Goal: Transaction & Acquisition: Obtain resource

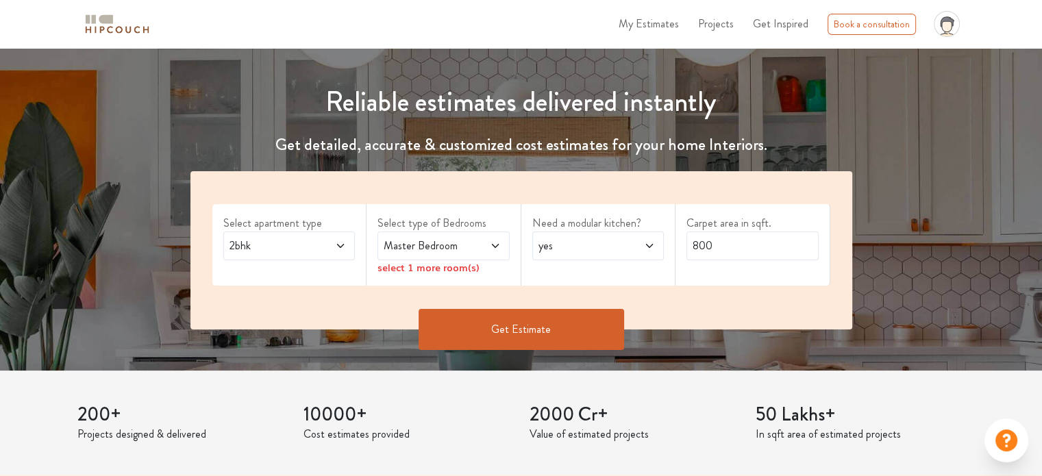
scroll to position [137, 0]
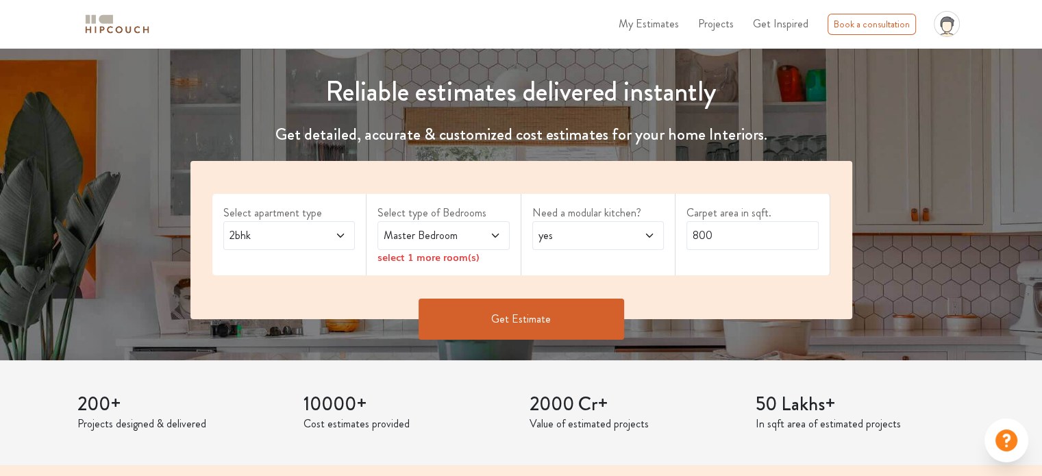
click at [346, 241] on div "2bhk" at bounding box center [289, 235] width 132 height 29
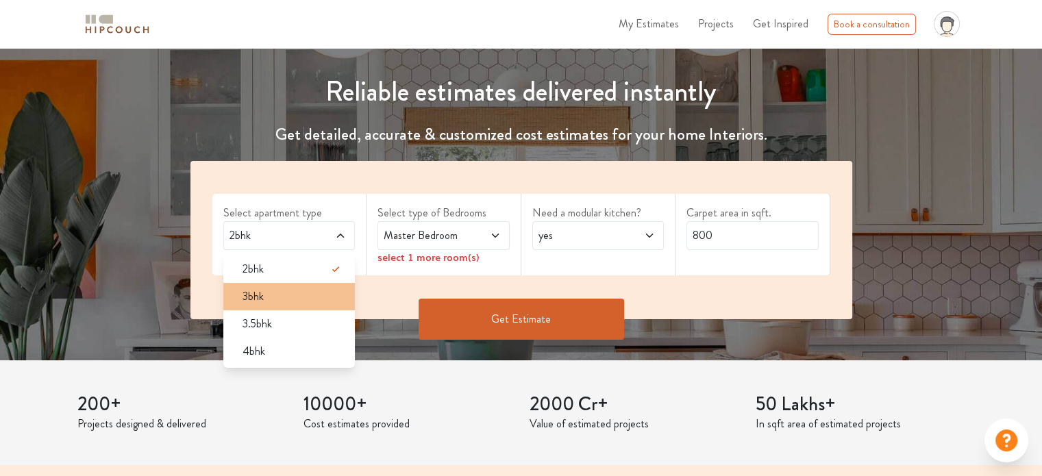
click at [279, 293] on div "3bhk" at bounding box center [294, 297] width 124 height 16
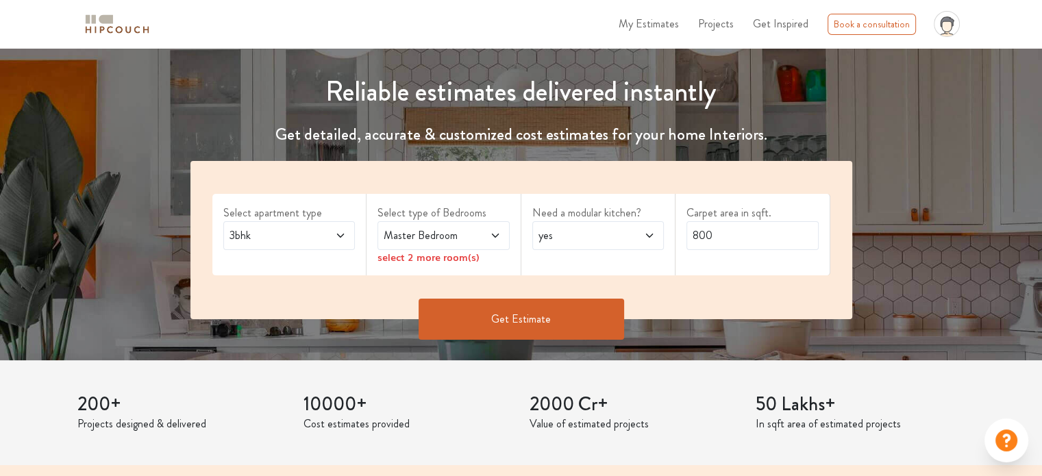
click at [500, 234] on icon at bounding box center [495, 235] width 11 height 11
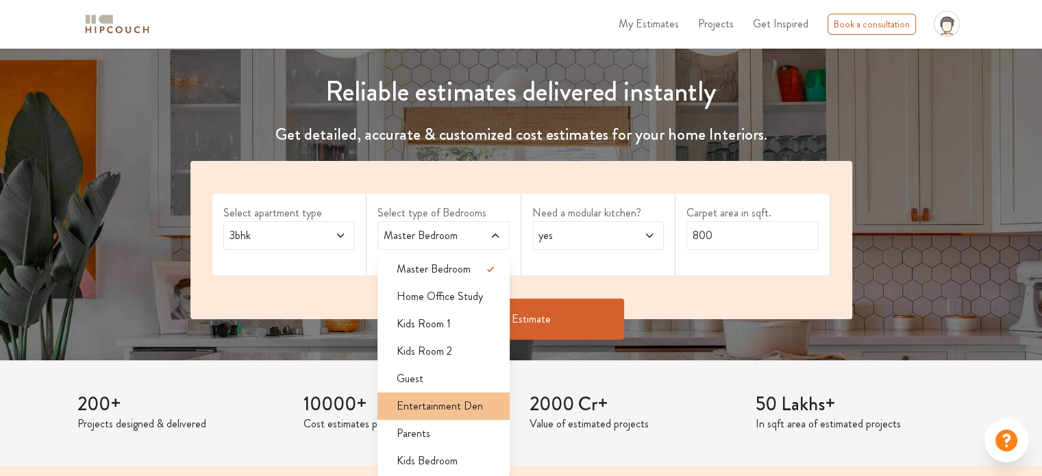
click at [440, 416] on li "Entertainment Den" at bounding box center [444, 406] width 132 height 27
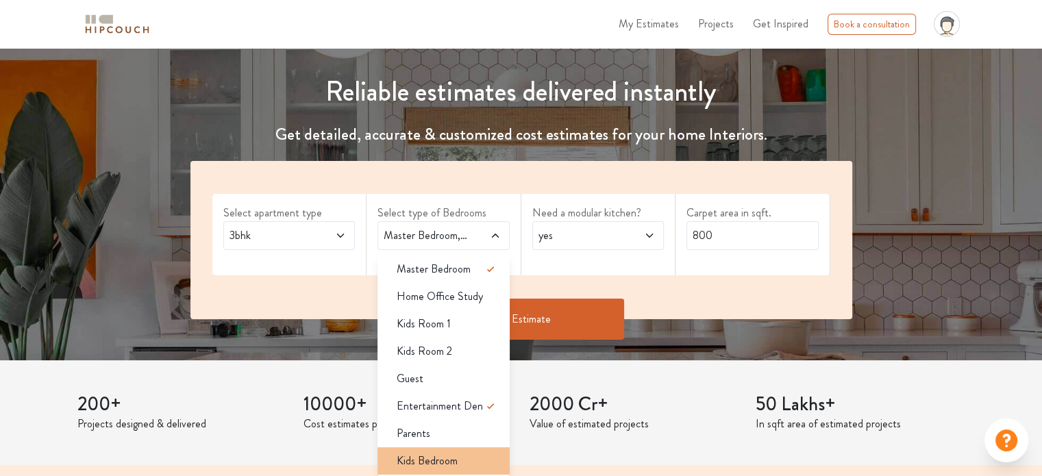
click at [437, 460] on span "Kids Bedroom" at bounding box center [427, 461] width 61 height 16
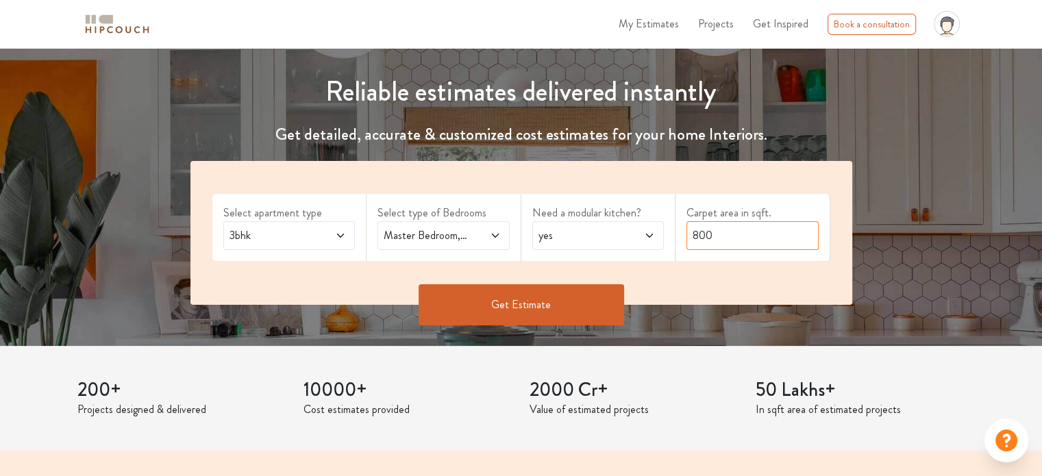
drag, startPoint x: 736, startPoint y: 239, endPoint x: 666, endPoint y: 231, distance: 70.3
click at [666, 231] on div "Select apartment type 3bhk Select type of Bedrooms Master Bedroom,Entertainment…" at bounding box center [522, 233] width 662 height 144
type input "1100"
click at [432, 307] on button "Get Estimate" at bounding box center [522, 304] width 206 height 41
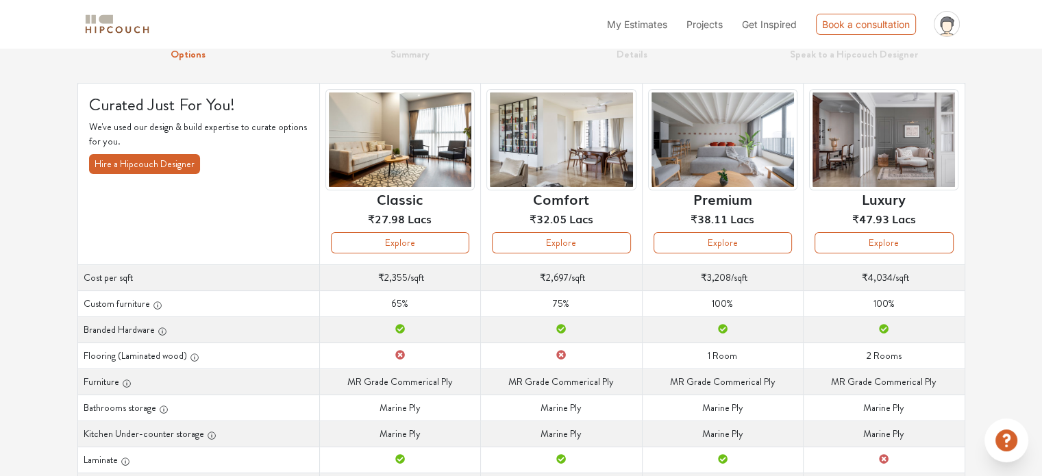
scroll to position [137, 0]
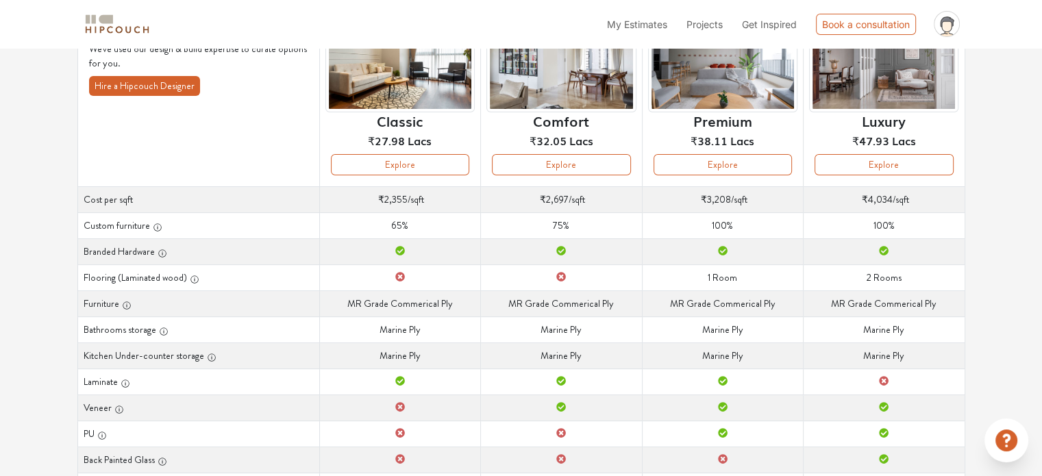
click at [1020, 201] on div "Options Summary Details Speak to a Hipcouch Designer Curated Just For You! We'v…" at bounding box center [521, 287] width 1042 height 752
click at [830, 168] on button "Explore" at bounding box center [884, 164] width 138 height 21
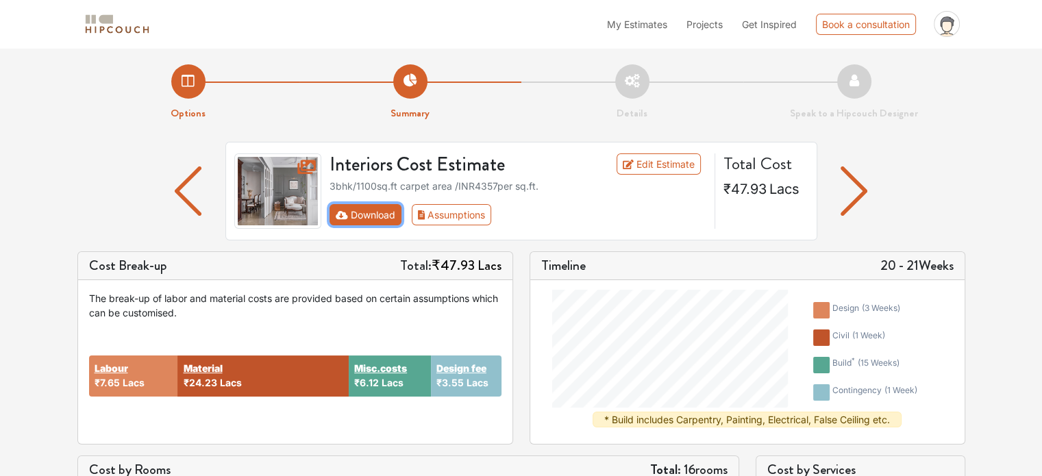
click at [380, 208] on button "Download" at bounding box center [366, 214] width 72 height 21
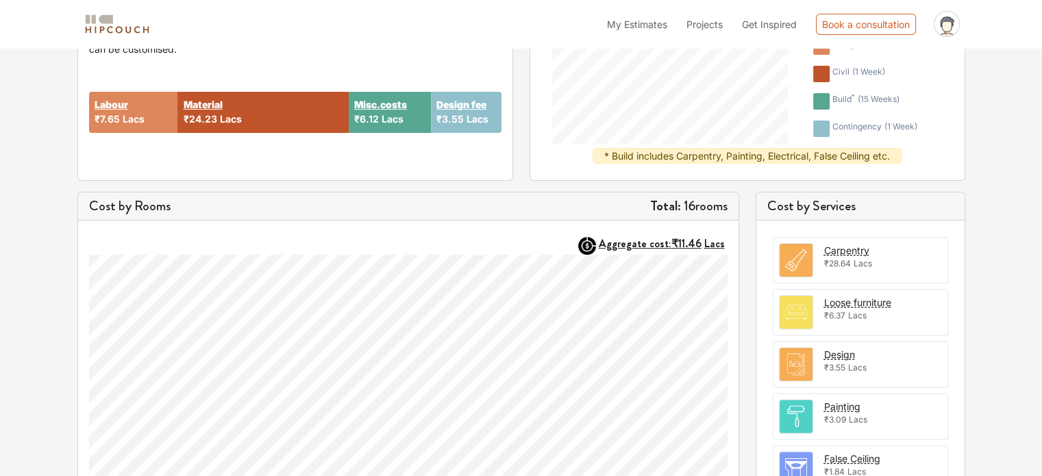
scroll to position [263, 0]
click at [1005, 236] on div "Options Summary Details Speak to a Hipcouch Designer Interiors Cost Estimate Ed…" at bounding box center [521, 269] width 1042 height 968
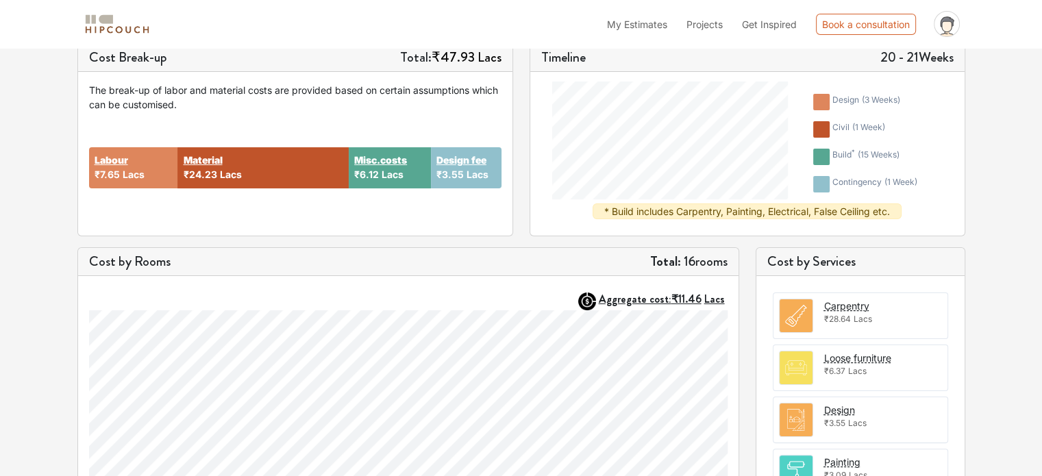
scroll to position [195, 0]
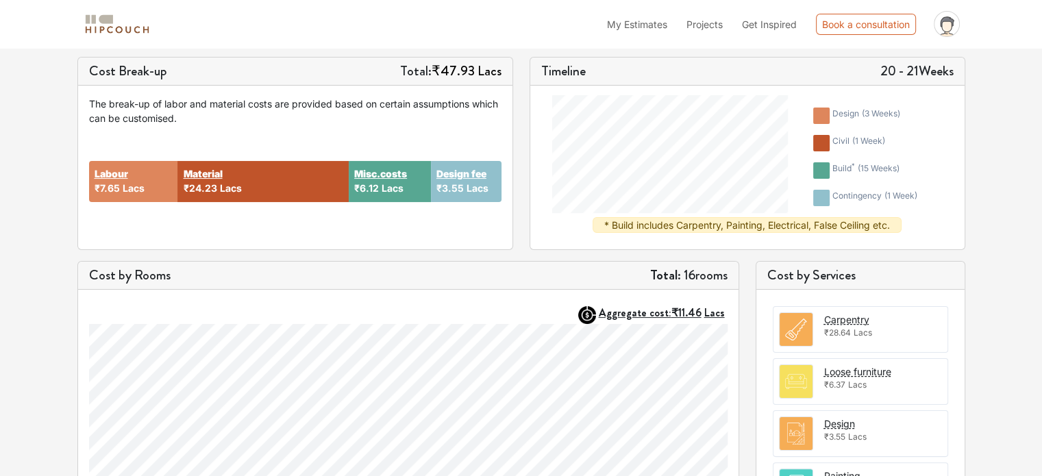
click at [456, 185] on span "₹3.55" at bounding box center [450, 188] width 27 height 12
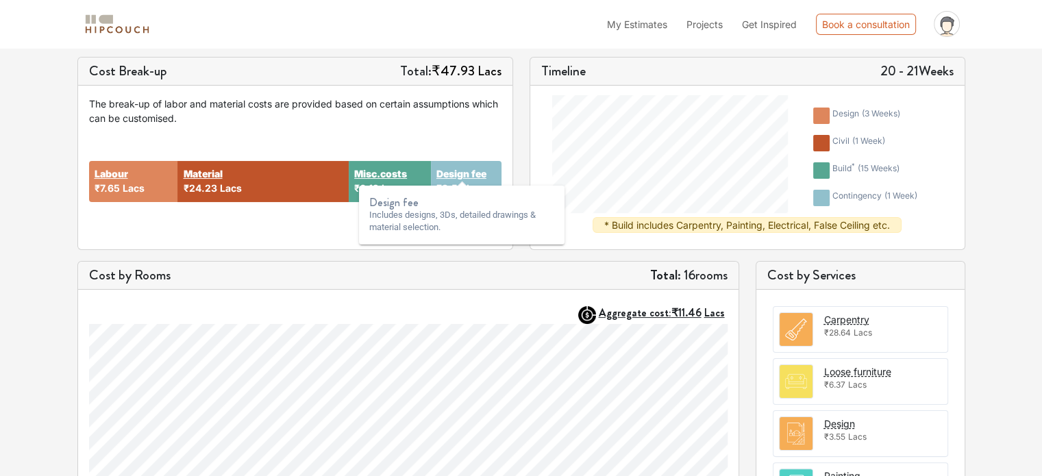
click at [463, 173] on strong "Design fee" at bounding box center [462, 174] width 50 height 14
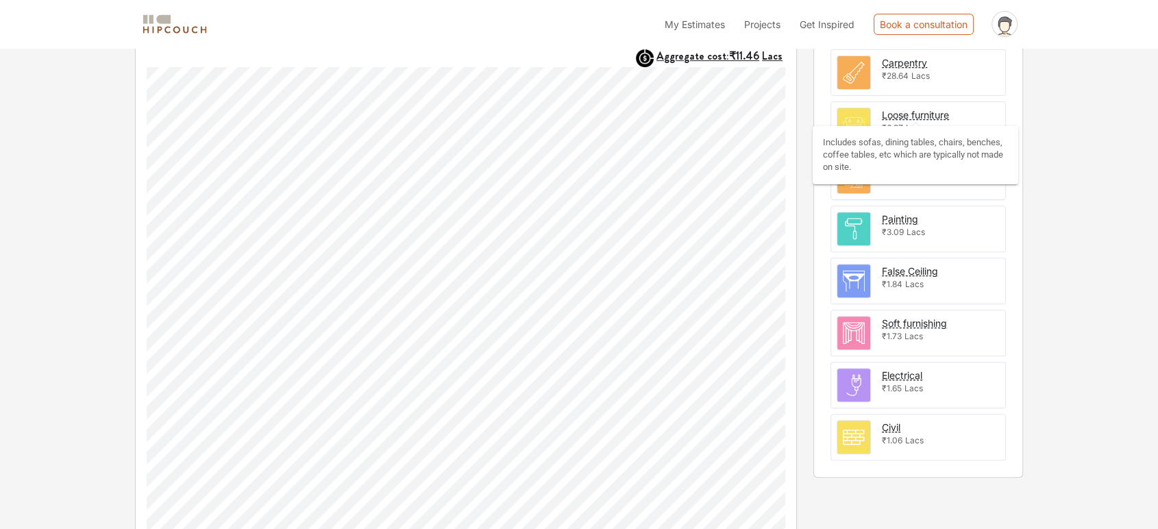
scroll to position [469, 0]
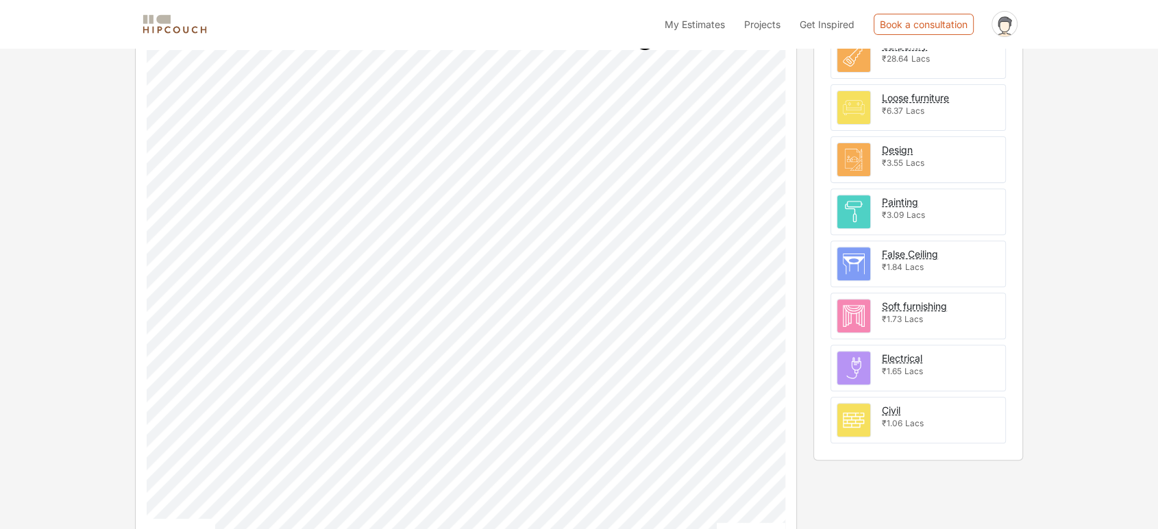
click at [1042, 198] on div "Options Summary Details Speak to a Hipcouch Designer Interiors Cost Estimate Ed…" at bounding box center [579, 63] width 1158 height 968
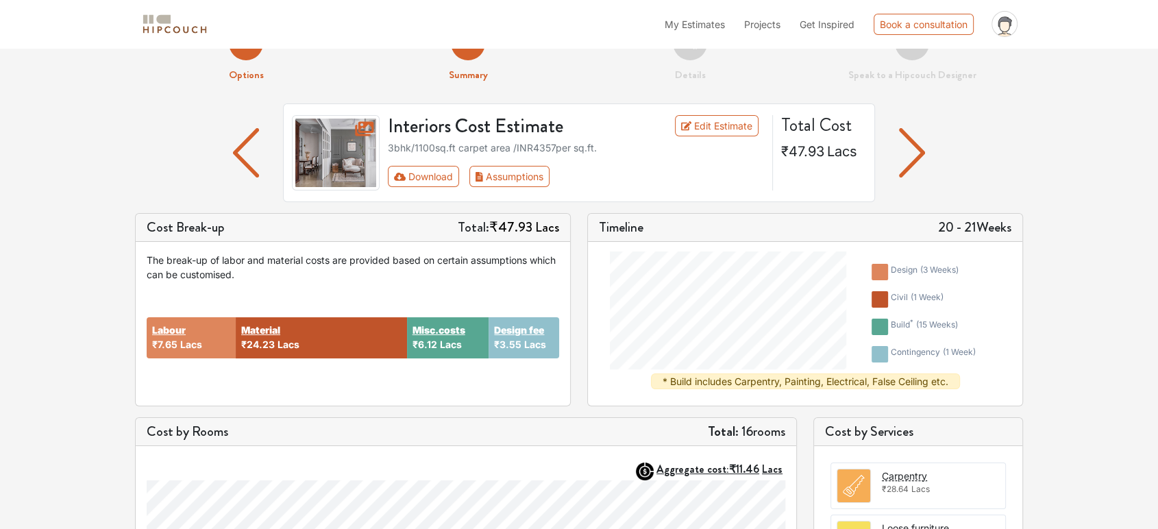
scroll to position [28, 0]
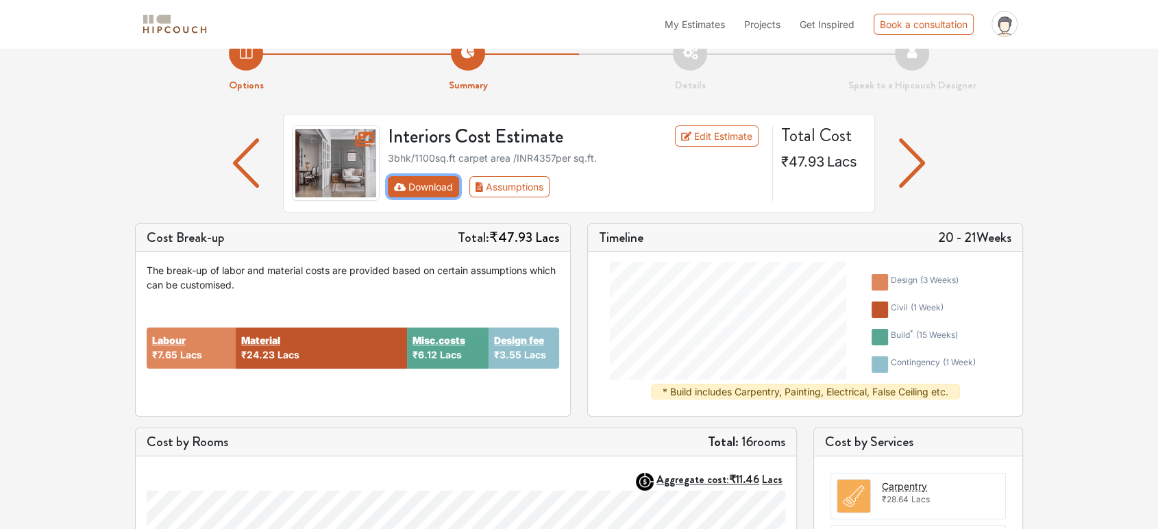
drag, startPoint x: 413, startPoint y: 179, endPoint x: 414, endPoint y: 195, distance: 16.5
click at [413, 180] on button "Download" at bounding box center [424, 186] width 72 height 21
click at [497, 184] on button "Assumptions" at bounding box center [509, 186] width 80 height 21
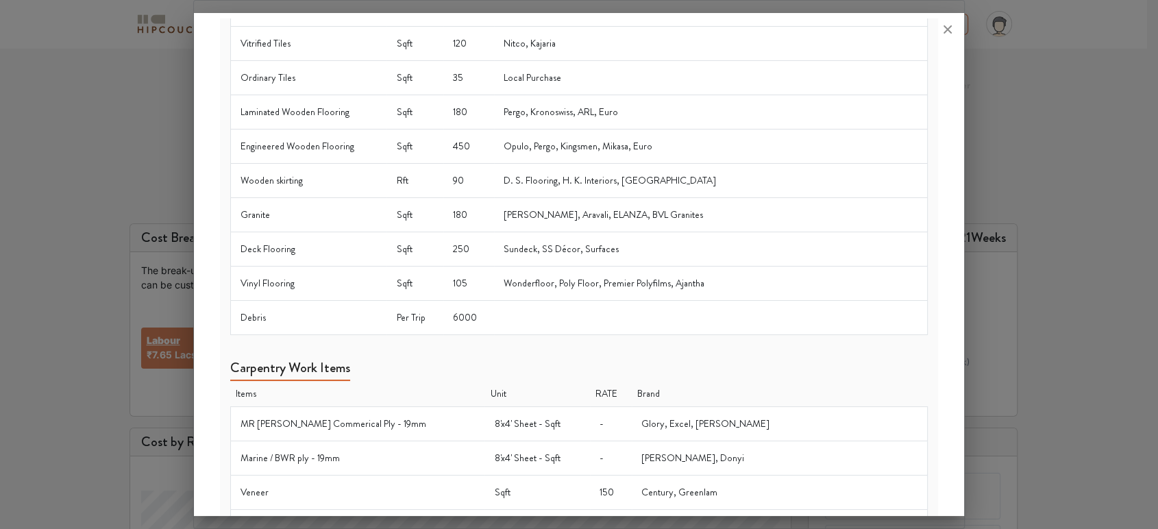
scroll to position [0, 0]
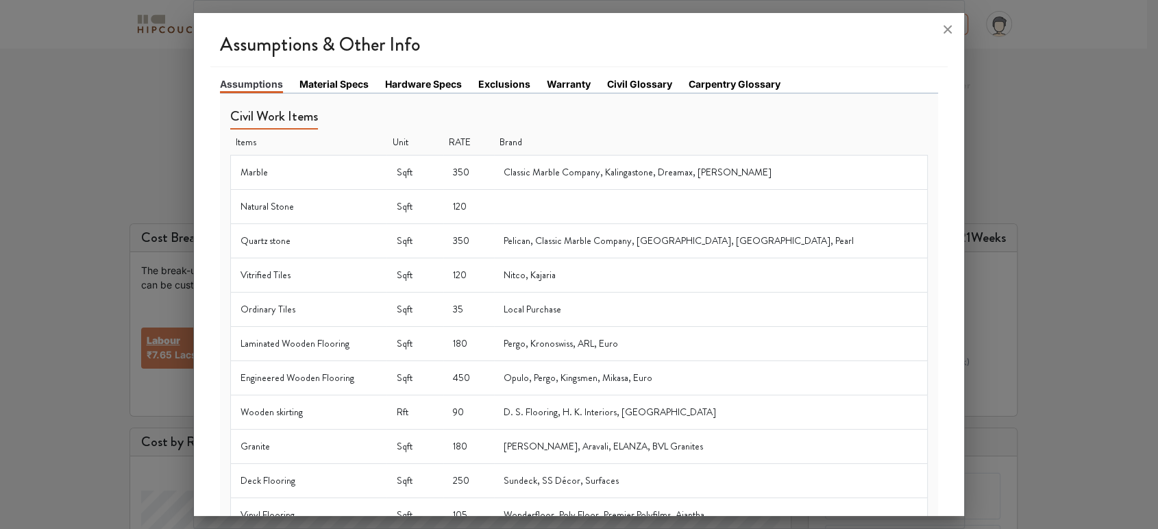
click at [313, 86] on link "Material Specs" at bounding box center [334, 84] width 69 height 14
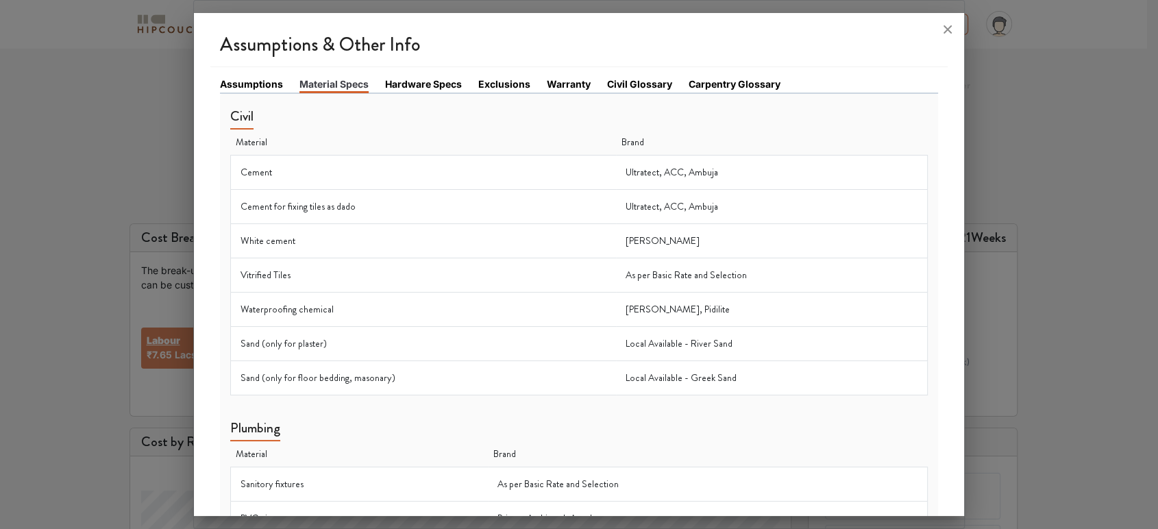
click at [410, 90] on link "Hardware Specs" at bounding box center [423, 84] width 77 height 14
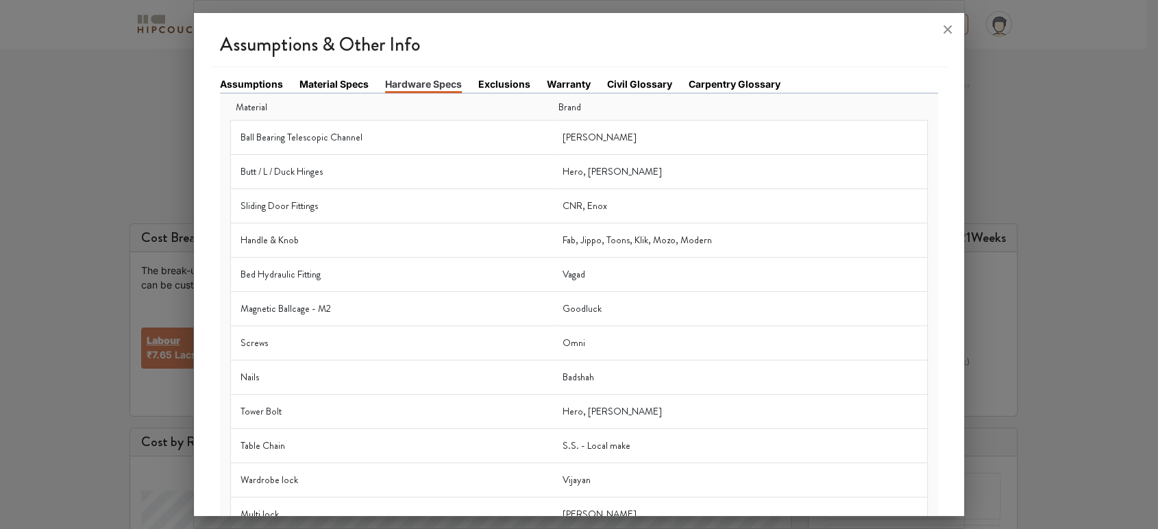
click at [496, 86] on link "Exclusions" at bounding box center [504, 84] width 52 height 14
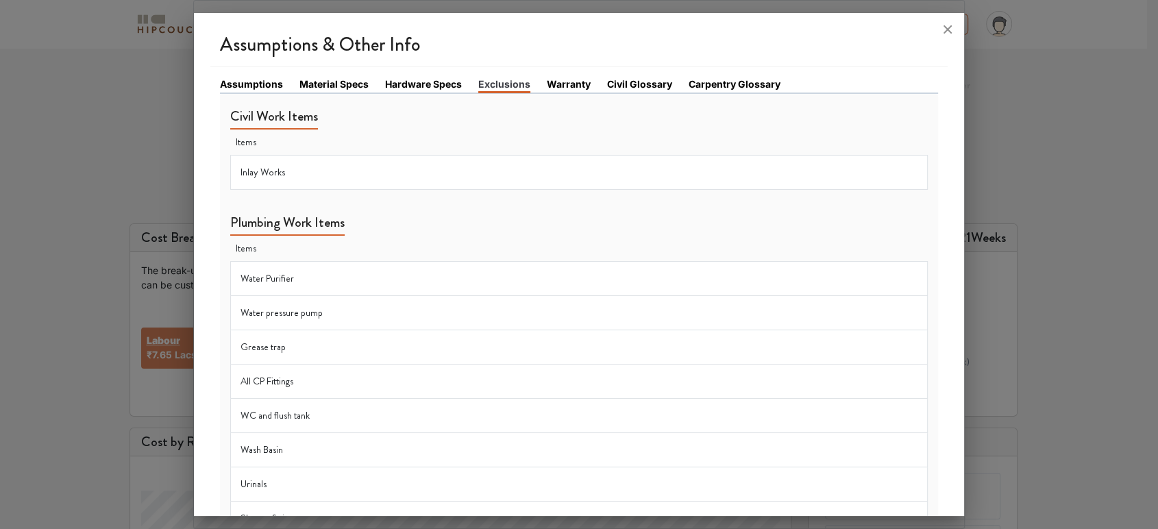
click at [317, 86] on link "Material Specs" at bounding box center [334, 84] width 69 height 14
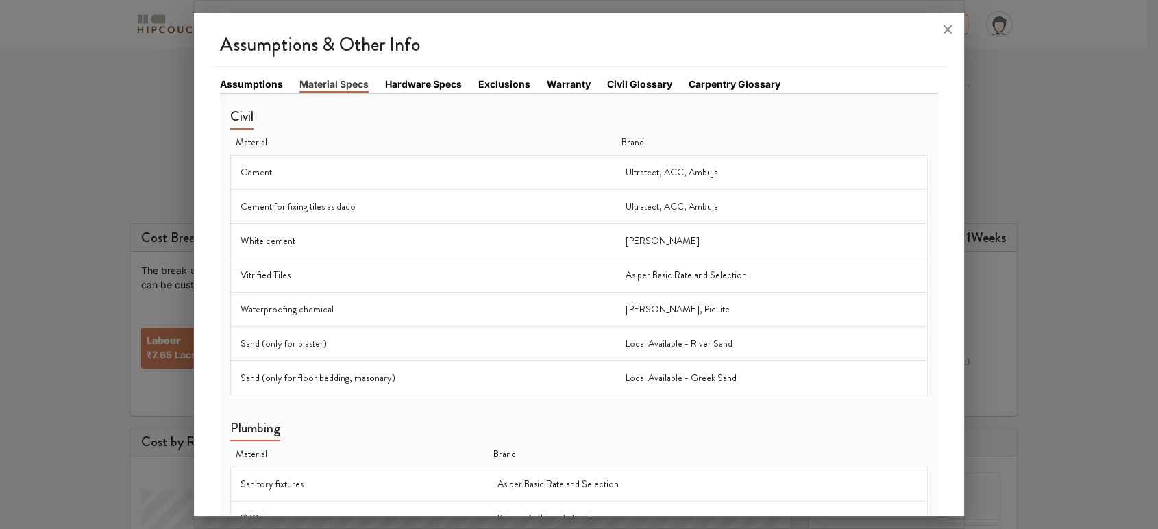
click at [713, 77] on link "Carpentry Glossary" at bounding box center [735, 84] width 92 height 14
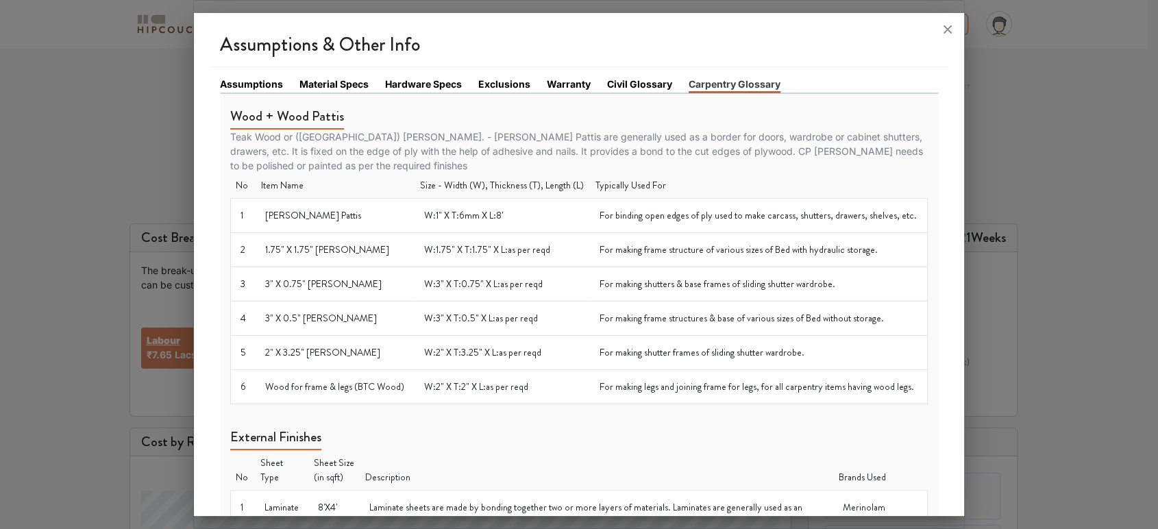
click at [235, 80] on link "Assumptions" at bounding box center [251, 84] width 63 height 14
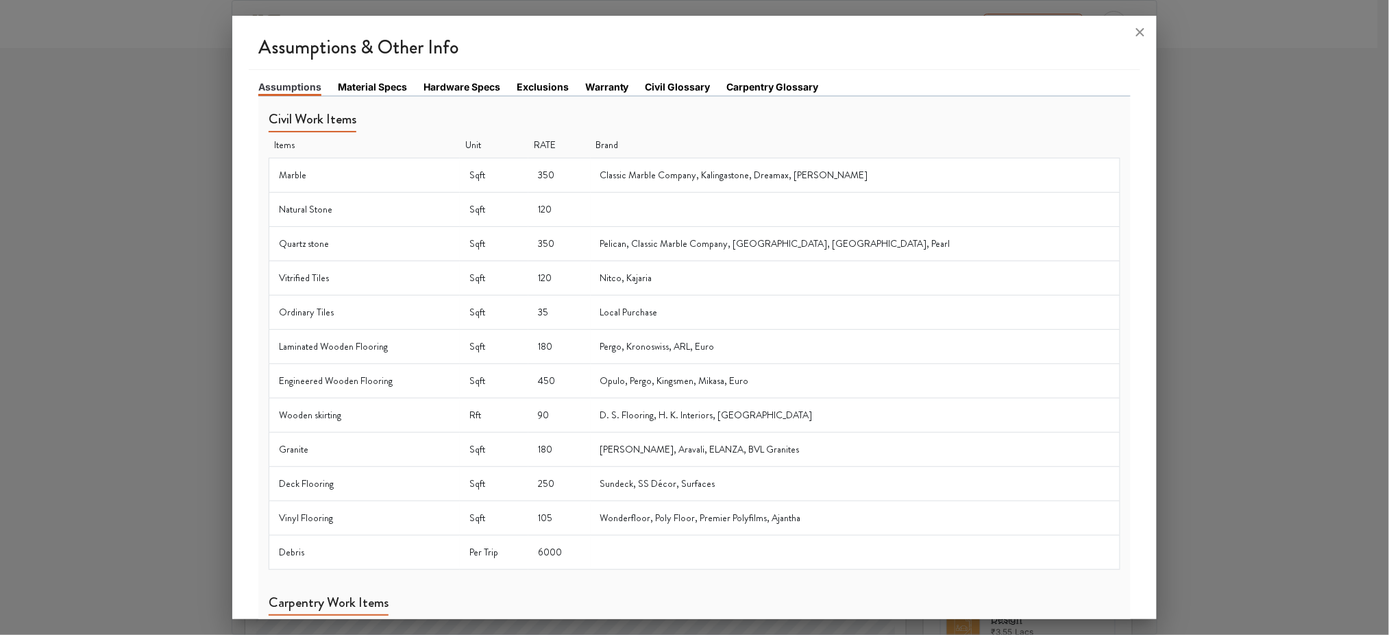
click at [157, 105] on div at bounding box center [694, 317] width 1389 height 635
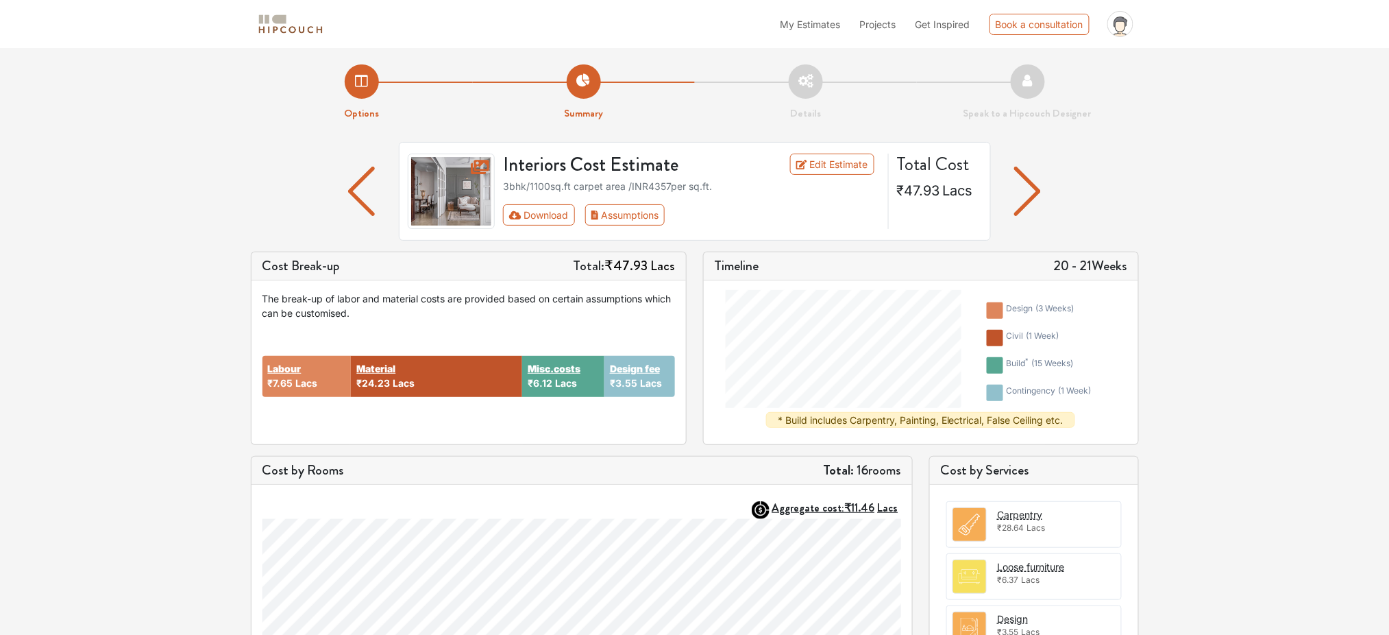
click at [1021, 183] on img "button" at bounding box center [1027, 191] width 27 height 49
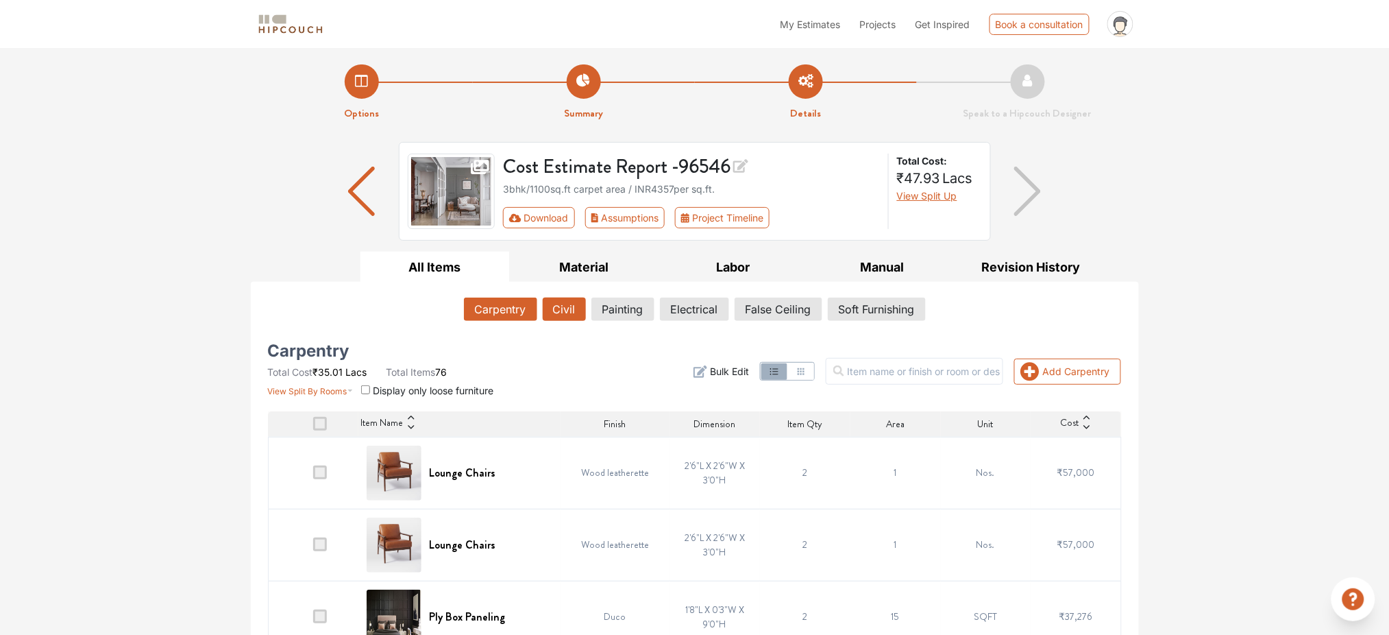
click at [560, 306] on button "Civil" at bounding box center [564, 308] width 43 height 23
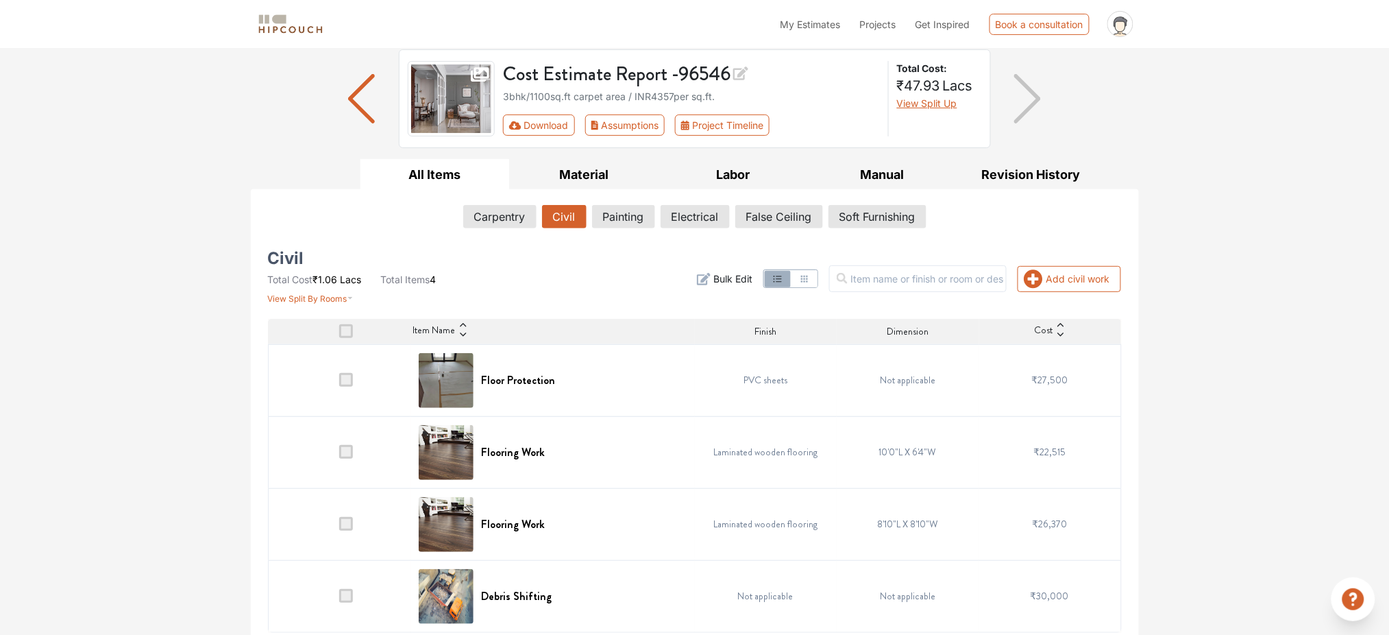
scroll to position [101, 0]
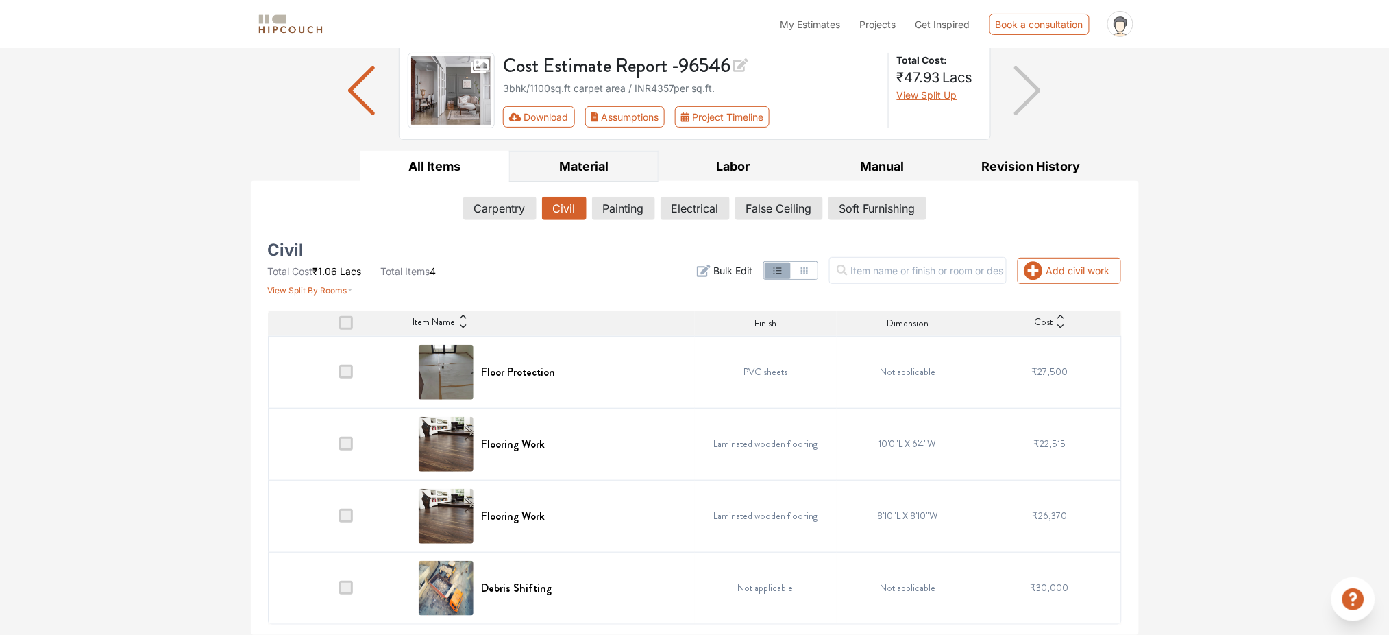
click at [570, 157] on button "Material" at bounding box center [583, 166] width 149 height 31
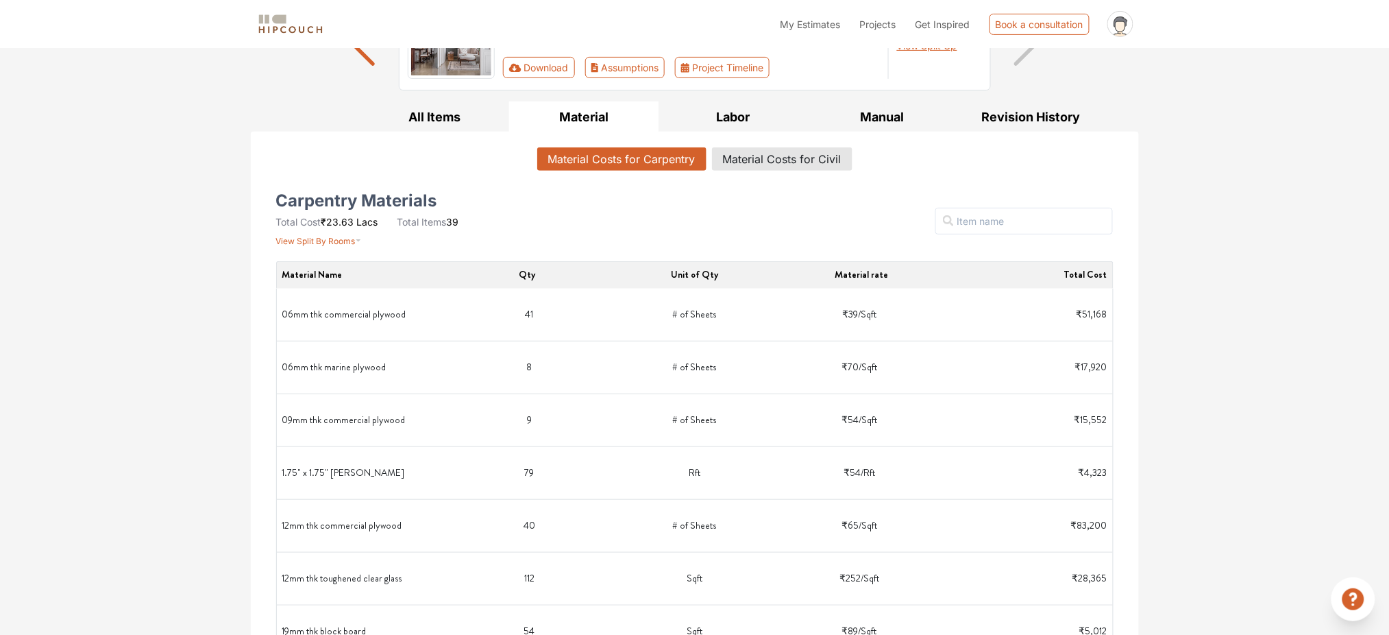
scroll to position [0, 0]
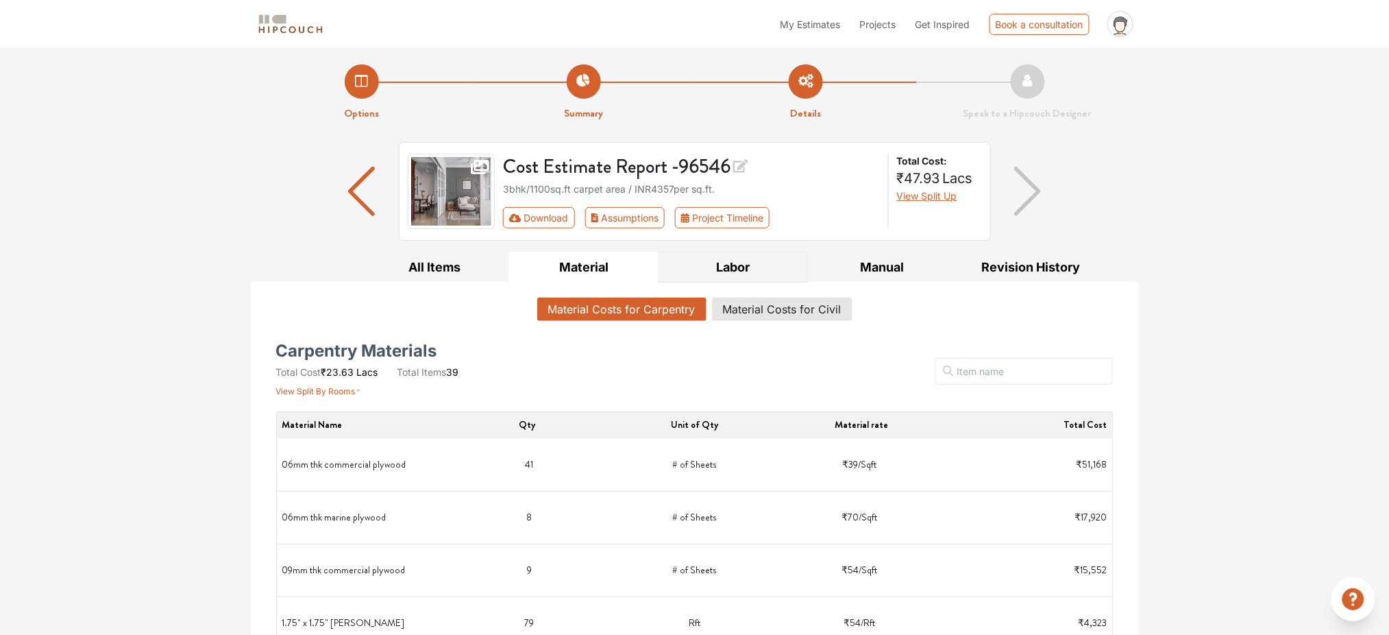
click at [718, 254] on button "Labor" at bounding box center [733, 267] width 149 height 31
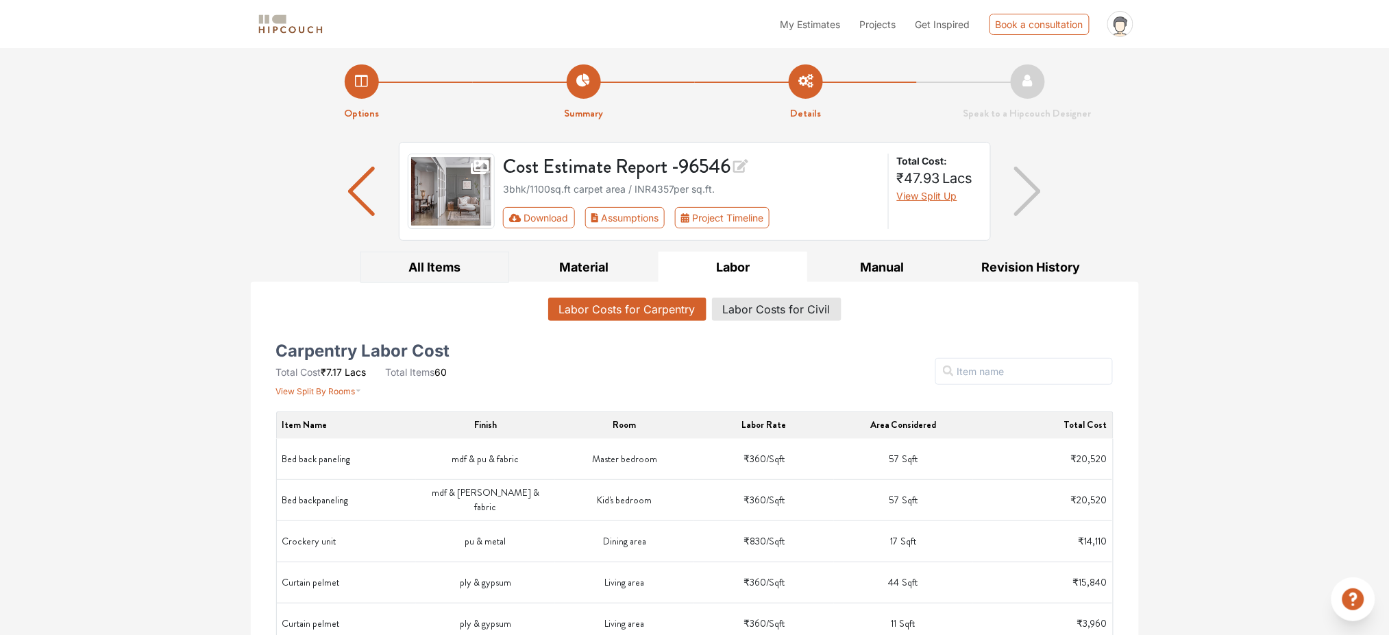
click at [423, 264] on button "All Items" at bounding box center [435, 267] width 149 height 31
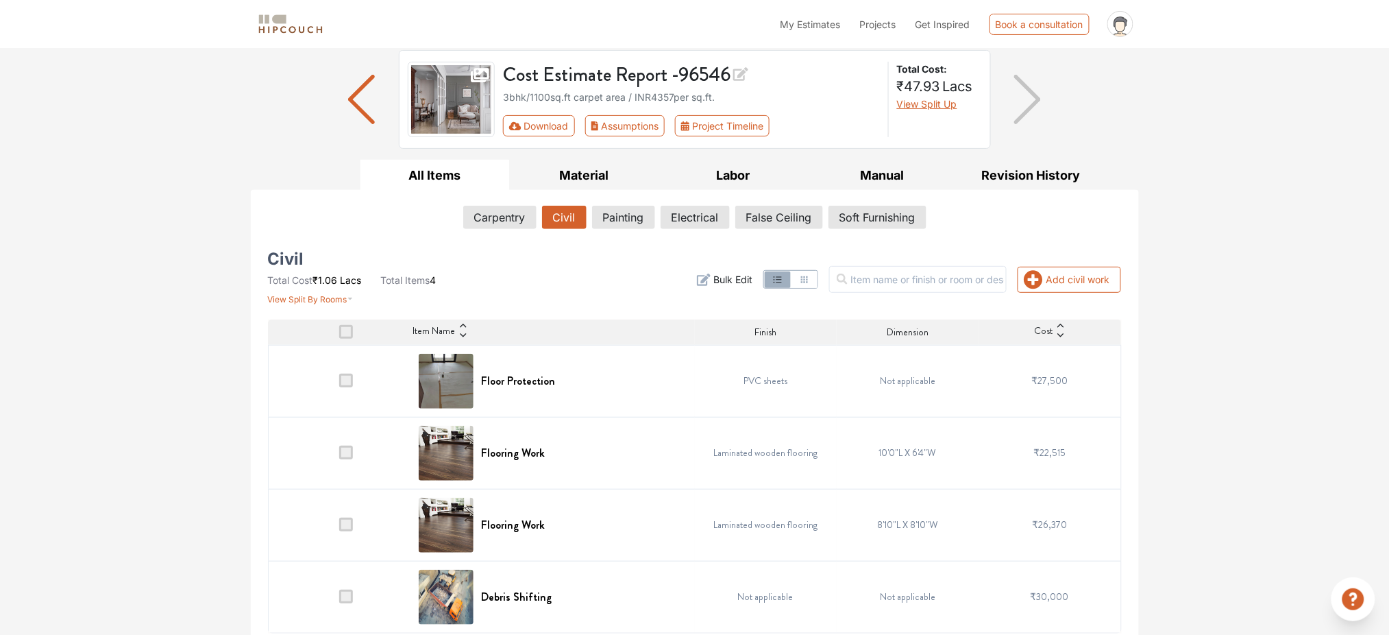
scroll to position [101, 0]
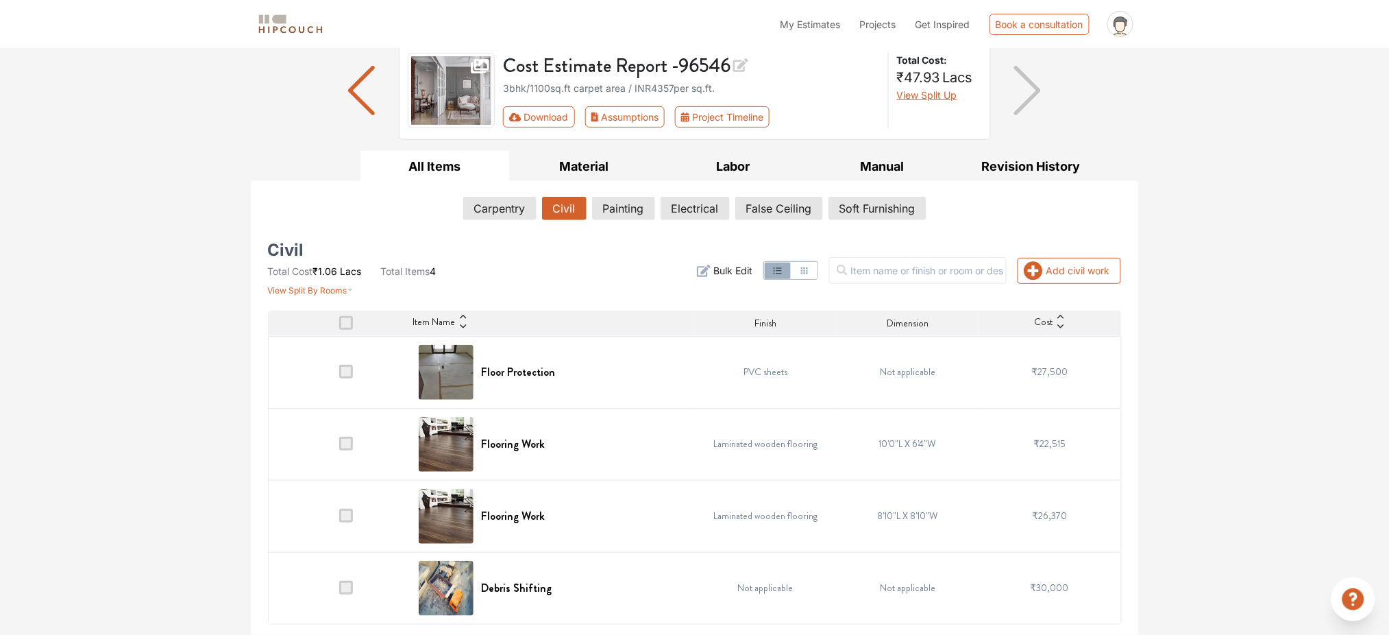
click at [358, 96] on img "button" at bounding box center [361, 90] width 27 height 49
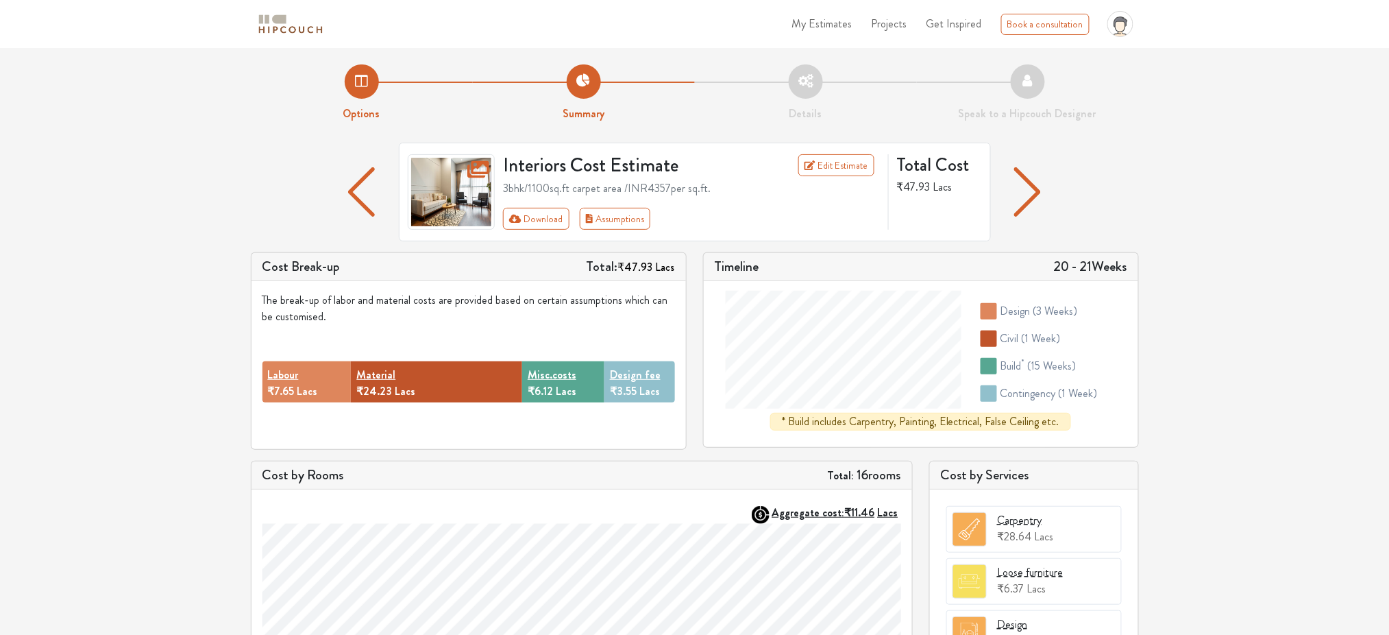
click at [356, 184] on img "button" at bounding box center [361, 191] width 27 height 49
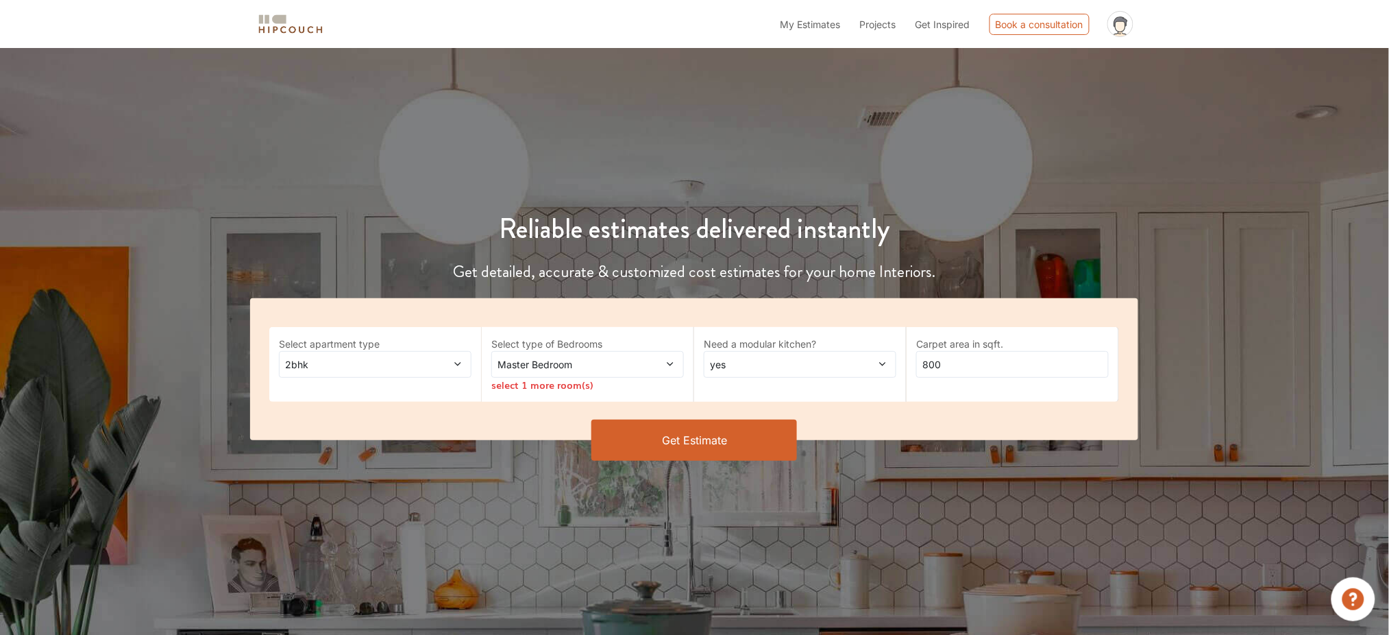
click at [398, 371] on span "2bhk" at bounding box center [349, 364] width 135 height 14
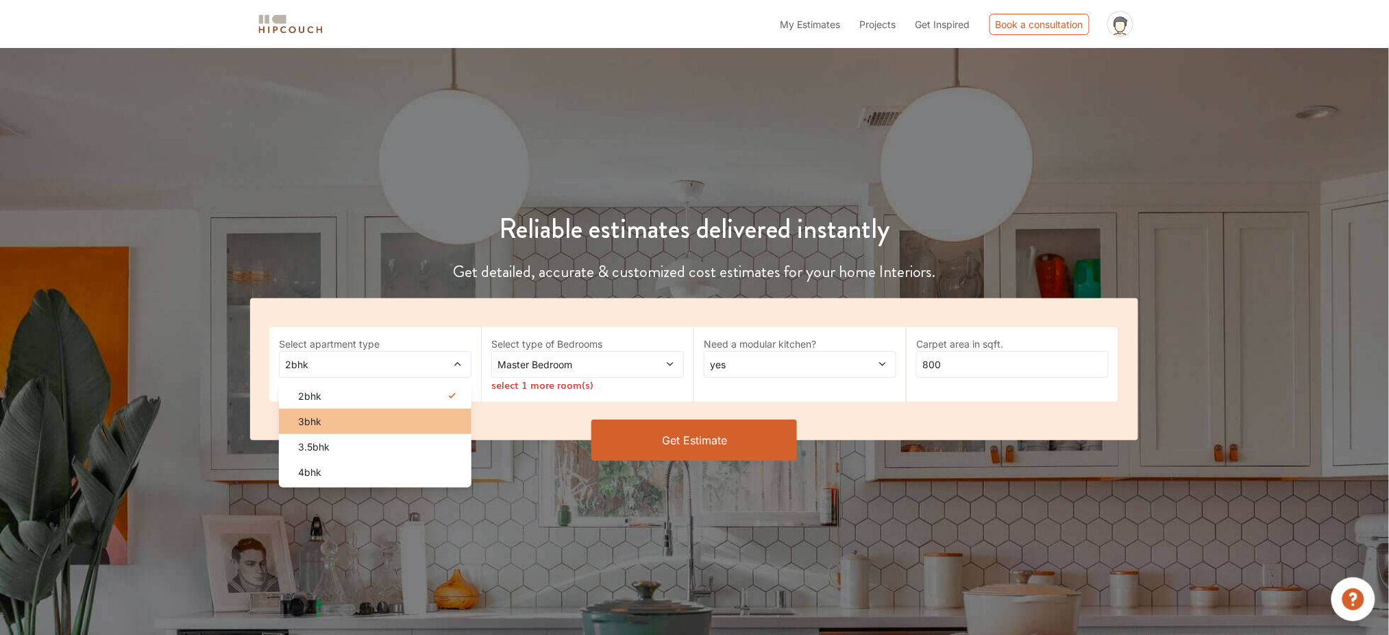
click at [339, 422] on div "3bhk" at bounding box center [379, 421] width 184 height 14
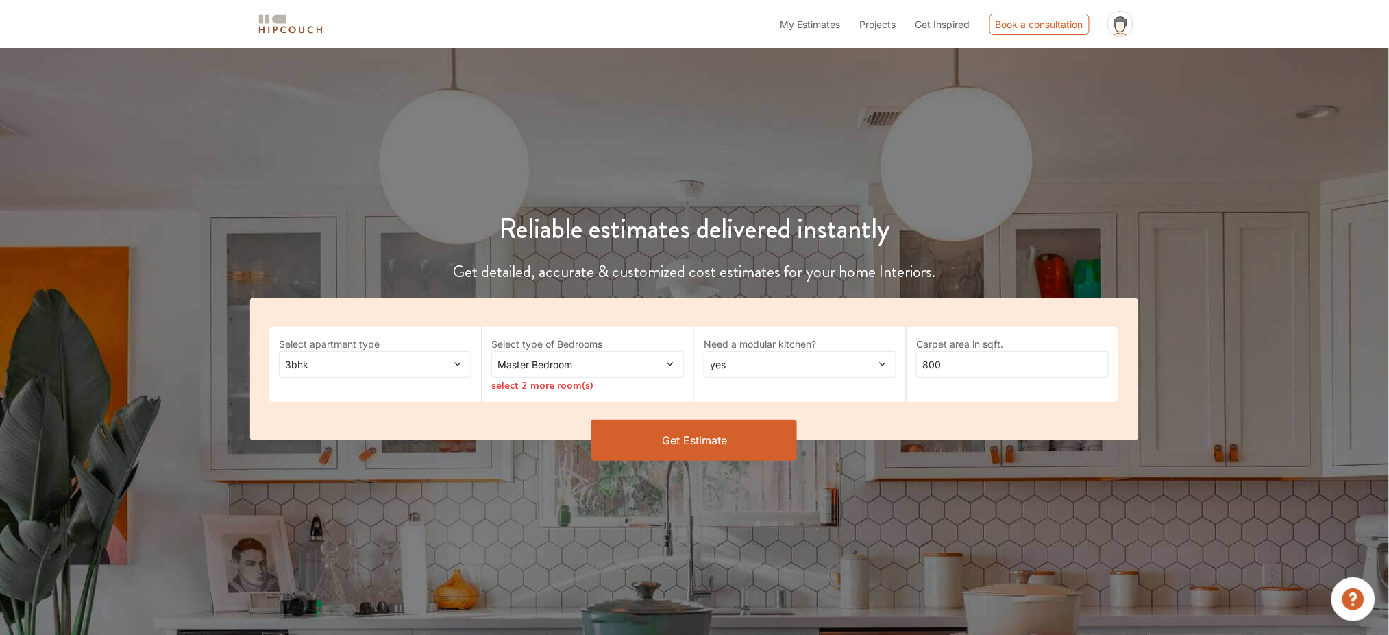
click at [583, 368] on span "Master Bedroom" at bounding box center [562, 364] width 135 height 14
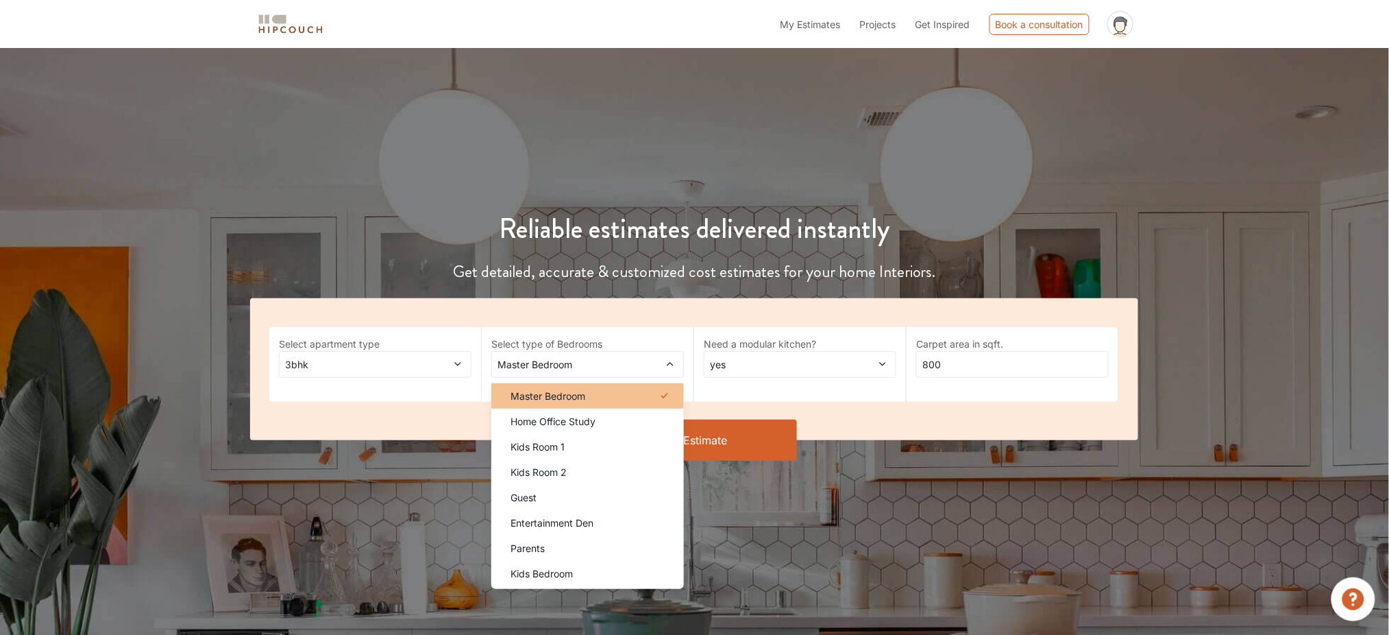
click at [578, 396] on span "Master Bedroom" at bounding box center [548, 396] width 75 height 14
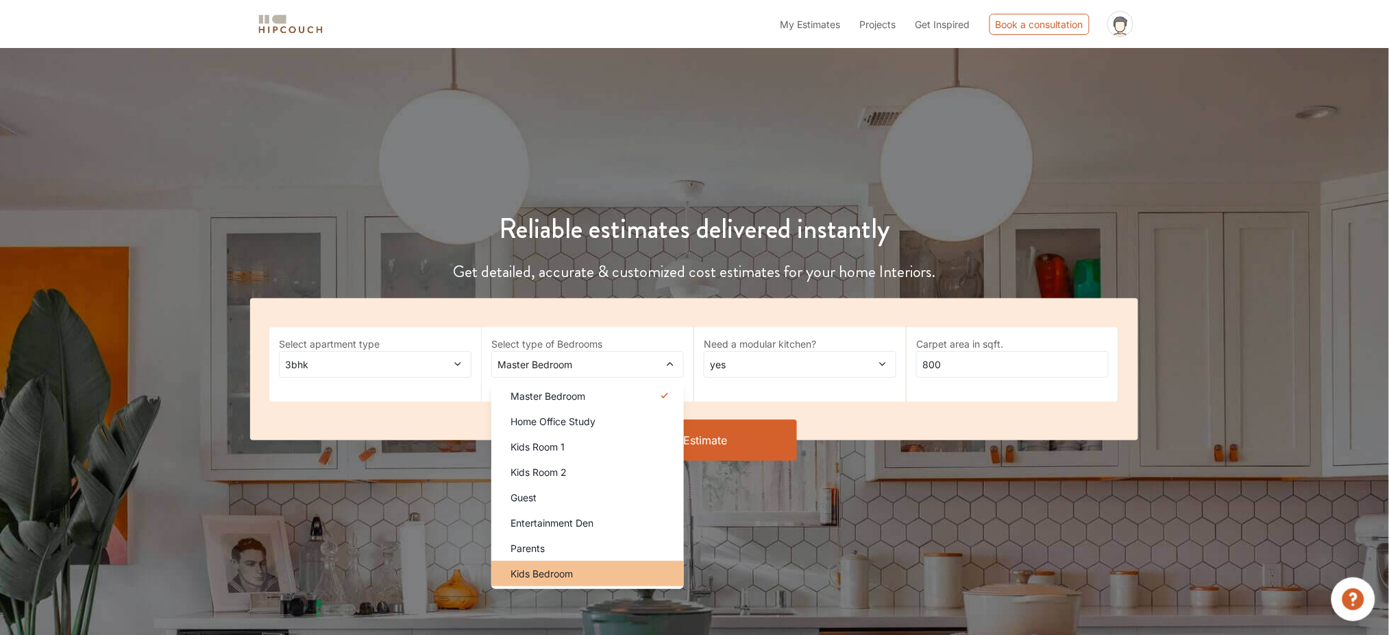
click at [554, 569] on span "Kids Bedroom" at bounding box center [542, 573] width 62 height 14
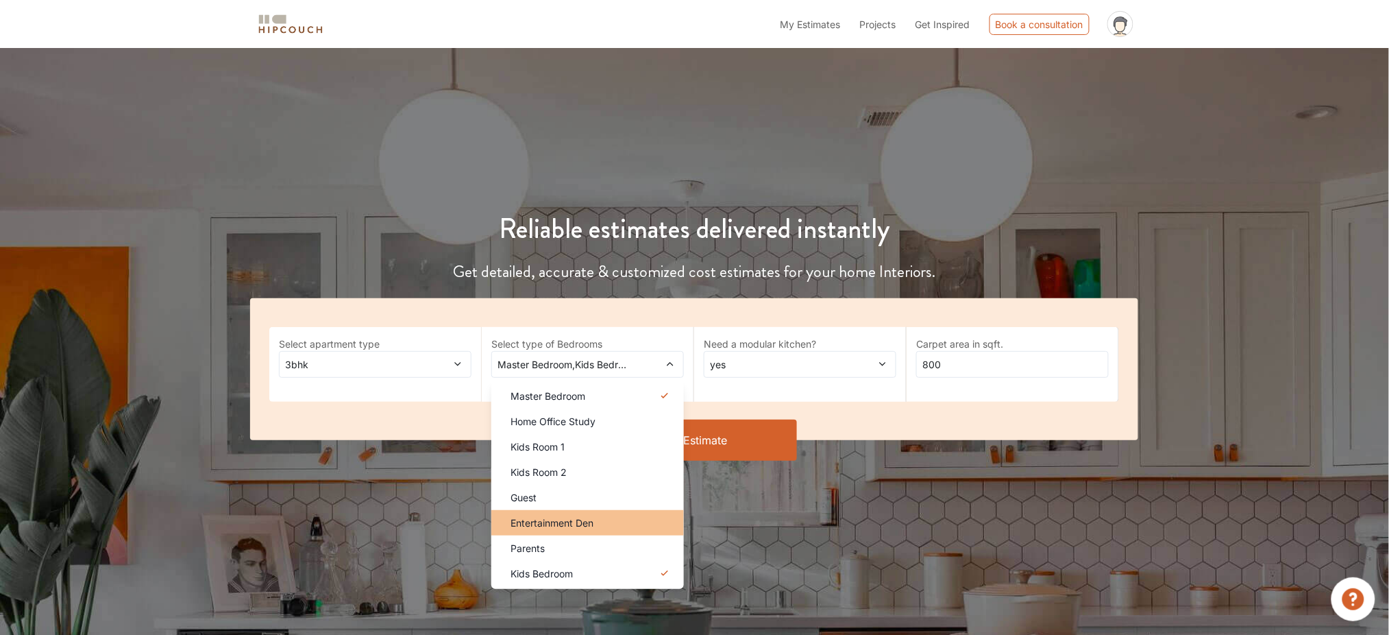
click at [556, 524] on span "Entertainment Den" at bounding box center [552, 522] width 83 height 14
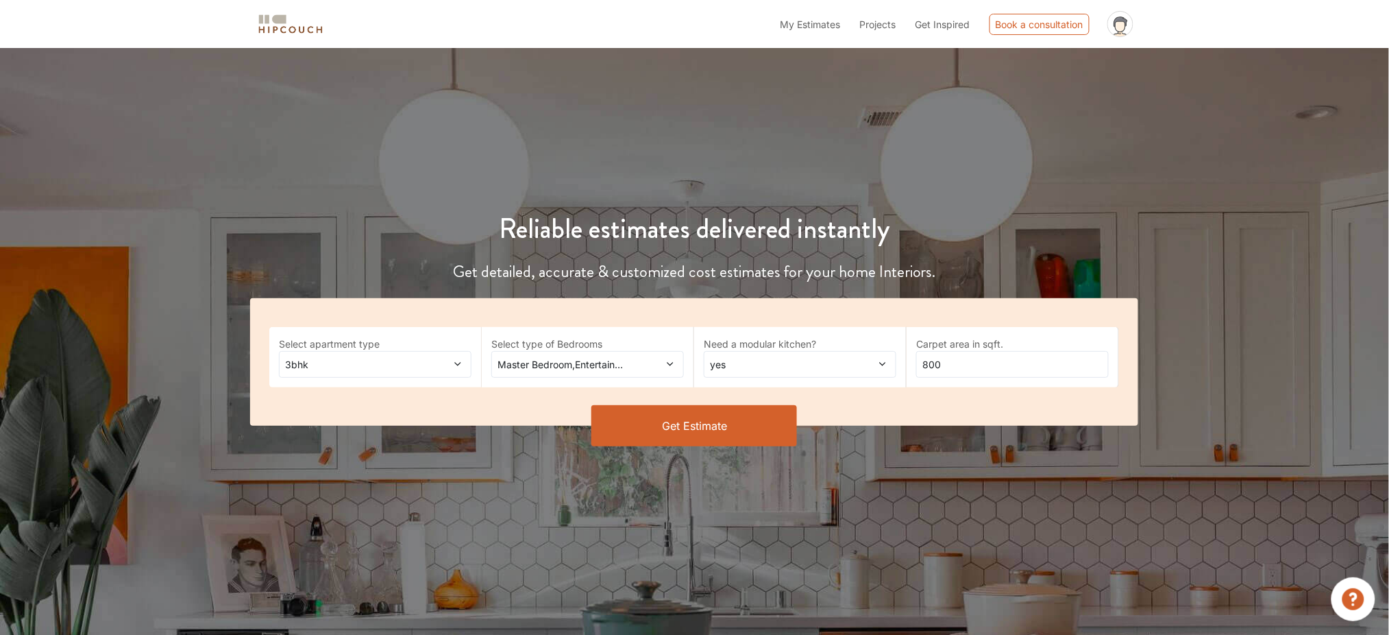
click at [759, 371] on span "yes" at bounding box center [774, 364] width 135 height 14
click at [747, 419] on div "no" at bounding box center [804, 421] width 184 height 14
click at [997, 361] on input "800" at bounding box center [1012, 364] width 193 height 27
drag, startPoint x: 990, startPoint y: 360, endPoint x: 883, endPoint y: 360, distance: 106.2
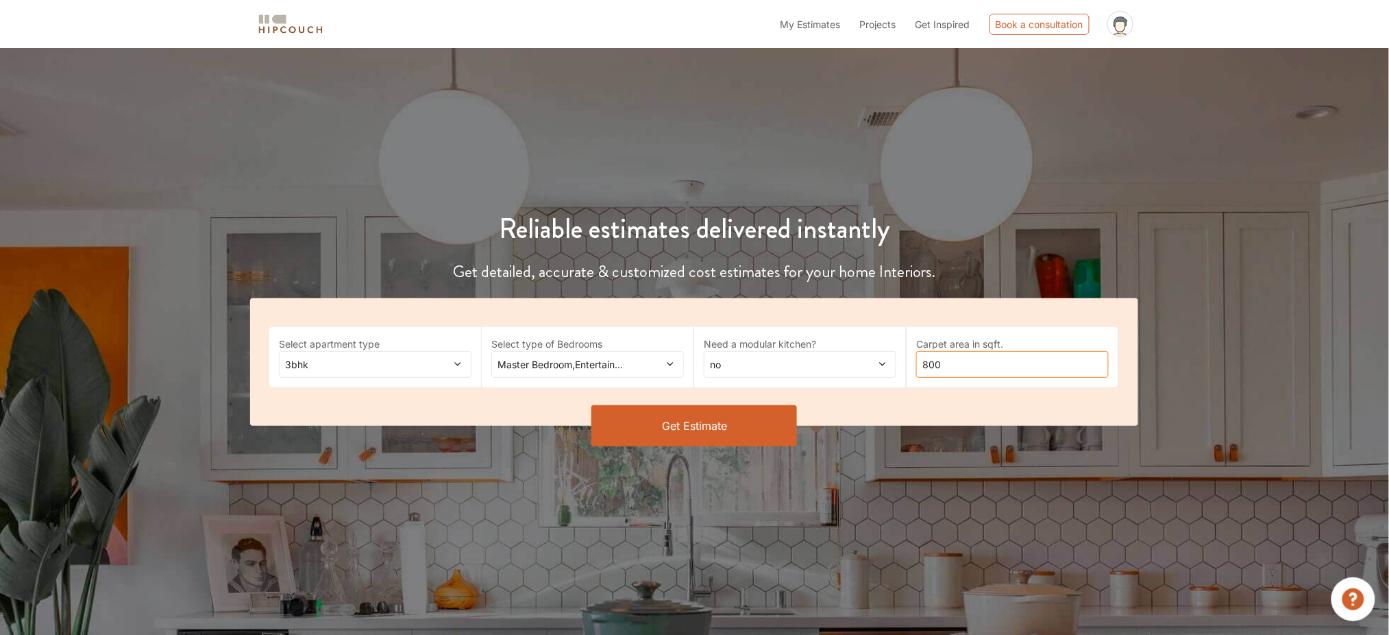
click at [883, 360] on div "Select apartment type 3bhk Select type of Bedrooms Master Bedroom,Entertainment…" at bounding box center [694, 361] width 888 height 127
type input "1150"
click at [709, 435] on button "Get Estimate" at bounding box center [694, 425] width 206 height 41
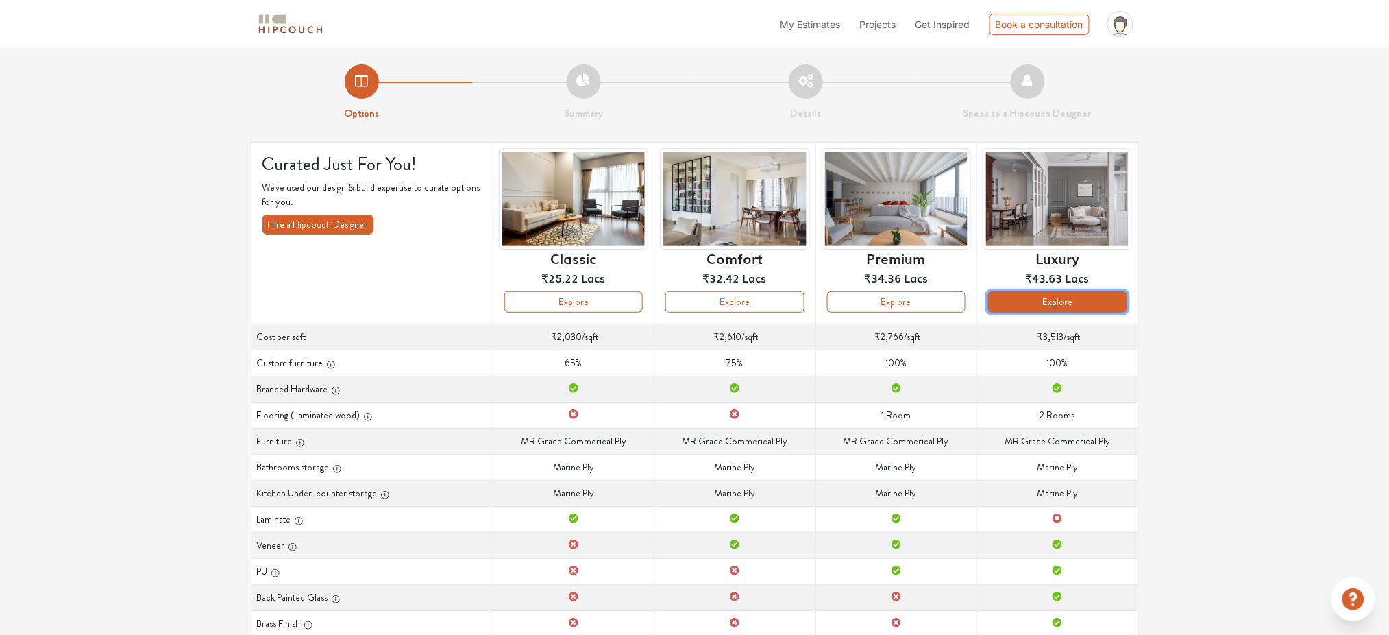
click at [1062, 311] on button "Explore" at bounding box center [1057, 301] width 138 height 21
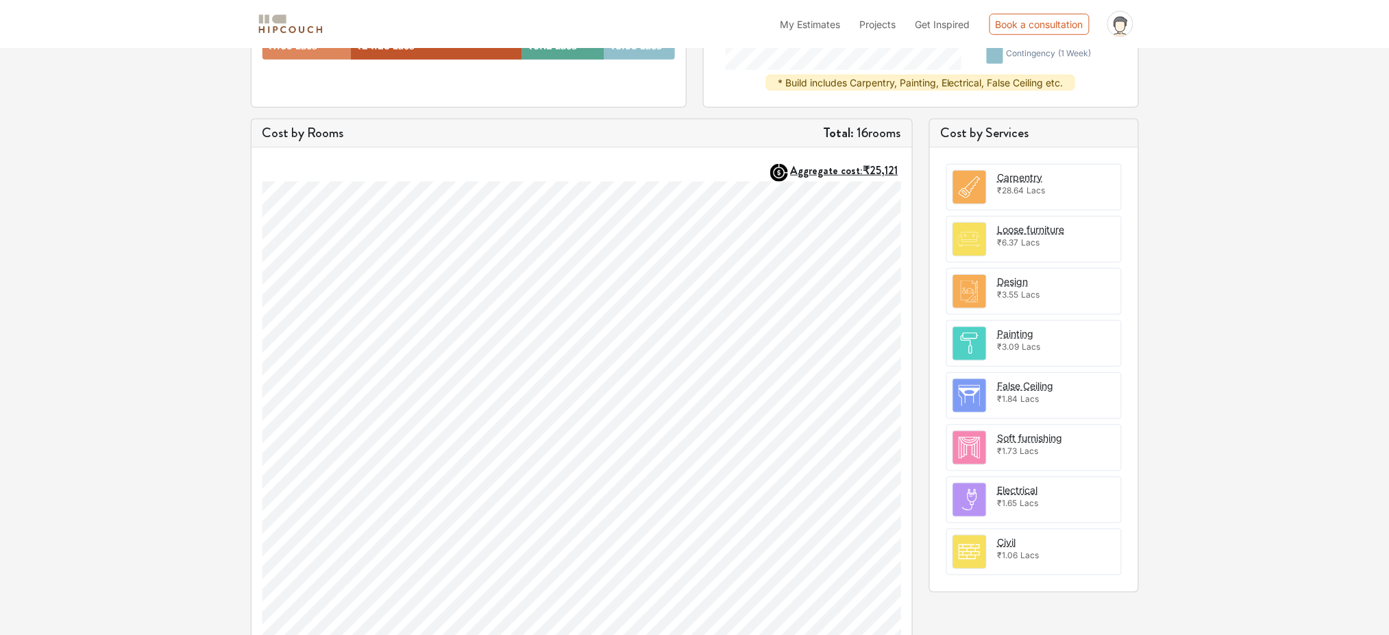
scroll to position [107, 0]
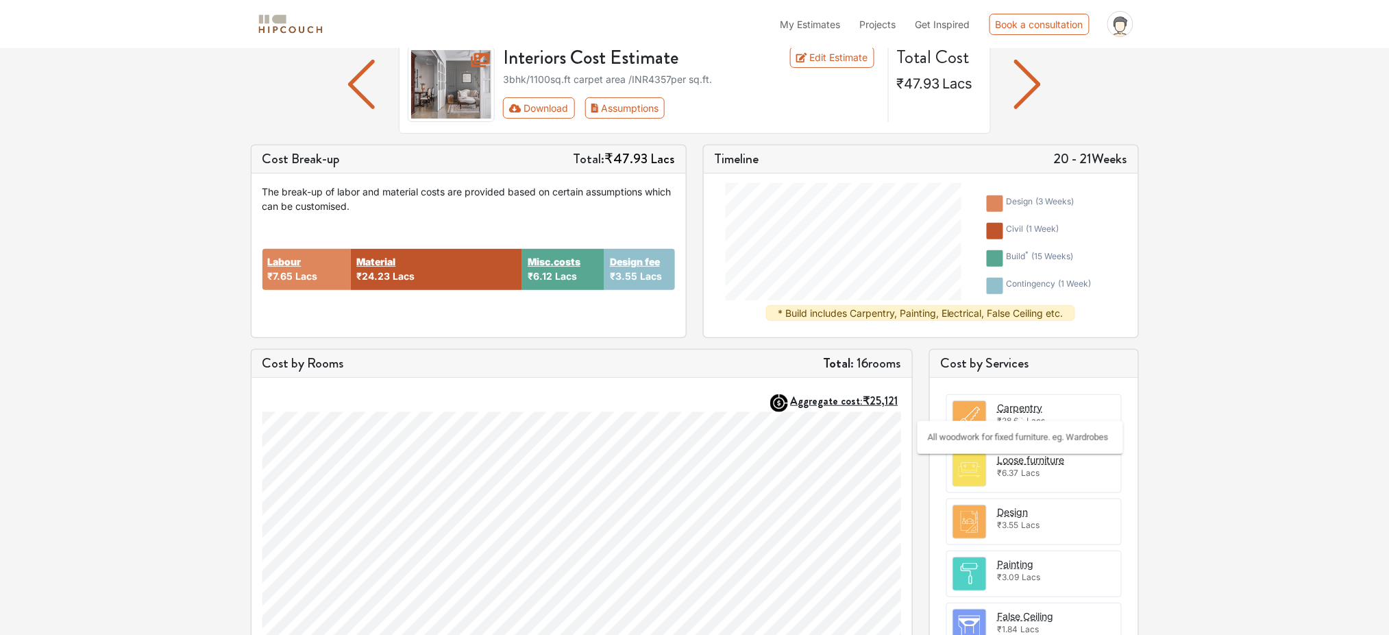
click at [1039, 413] on div "Carpentry" at bounding box center [1020, 407] width 45 height 14
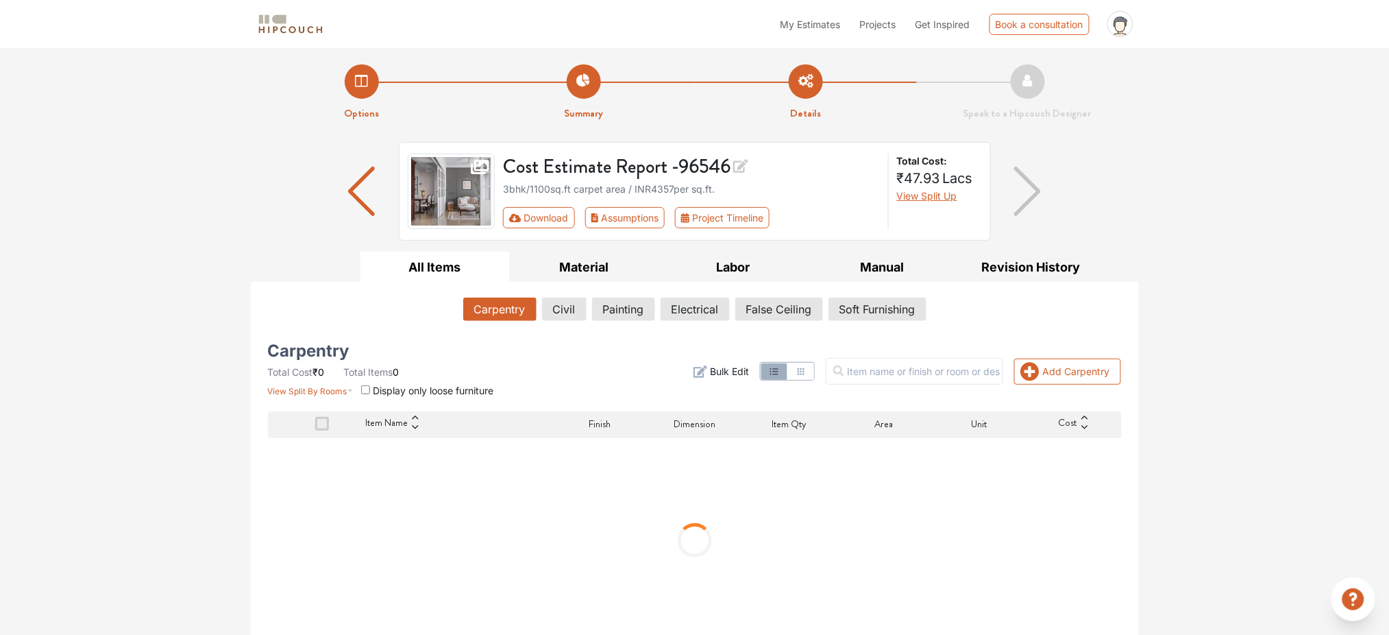
scroll to position [19, 0]
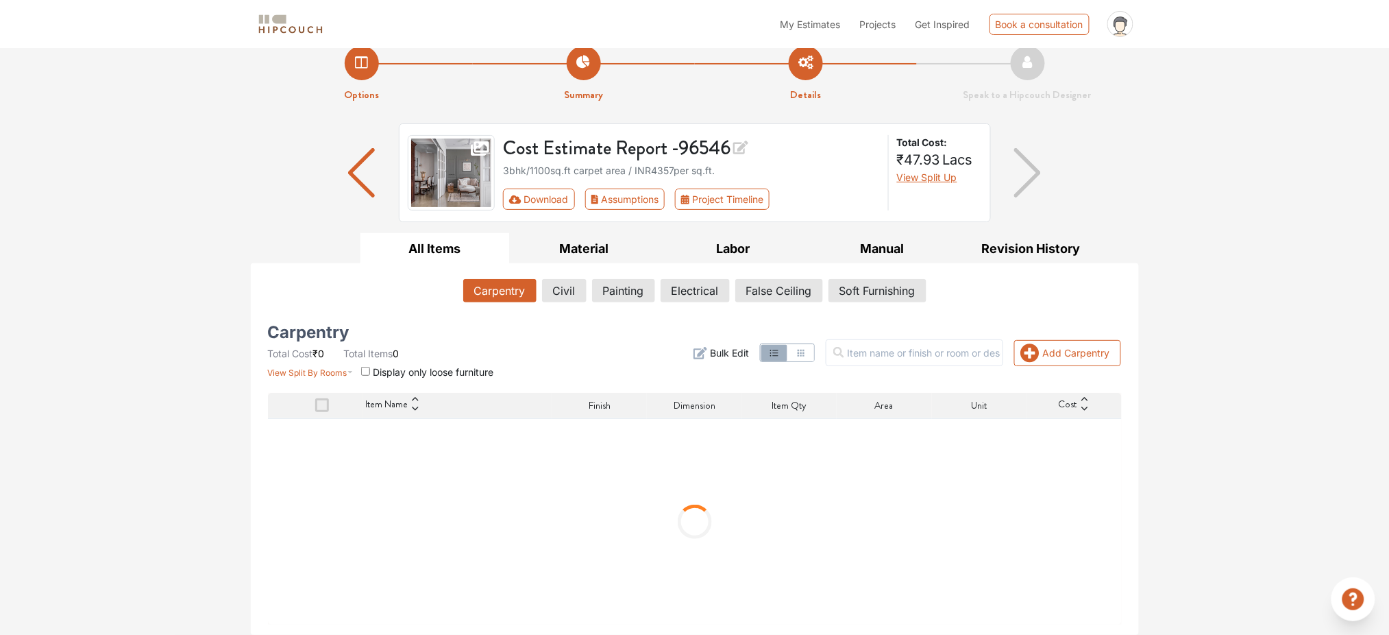
click at [354, 176] on img "button" at bounding box center [361, 172] width 27 height 49
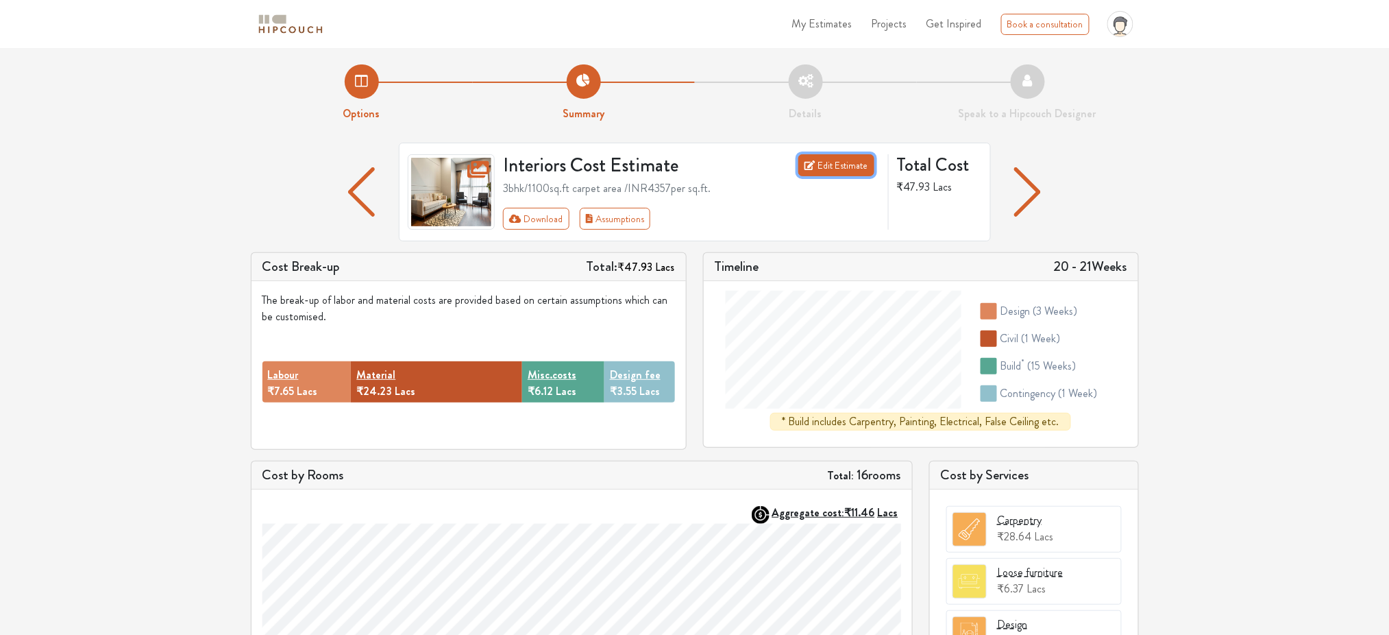
click at [857, 161] on link "Edit Estimate" at bounding box center [836, 165] width 76 height 22
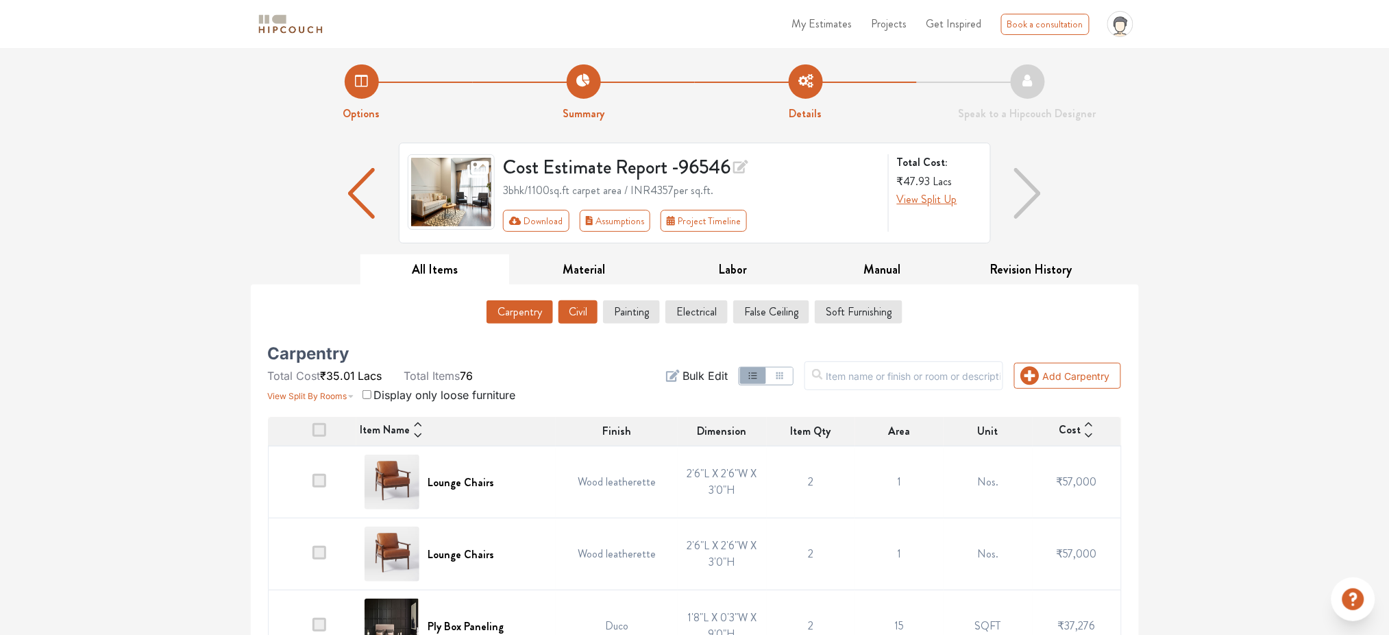
click at [574, 317] on button "Civil" at bounding box center [578, 311] width 39 height 23
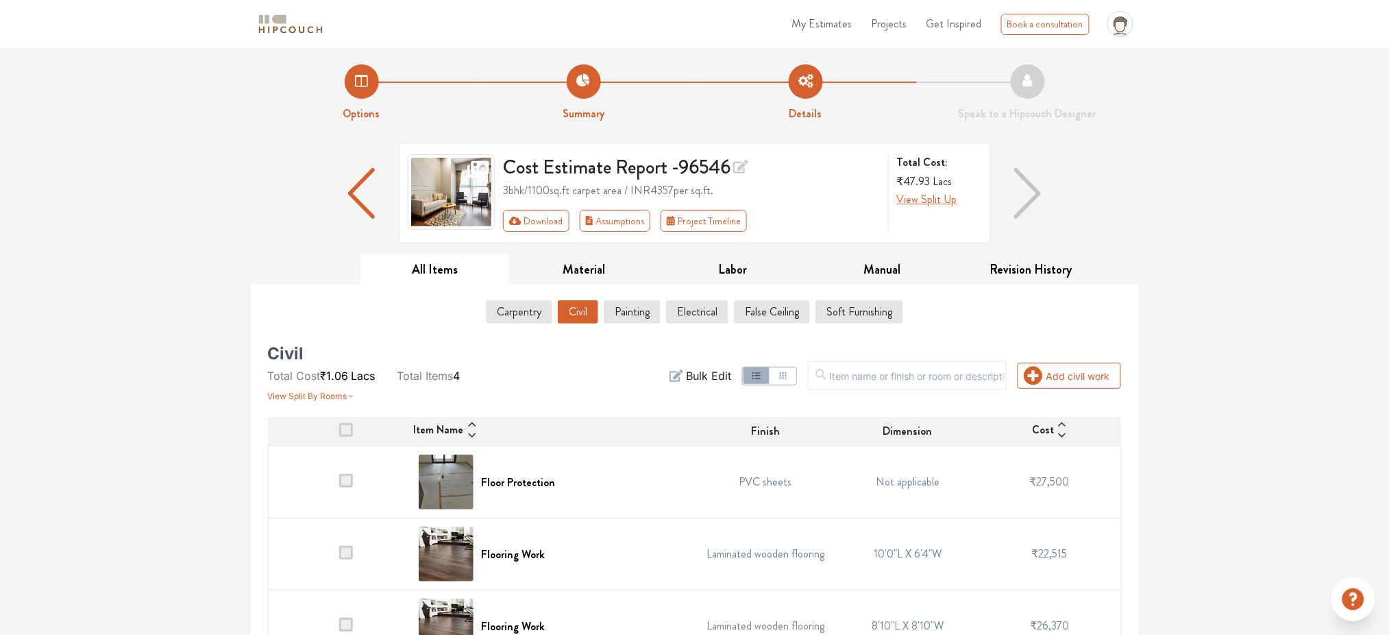
click at [516, 191] on div "3bhk / 1100 sq.ft carpet area / INR 4357 per sq.ft." at bounding box center [691, 190] width 377 height 16
click at [493, 191] on img at bounding box center [452, 191] width 88 height 75
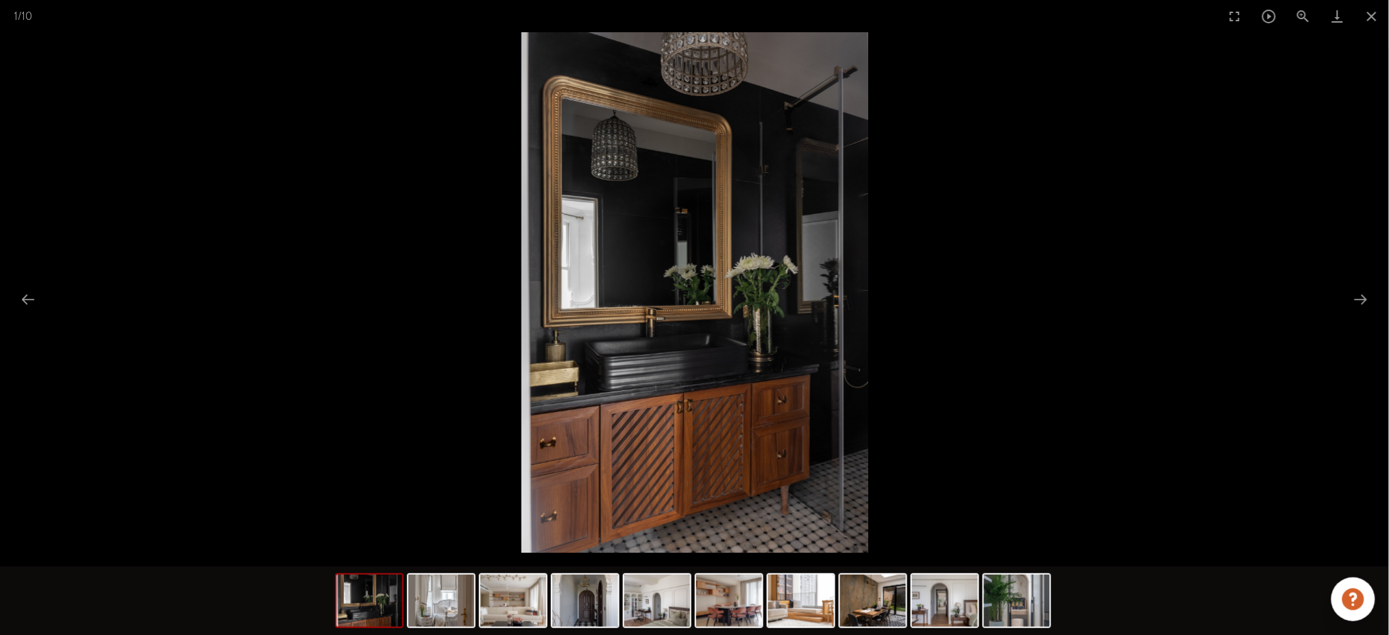
click at [980, 278] on picture at bounding box center [694, 292] width 1389 height 520
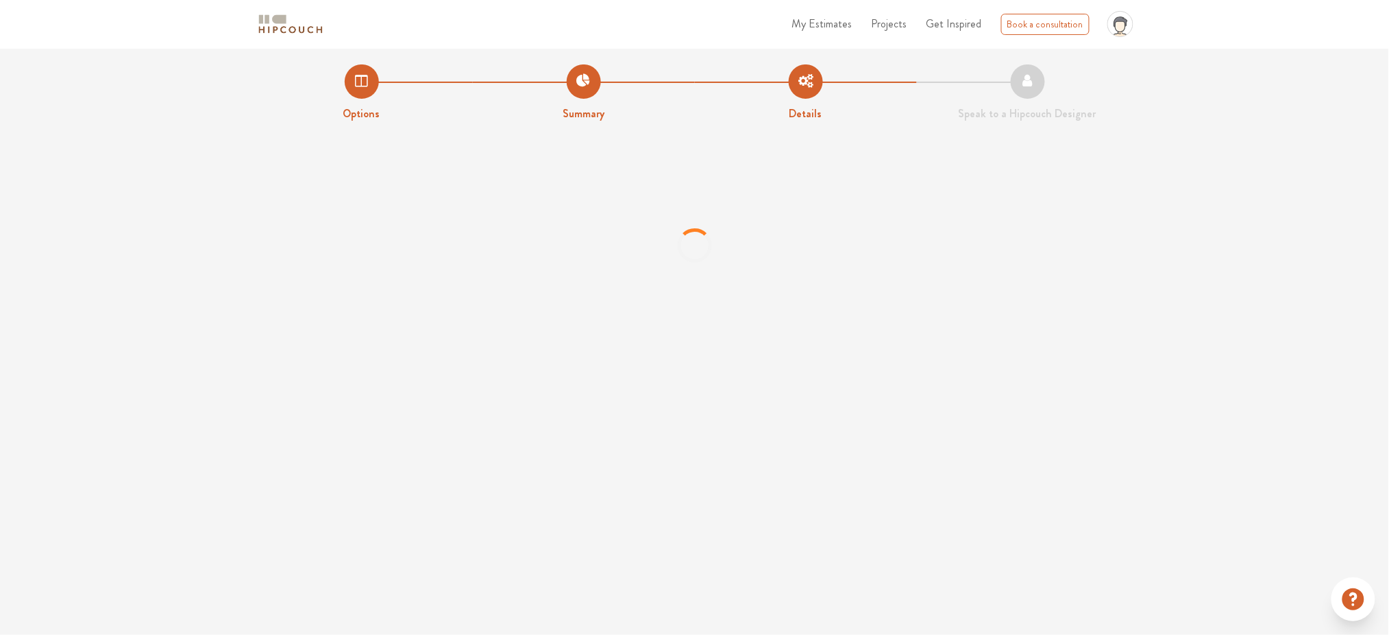
click at [833, 25] on span "My Estimates" at bounding box center [822, 24] width 60 height 16
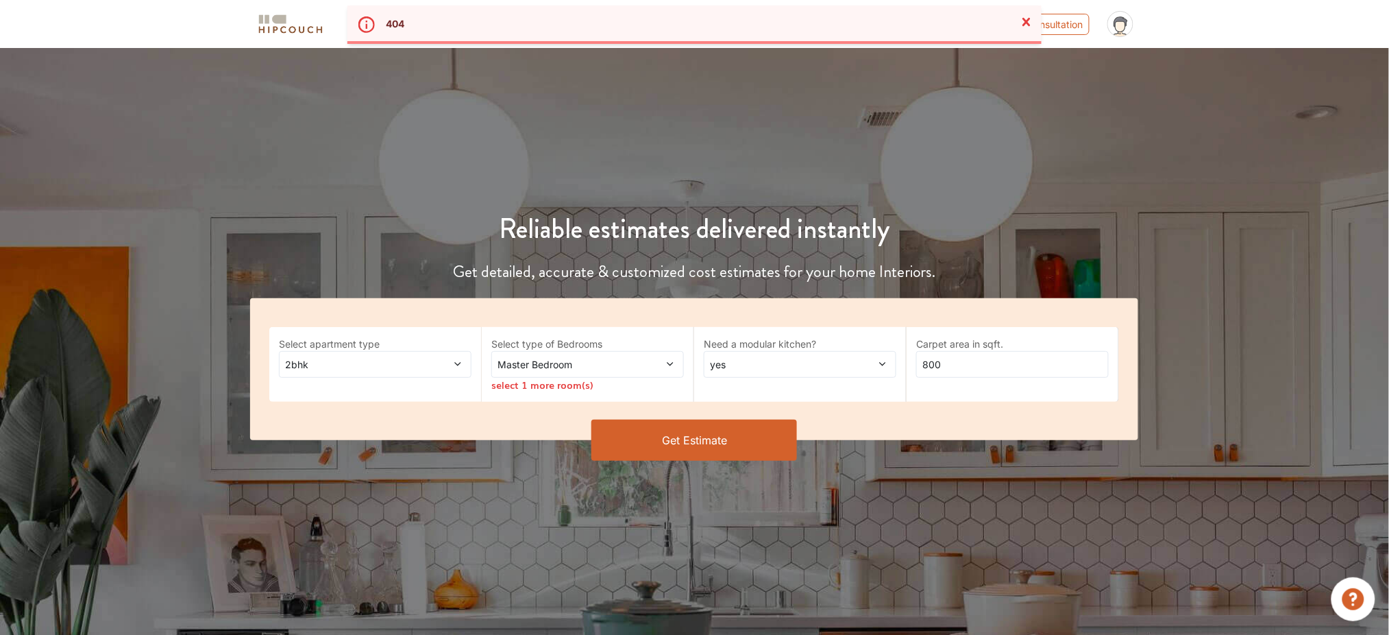
click at [636, 365] on span at bounding box center [653, 364] width 45 height 14
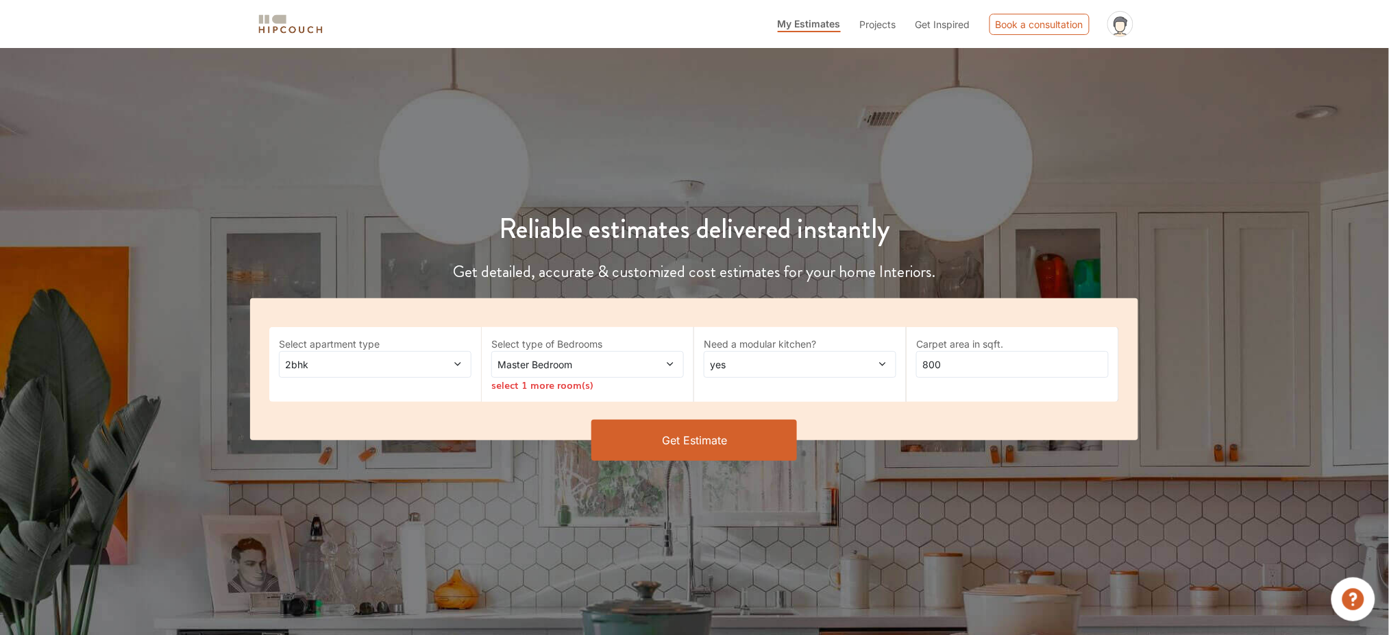
click at [396, 366] on span "2bhk" at bounding box center [349, 364] width 135 height 14
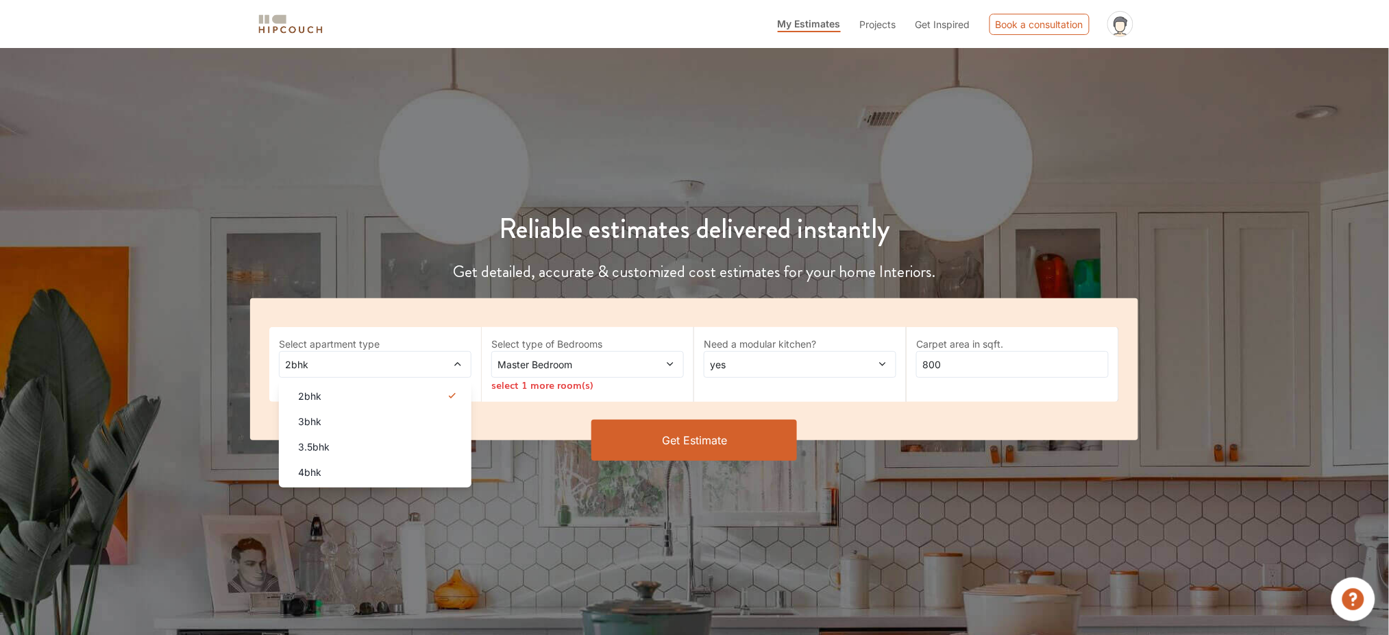
drag, startPoint x: 369, startPoint y: 370, endPoint x: 362, endPoint y: 377, distance: 10.2
click at [368, 370] on span "2bhk" at bounding box center [349, 364] width 135 height 14
drag, startPoint x: 326, startPoint y: 424, endPoint x: 557, endPoint y: 395, distance: 232.8
click at [326, 424] on div "3bhk" at bounding box center [379, 421] width 184 height 14
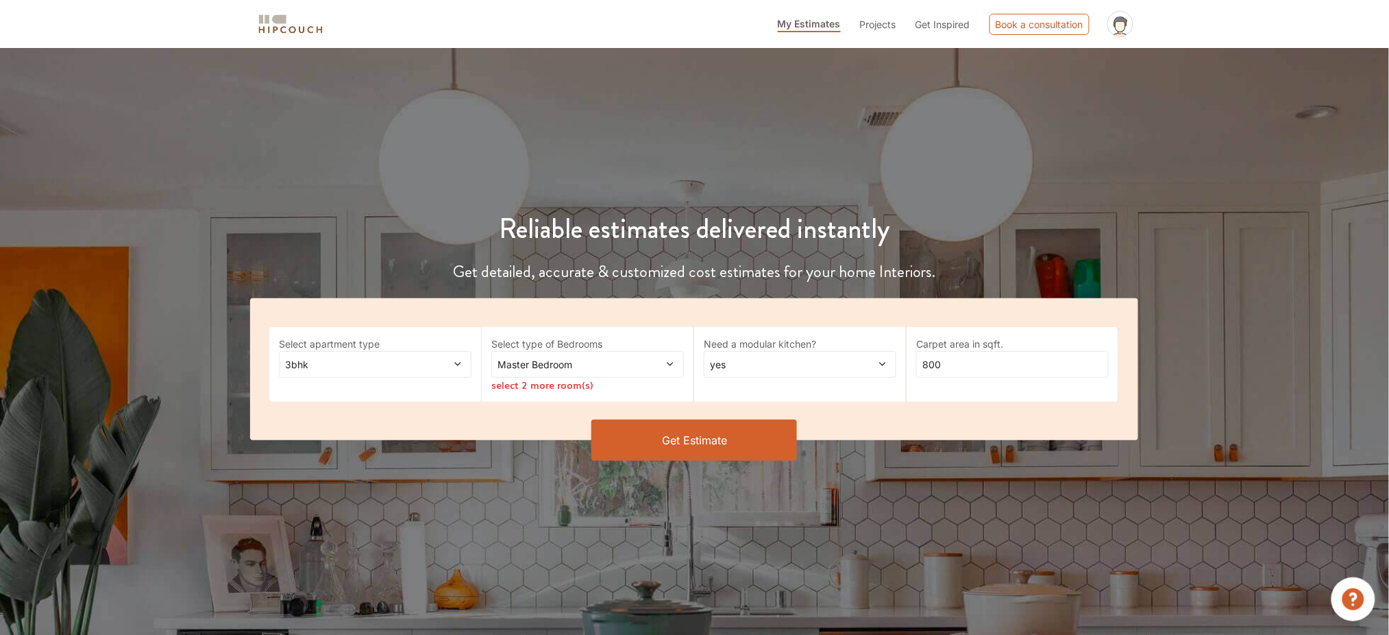
click at [557, 367] on span "Master Bedroom" at bounding box center [562, 364] width 135 height 14
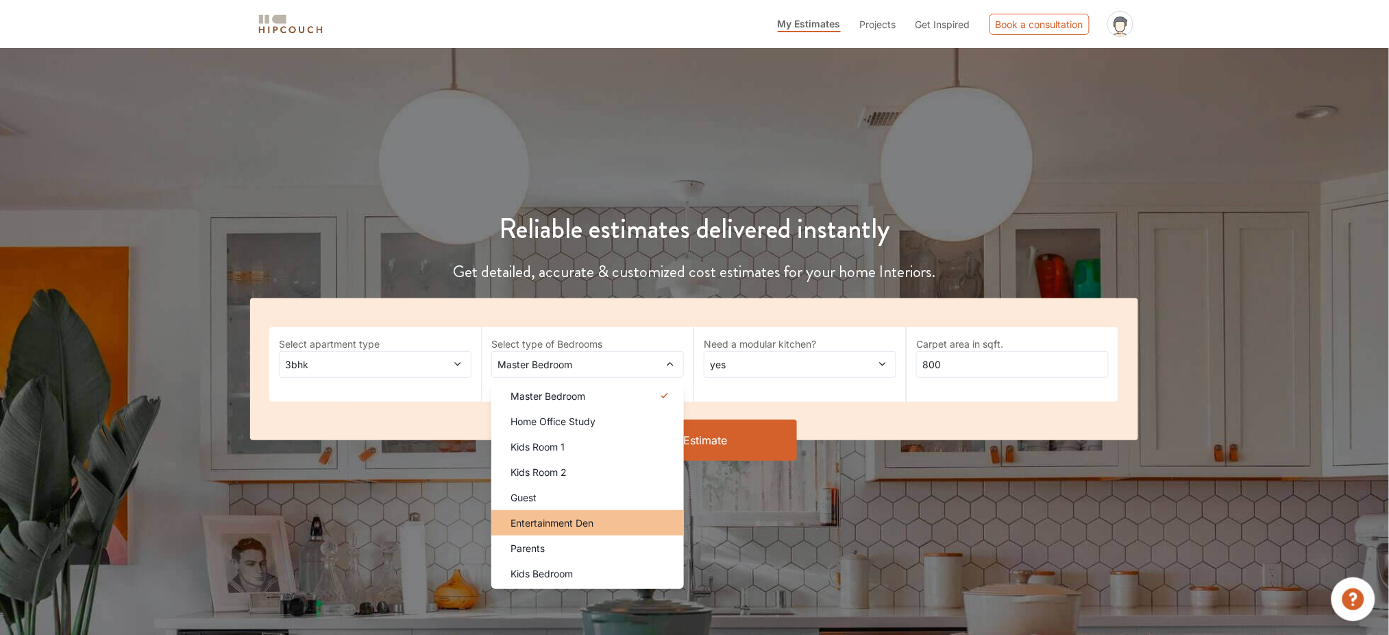
click at [567, 520] on span "Entertainment Den" at bounding box center [552, 522] width 83 height 14
drag, startPoint x: 550, startPoint y: 576, endPoint x: 542, endPoint y: 567, distance: 11.7
click at [550, 576] on span "Kids Bedroom" at bounding box center [542, 573] width 62 height 14
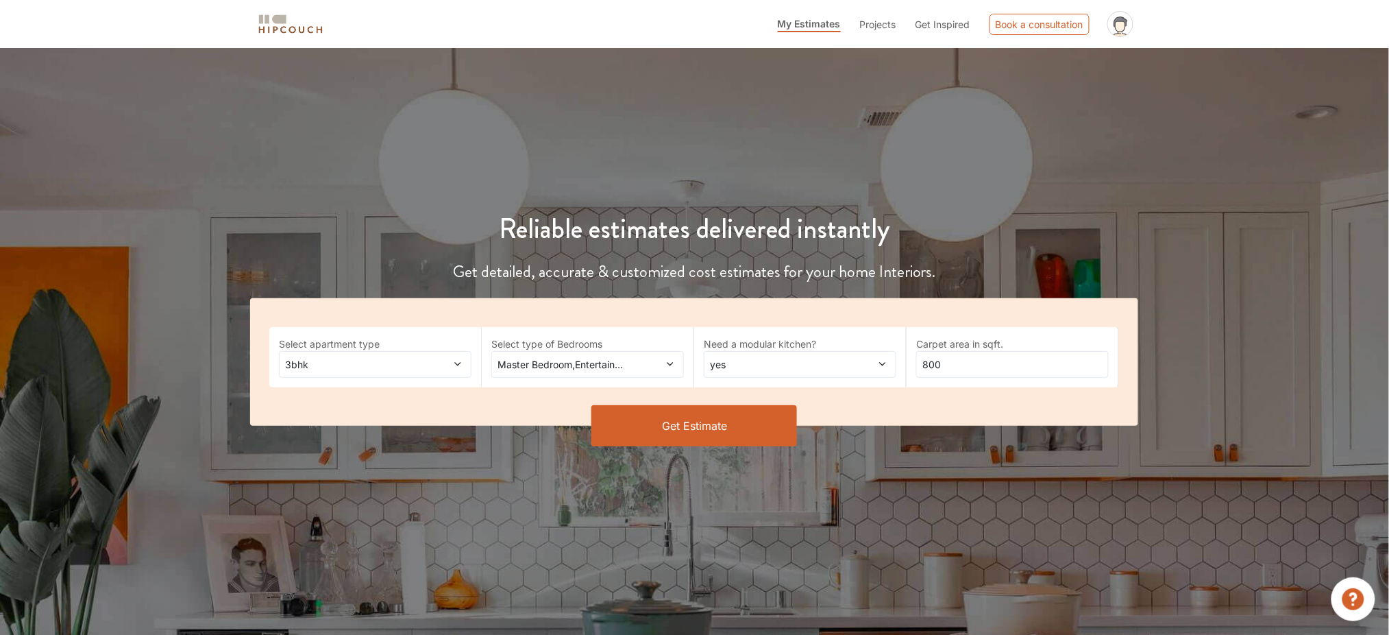
click at [737, 357] on span "yes" at bounding box center [774, 364] width 135 height 14
drag, startPoint x: 970, startPoint y: 358, endPoint x: 866, endPoint y: 374, distance: 104.7
click at [866, 374] on div "Select apartment type 3bhk Select type of Bedrooms Master Bedroom,Entertainment…" at bounding box center [694, 361] width 888 height 127
type input "1150"
click at [763, 426] on button "Get Estimate" at bounding box center [694, 425] width 206 height 41
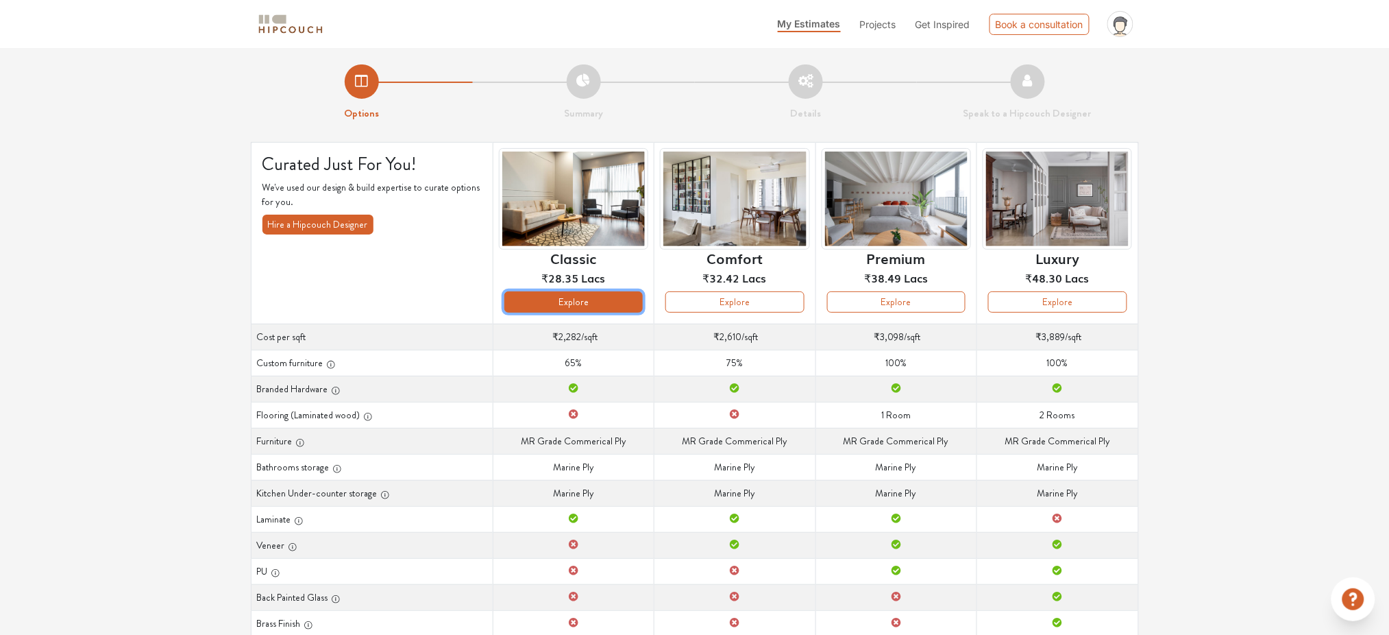
click at [596, 300] on button "Explore" at bounding box center [573, 301] width 138 height 21
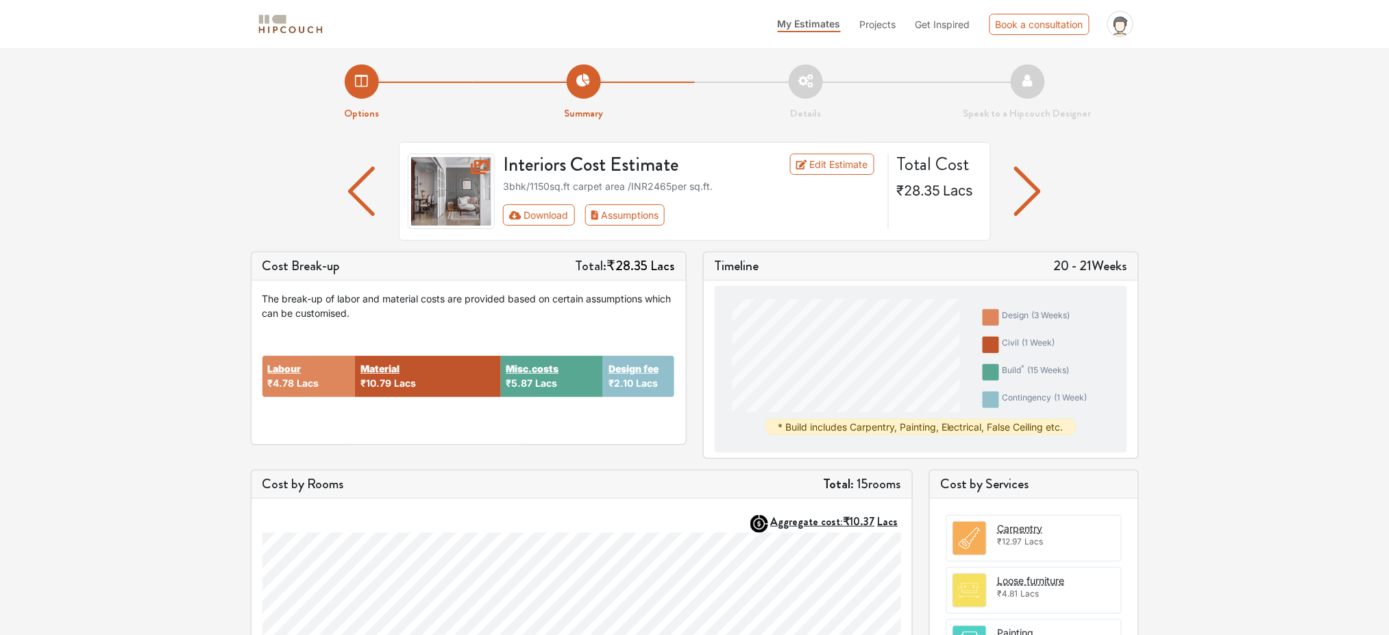
click at [352, 193] on img "button" at bounding box center [361, 191] width 27 height 49
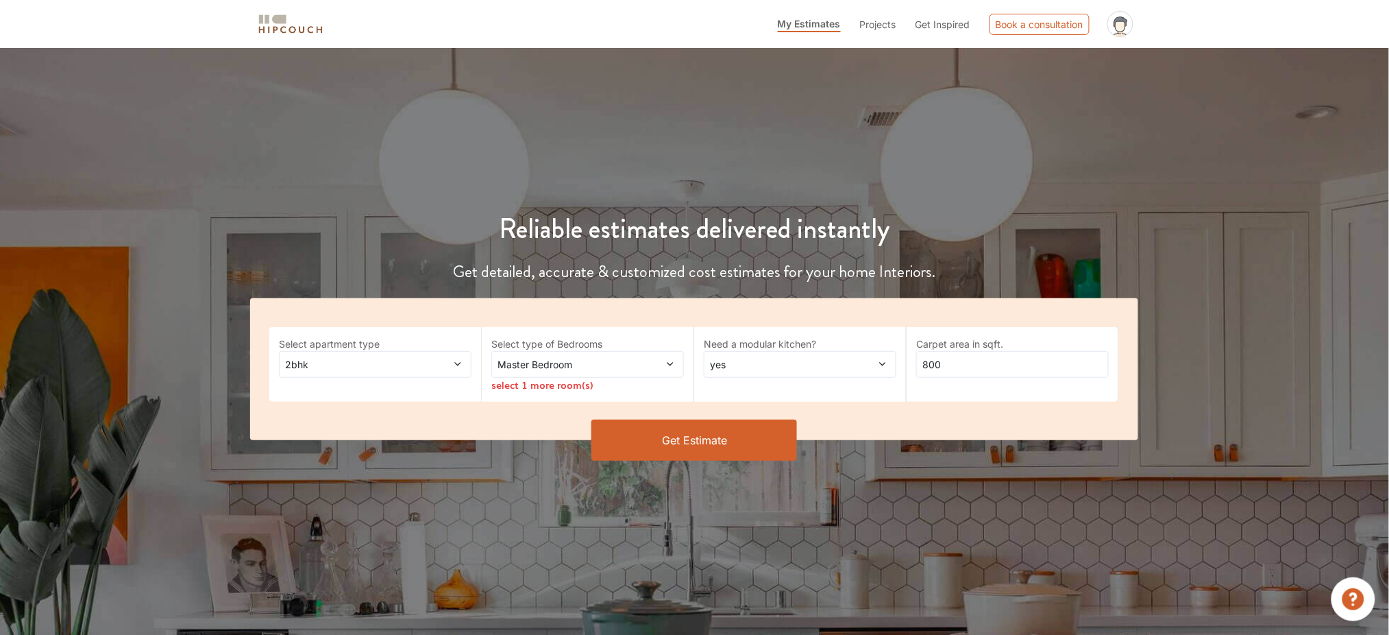
click at [619, 361] on span "Master Bedroom" at bounding box center [562, 364] width 135 height 14
click at [408, 385] on div "Select apartment type 2bhk" at bounding box center [375, 364] width 212 height 75
click at [400, 374] on div "2bhk" at bounding box center [375, 364] width 193 height 27
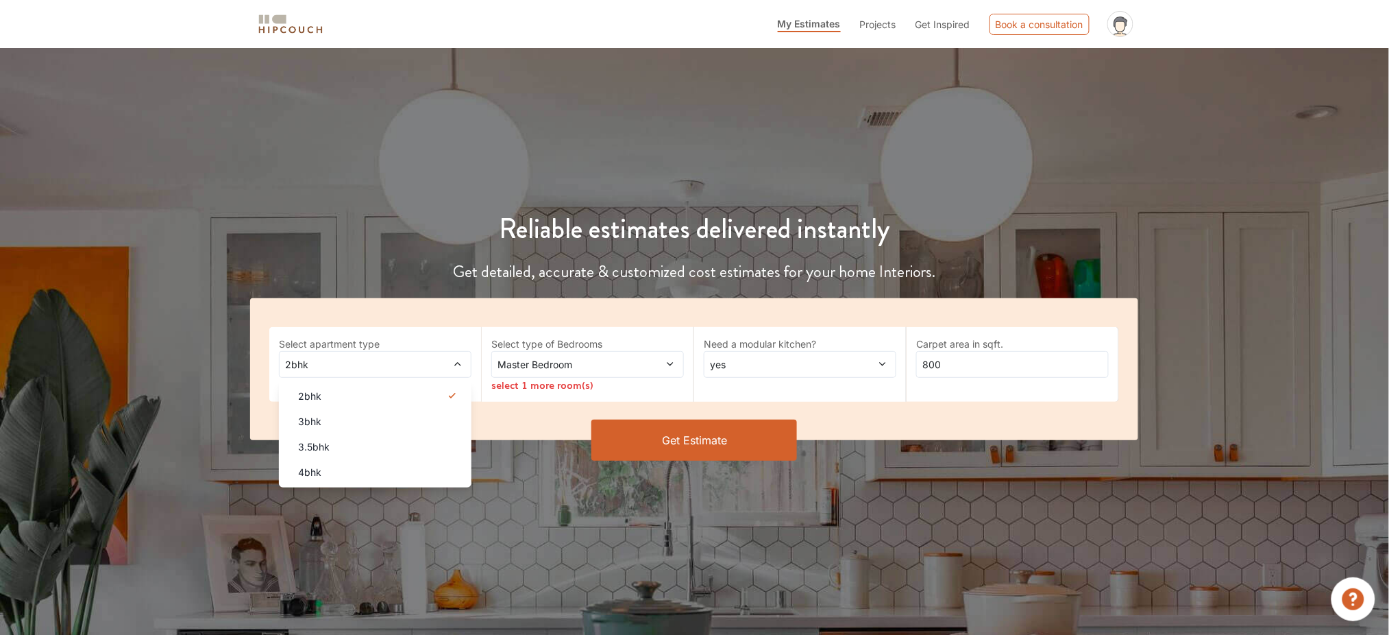
drag, startPoint x: 326, startPoint y: 425, endPoint x: 333, endPoint y: 422, distance: 8.3
click at [325, 425] on div "3bhk" at bounding box center [379, 421] width 184 height 14
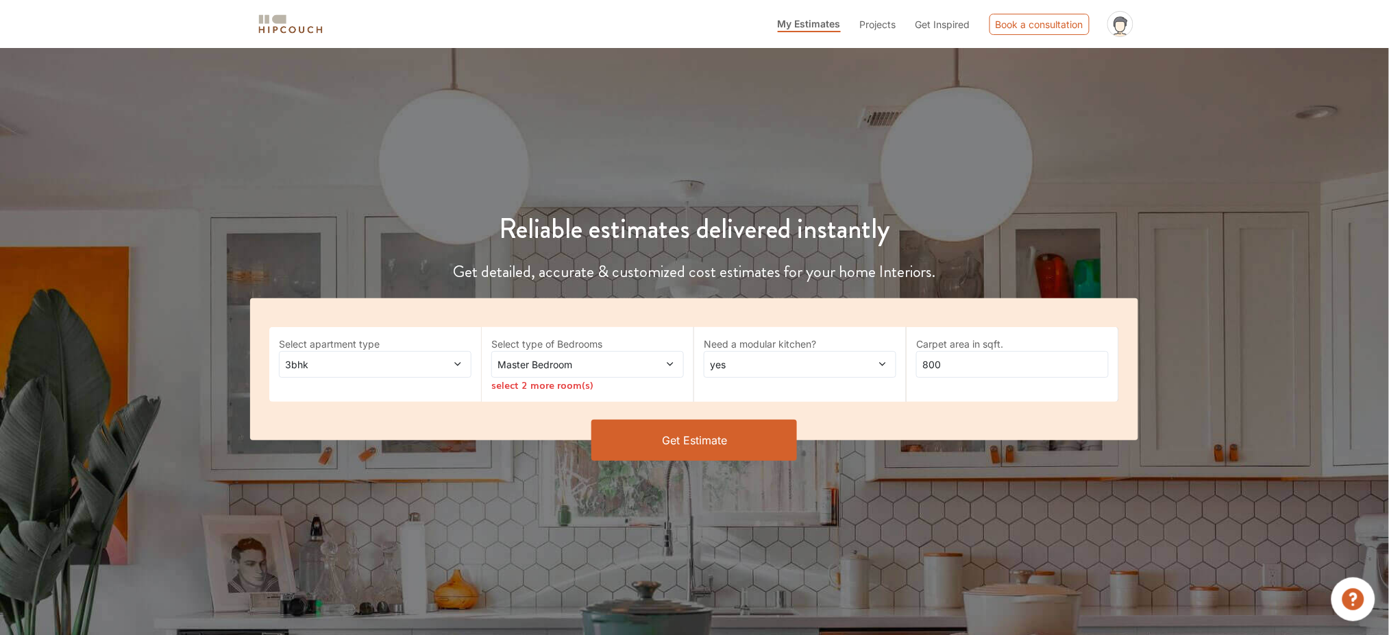
click at [566, 362] on span "Master Bedroom" at bounding box center [562, 364] width 135 height 14
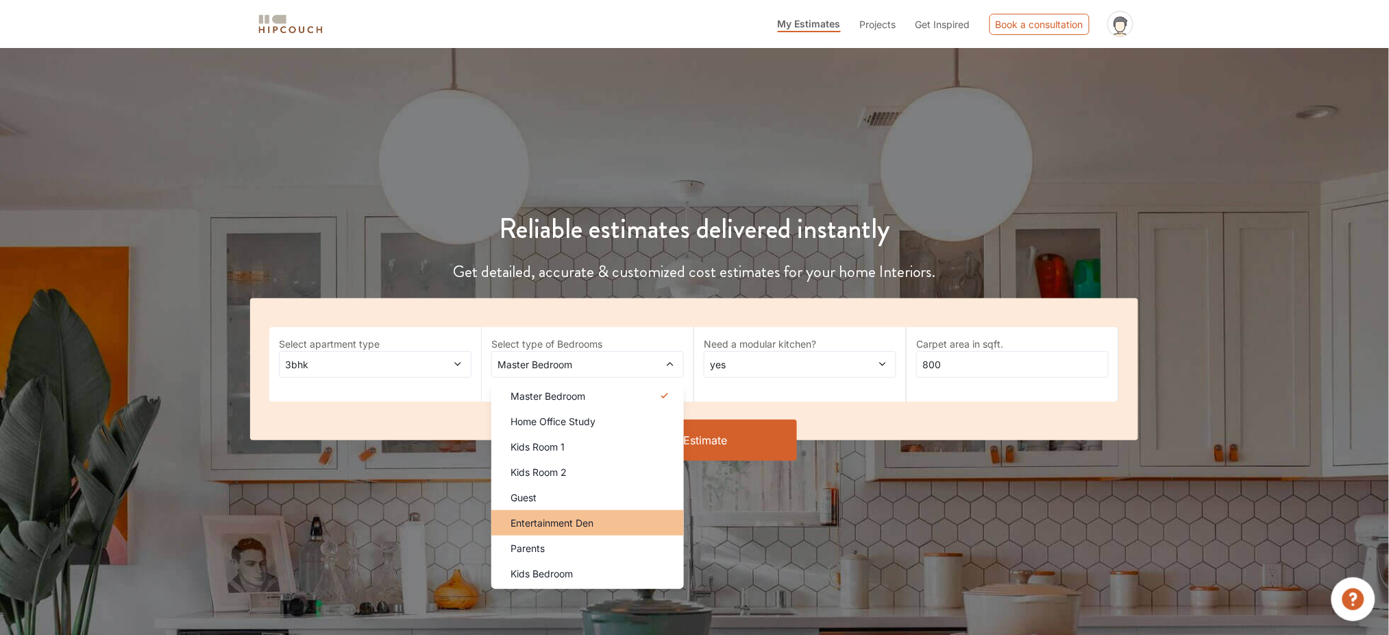
click at [559, 521] on span "Entertainment Den" at bounding box center [552, 522] width 83 height 14
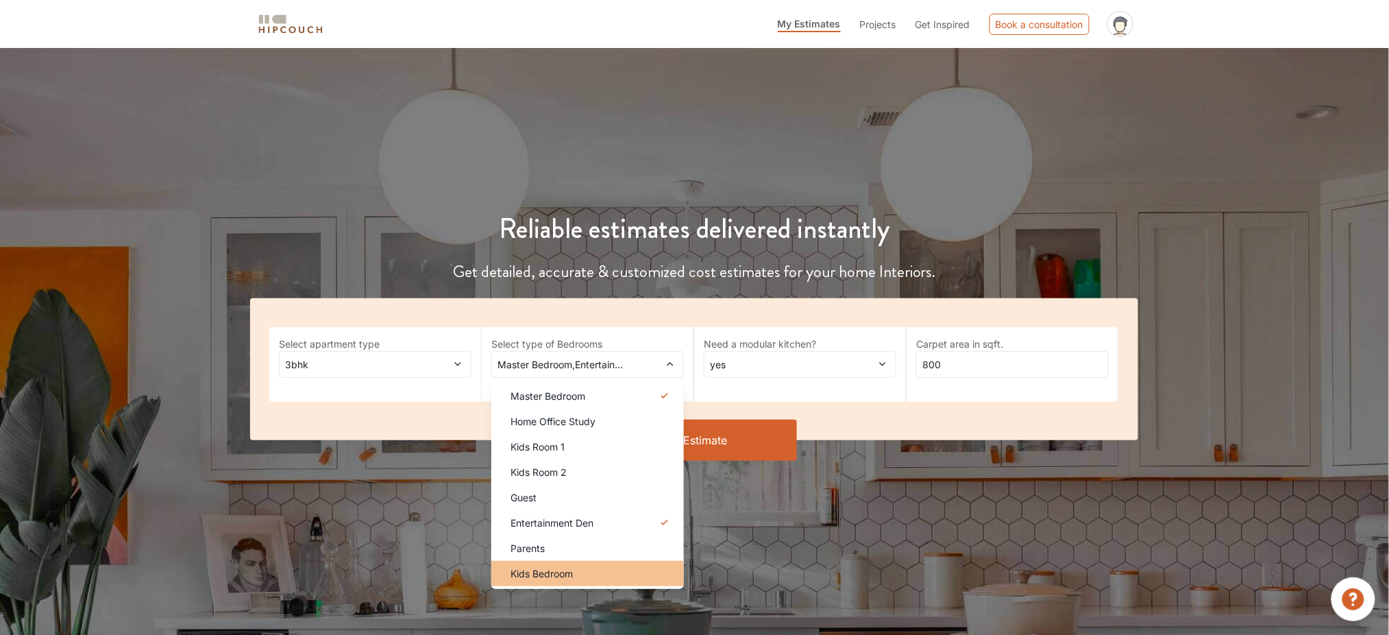
click at [540, 564] on li "Kids Bedroom" at bounding box center [587, 573] width 193 height 25
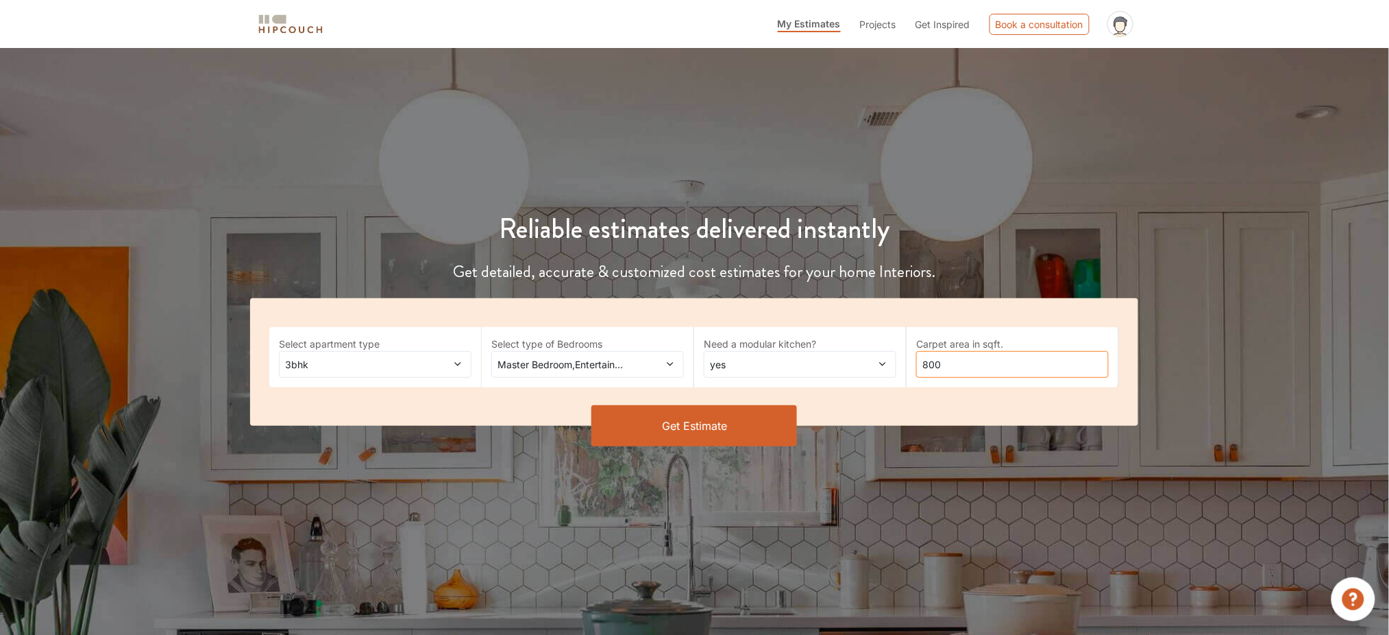
drag, startPoint x: 969, startPoint y: 366, endPoint x: 842, endPoint y: 315, distance: 136.6
click at [828, 359] on div "Select apartment type 3bhk Select type of Bedrooms Master Bedroom,Entertainment…" at bounding box center [694, 361] width 888 height 127
type input "1150"
click at [702, 425] on button "Get Estimate" at bounding box center [694, 425] width 206 height 41
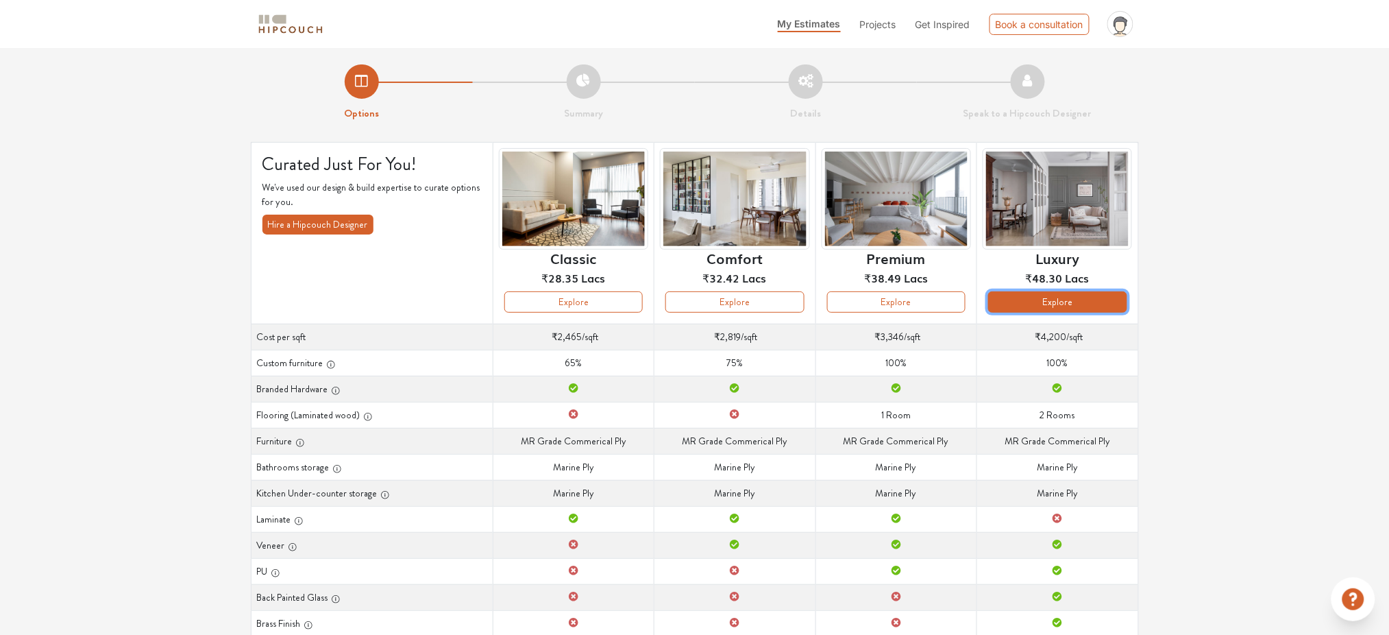
click at [1066, 303] on button "Explore" at bounding box center [1057, 301] width 138 height 21
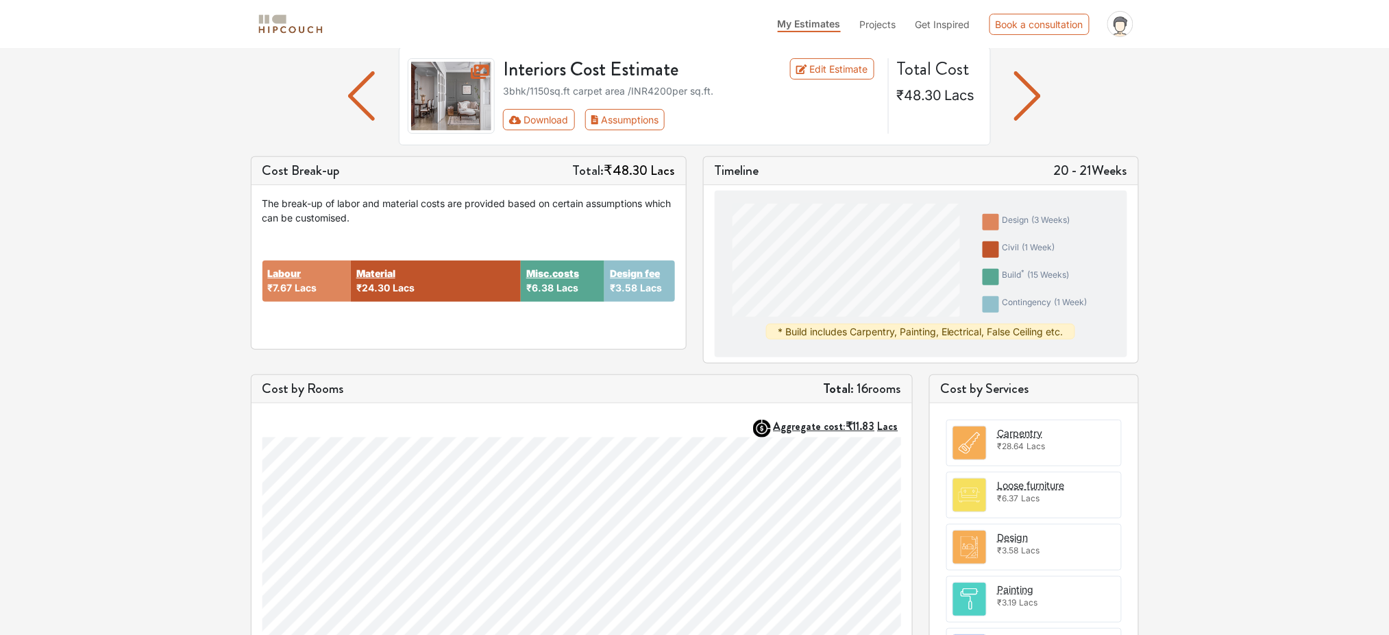
scroll to position [29, 0]
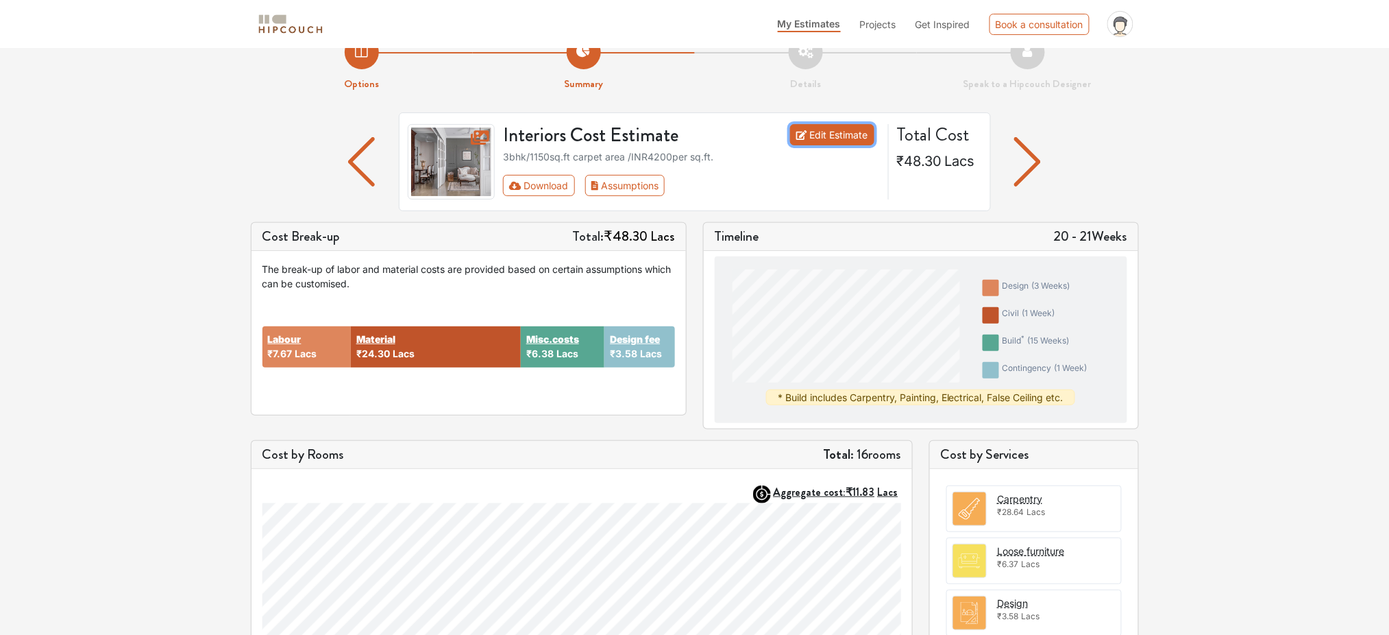
click at [854, 131] on link "Edit Estimate" at bounding box center [832, 134] width 84 height 21
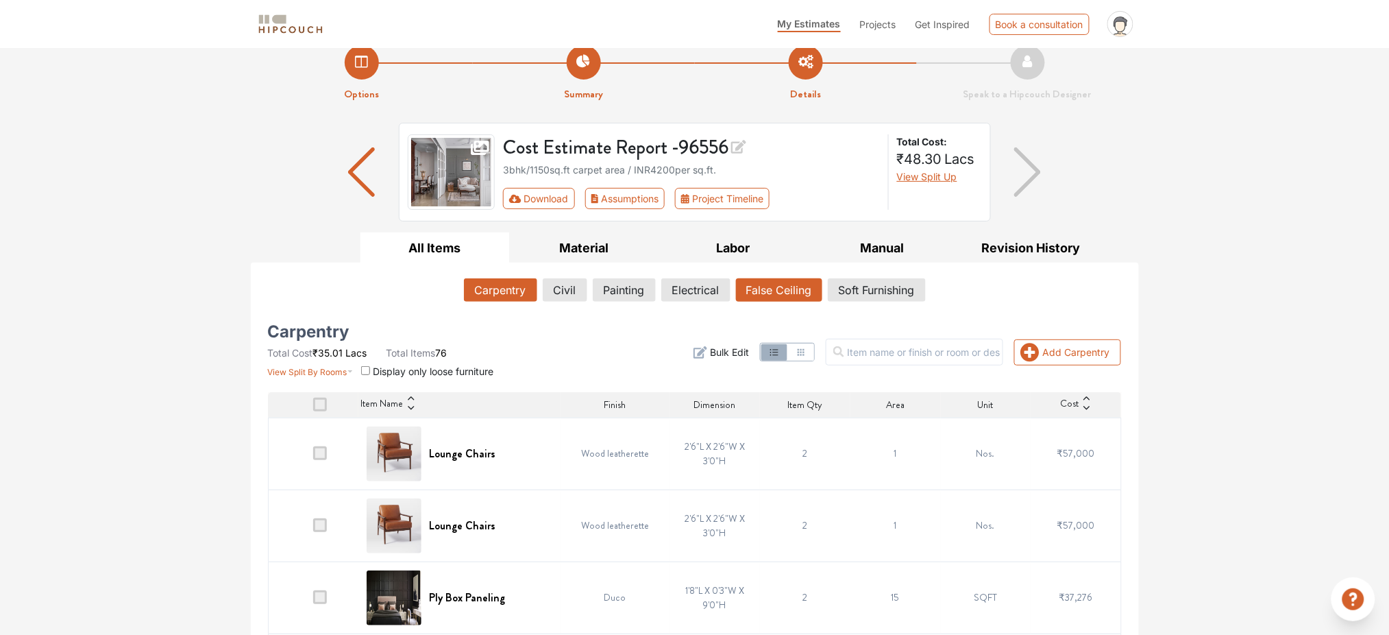
scroll to position [29, 0]
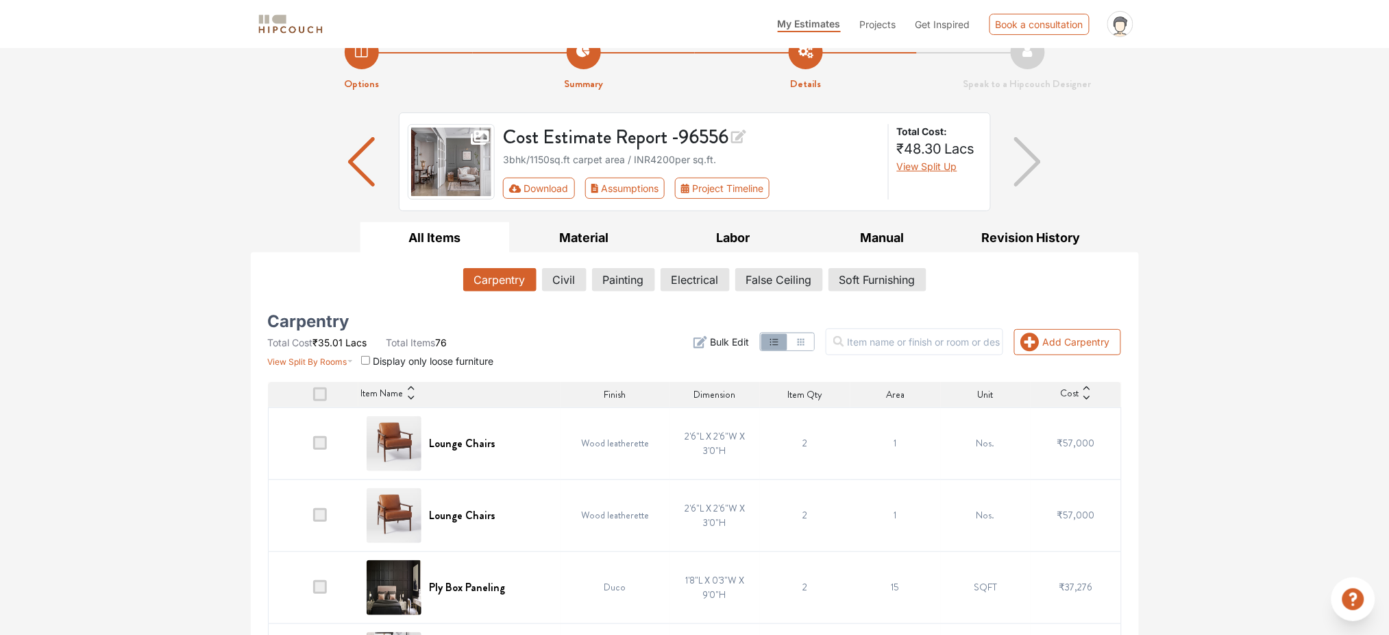
click at [409, 362] on span "Display only loose furniture" at bounding box center [433, 361] width 121 height 12
click at [364, 360] on input "checkbox" at bounding box center [365, 360] width 9 height 9
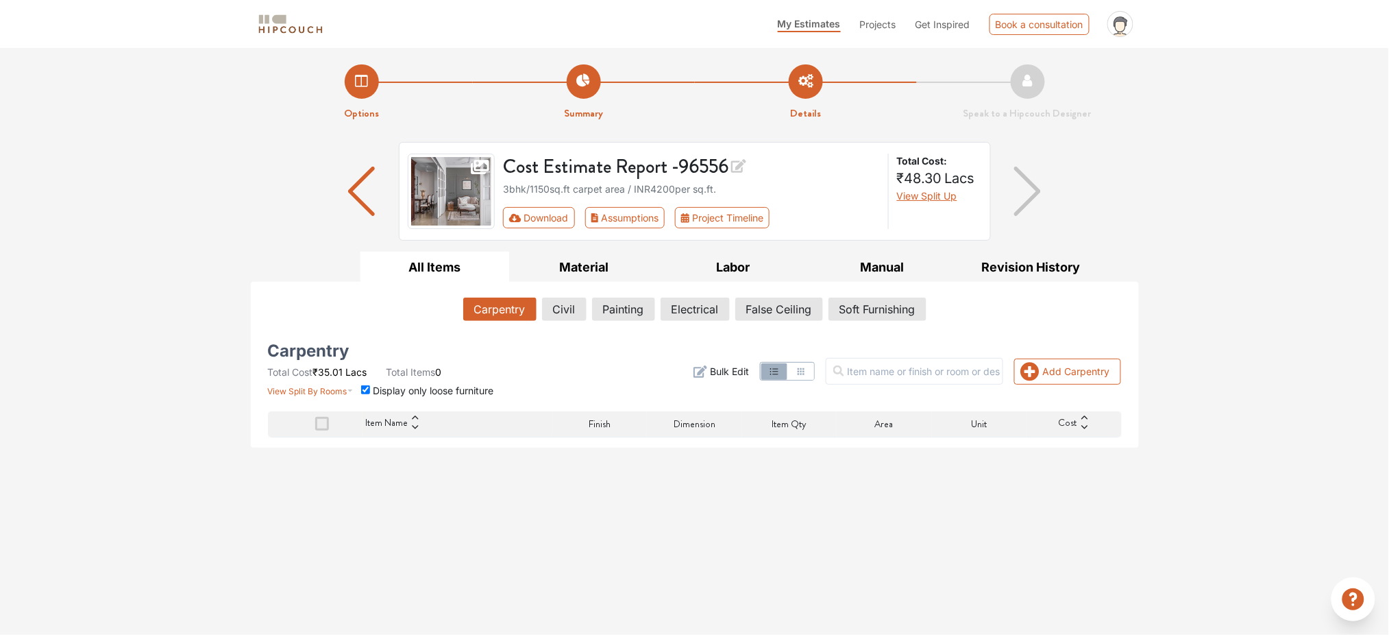
click at [364, 392] on input "checkbox" at bounding box center [365, 389] width 9 height 9
checkbox input "false"
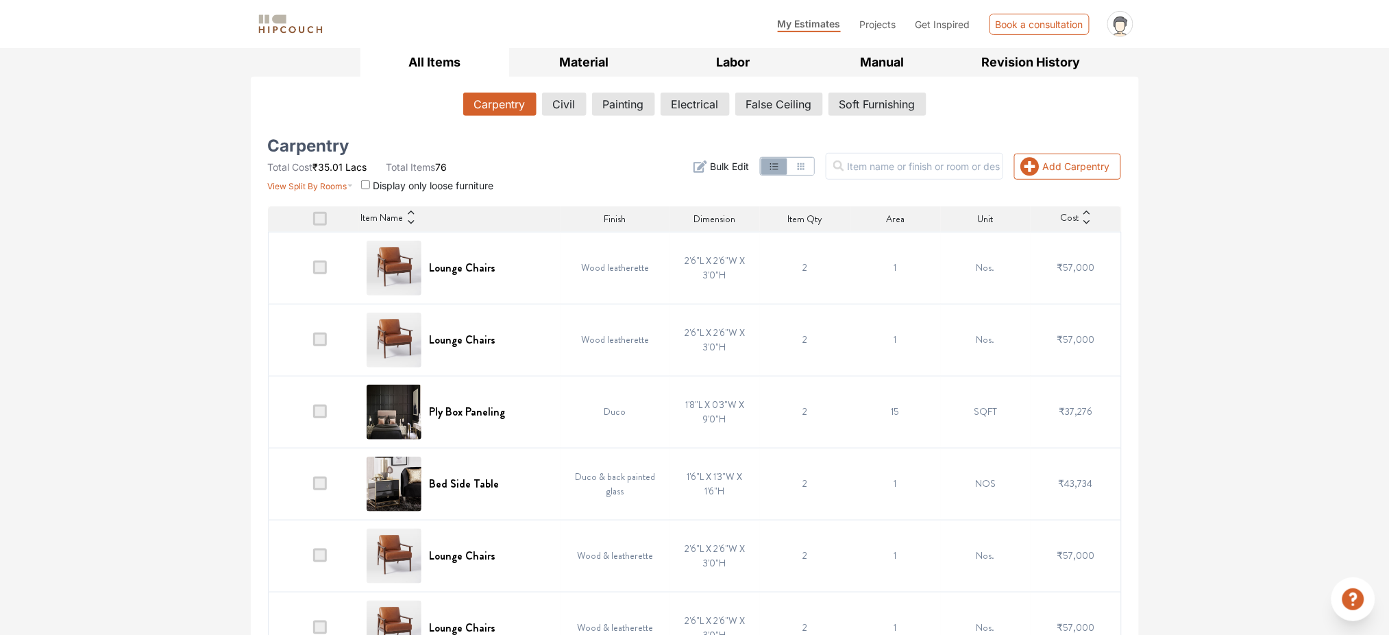
scroll to position [365, 0]
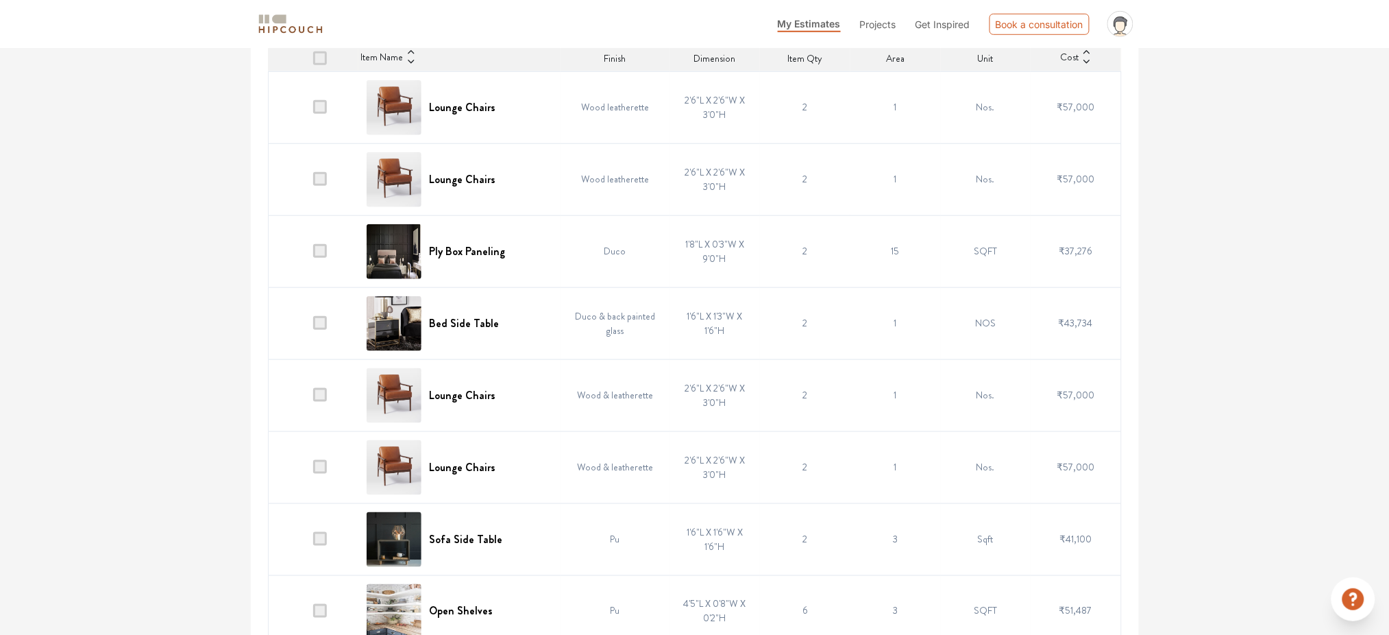
click at [318, 253] on span at bounding box center [320, 251] width 14 height 14
click at [313, 254] on input "checkbox" at bounding box center [313, 254] width 0 height 0
click at [326, 325] on span at bounding box center [320, 323] width 14 height 14
click at [313, 326] on input "checkbox" at bounding box center [313, 326] width 0 height 0
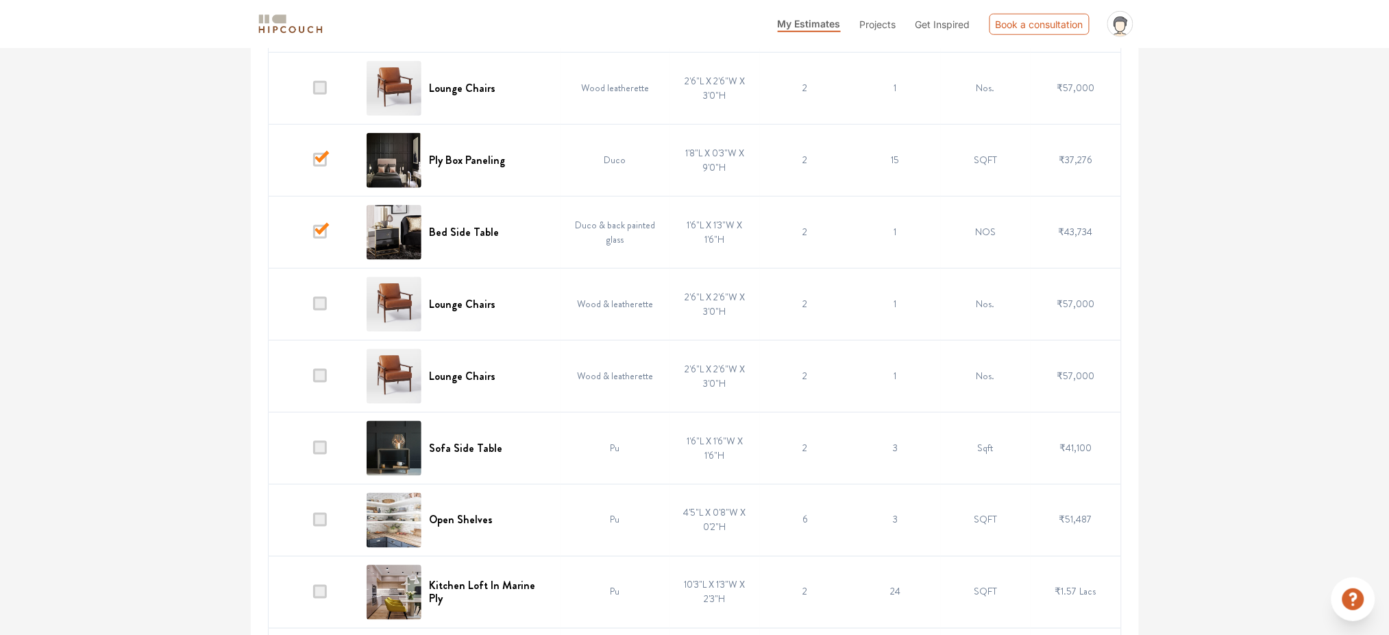
scroll to position [548, 0]
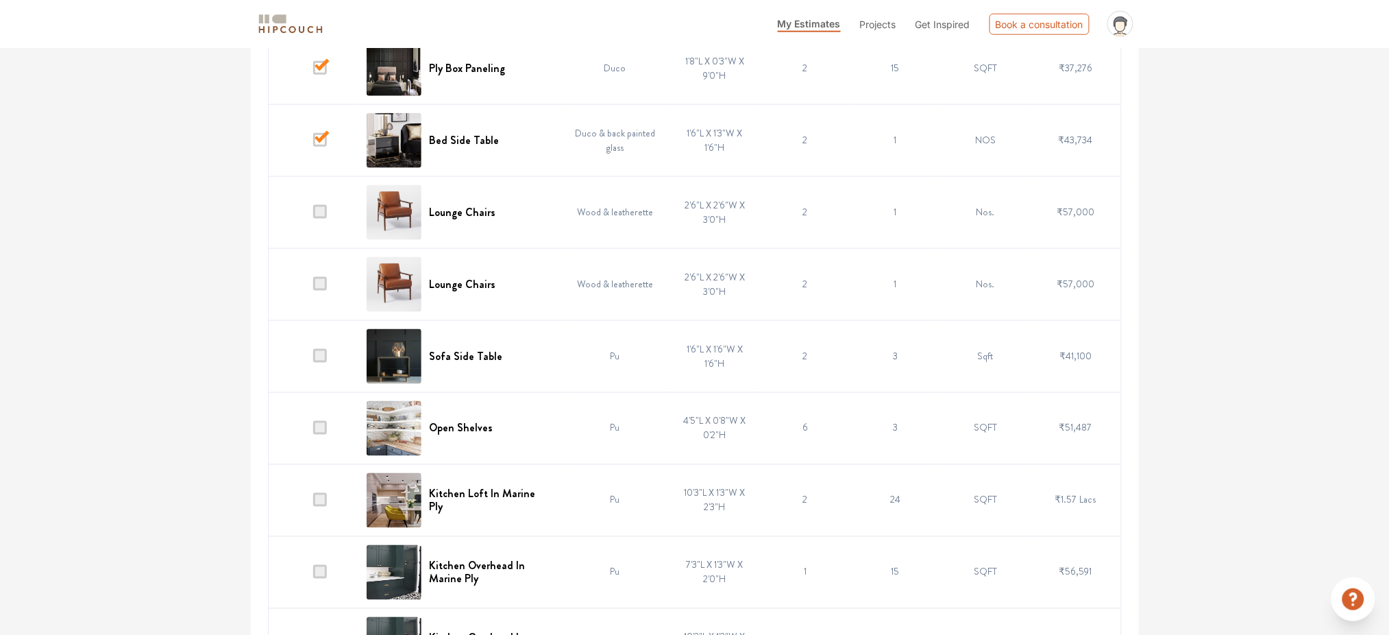
click at [319, 363] on span at bounding box center [320, 356] width 14 height 14
click at [313, 359] on input "checkbox" at bounding box center [313, 359] width 0 height 0
click at [321, 422] on td at bounding box center [313, 428] width 90 height 72
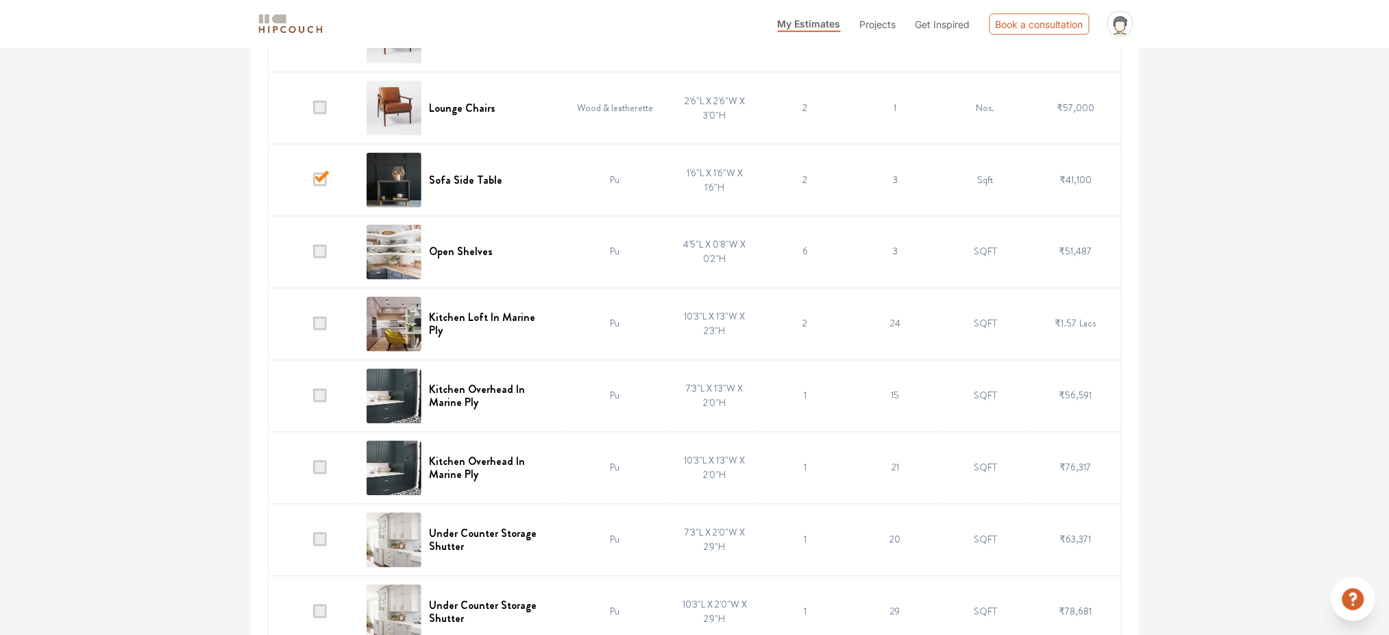
scroll to position [731, 0]
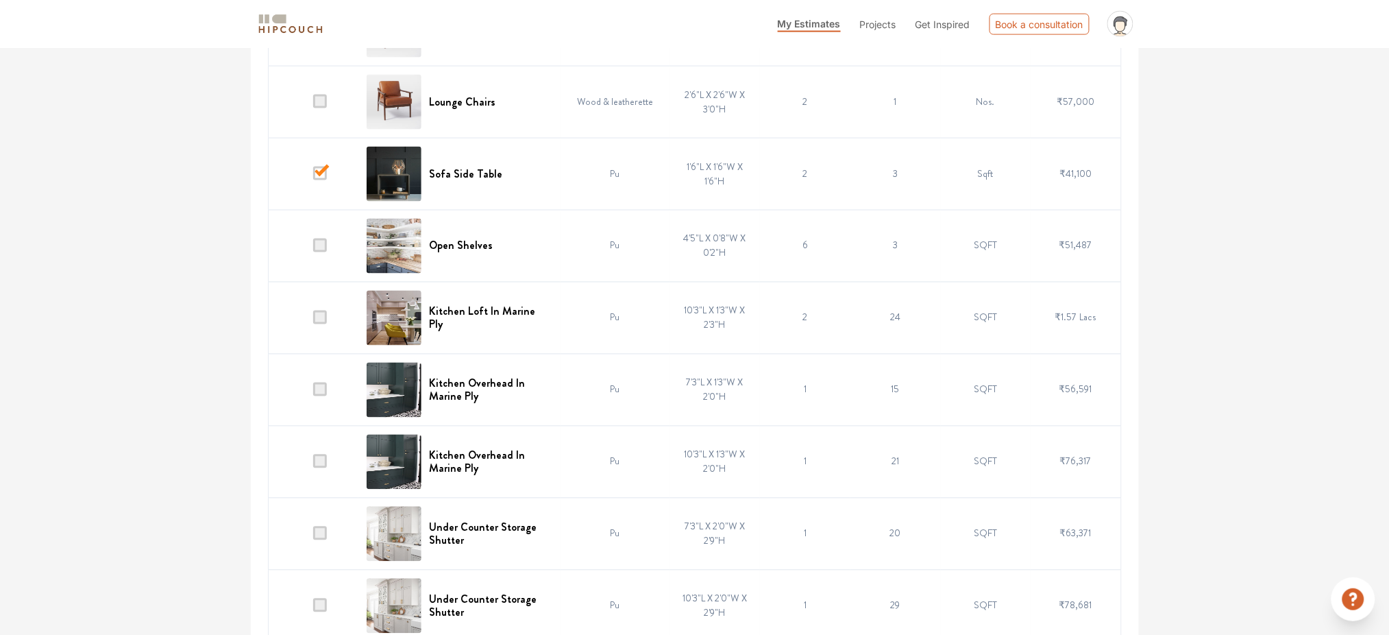
click at [324, 319] on span at bounding box center [320, 317] width 14 height 14
click at [313, 321] on input "checkbox" at bounding box center [313, 321] width 0 height 0
click at [325, 389] on span at bounding box center [320, 389] width 14 height 14
click at [313, 393] on input "checkbox" at bounding box center [313, 393] width 0 height 0
click at [322, 463] on span at bounding box center [320, 461] width 14 height 14
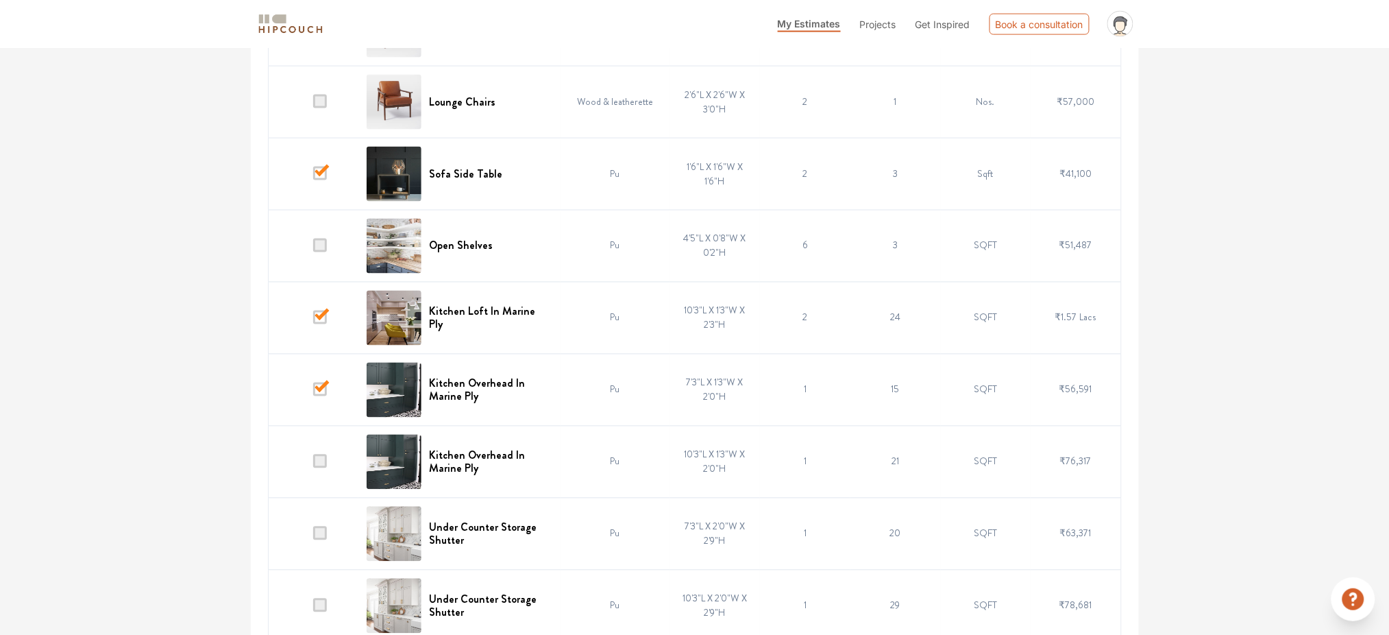
click at [313, 465] on input "checkbox" at bounding box center [313, 465] width 0 height 0
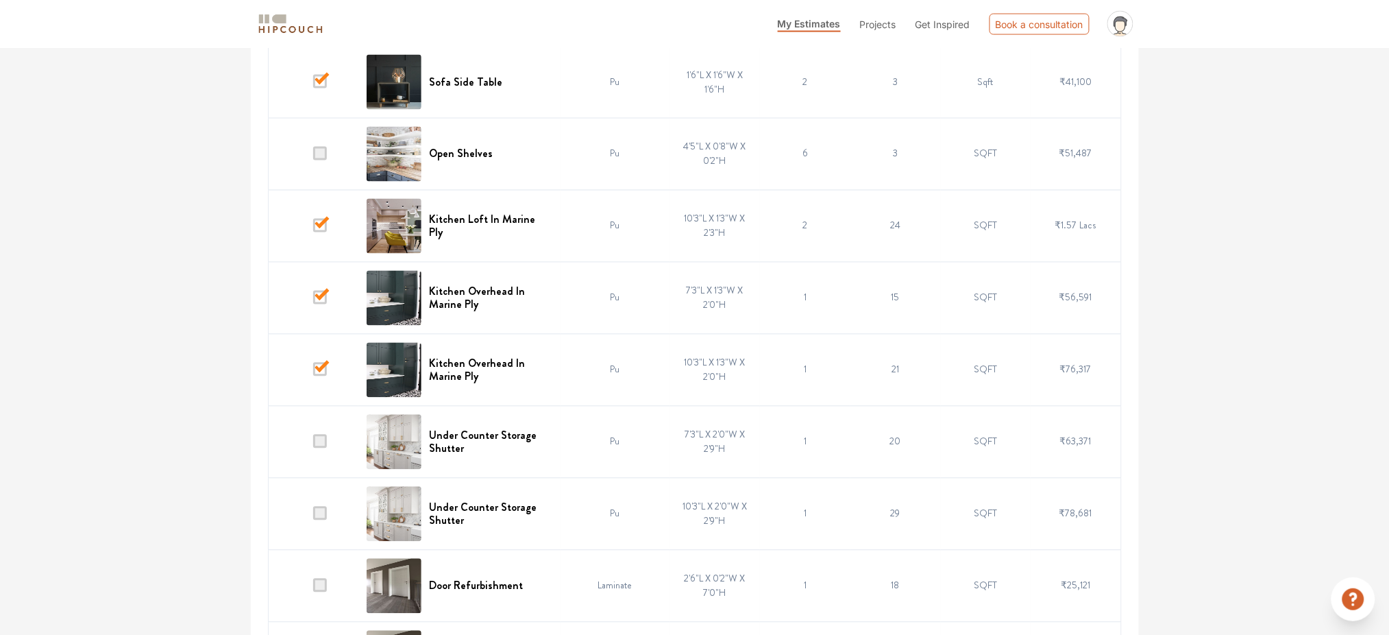
scroll to position [914, 0]
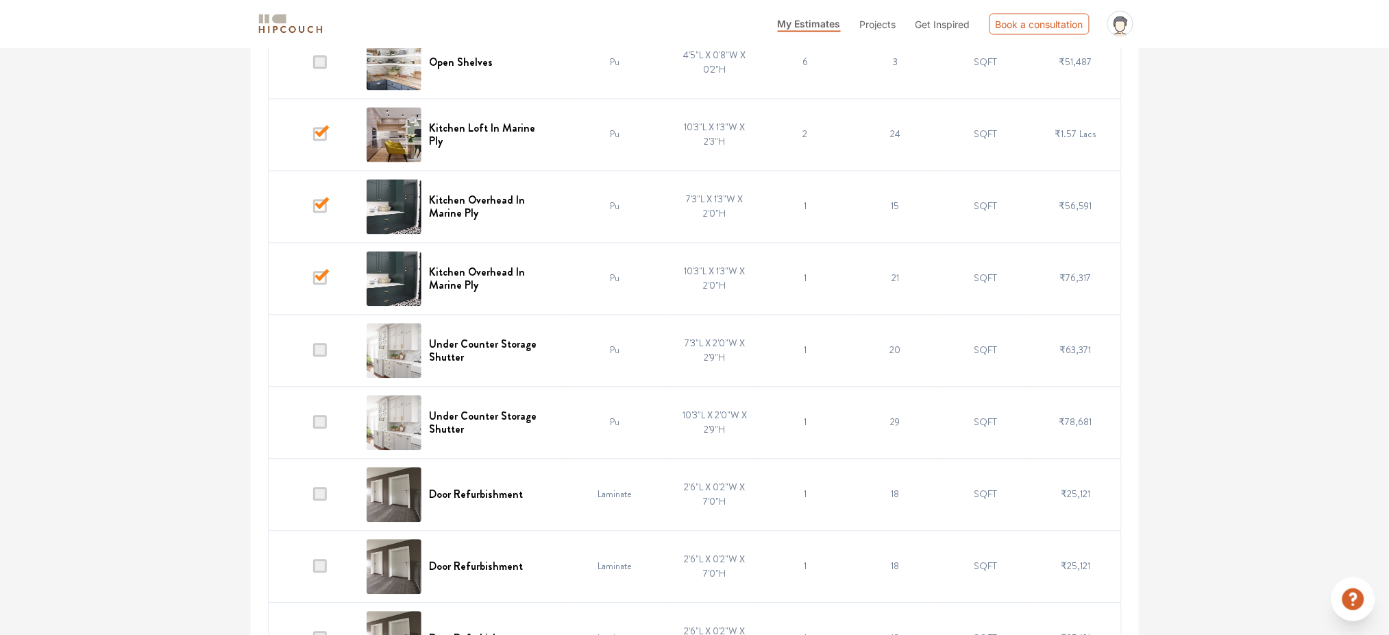
click at [327, 354] on span at bounding box center [320, 350] width 14 height 14
click at [313, 354] on input "checkbox" at bounding box center [313, 354] width 0 height 0
click at [325, 426] on span at bounding box center [320, 422] width 14 height 14
click at [313, 426] on input "checkbox" at bounding box center [313, 426] width 0 height 0
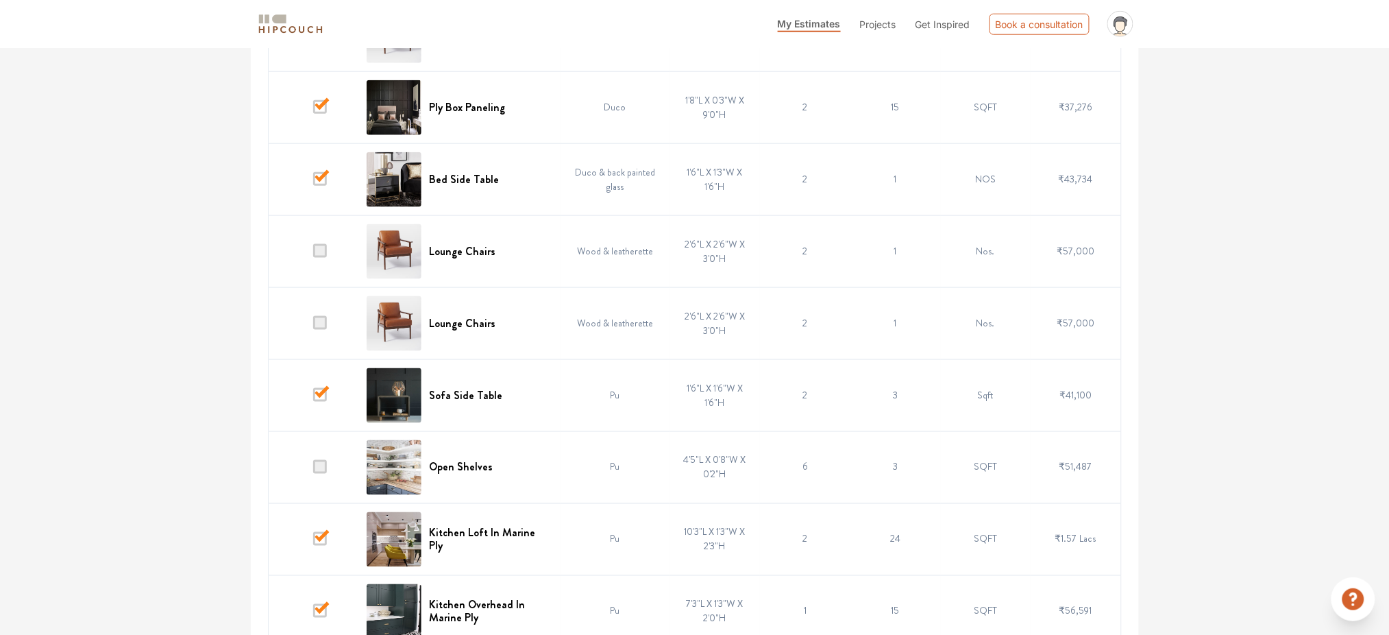
scroll to position [0, 0]
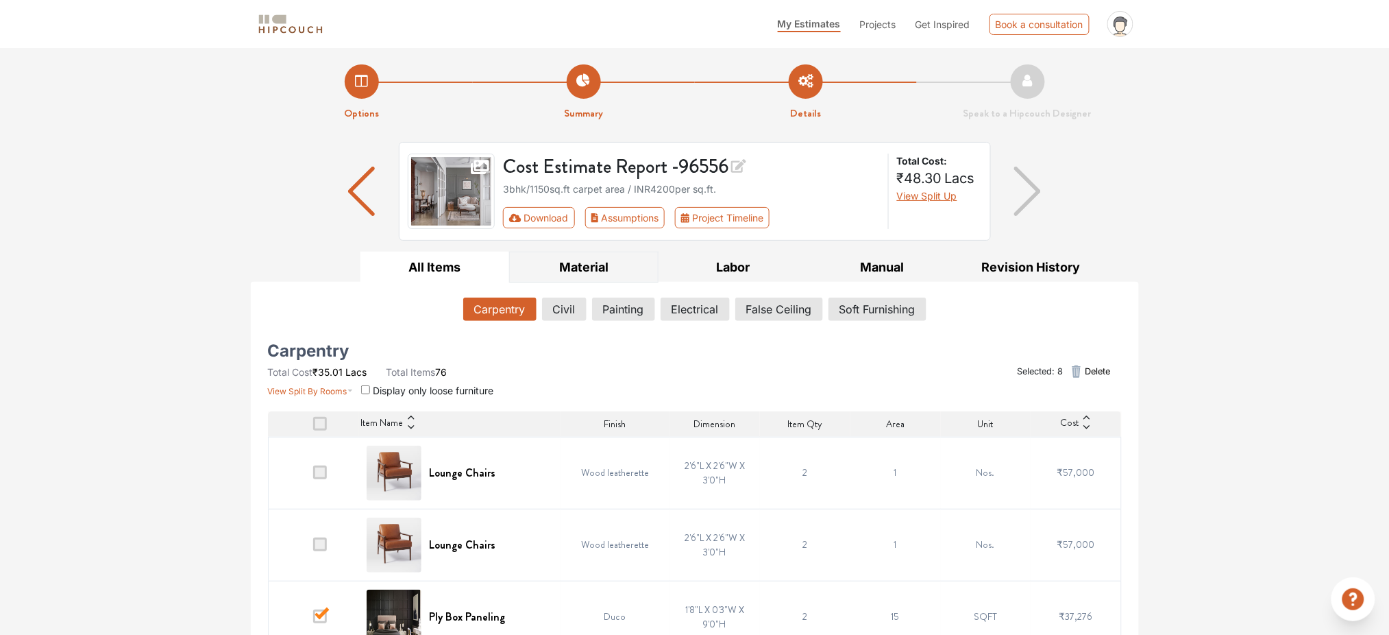
click at [570, 269] on button "Material" at bounding box center [583, 267] width 149 height 31
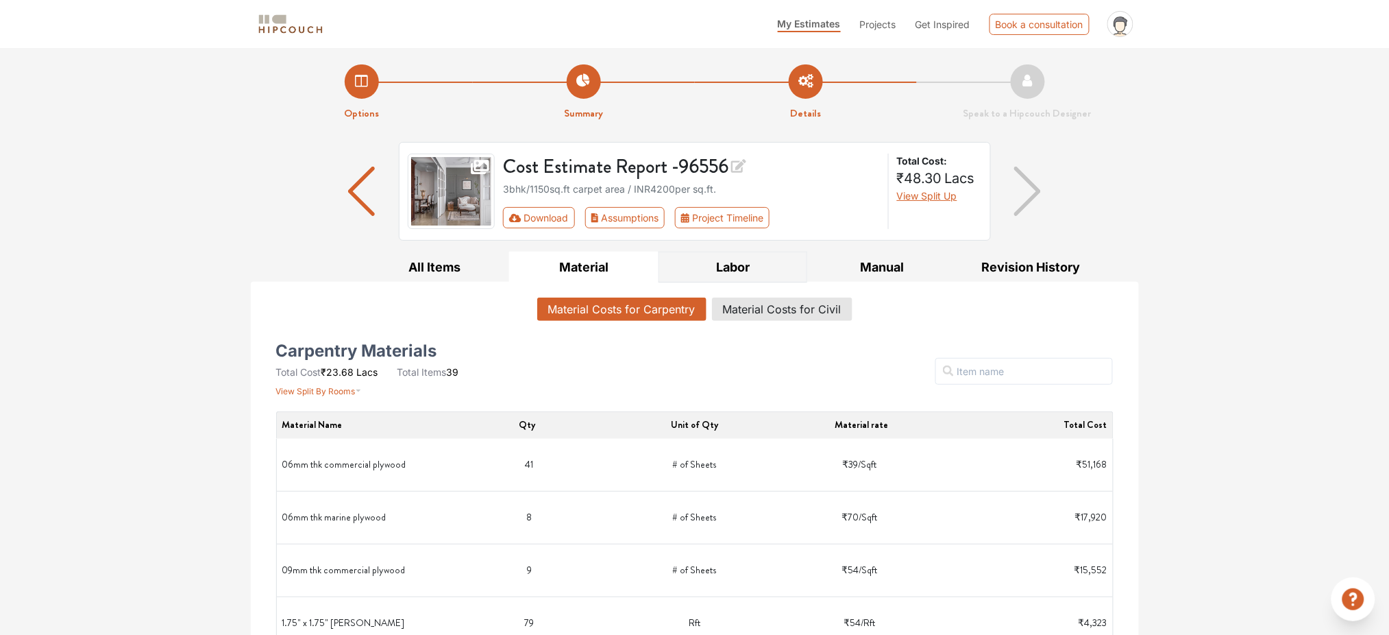
click at [733, 266] on button "Labor" at bounding box center [733, 267] width 149 height 31
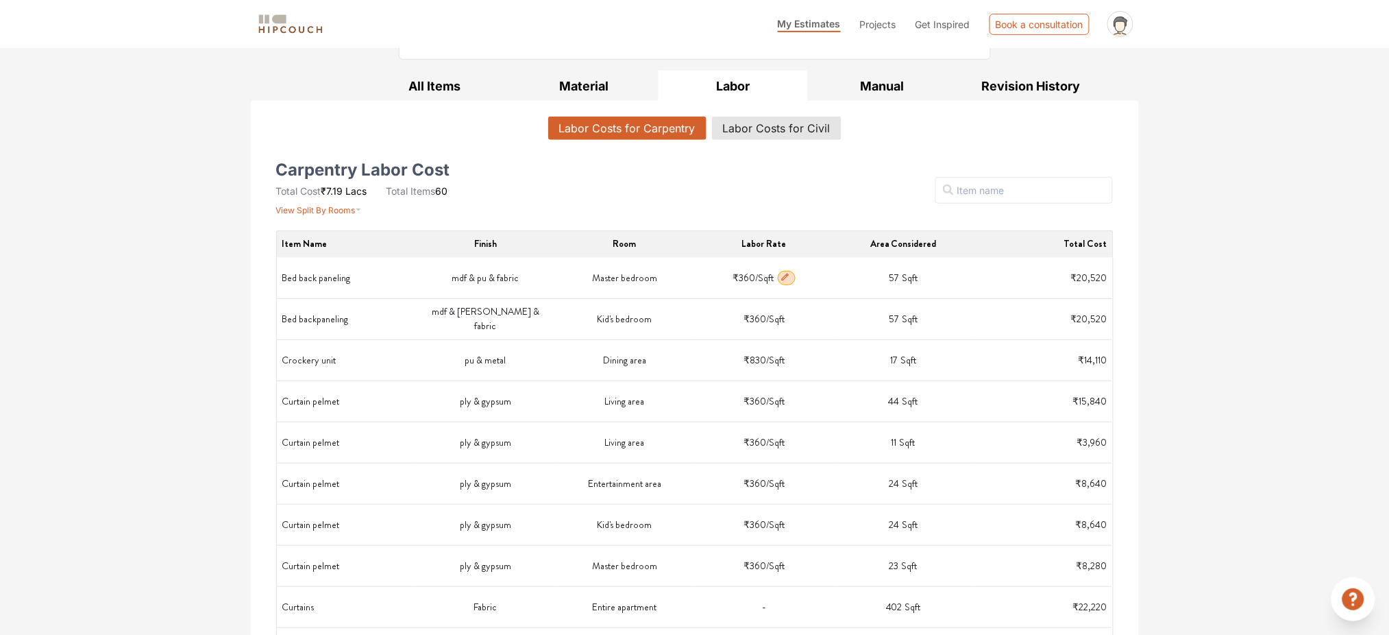
scroll to position [182, 0]
click at [780, 134] on button "Labor Costs for Civil" at bounding box center [777, 126] width 128 height 23
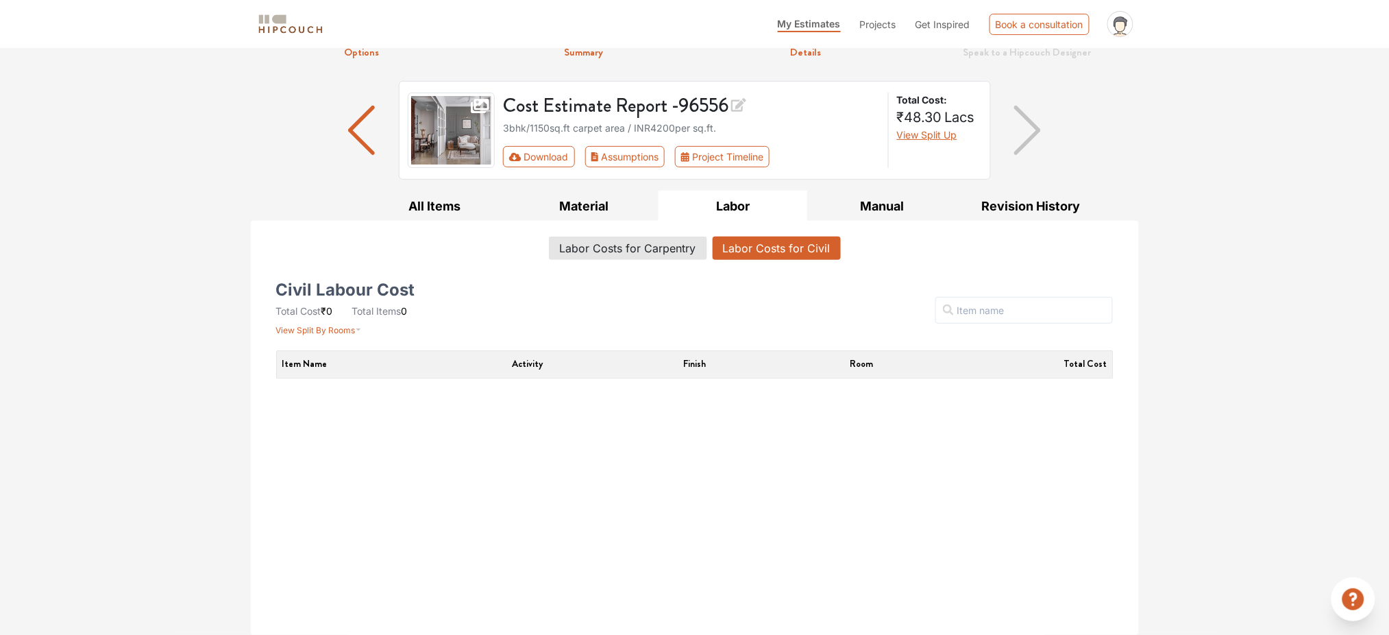
scroll to position [62, 0]
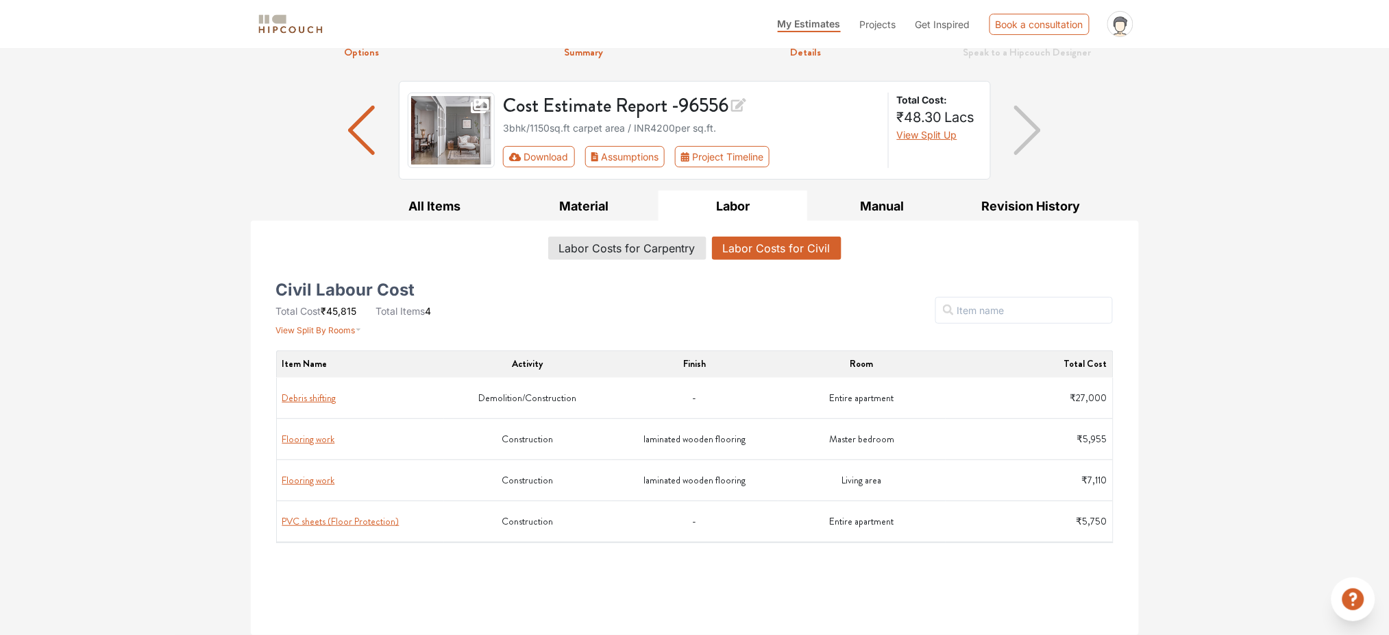
click at [691, 488] on td "laminated wooden flooring" at bounding box center [694, 480] width 167 height 41
click at [689, 482] on td "laminated wooden flooring" at bounding box center [694, 480] width 167 height 41
click at [312, 482] on button "Flooring work" at bounding box center [308, 480] width 53 height 14
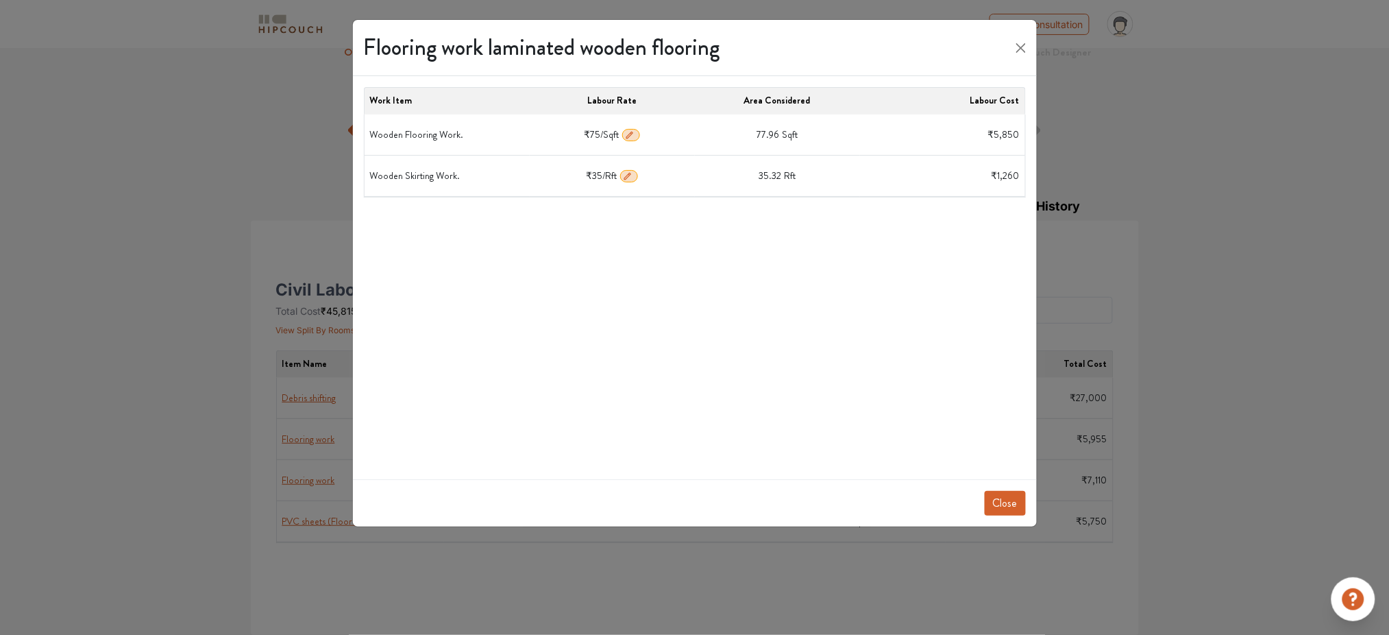
click at [426, 138] on td "Wooden Flooring Work." at bounding box center [447, 134] width 165 height 41
click at [1049, 227] on div "Flooring work laminated wooden flooring Work Item Labour Rate Area Considered L…" at bounding box center [694, 317] width 1389 height 635
click at [1014, 40] on button "Close" at bounding box center [1021, 48] width 21 height 21
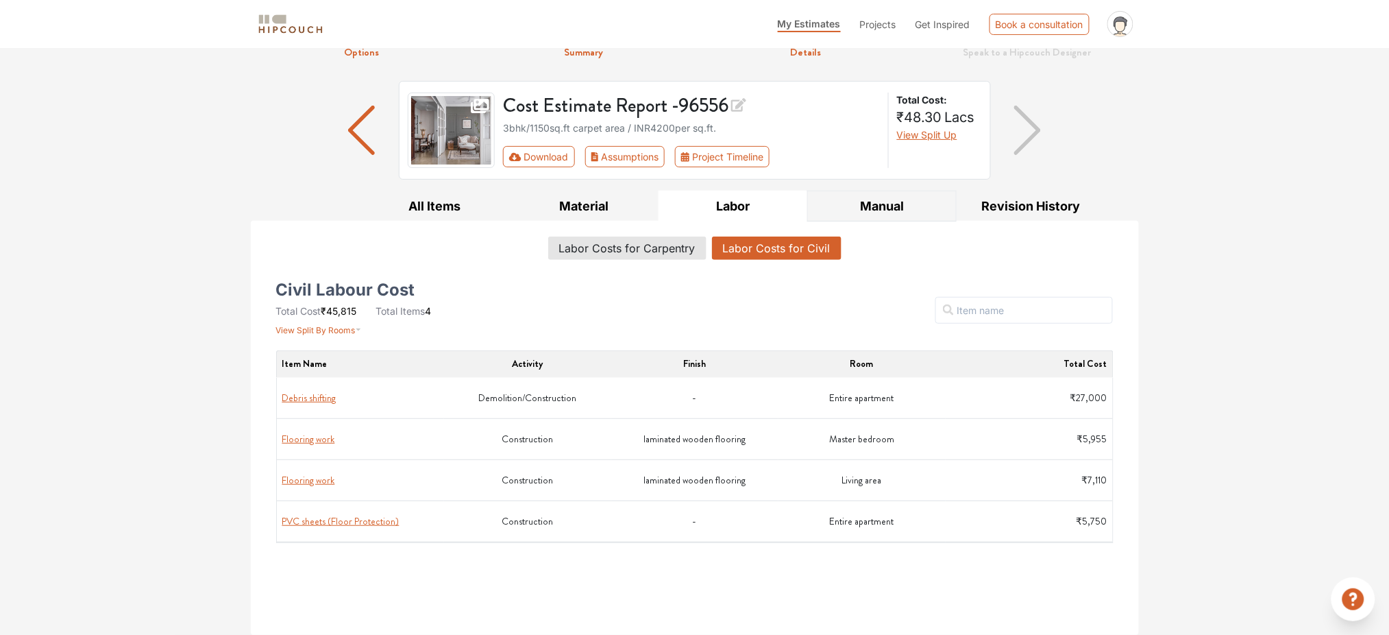
click at [864, 206] on button "Manual" at bounding box center [881, 206] width 149 height 31
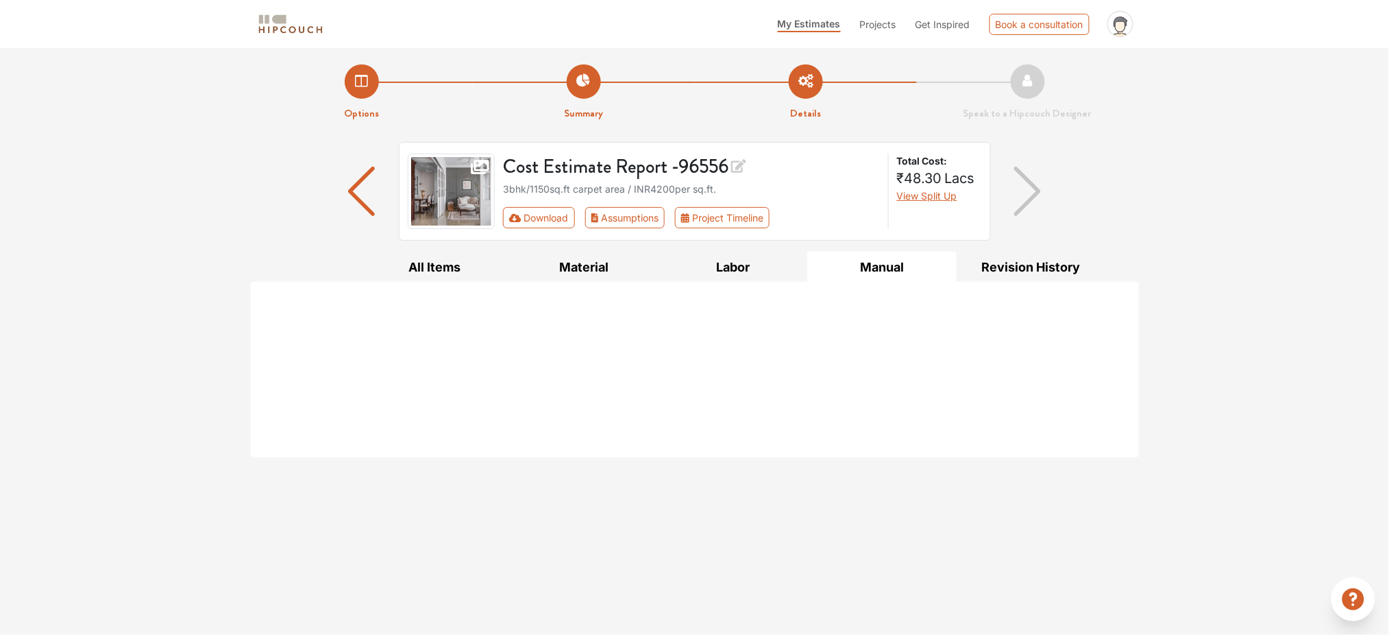
scroll to position [0, 0]
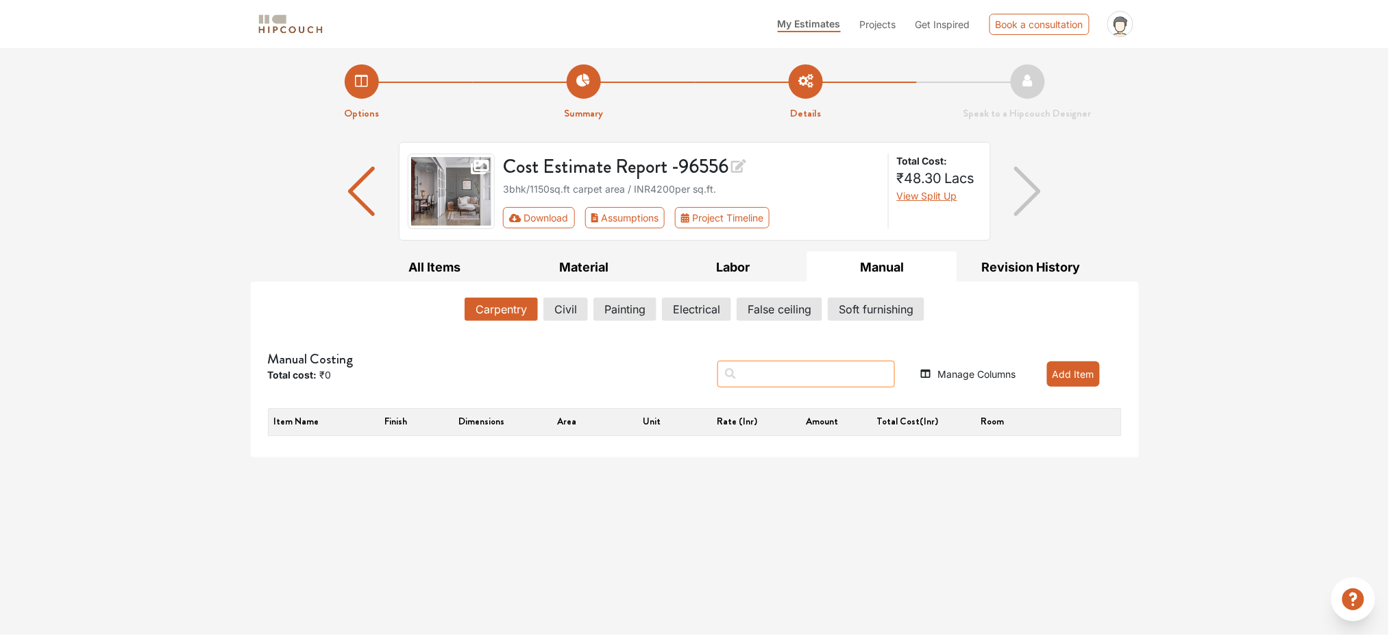
drag, startPoint x: 827, startPoint y: 376, endPoint x: 816, endPoint y: 377, distance: 11.1
click at [823, 376] on input "text" at bounding box center [807, 374] width 178 height 27
click at [786, 376] on input "text" at bounding box center [807, 374] width 178 height 27
click at [574, 307] on button "Civil" at bounding box center [565, 308] width 43 height 23
click at [604, 308] on button "Painting" at bounding box center [625, 308] width 62 height 23
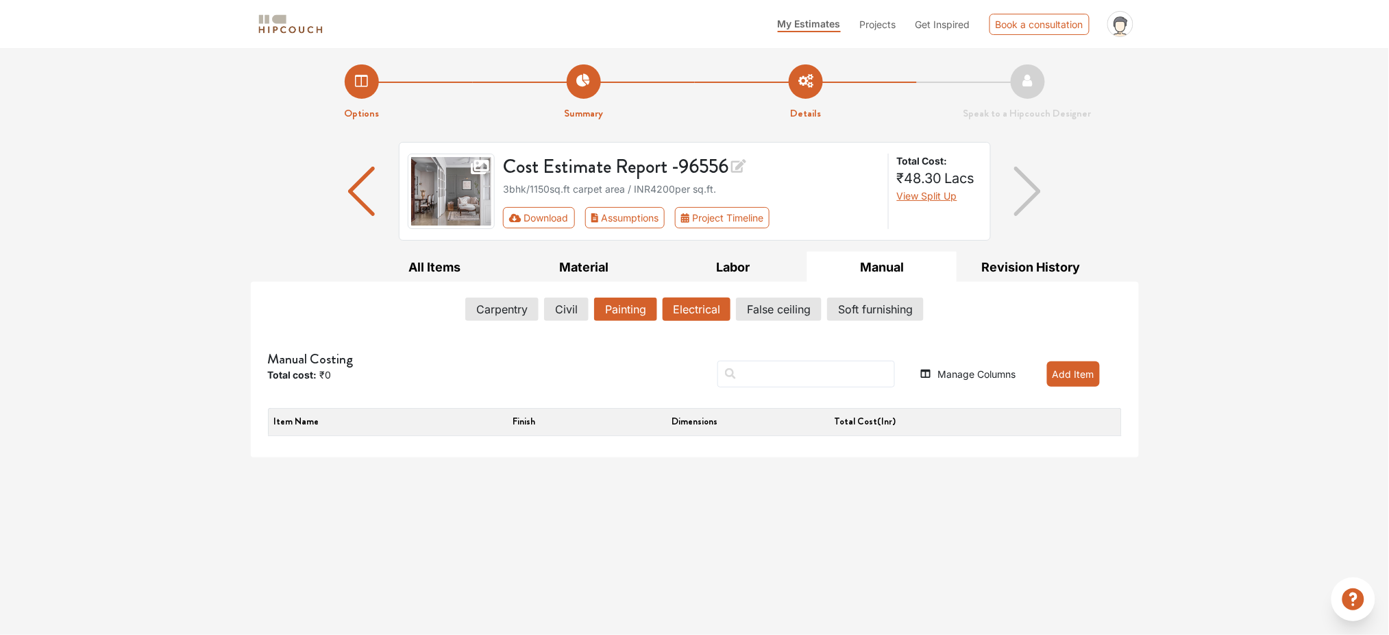
click at [687, 311] on button "Electrical" at bounding box center [697, 308] width 68 height 23
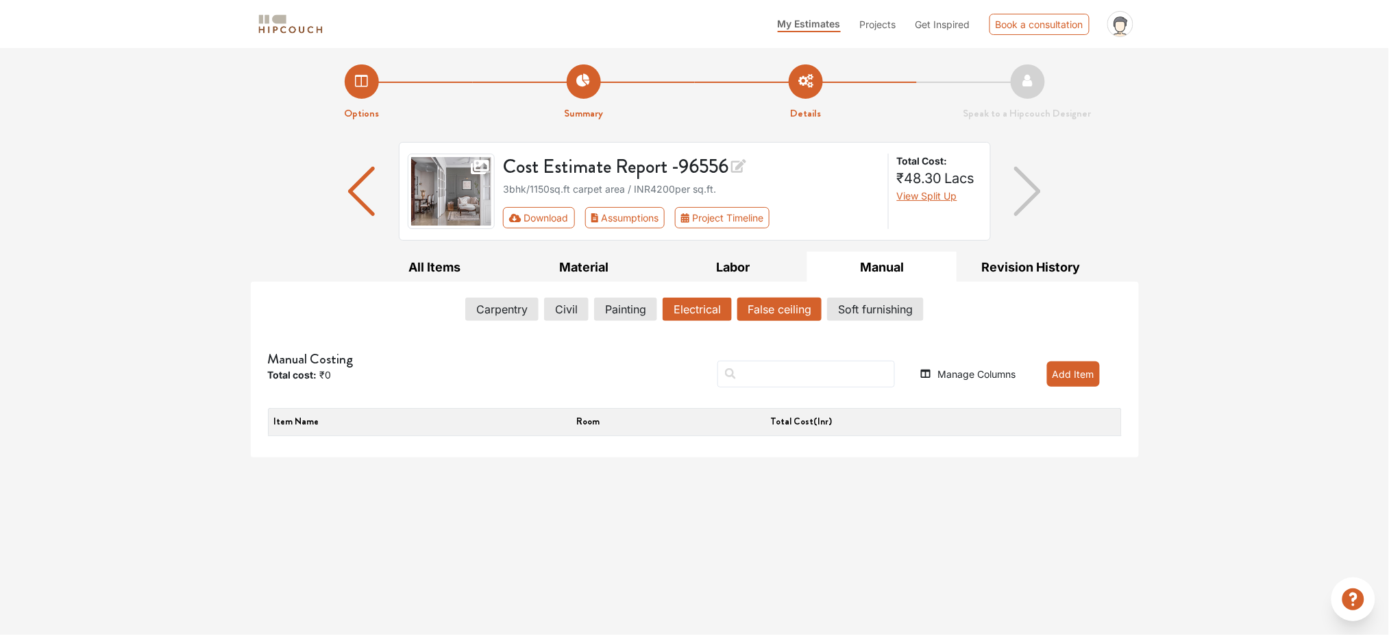
click at [766, 307] on button "False ceiling" at bounding box center [779, 308] width 84 height 23
click at [876, 306] on button "Soft furnishing" at bounding box center [876, 308] width 95 height 23
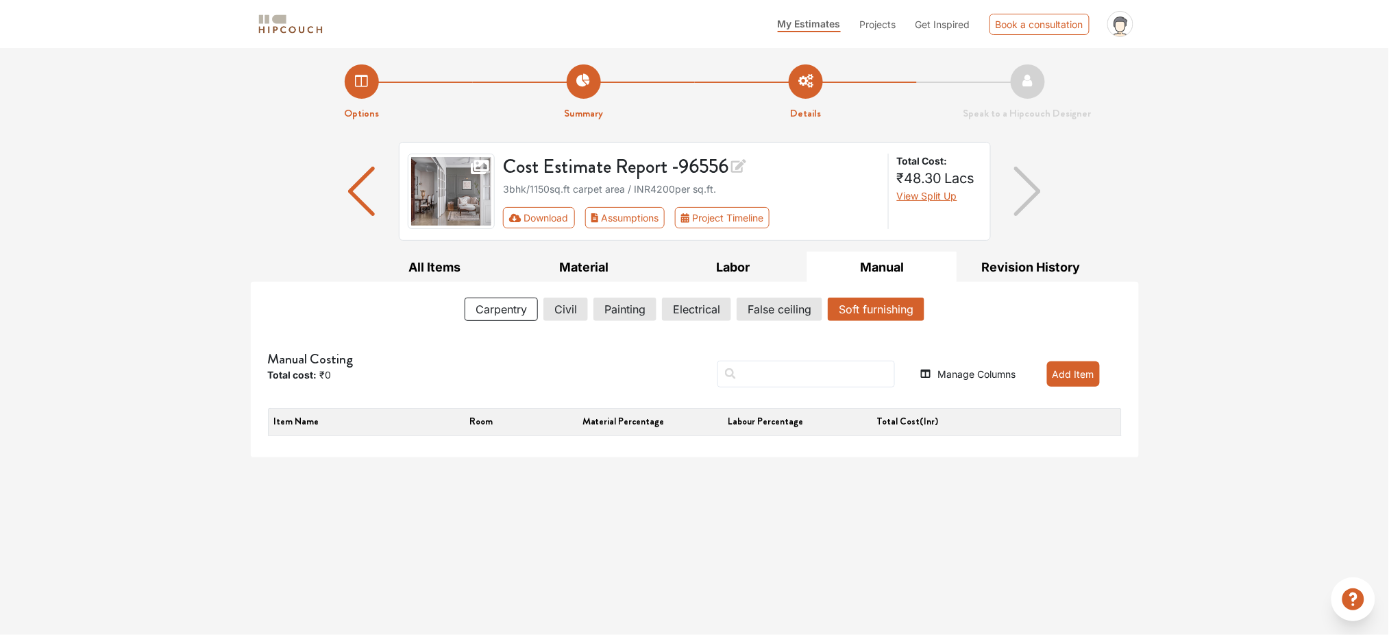
drag, startPoint x: 511, startPoint y: 302, endPoint x: 751, endPoint y: 344, distance: 244.3
click at [519, 302] on button "Carpentry" at bounding box center [501, 308] width 73 height 23
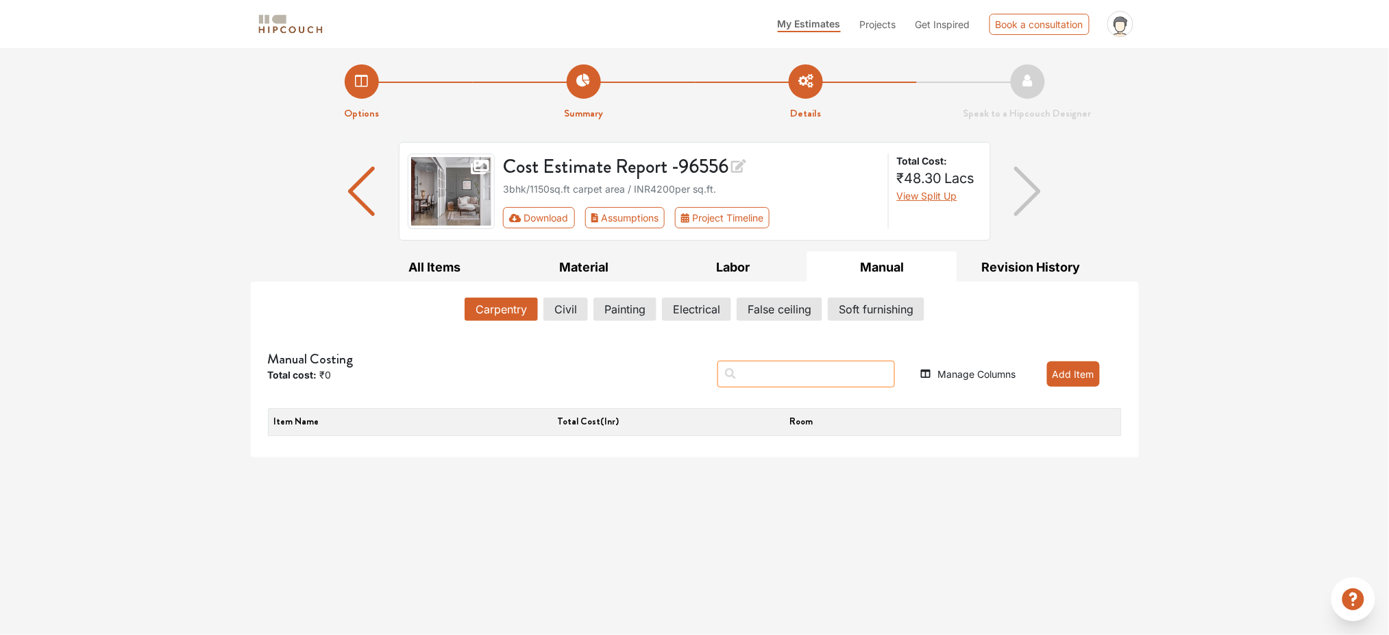
click at [827, 374] on input "text" at bounding box center [807, 374] width 178 height 27
type input "h"
click at [1058, 373] on button "Add Item" at bounding box center [1073, 373] width 53 height 25
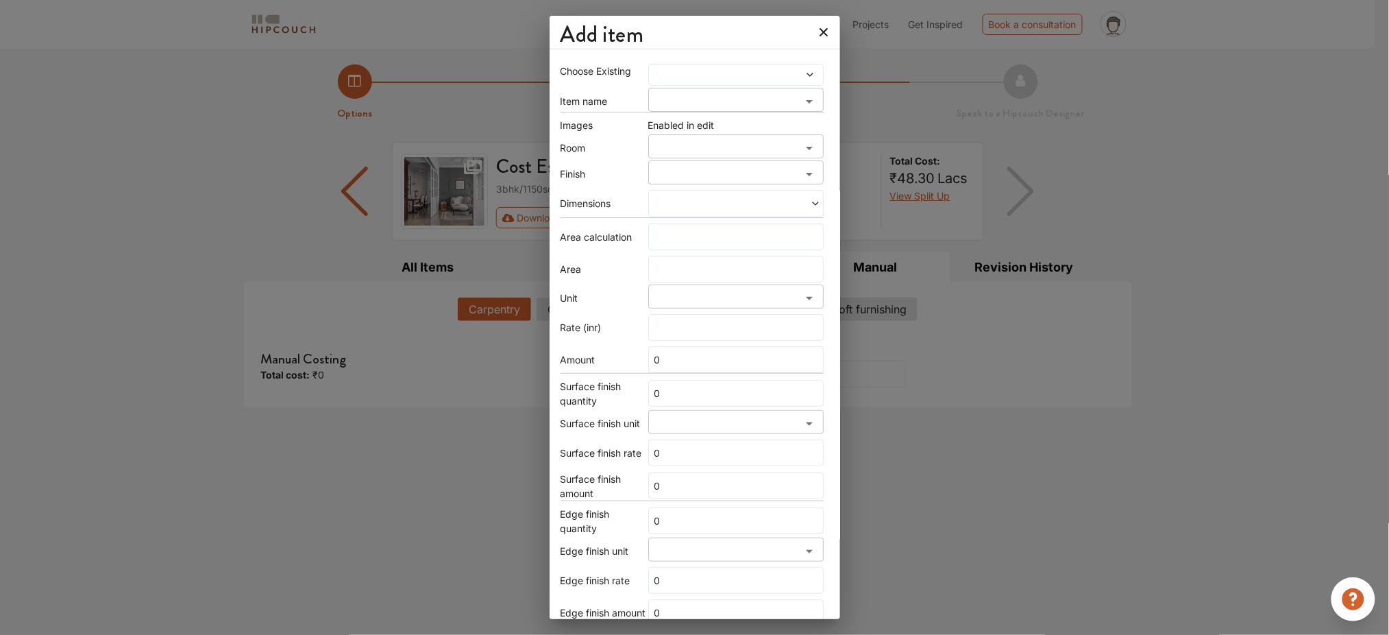
click at [694, 76] on span at bounding box center [713, 75] width 123 height 10
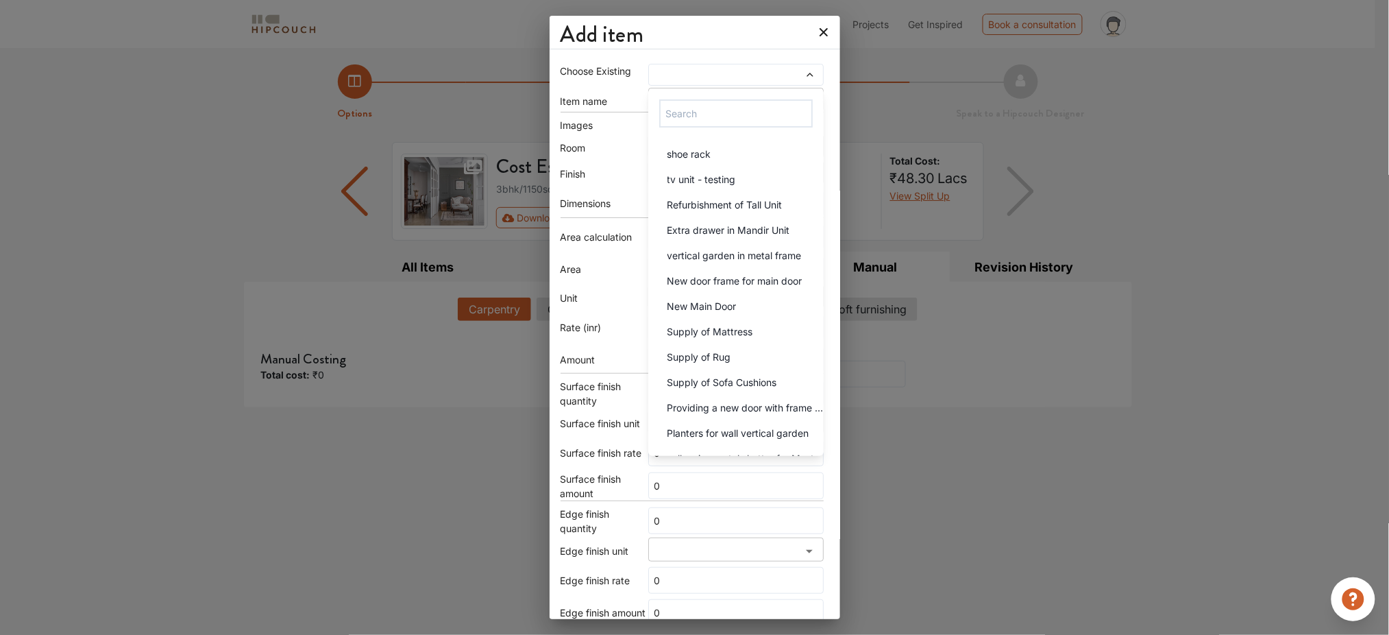
click at [813, 31] on icon at bounding box center [824, 32] width 22 height 22
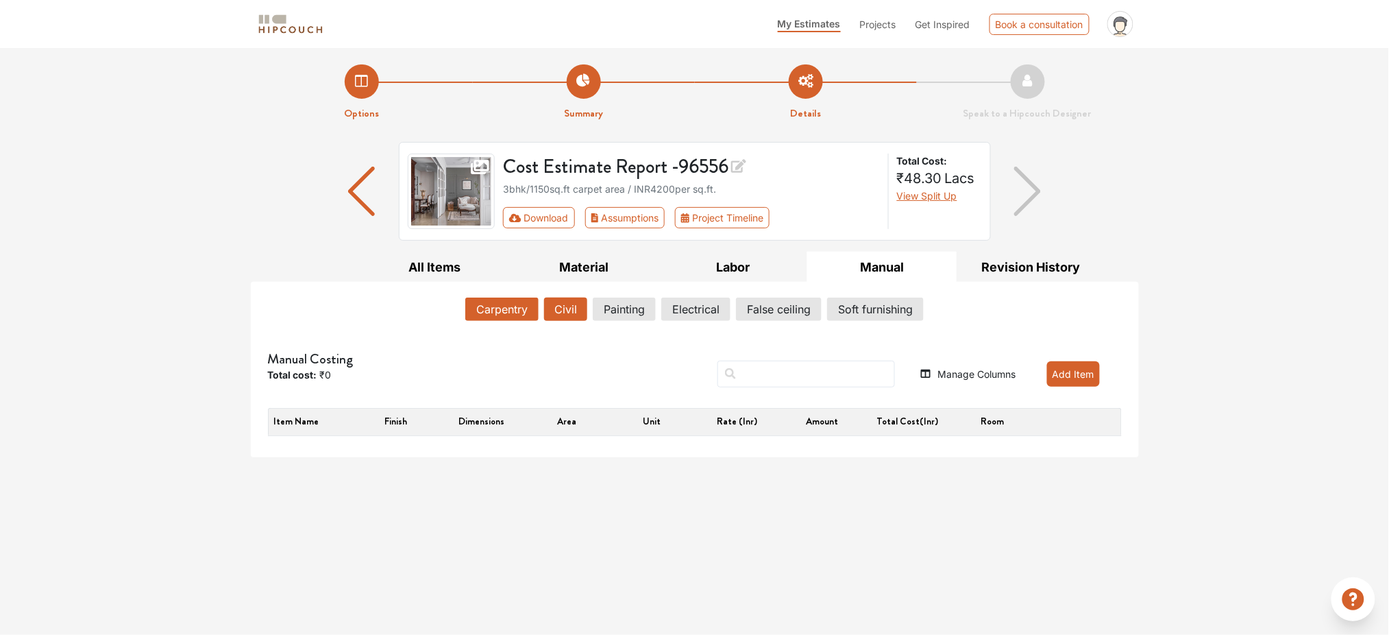
click at [567, 308] on button "Civil" at bounding box center [565, 308] width 43 height 23
click at [1076, 380] on button "Add Item" at bounding box center [1073, 373] width 53 height 25
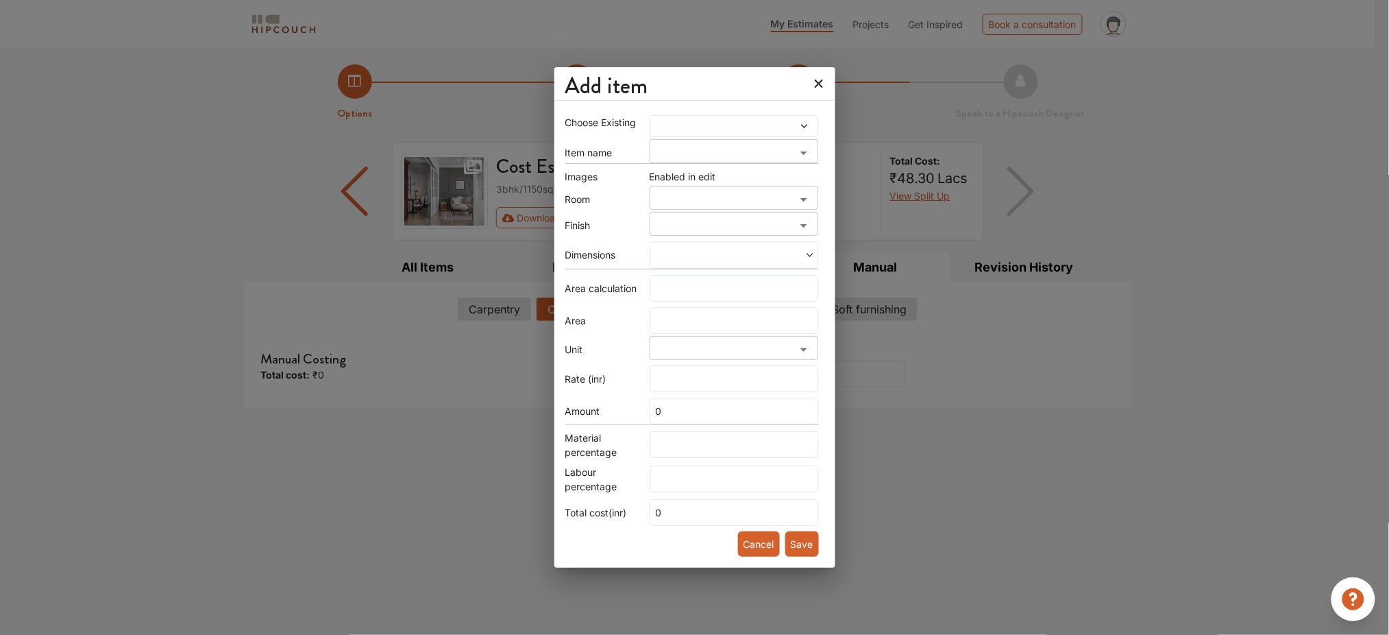
click at [726, 115] on div at bounding box center [734, 126] width 169 height 22
click at [724, 125] on span at bounding box center [712, 126] width 118 height 10
click at [808, 82] on icon at bounding box center [819, 84] width 22 height 22
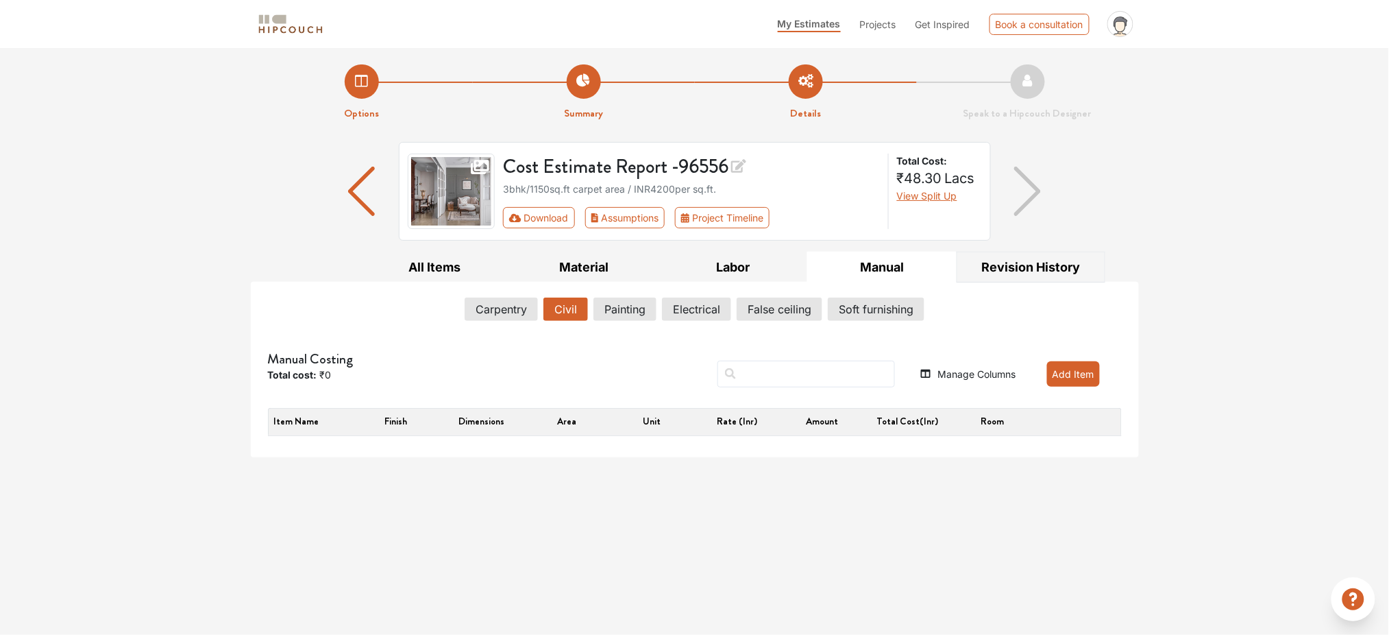
click at [1016, 252] on button "Revision History" at bounding box center [1031, 267] width 149 height 31
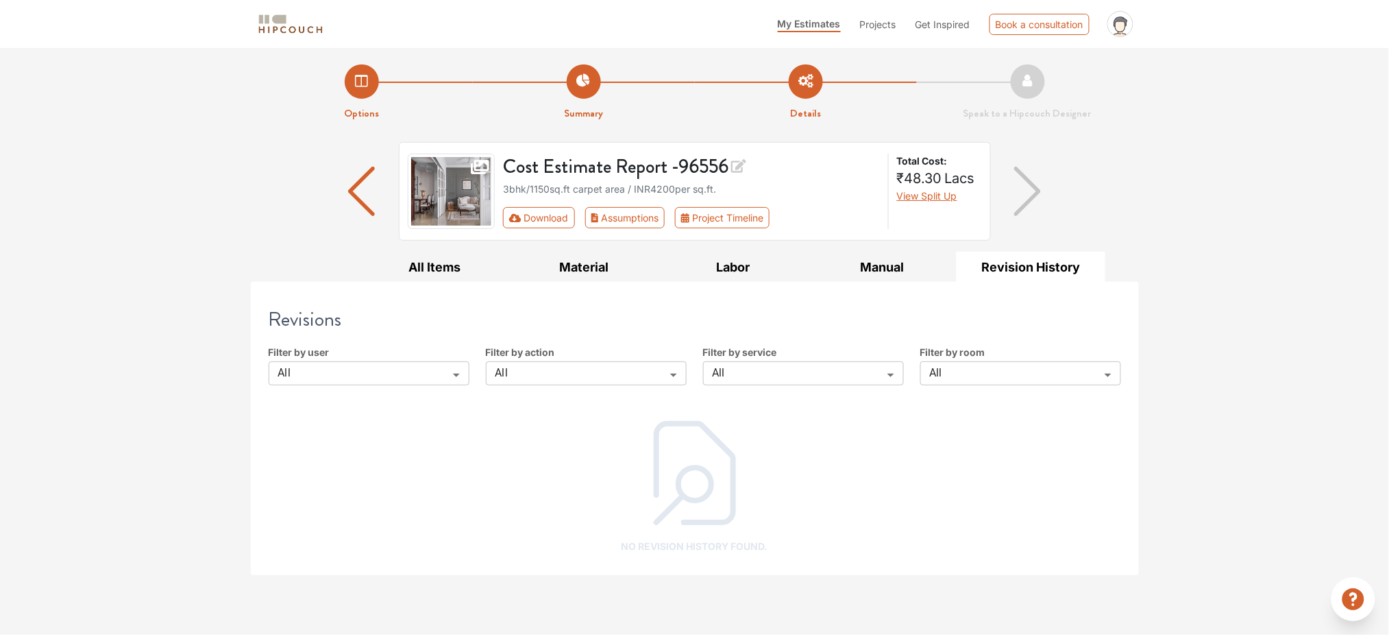
click at [400, 378] on body "My Estimates Projects Get Inspired Book a consultation profile pic Upload Boq L…" at bounding box center [694, 317] width 1389 height 635
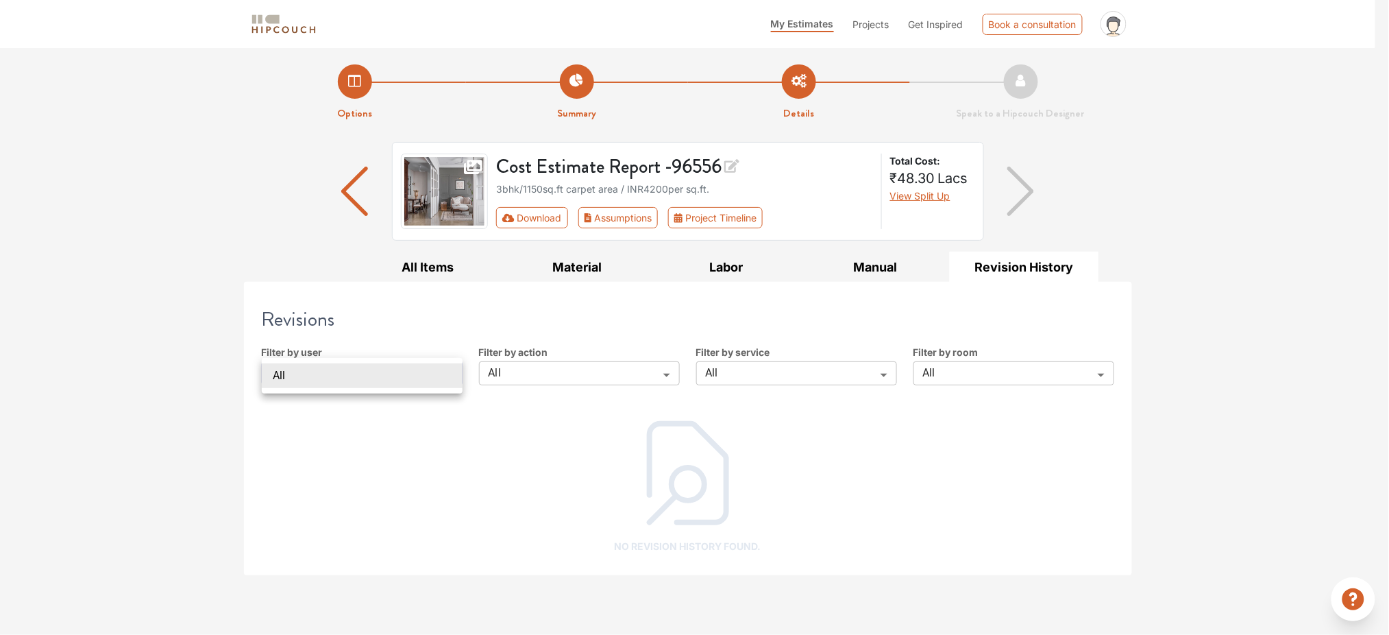
click at [426, 280] on div at bounding box center [694, 317] width 1389 height 635
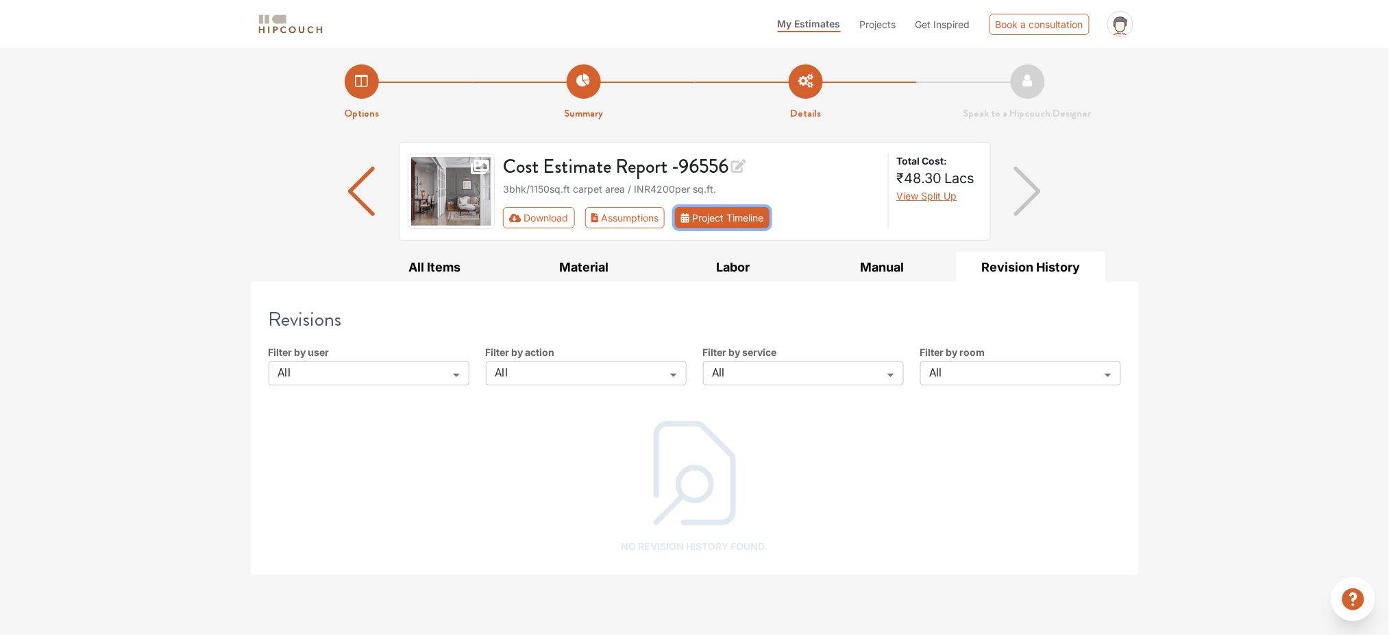
click at [709, 217] on button "Project Timeline" at bounding box center [722, 217] width 95 height 21
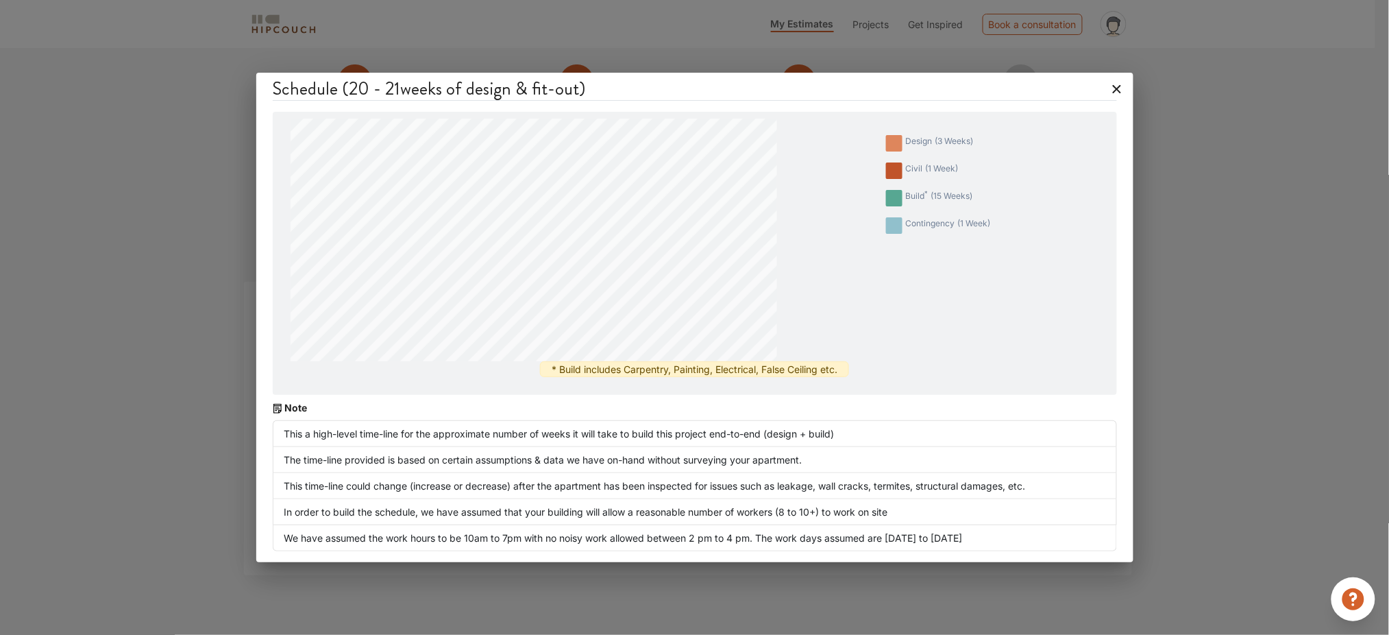
click at [1114, 83] on icon at bounding box center [1117, 89] width 22 height 22
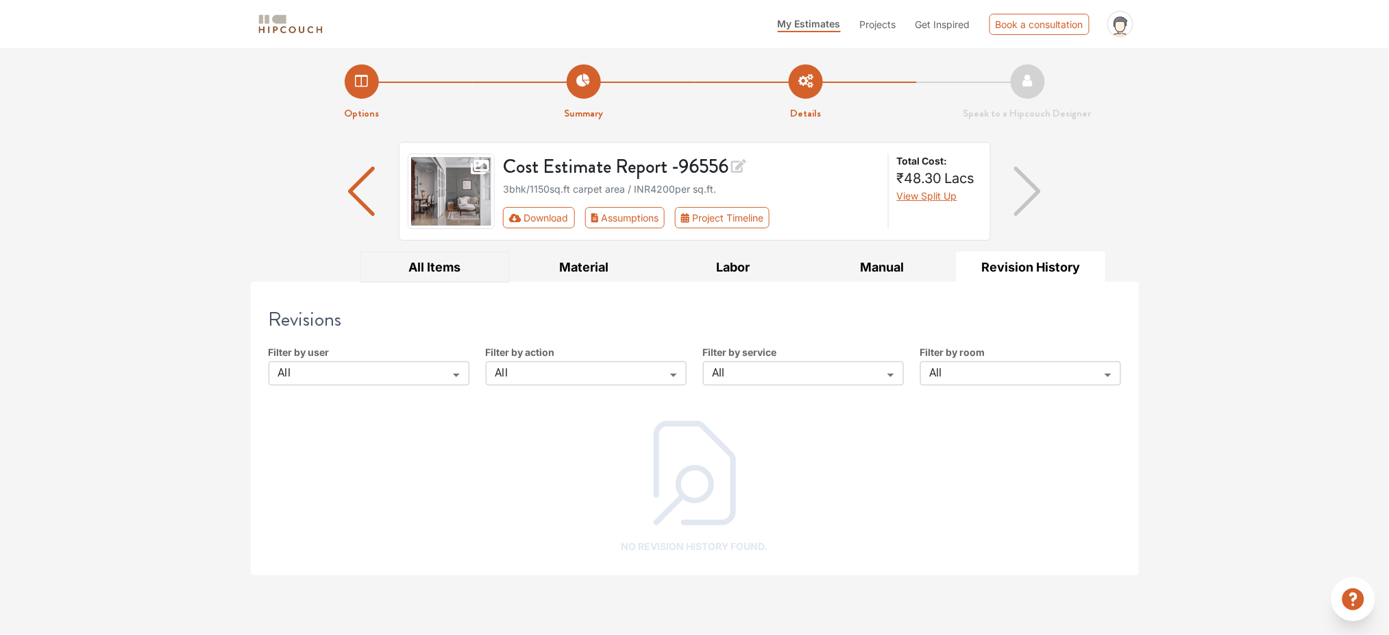
click at [409, 261] on button "All Items" at bounding box center [435, 267] width 149 height 31
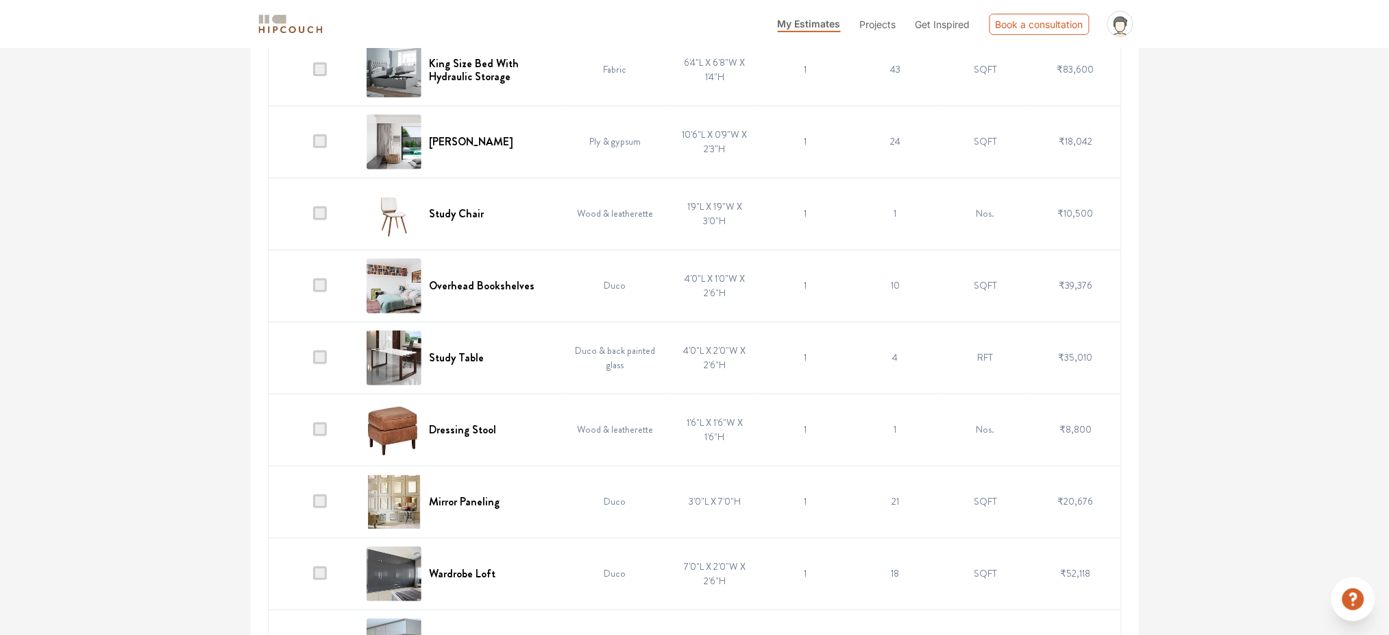
scroll to position [3733, 0]
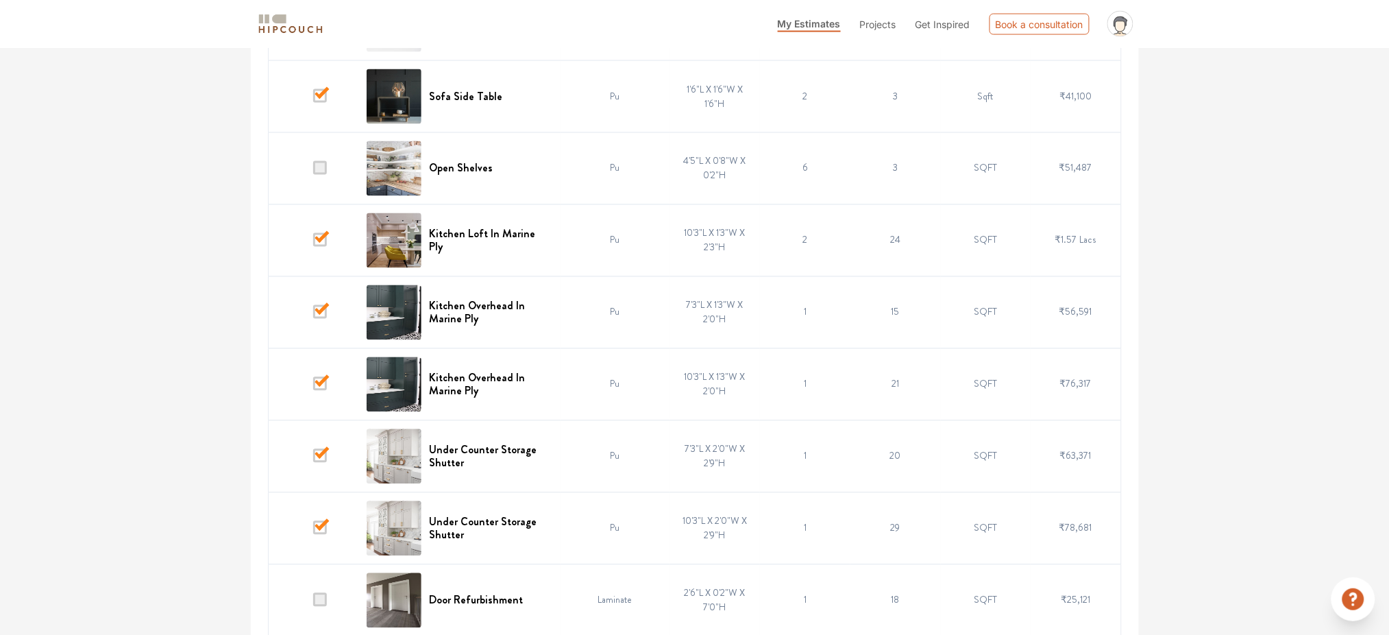
click at [876, 20] on span "Projects" at bounding box center [878, 25] width 36 height 12
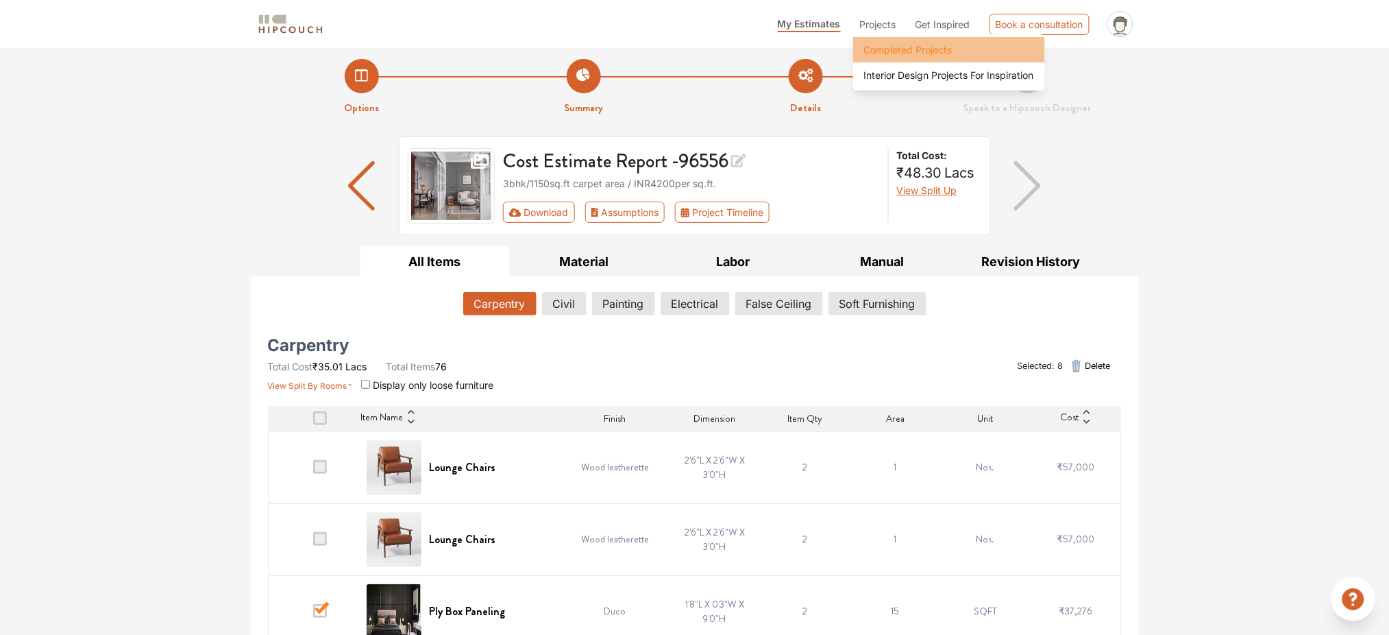
scroll to position [0, 0]
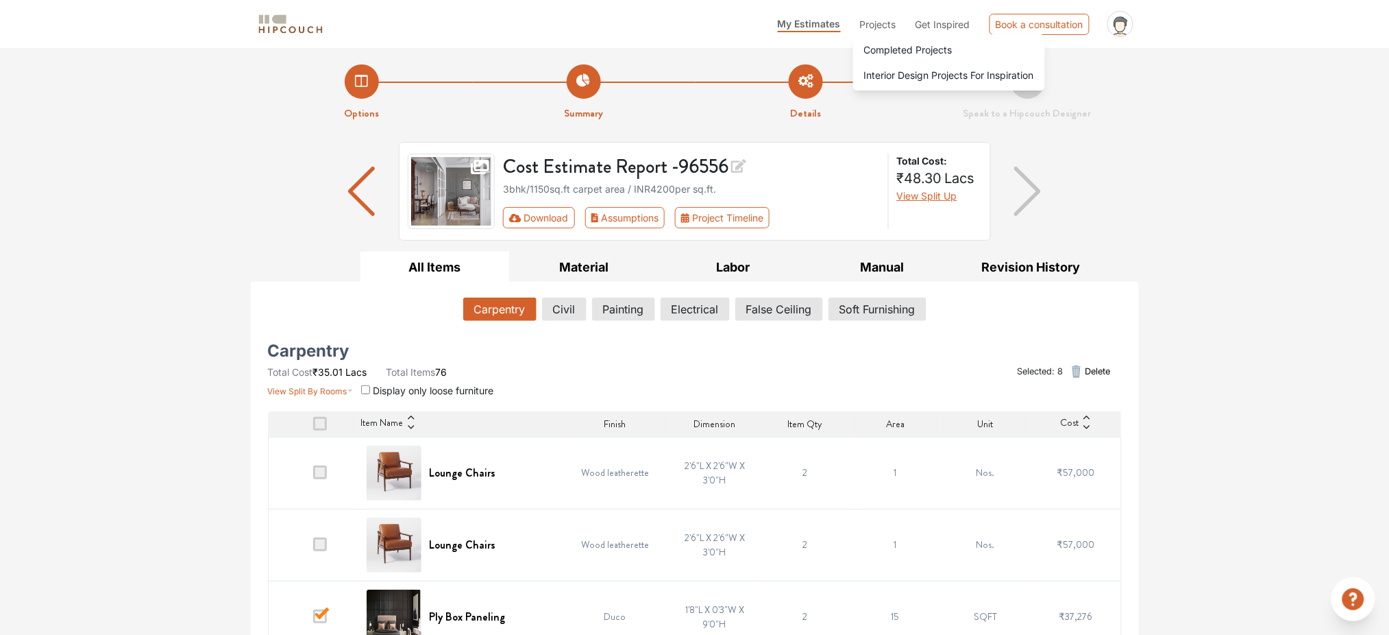
click at [1119, 193] on div "Cost Estimate Report - 96556 3bhk / 1150 sq.ft carpet area / INR 4200 per sq.ft…" at bounding box center [695, 197] width 888 height 110
click at [746, 164] on icon at bounding box center [738, 166] width 15 height 14
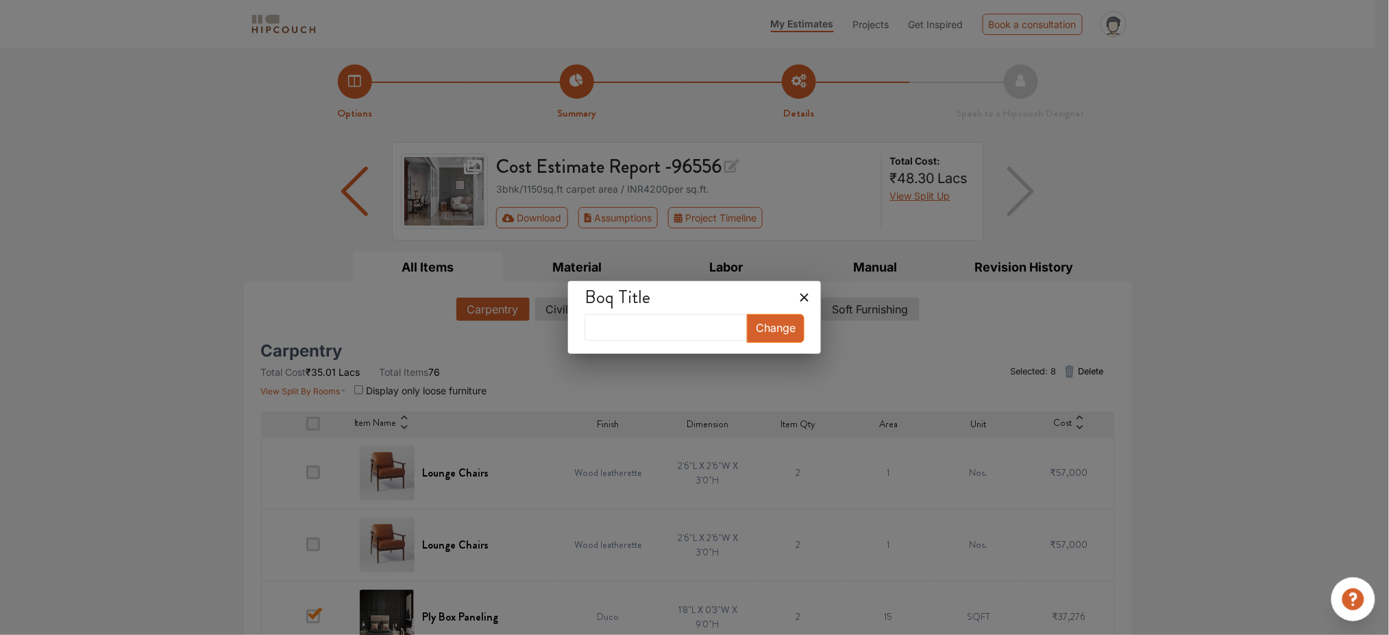
click at [801, 299] on icon at bounding box center [805, 297] width 8 height 8
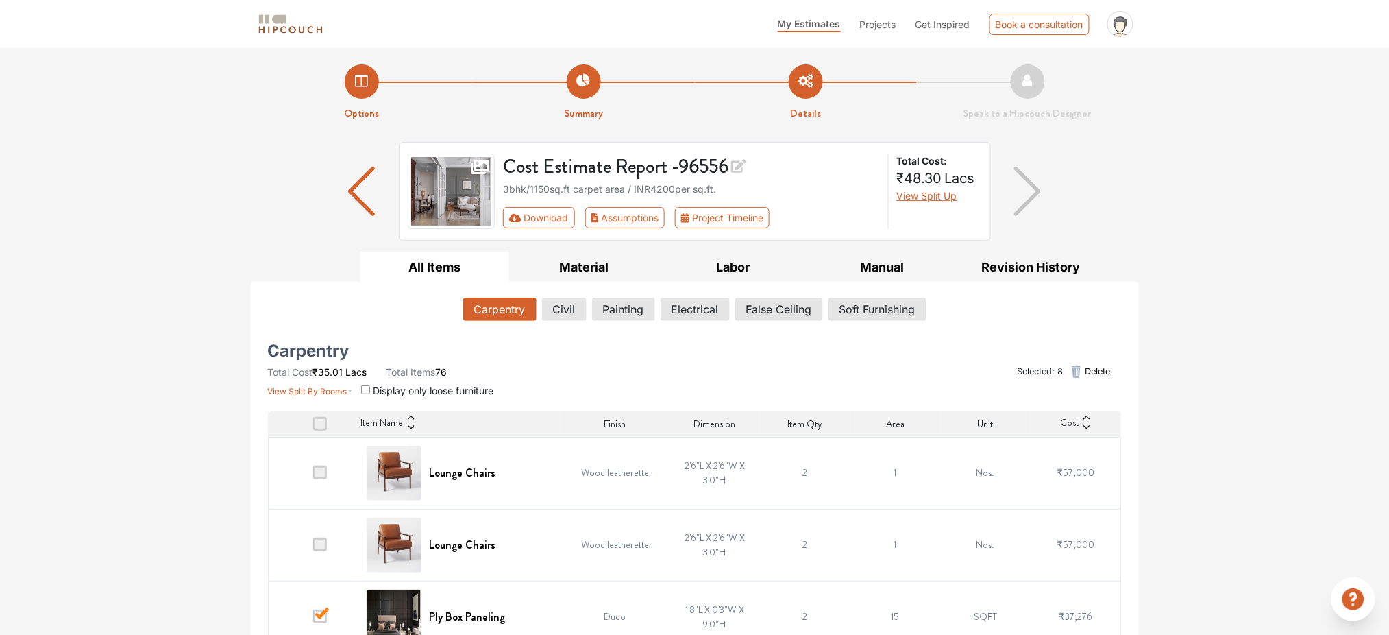
click at [470, 186] on img at bounding box center [452, 191] width 88 height 75
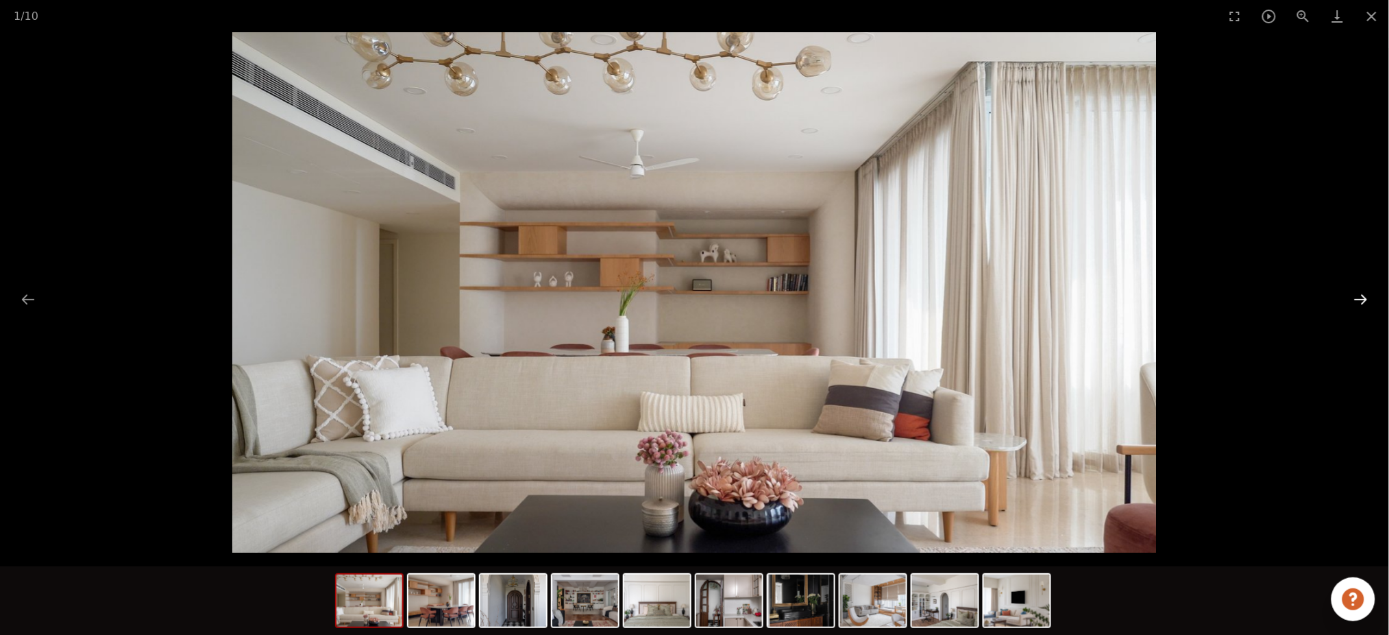
click at [1358, 302] on button "Next slide" at bounding box center [1361, 299] width 29 height 27
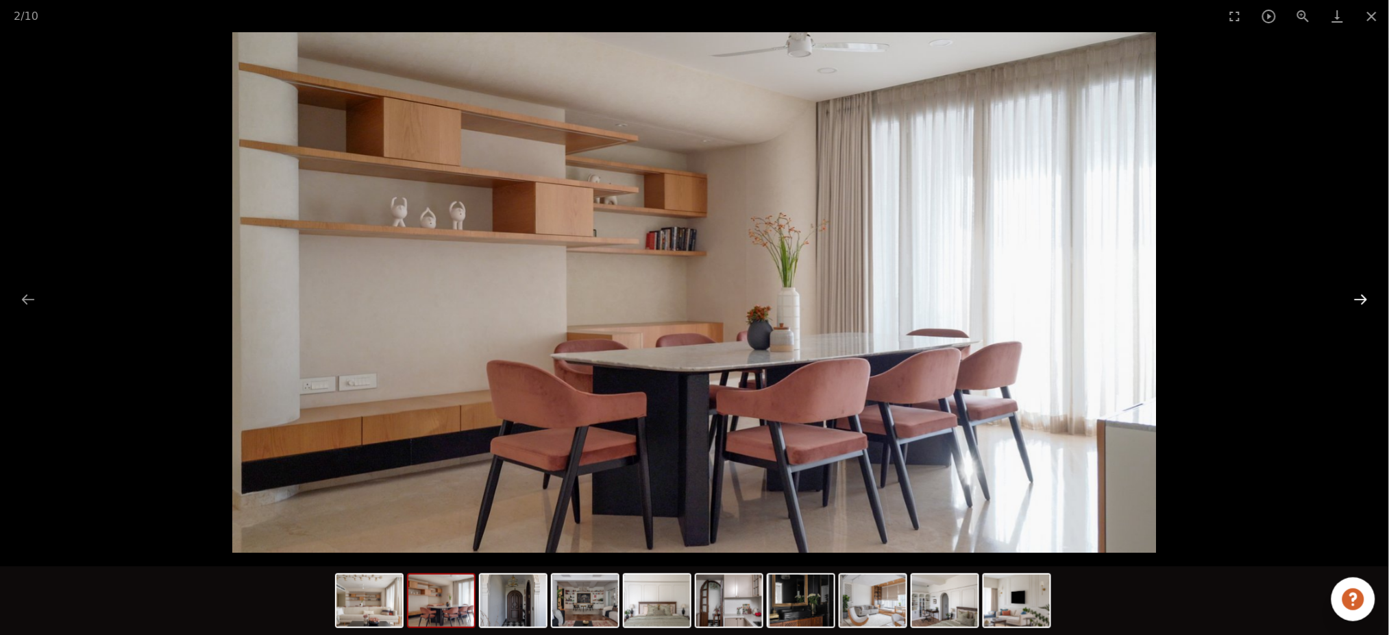
click at [1358, 302] on button "Next slide" at bounding box center [1361, 299] width 29 height 27
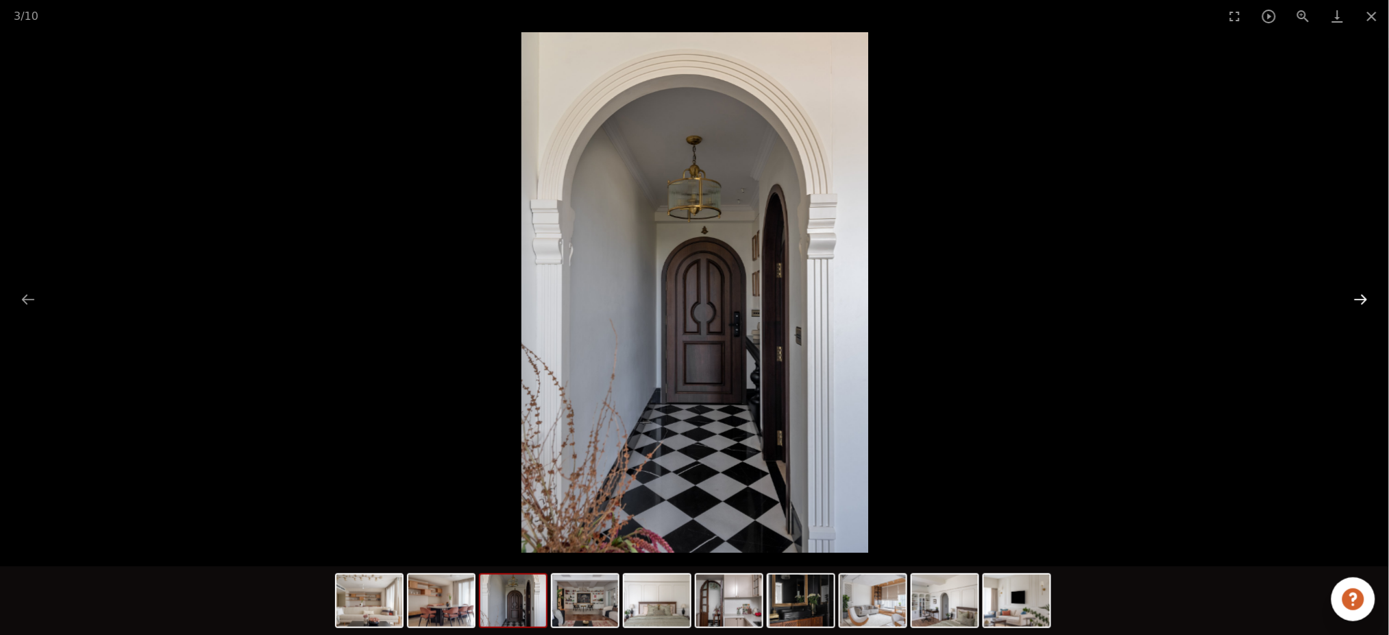
click at [1358, 302] on button "Next slide" at bounding box center [1361, 299] width 29 height 27
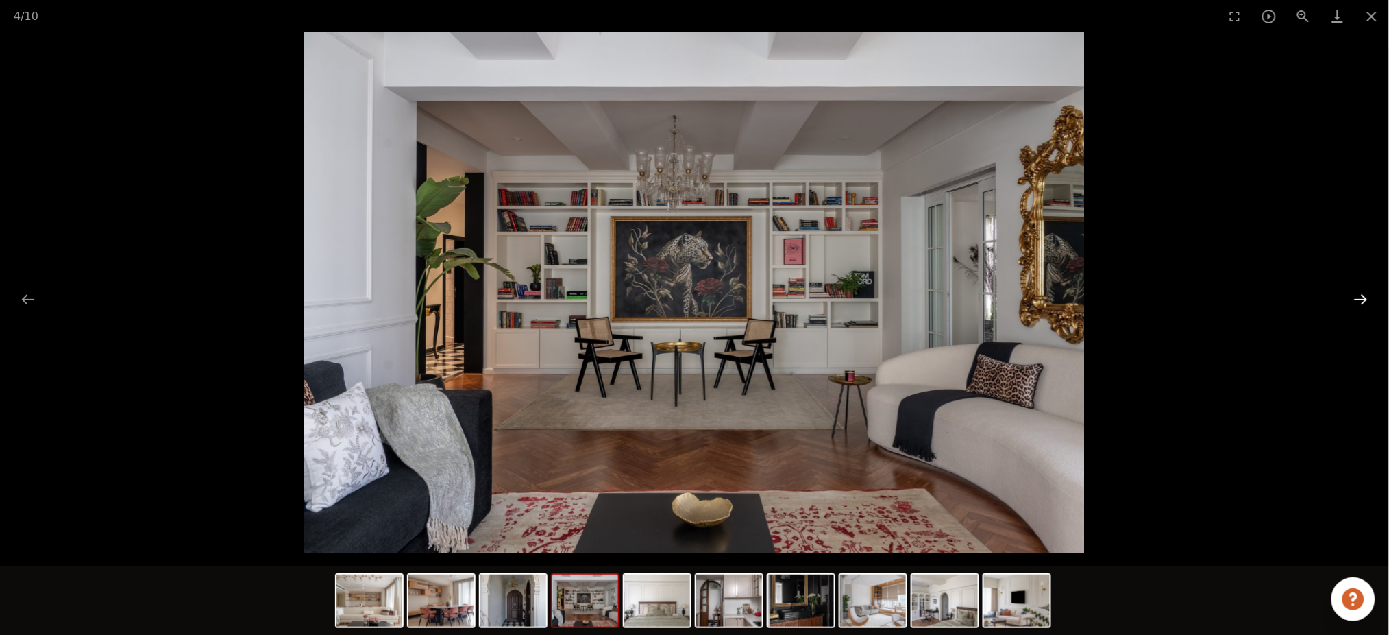
click at [1358, 302] on button "Next slide" at bounding box center [1361, 299] width 29 height 27
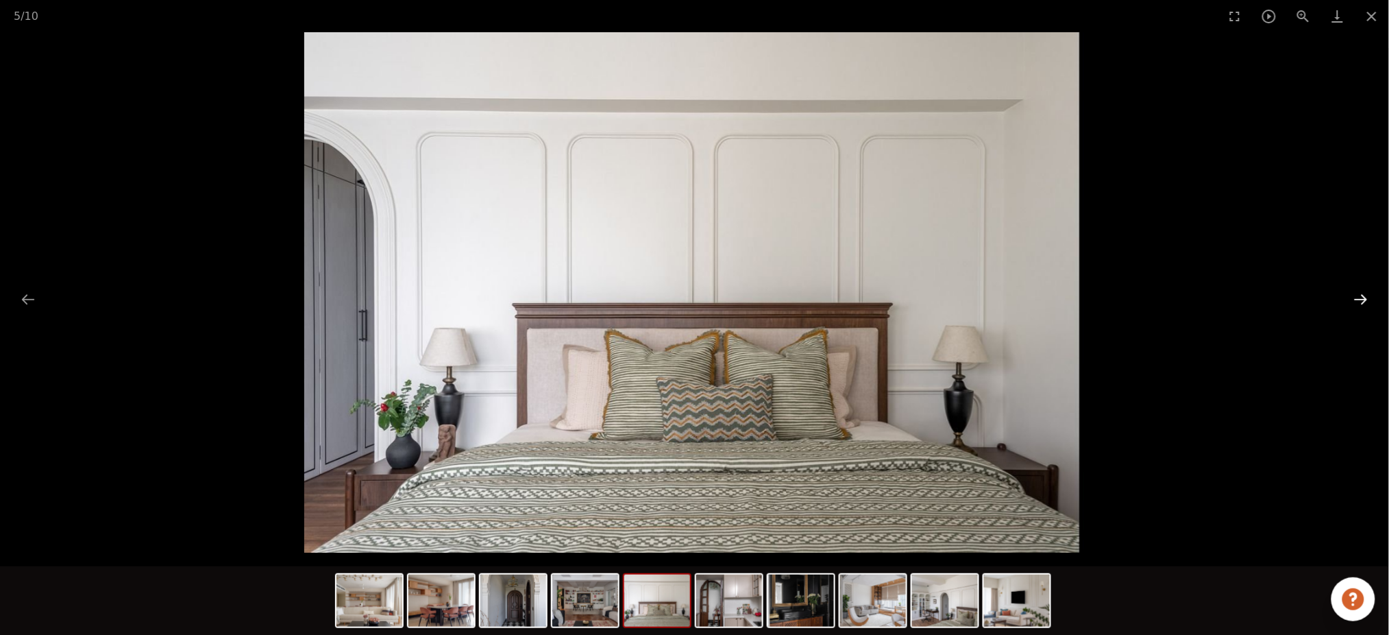
click at [1358, 302] on button "Next slide" at bounding box center [1361, 299] width 29 height 27
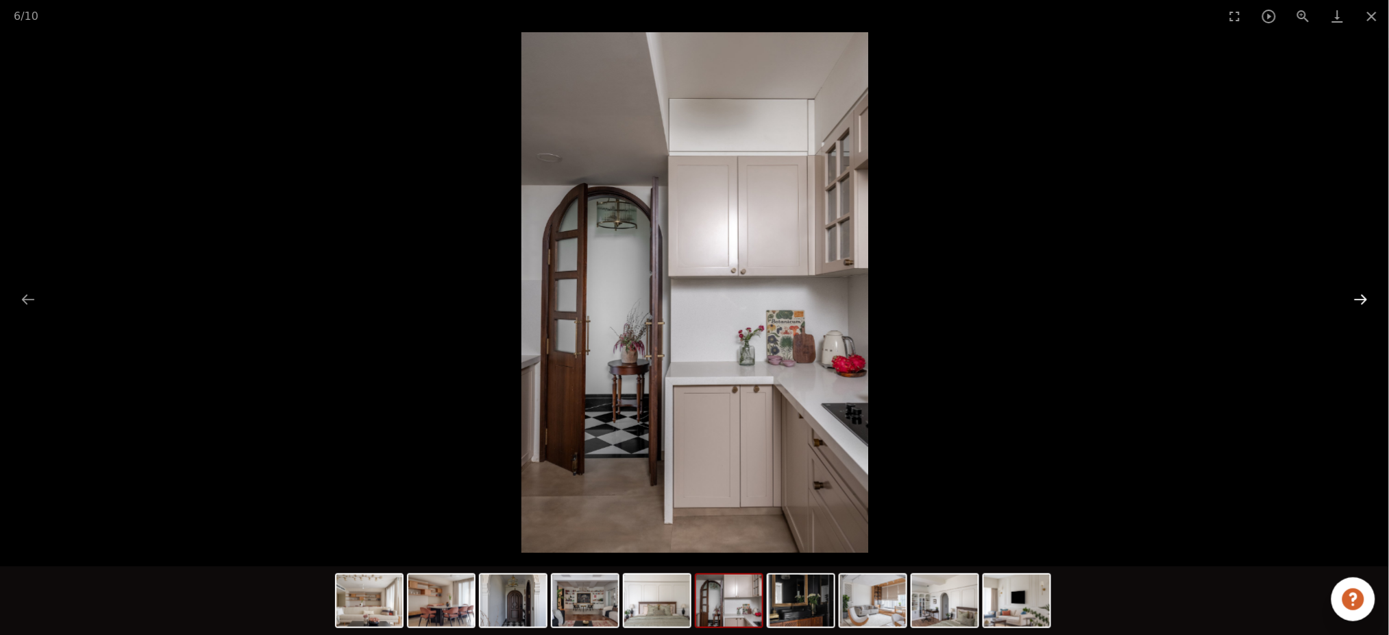
click at [1358, 301] on button "Next slide" at bounding box center [1361, 299] width 29 height 27
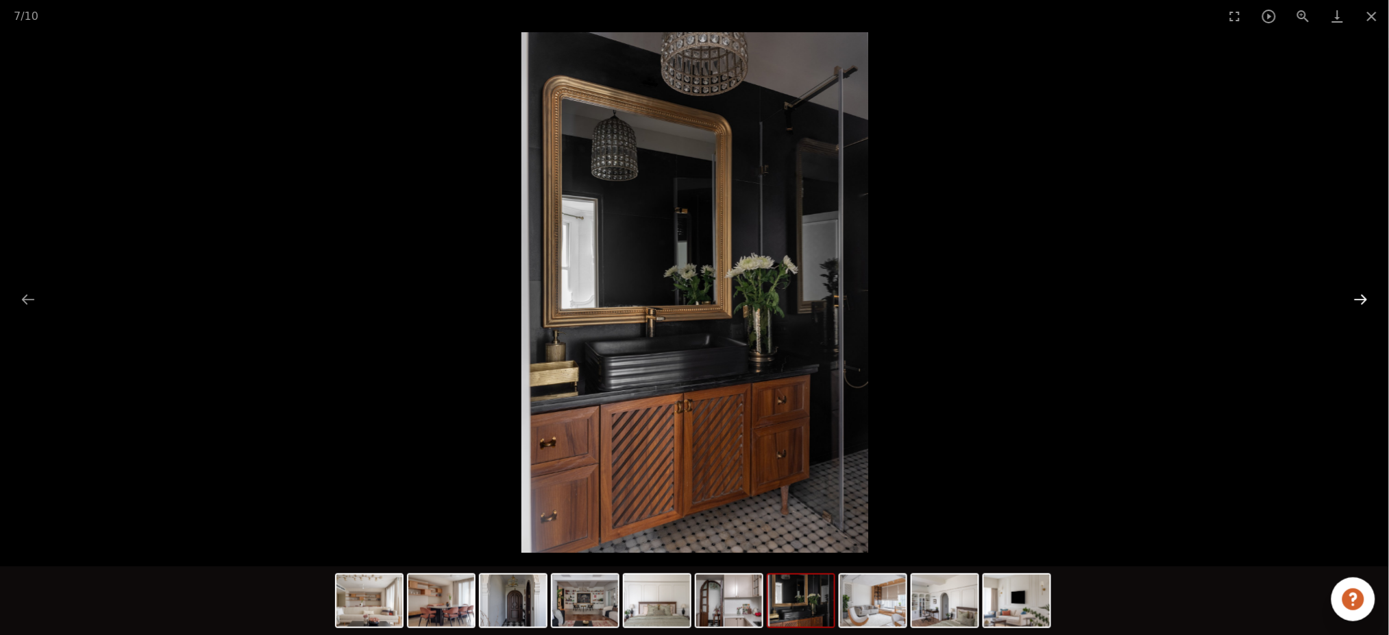
click at [1358, 301] on button "Next slide" at bounding box center [1361, 299] width 29 height 27
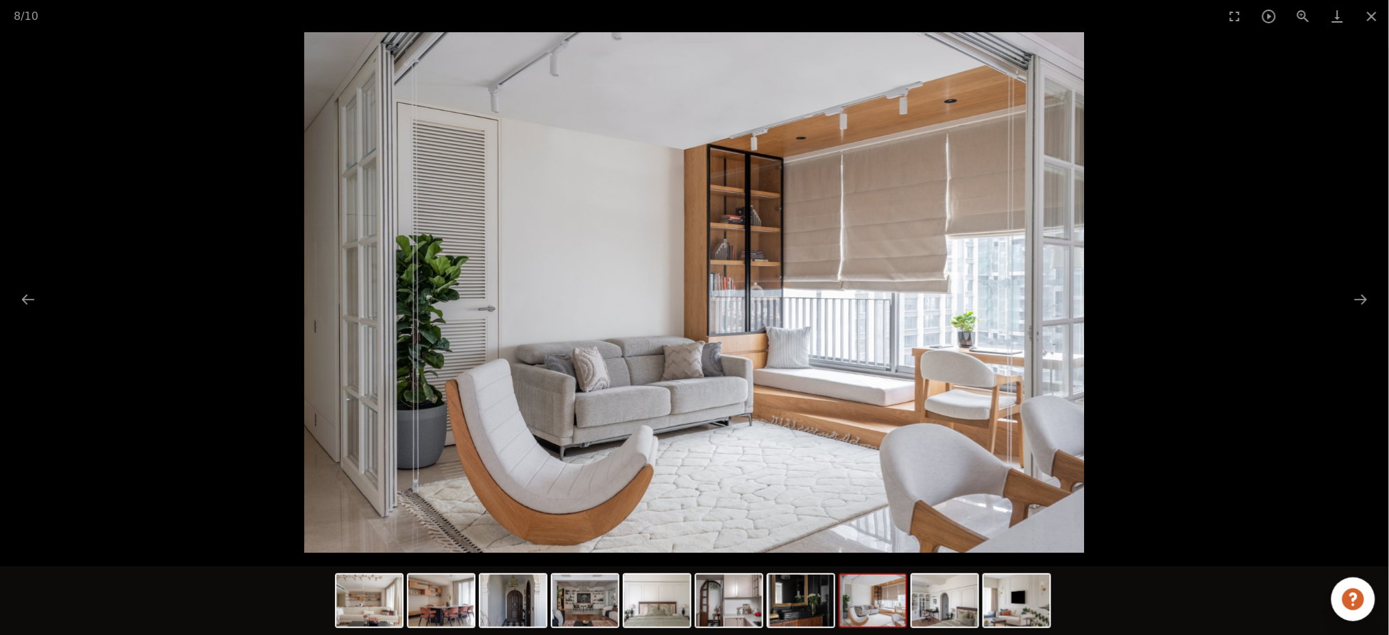
click at [1223, 251] on picture at bounding box center [694, 292] width 1389 height 520
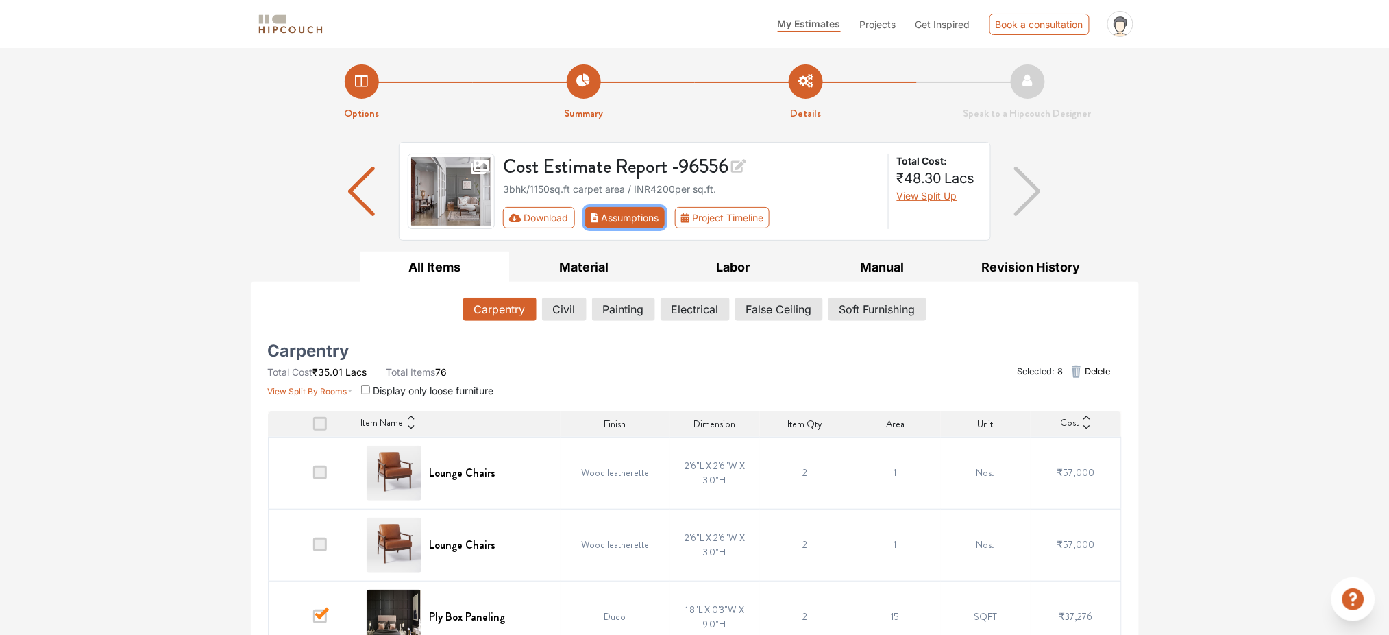
click at [642, 219] on button "Assumptions" at bounding box center [625, 217] width 80 height 21
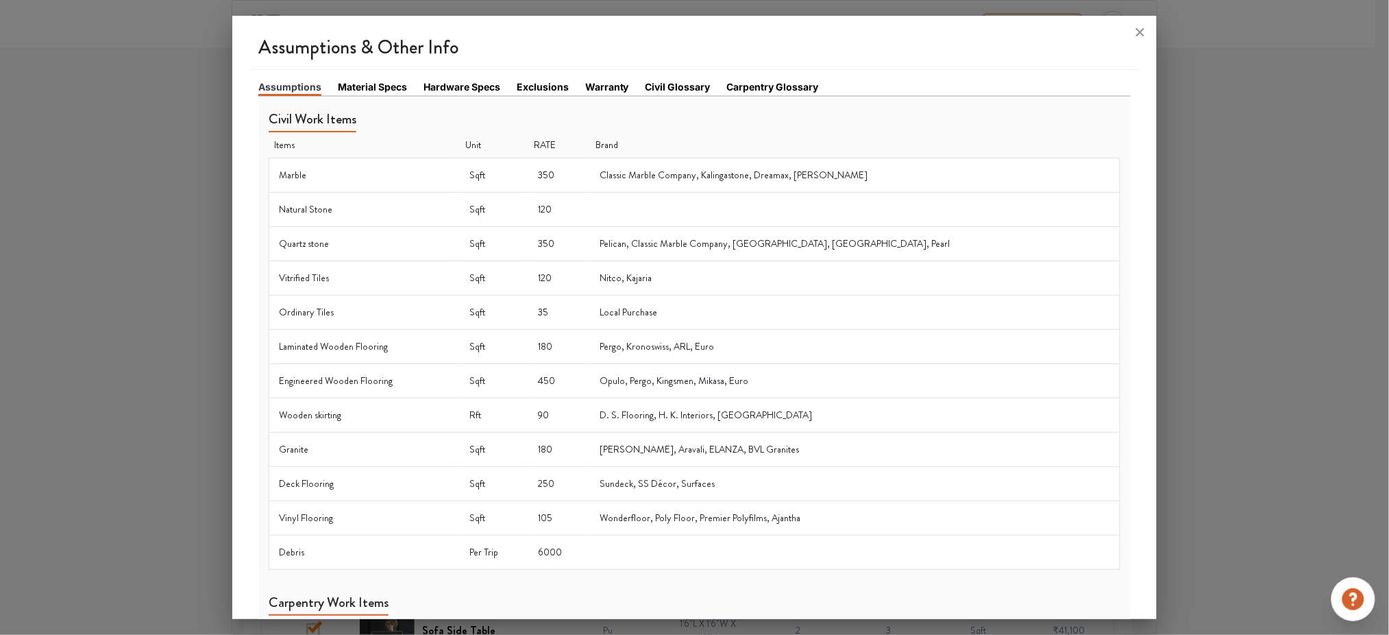
click at [352, 80] on link "Material Specs" at bounding box center [372, 87] width 69 height 14
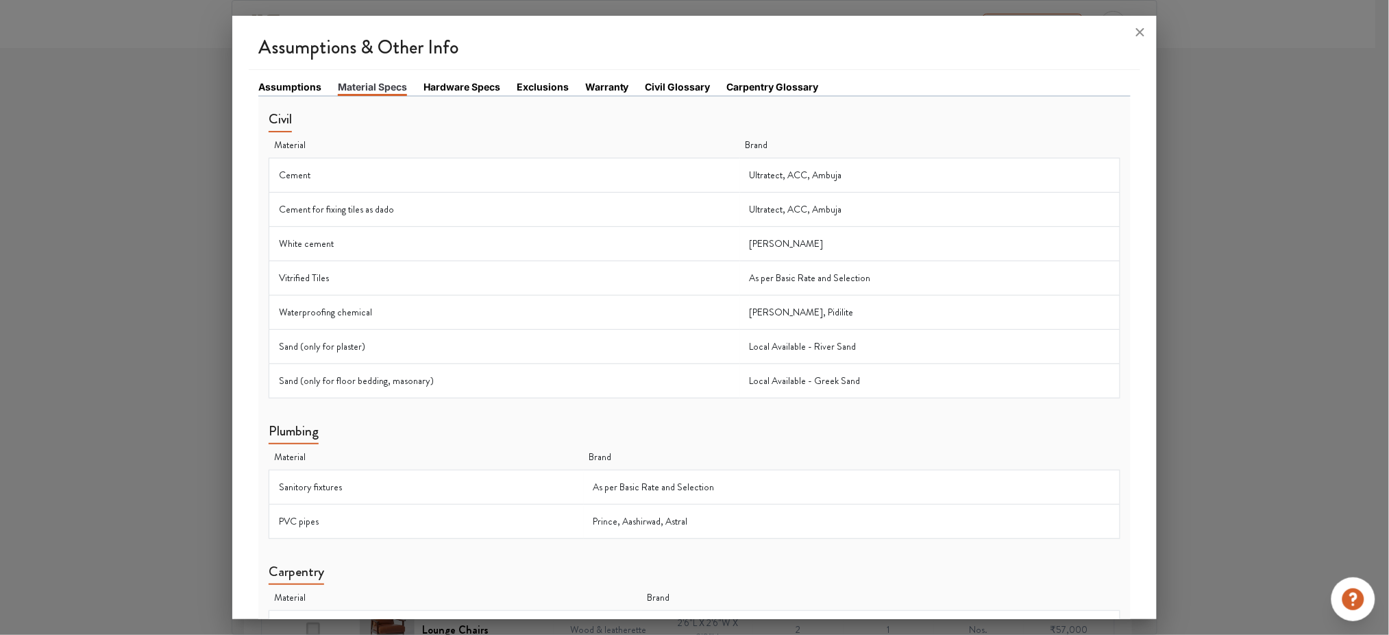
scroll to position [182, 0]
click at [432, 89] on link "Hardware Specs" at bounding box center [462, 87] width 77 height 14
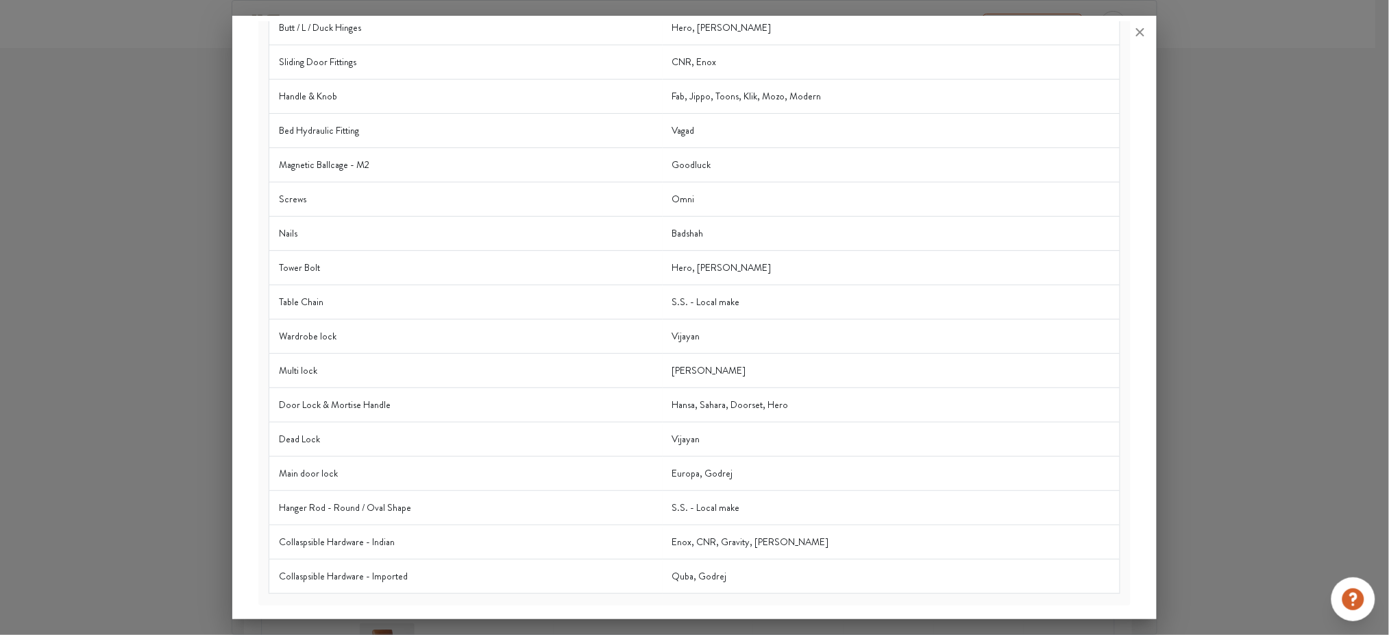
scroll to position [0, 0]
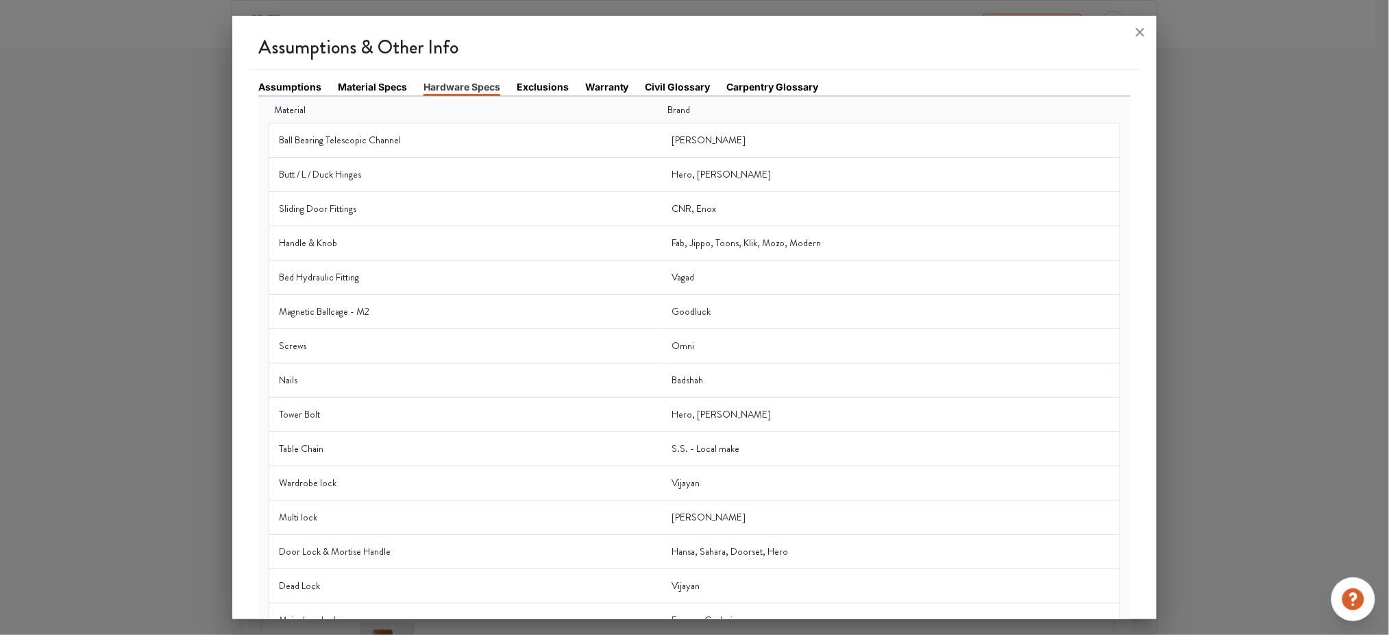
click at [541, 84] on link "Exclusions" at bounding box center [543, 87] width 52 height 14
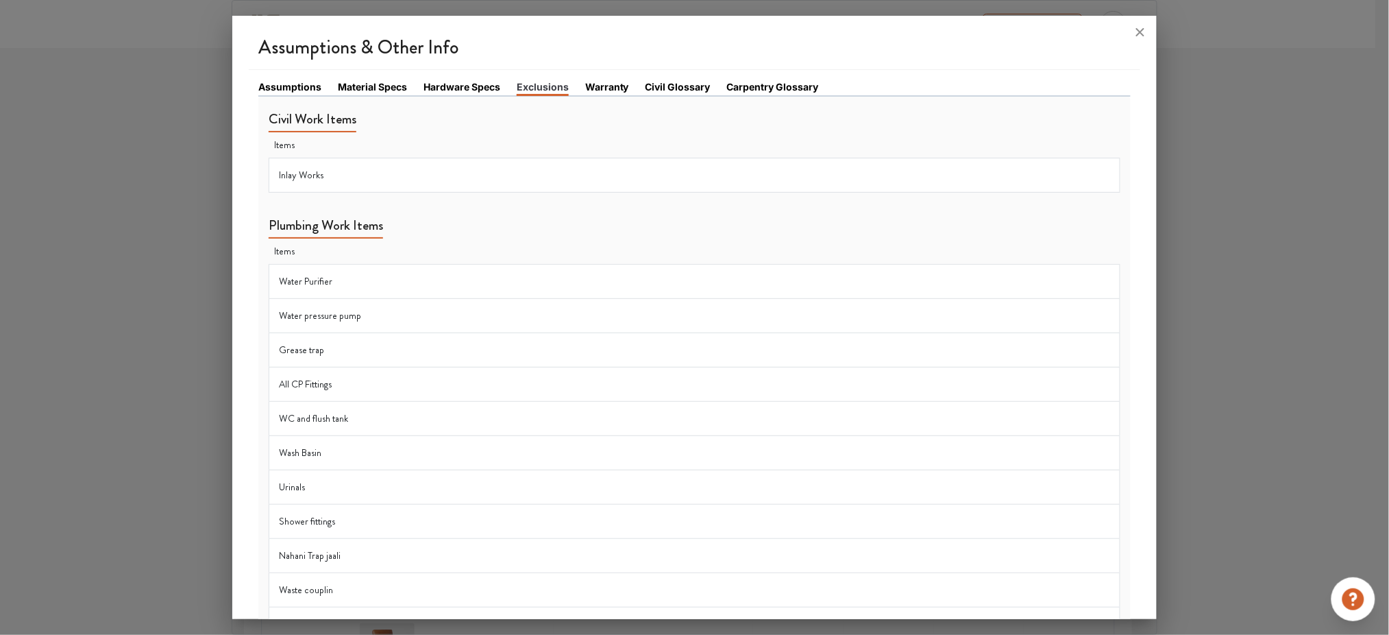
click at [595, 86] on link "Warranty" at bounding box center [607, 87] width 44 height 14
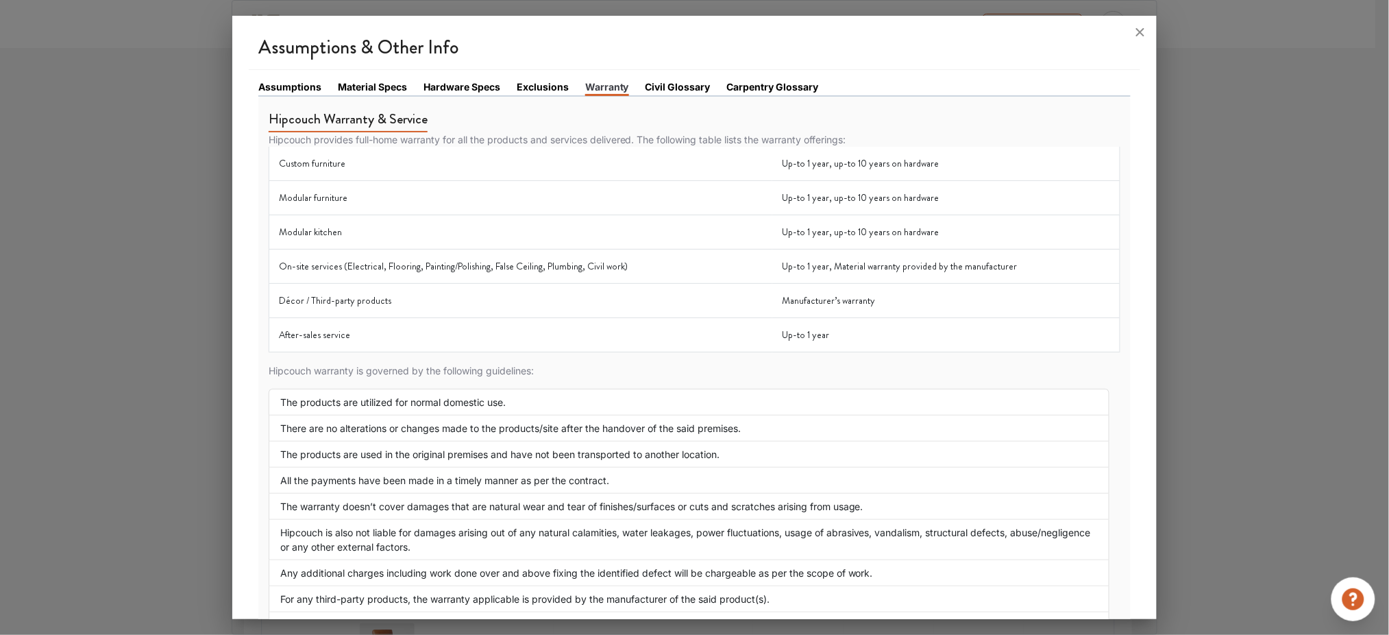
click at [684, 91] on link "Civil Glossary" at bounding box center [678, 87] width 65 height 14
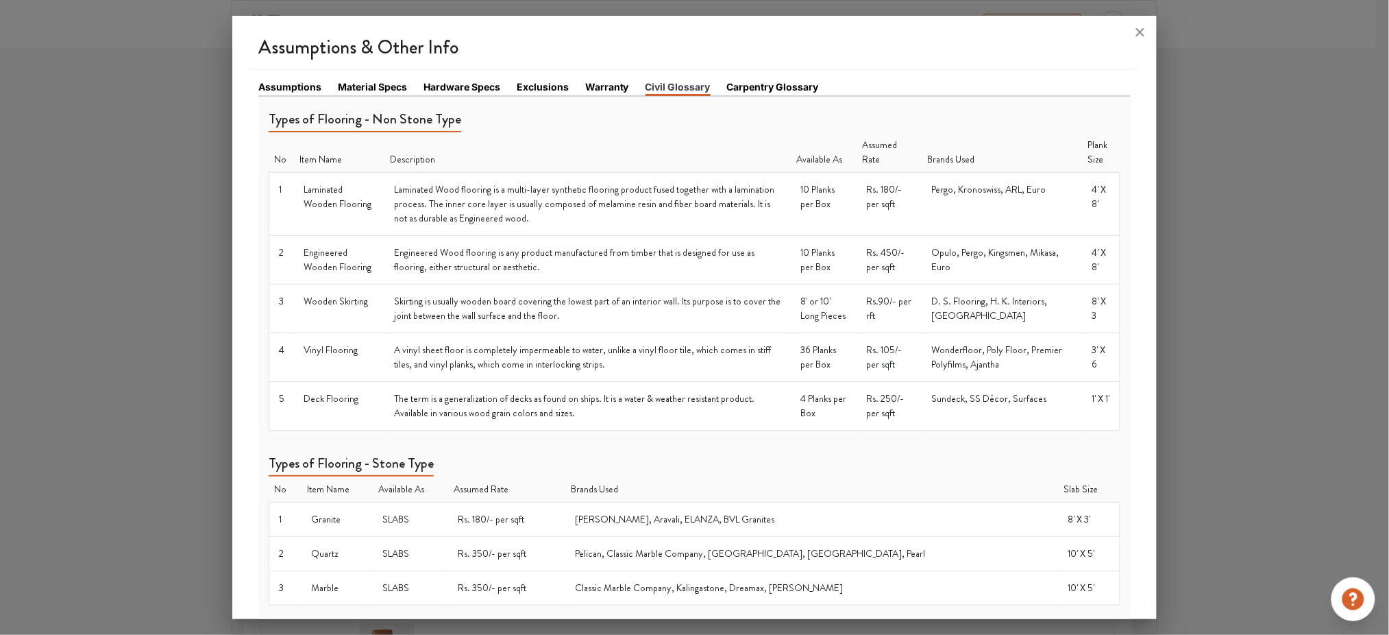
click at [753, 90] on link "Carpentry Glossary" at bounding box center [773, 87] width 92 height 14
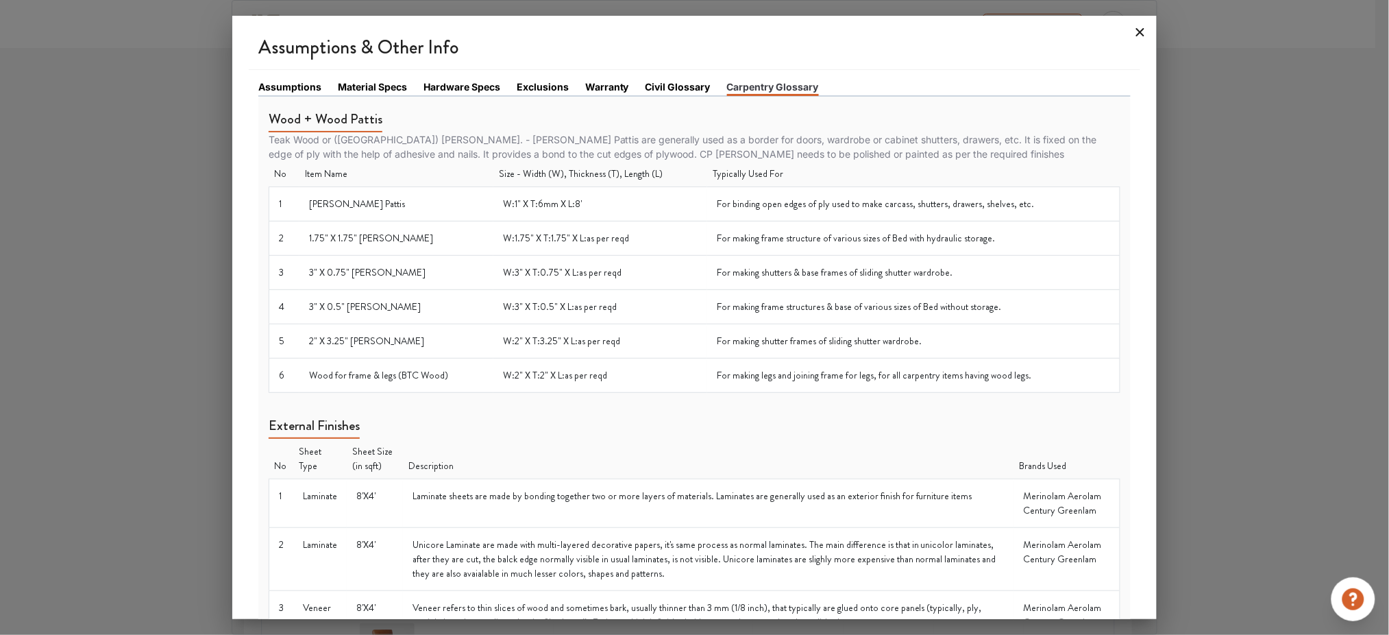
click at [1143, 31] on icon at bounding box center [1140, 32] width 8 height 8
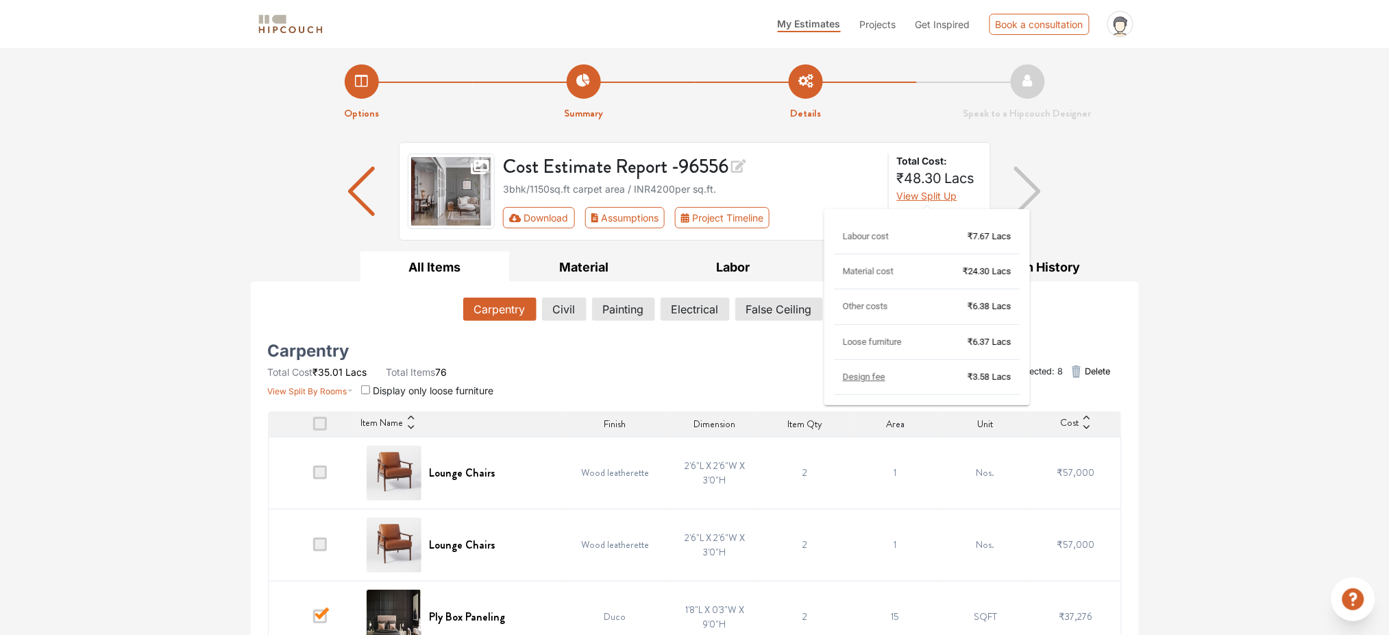
click at [921, 191] on span "View Split Up" at bounding box center [927, 196] width 60 height 12
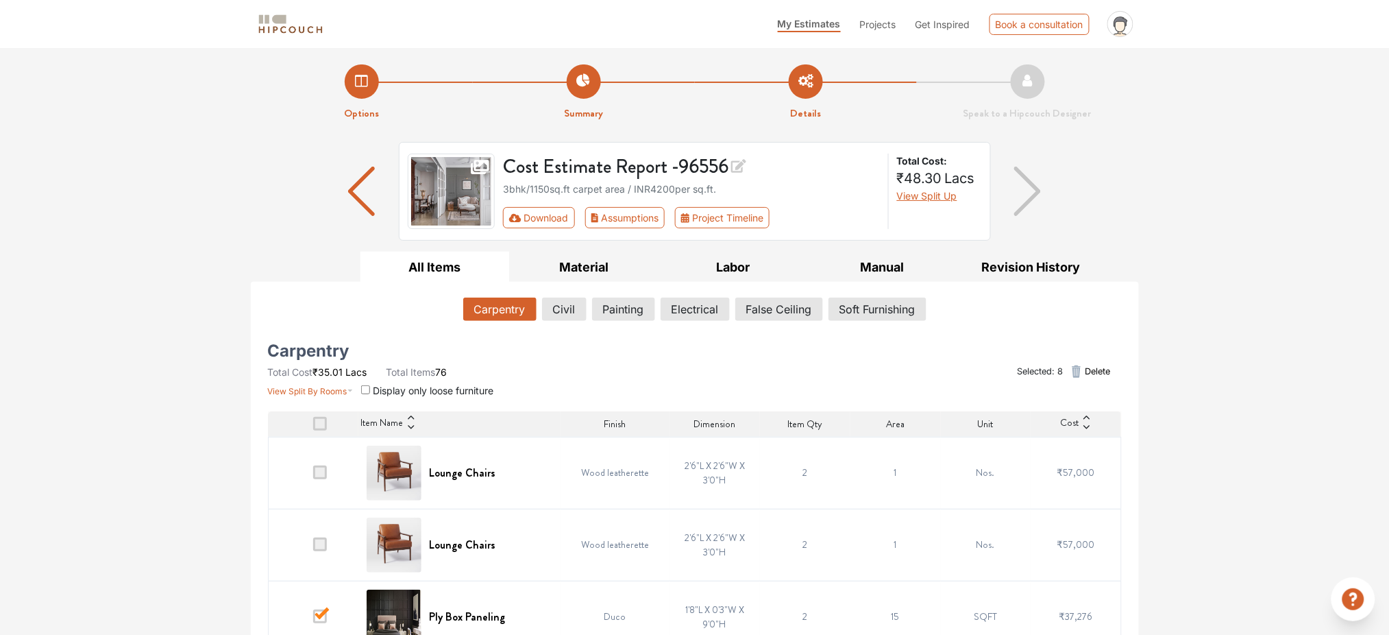
click at [360, 192] on img "button" at bounding box center [361, 191] width 27 height 49
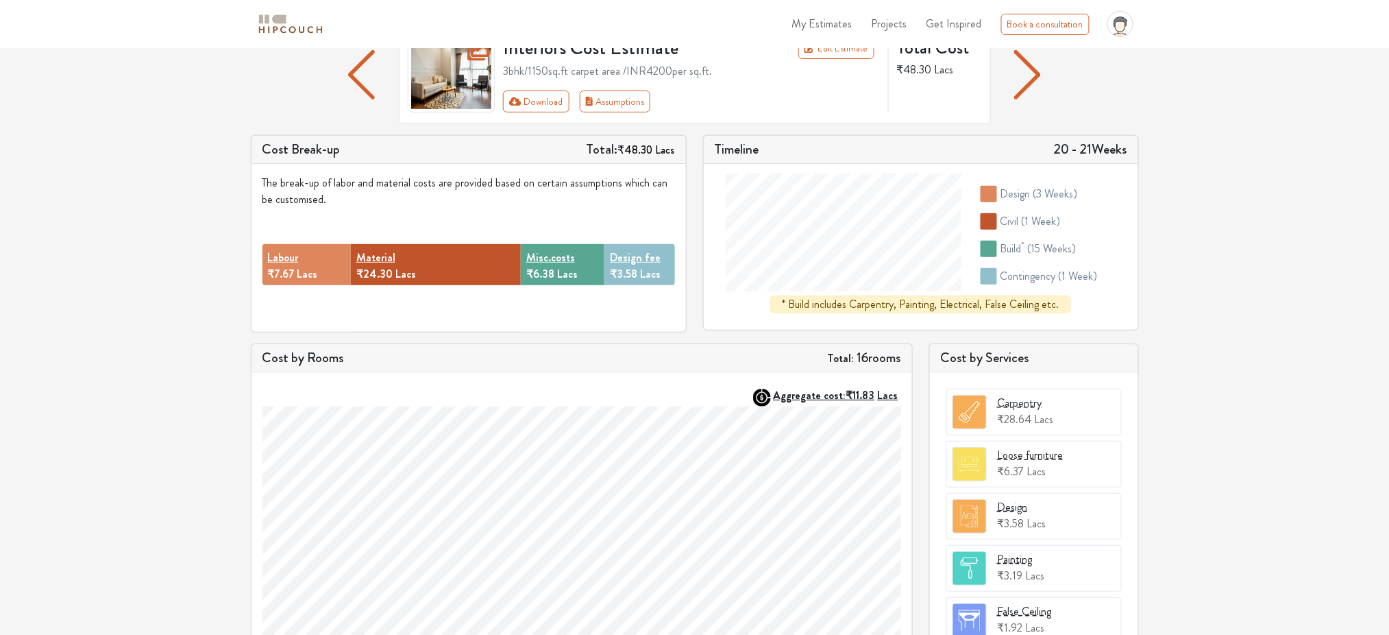
scroll to position [112, 0]
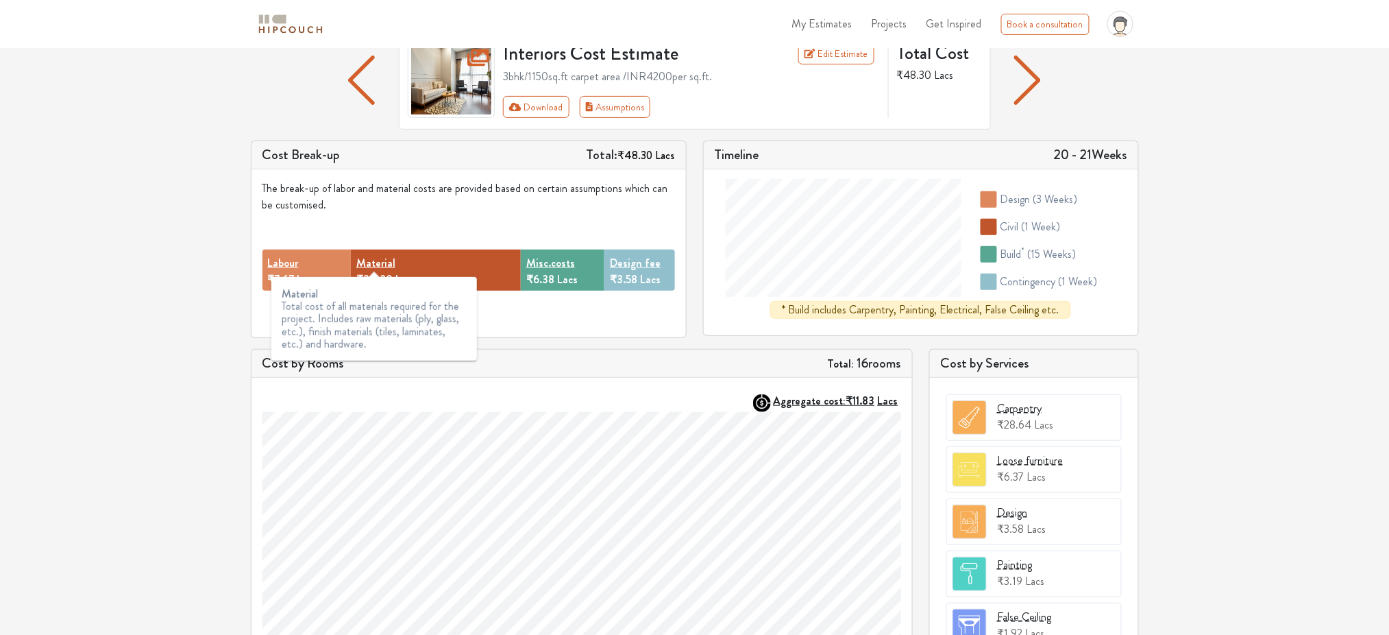
click at [376, 261] on strong "Material" at bounding box center [375, 263] width 39 height 16
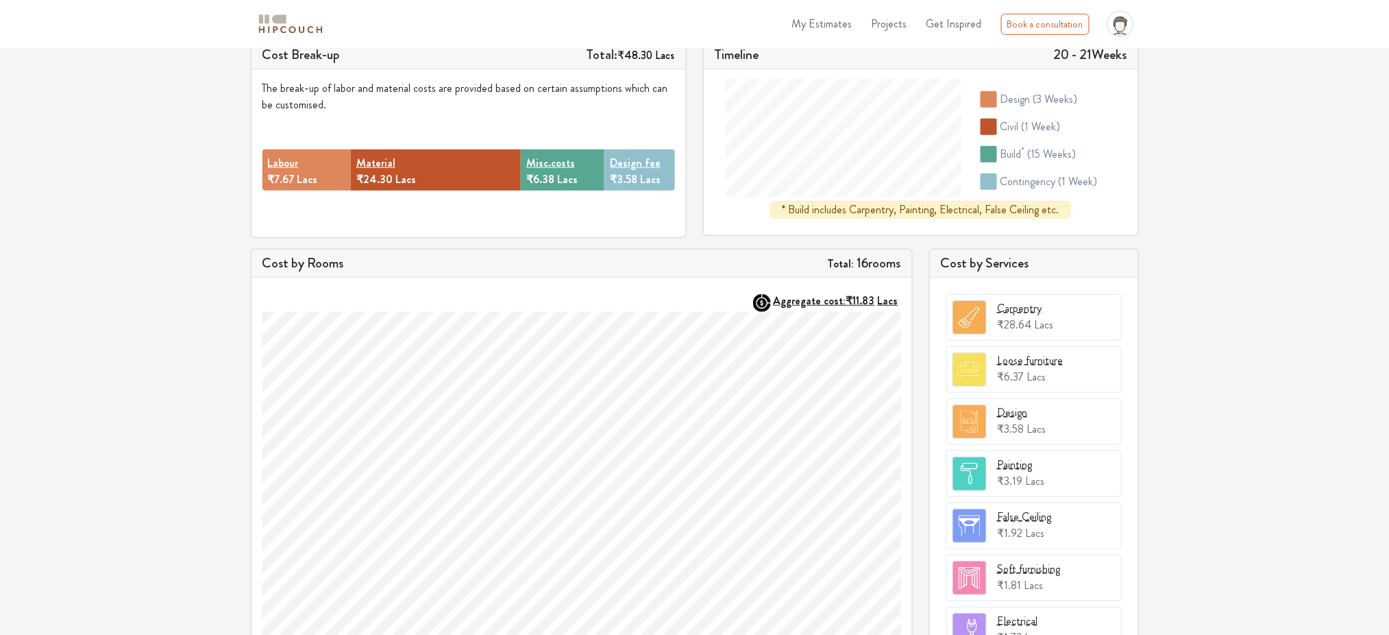
scroll to position [203, 0]
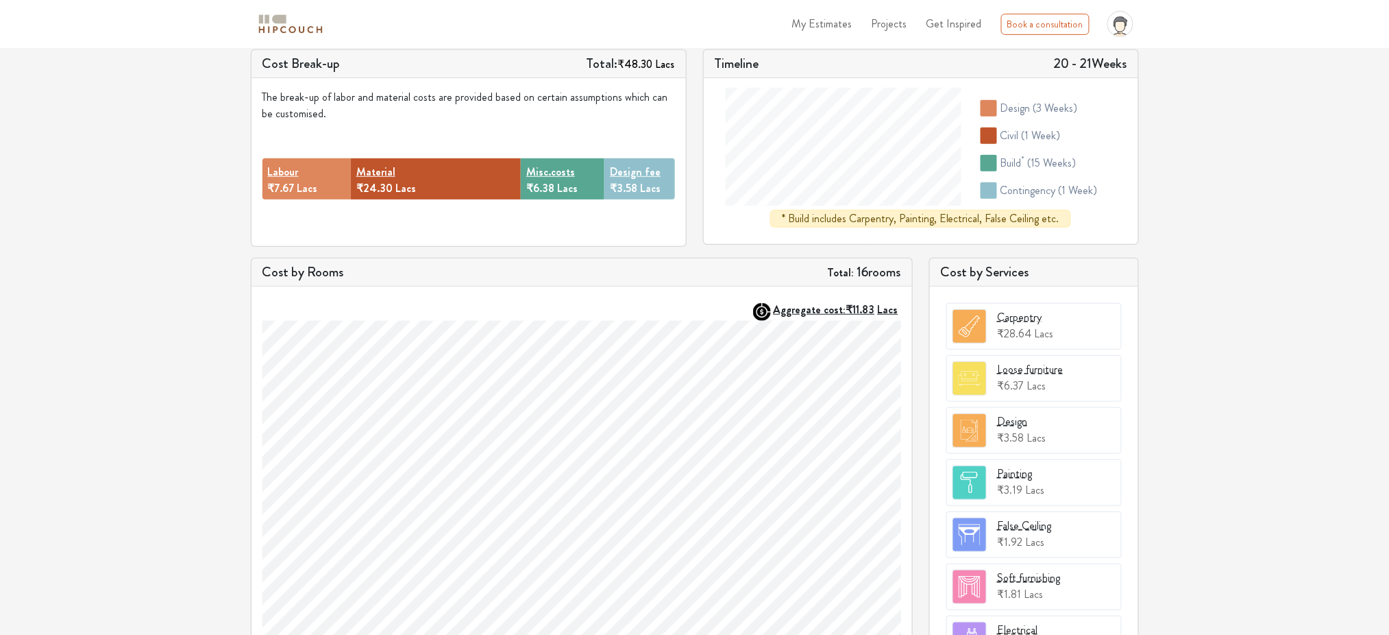
click at [1003, 280] on h5 "Cost by Services" at bounding box center [1034, 272] width 186 height 16
click at [876, 275] on h5 "Total: 16 rooms" at bounding box center [864, 272] width 73 height 16
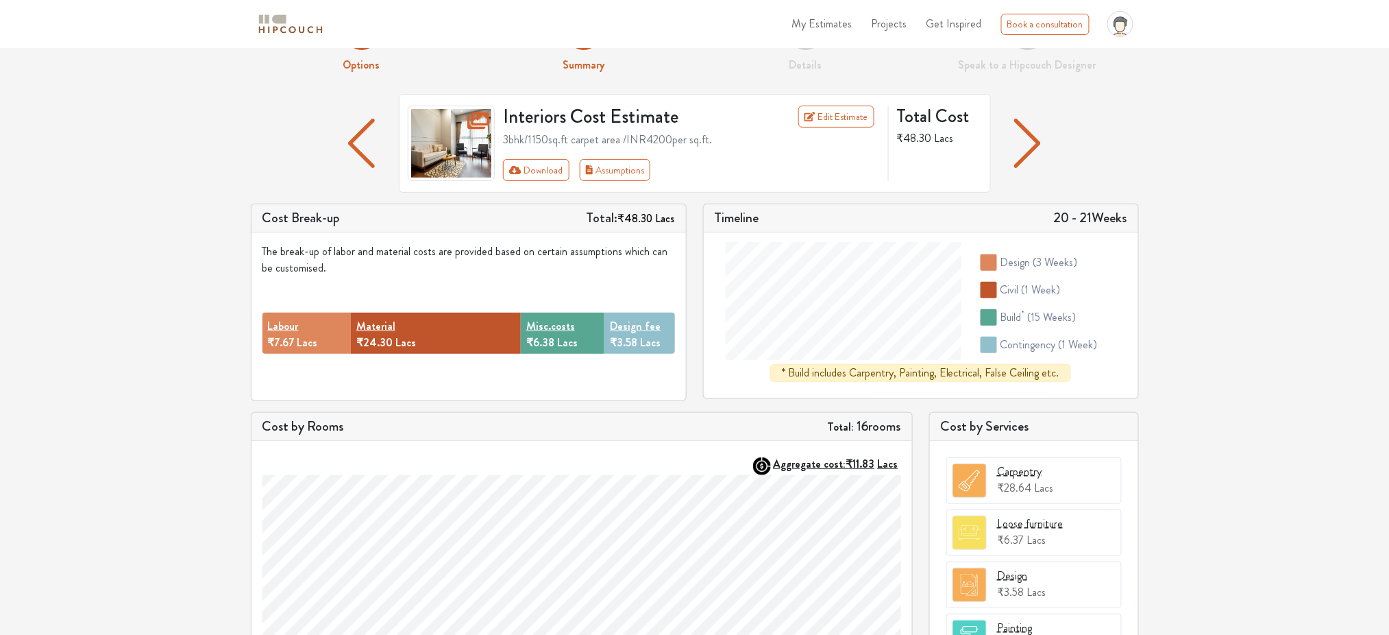
scroll to position [20, 0]
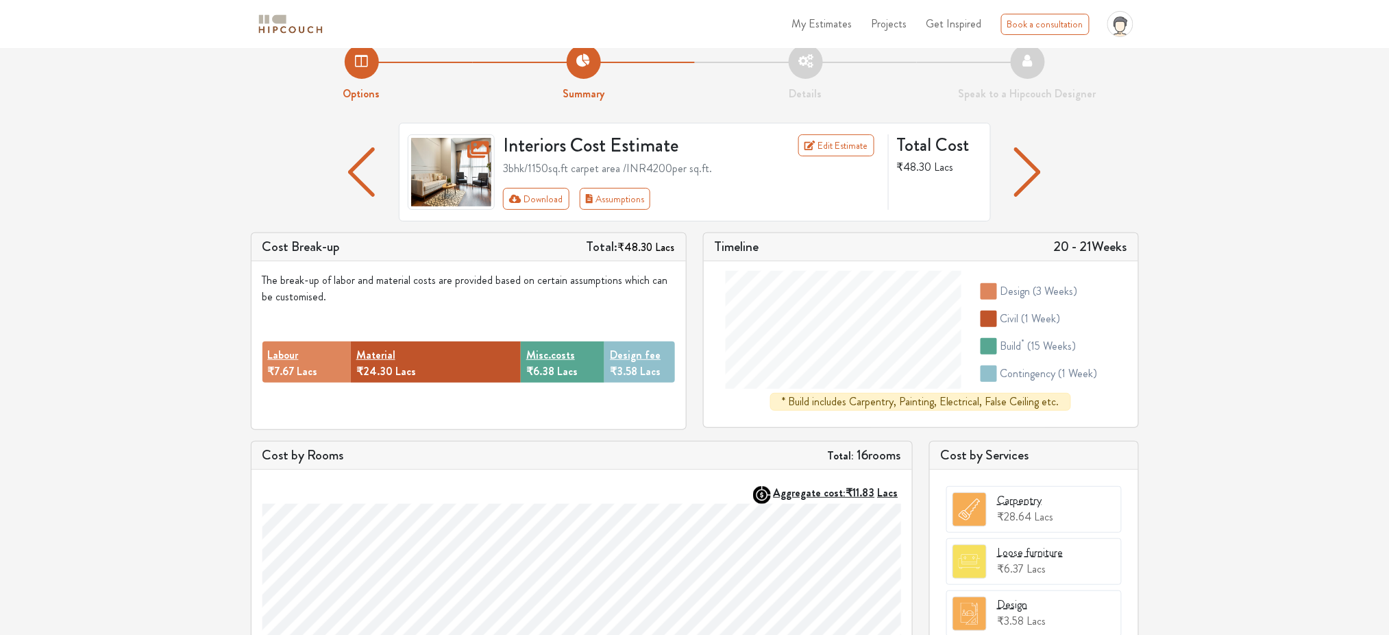
click at [1028, 176] on img "button" at bounding box center [1027, 171] width 27 height 49
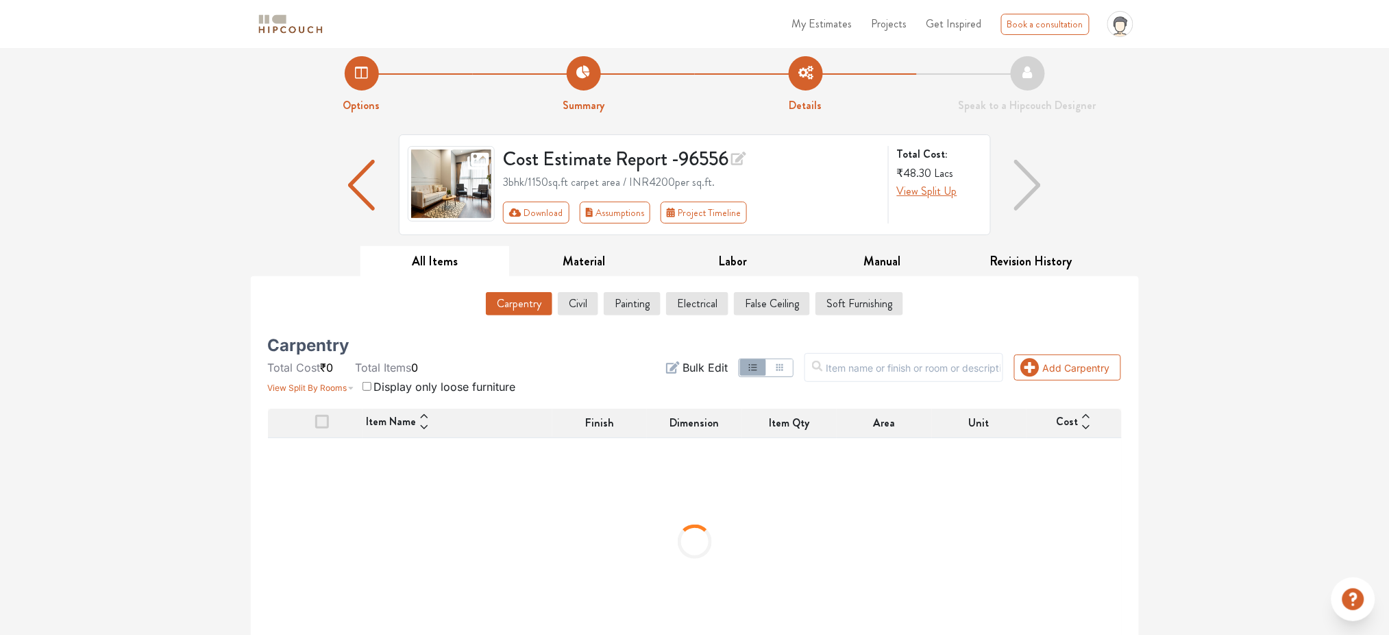
scroll to position [29, 0]
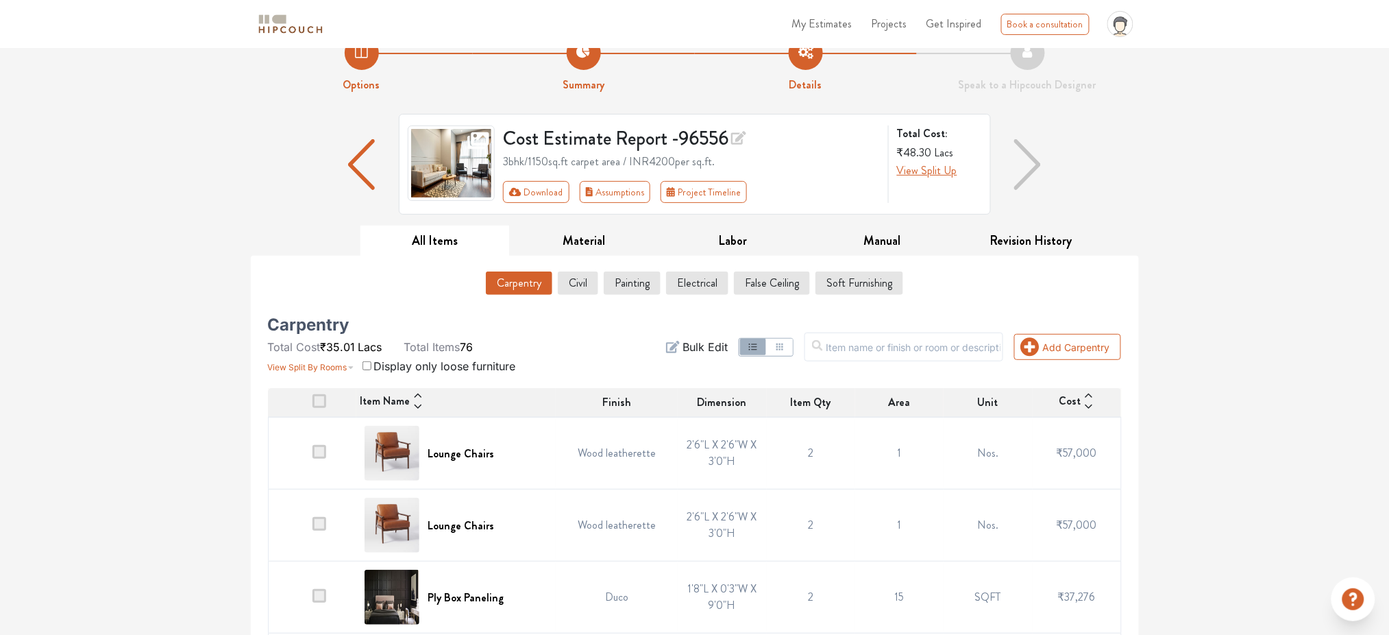
click at [326, 400] on span at bounding box center [320, 401] width 14 height 14
click at [313, 406] on input "checkbox" at bounding box center [313, 406] width 0 height 0
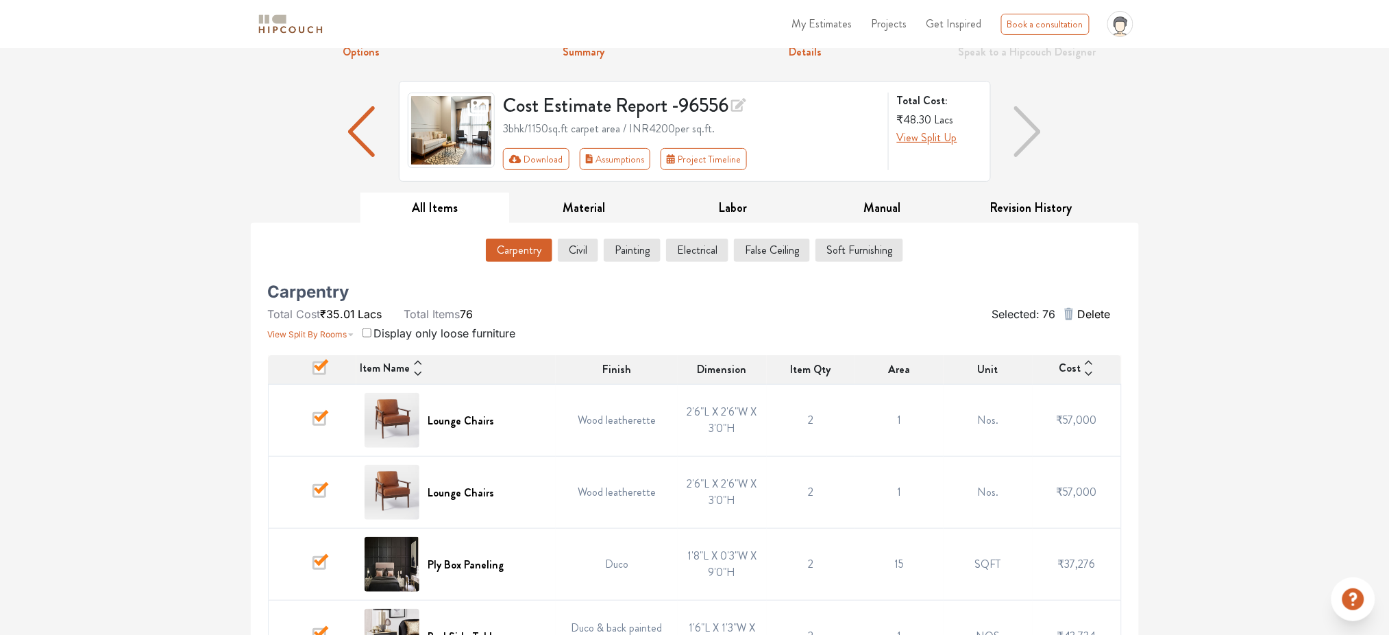
scroll to position [365, 0]
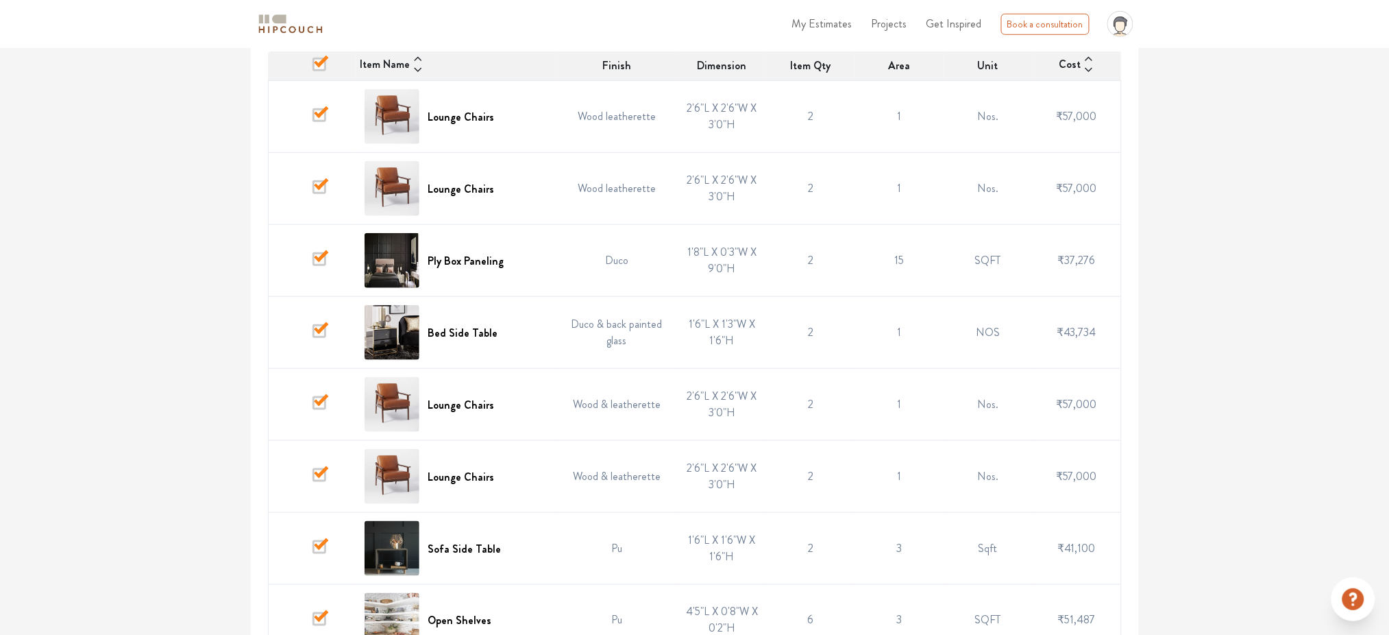
click at [324, 121] on span at bounding box center [320, 115] width 14 height 14
click at [313, 120] on input "checkbox" at bounding box center [313, 120] width 0 height 0
drag, startPoint x: 316, startPoint y: 189, endPoint x: 317, endPoint y: 212, distance: 22.6
click at [317, 189] on span at bounding box center [320, 187] width 14 height 14
click at [313, 192] on input "checkbox" at bounding box center [313, 192] width 0 height 0
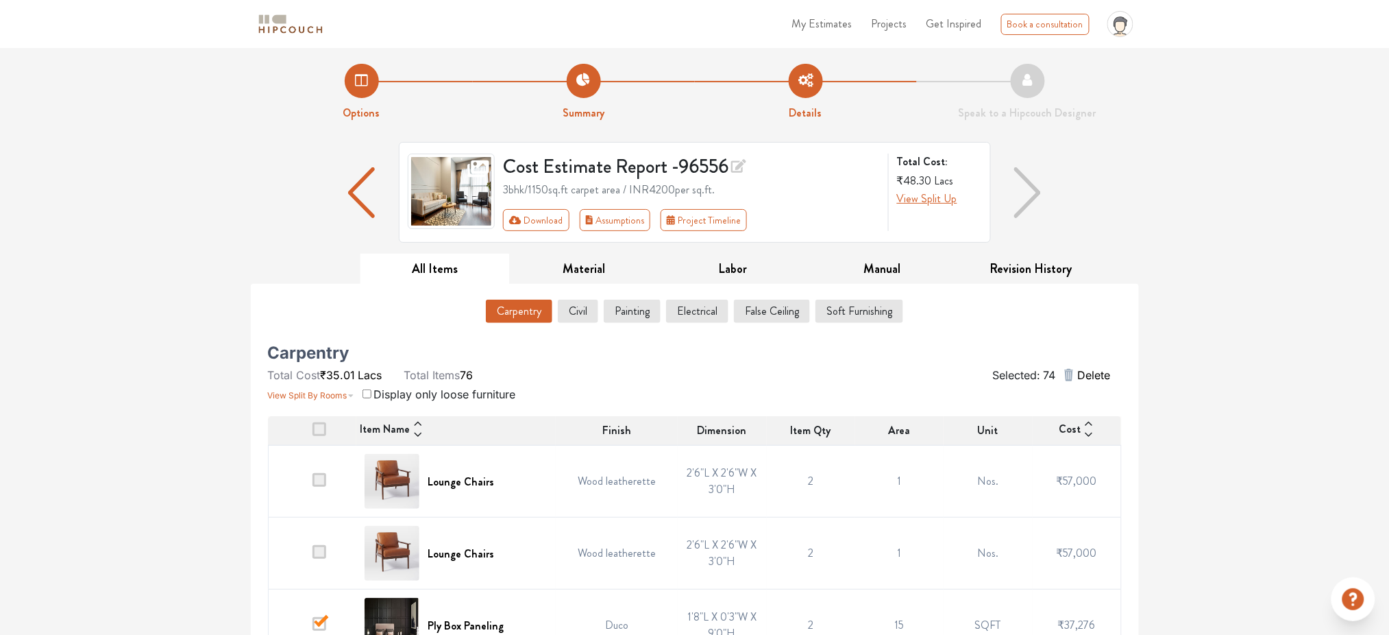
scroll to position [0, 0]
click at [321, 429] on span at bounding box center [320, 430] width 14 height 14
click at [313, 435] on input "checkbox" at bounding box center [313, 435] width 0 height 0
click at [576, 317] on button "Civil" at bounding box center [578, 311] width 39 height 23
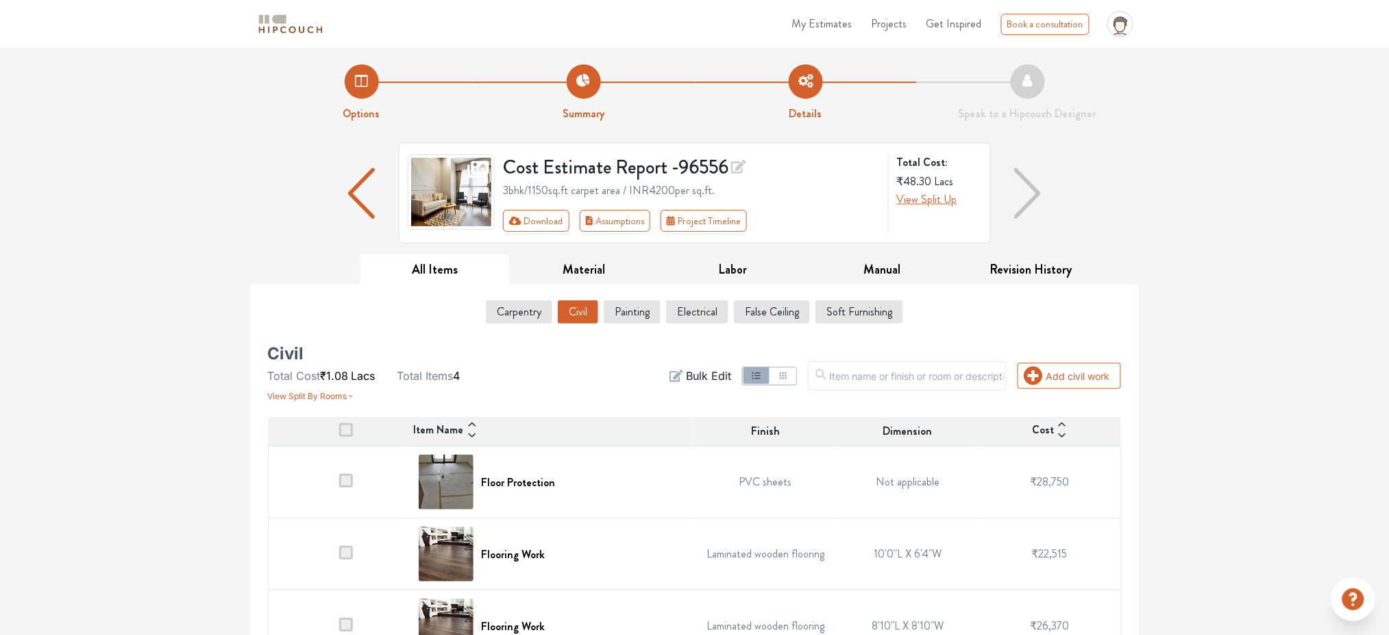
click at [339, 429] on span at bounding box center [346, 430] width 14 height 14
click at [339, 435] on input "checkbox" at bounding box center [339, 435] width 0 height 0
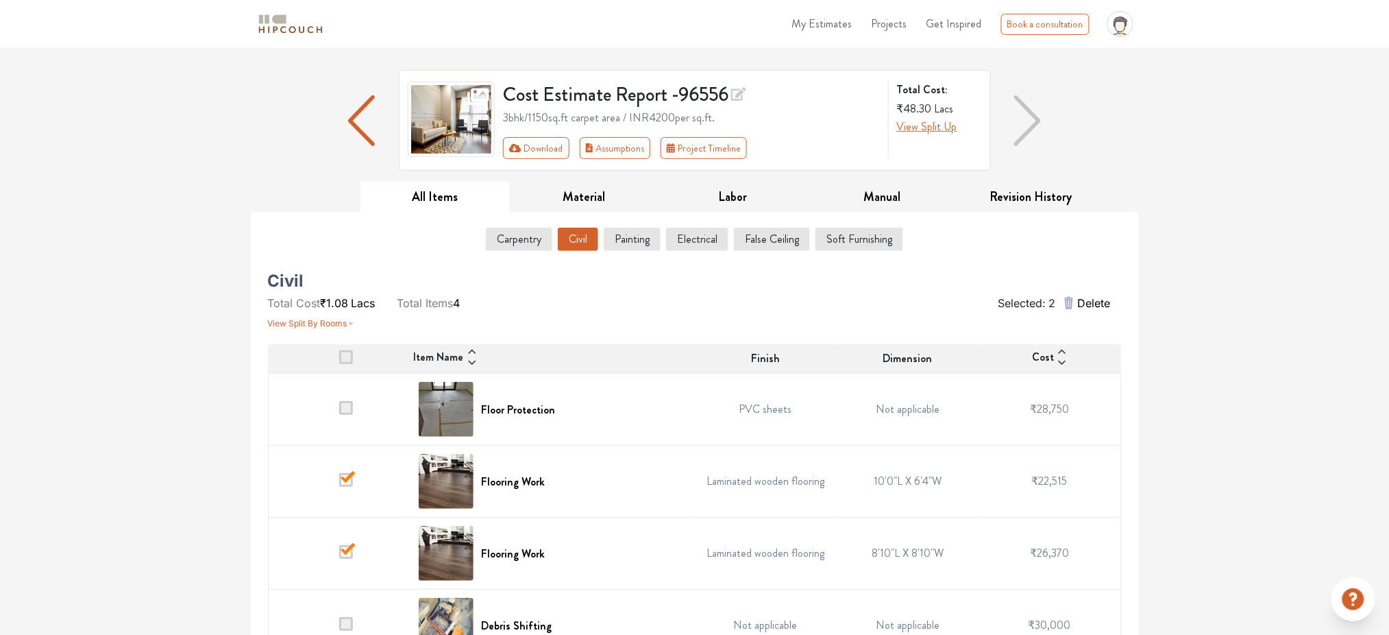
scroll to position [91, 0]
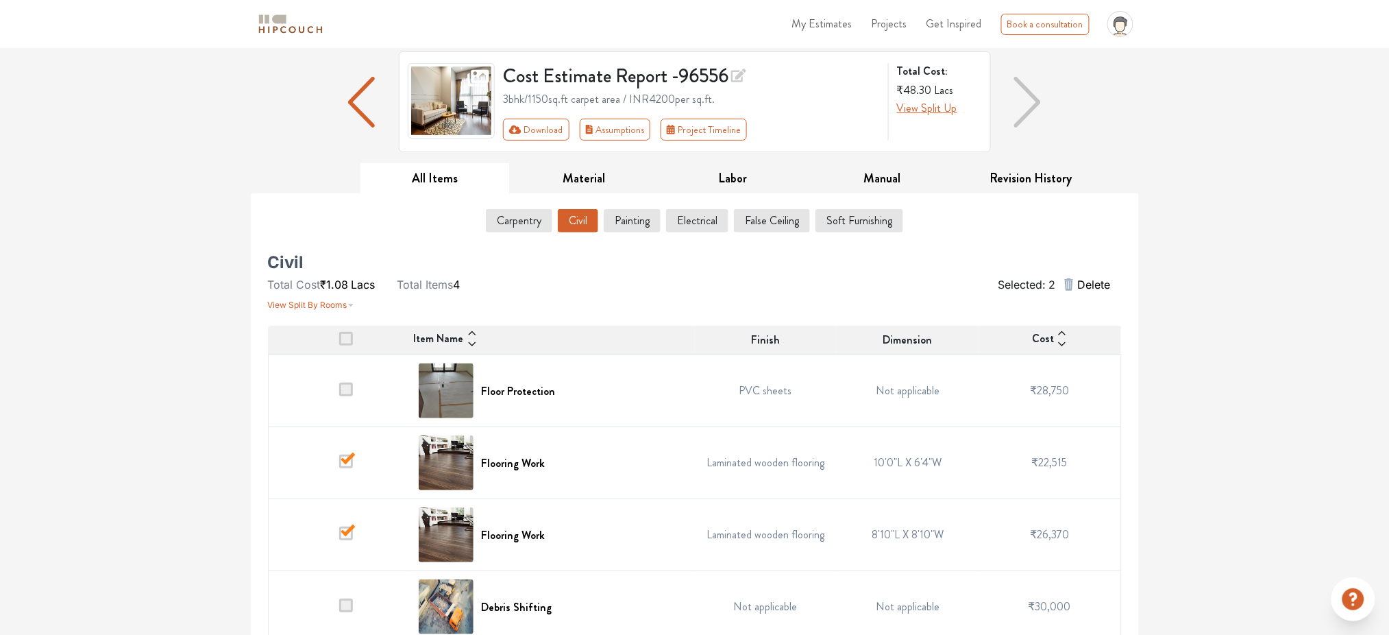
click at [343, 326] on th at bounding box center [339, 340] width 143 height 29
click at [346, 335] on span at bounding box center [346, 339] width 14 height 14
click at [339, 343] on input "checkbox" at bounding box center [339, 343] width 0 height 0
click at [339, 393] on span at bounding box center [346, 389] width 14 height 14
click at [339, 394] on input "checkbox" at bounding box center [339, 394] width 0 height 0
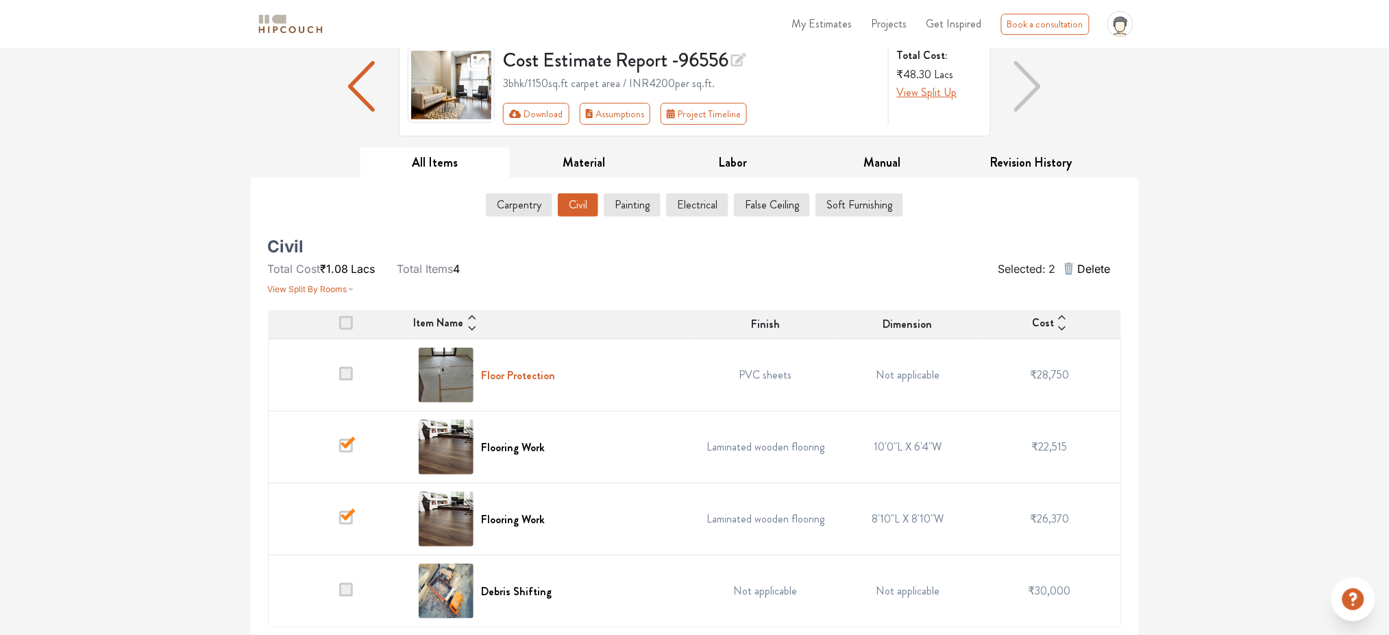
scroll to position [110, 0]
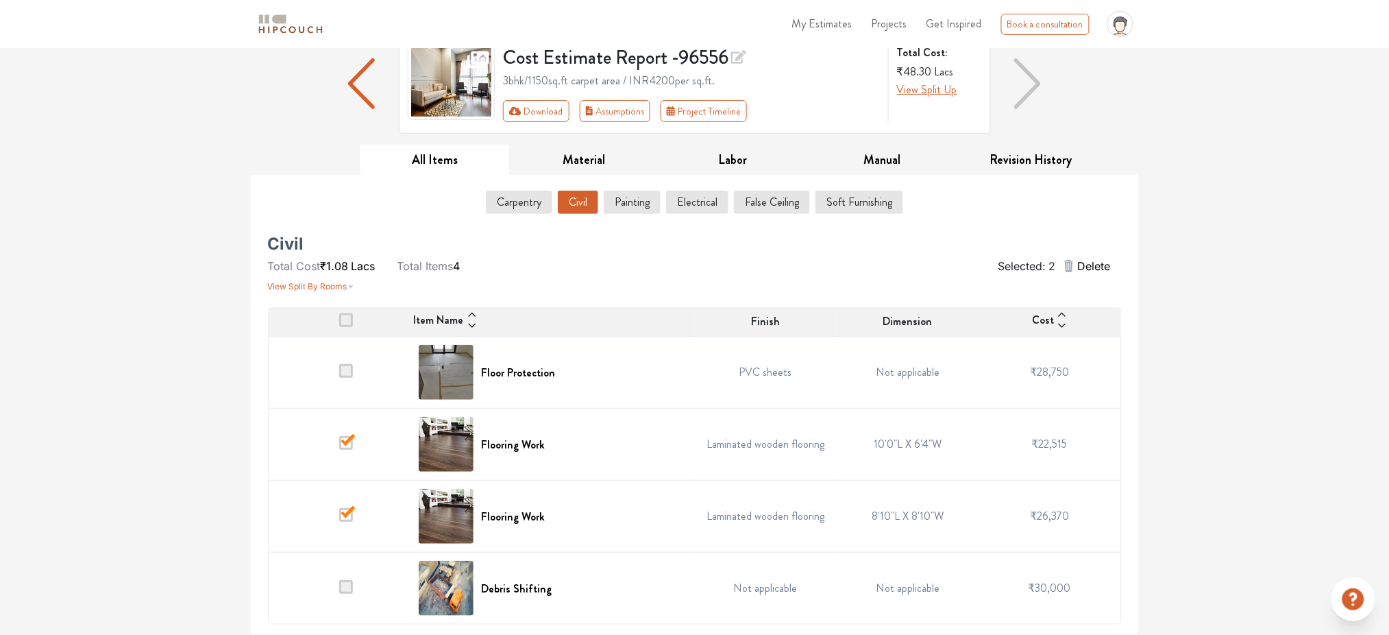
click at [342, 589] on span at bounding box center [346, 587] width 14 height 14
click at [339, 591] on input "checkbox" at bounding box center [339, 591] width 0 height 0
drag, startPoint x: 347, startPoint y: 503, endPoint x: 332, endPoint y: 563, distance: 62.2
click at [345, 504] on td at bounding box center [339, 516] width 143 height 72
click at [341, 524] on td at bounding box center [339, 516] width 143 height 72
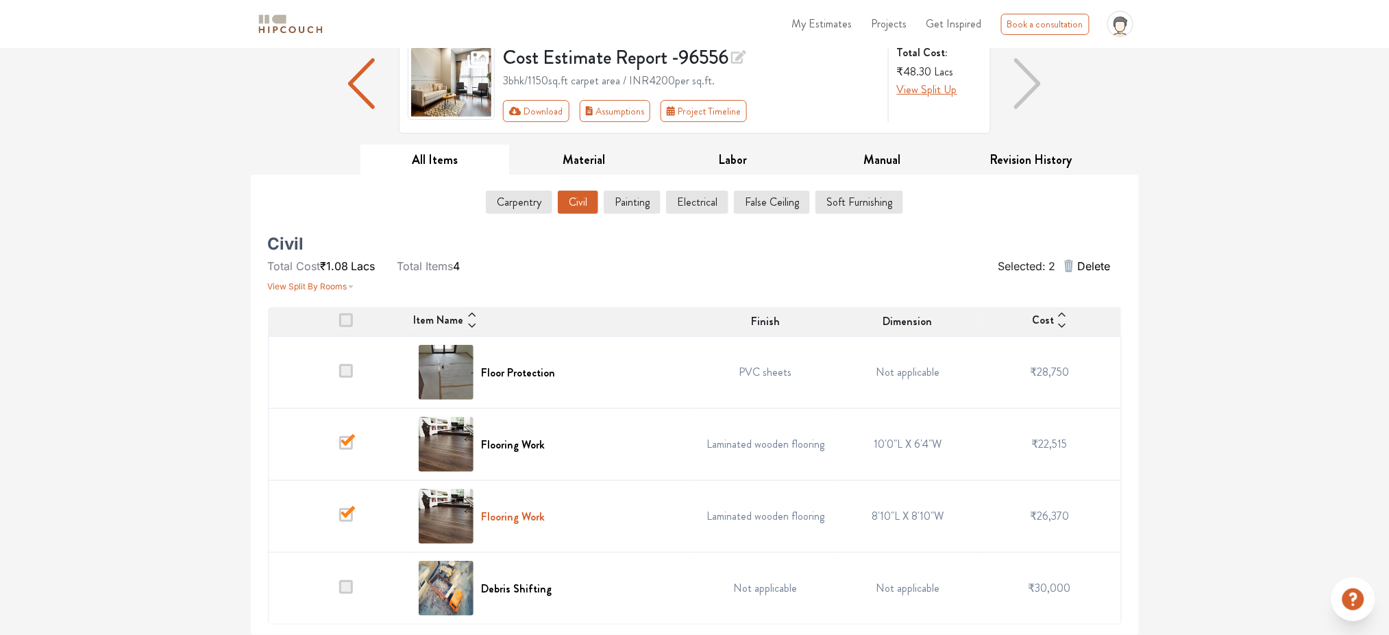
drag, startPoint x: 354, startPoint y: 589, endPoint x: 496, endPoint y: 513, distance: 160.7
click at [357, 589] on td at bounding box center [339, 588] width 143 height 72
click at [642, 212] on button "Painting" at bounding box center [633, 202] width 56 height 23
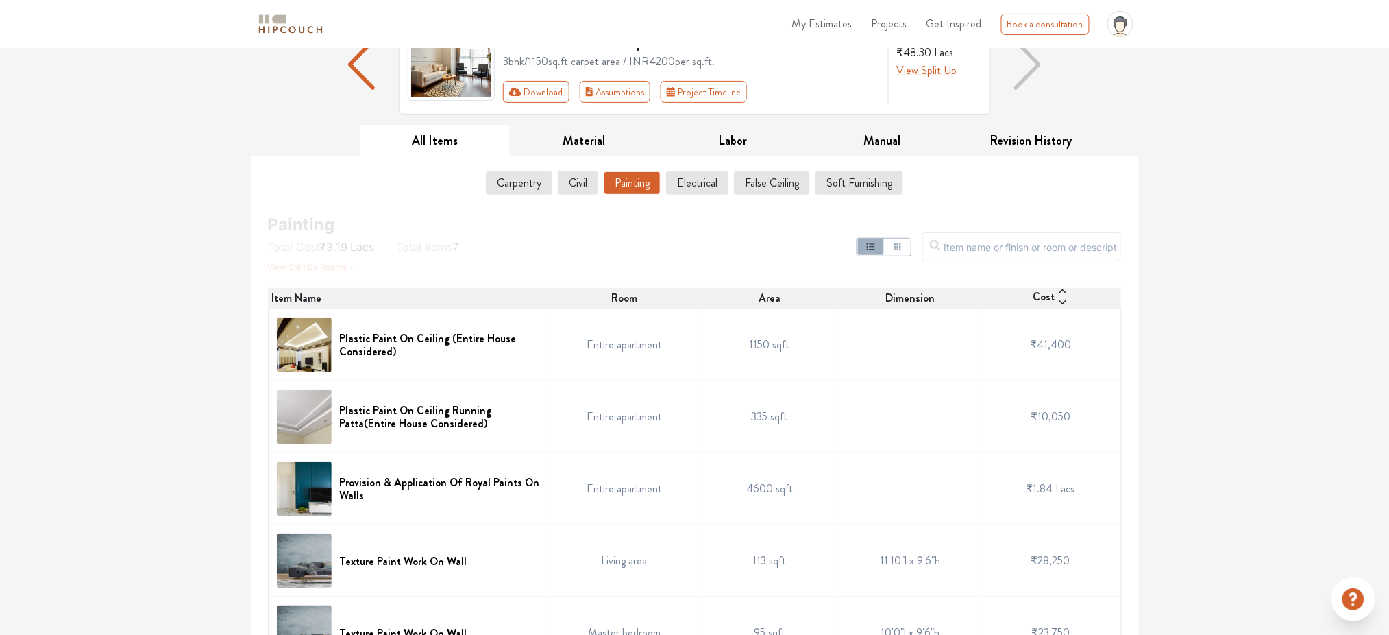
scroll to position [0, 0]
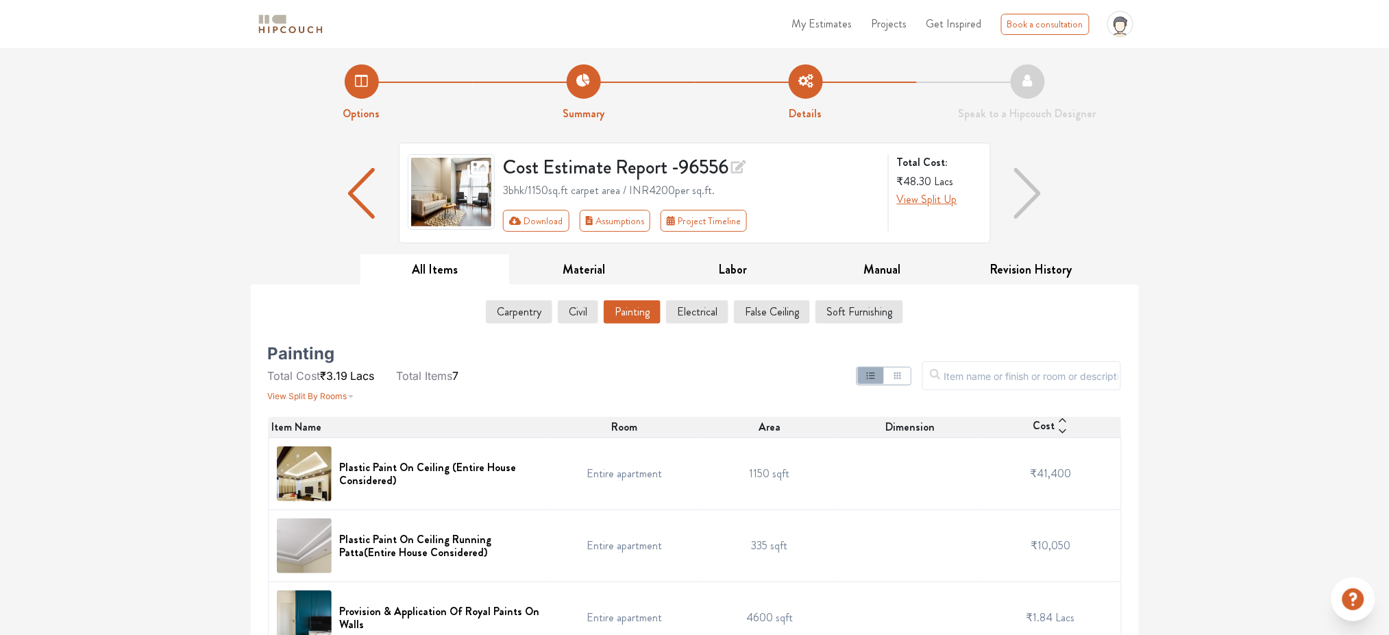
click at [324, 475] on img at bounding box center [304, 473] width 55 height 55
click at [610, 472] on td "Entire apartment" at bounding box center [624, 474] width 150 height 72
click at [796, 481] on td "1150 sqft" at bounding box center [770, 474] width 141 height 72
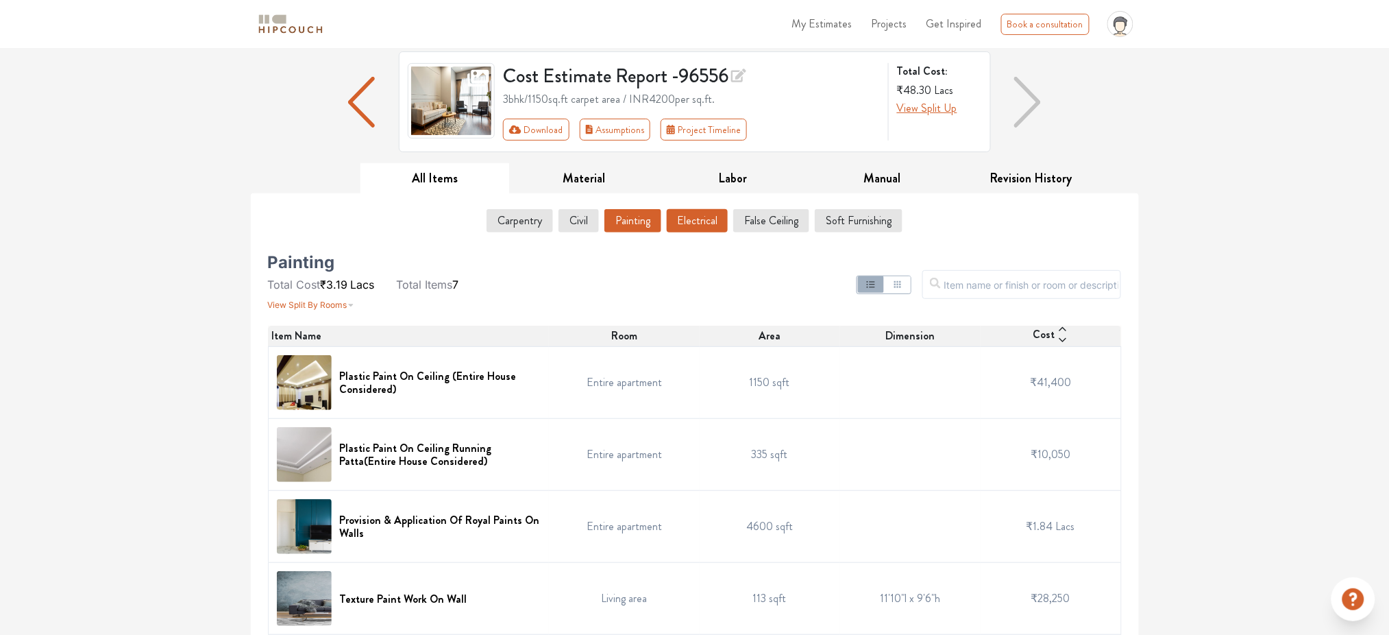
click at [686, 228] on button "Electrical" at bounding box center [697, 220] width 61 height 23
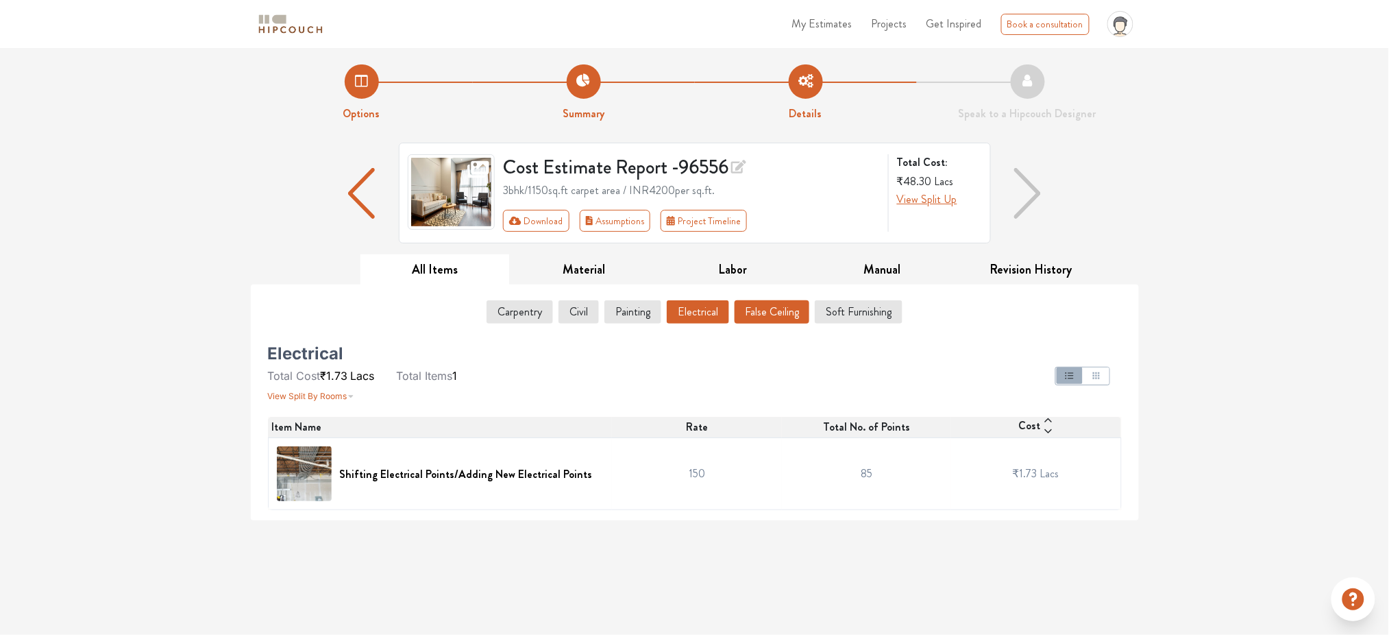
click at [755, 312] on button "False Ceiling" at bounding box center [772, 311] width 75 height 23
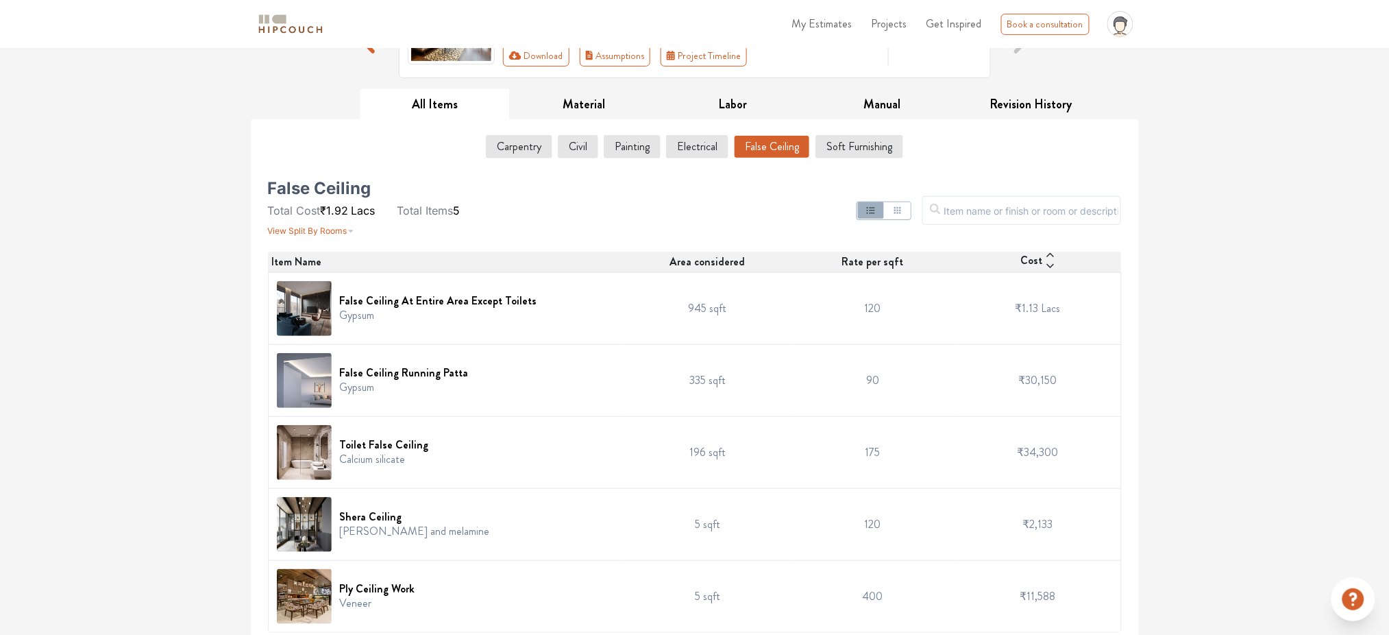
scroll to position [173, 0]
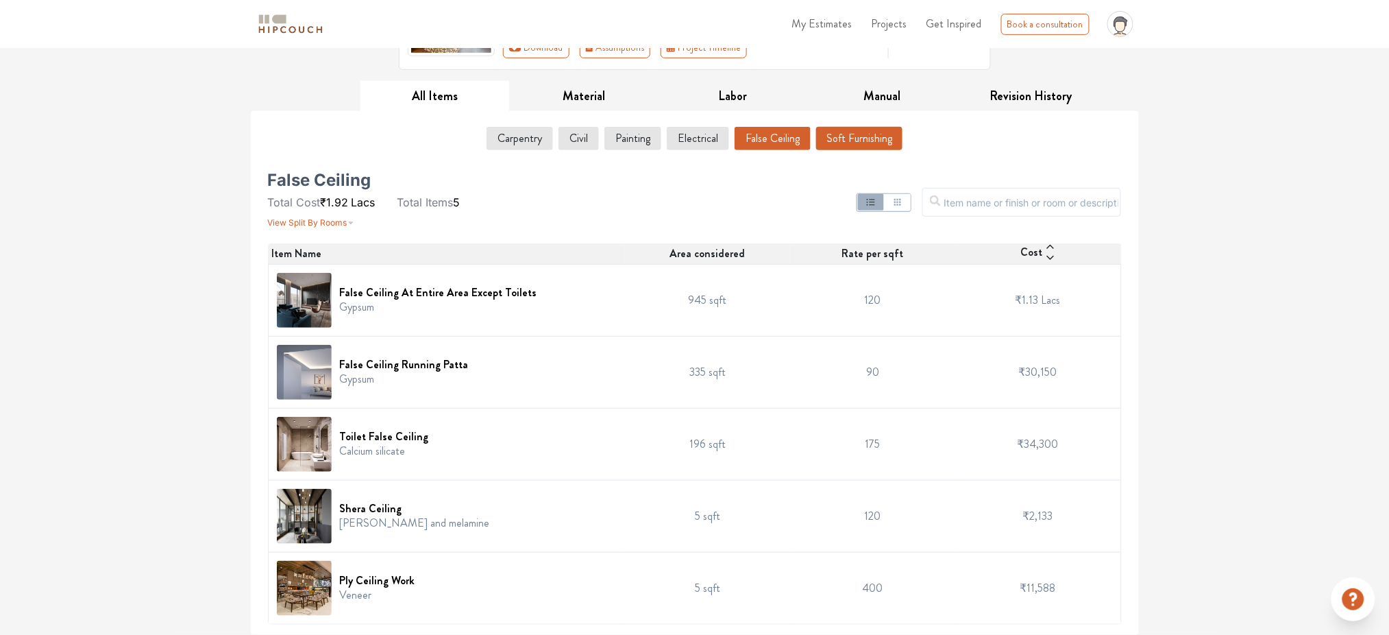
click at [849, 145] on button "Soft Furnishing" at bounding box center [859, 138] width 86 height 23
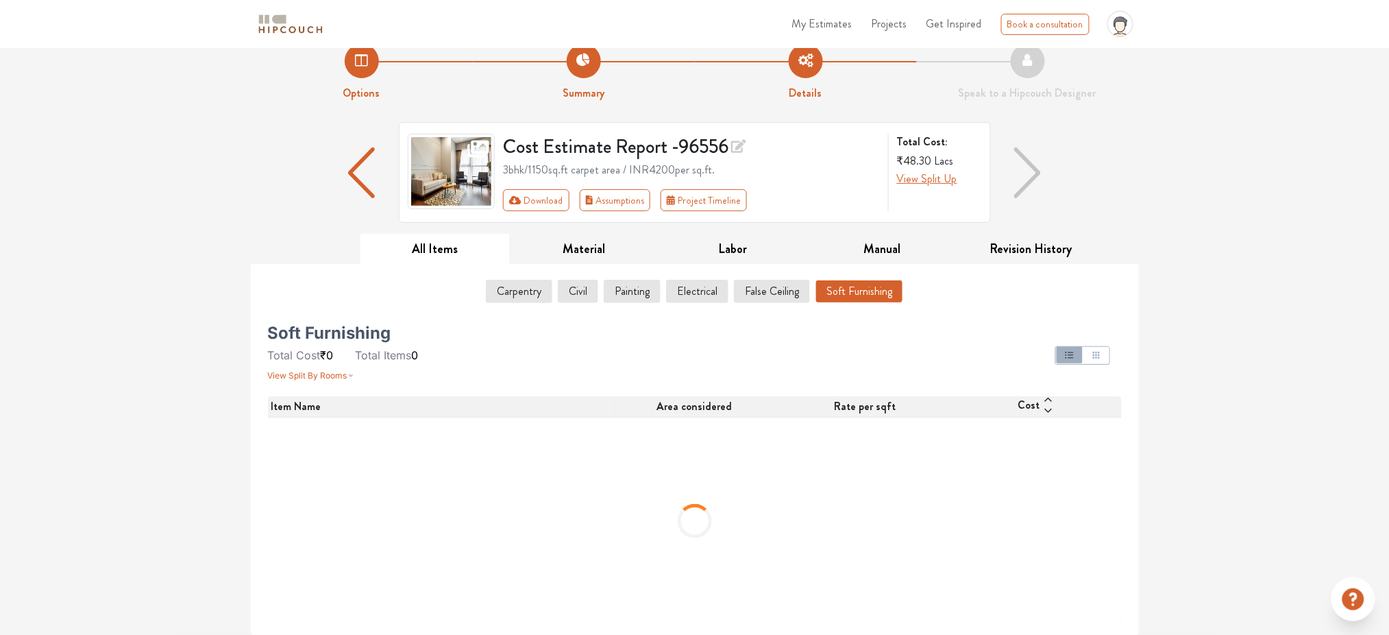
scroll to position [0, 0]
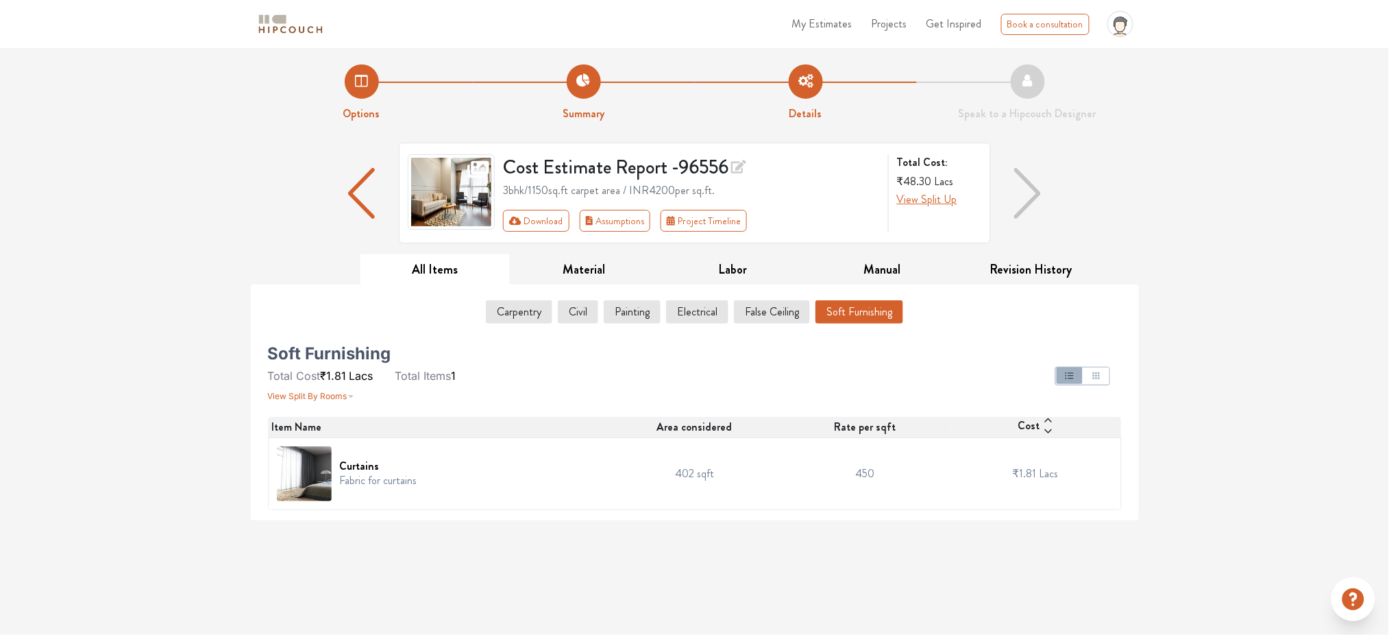
click at [1042, 202] on div at bounding box center [1028, 193] width 74 height 101
click at [1032, 202] on img "button" at bounding box center [1027, 193] width 27 height 51
click at [531, 310] on button "Carpentry" at bounding box center [519, 311] width 65 height 23
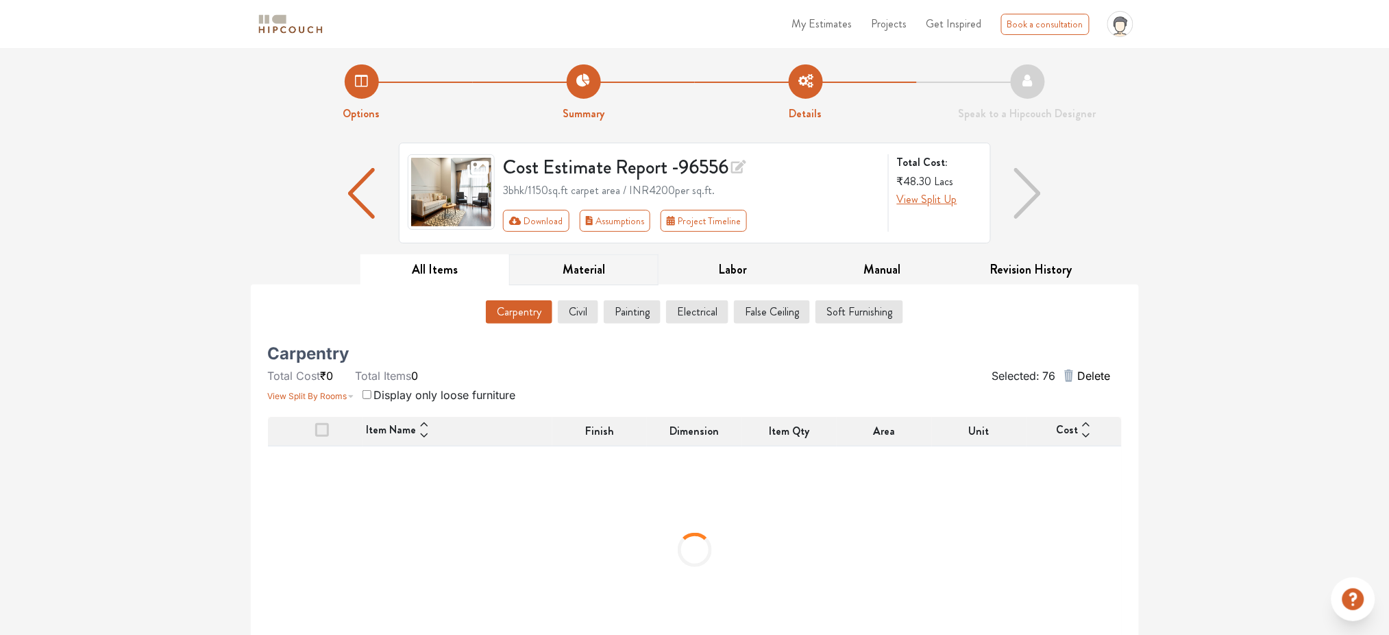
click at [591, 278] on button "Material" at bounding box center [583, 269] width 149 height 31
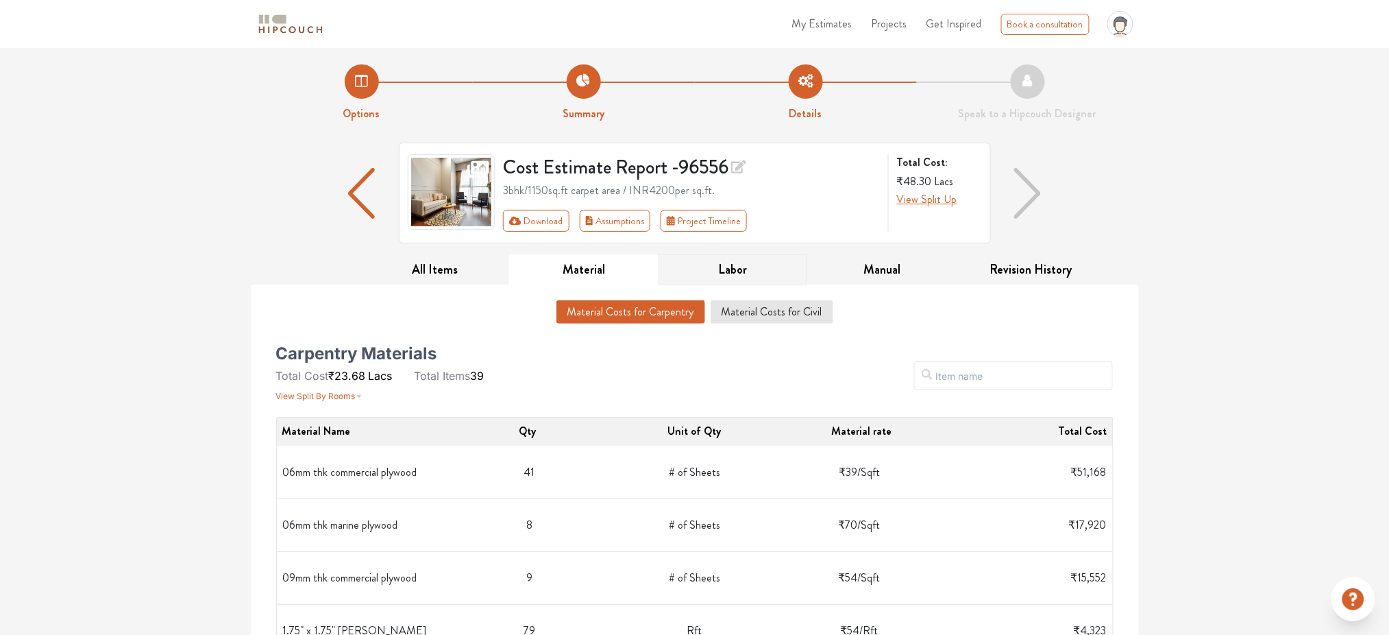
click at [717, 269] on button "Labor" at bounding box center [733, 269] width 149 height 31
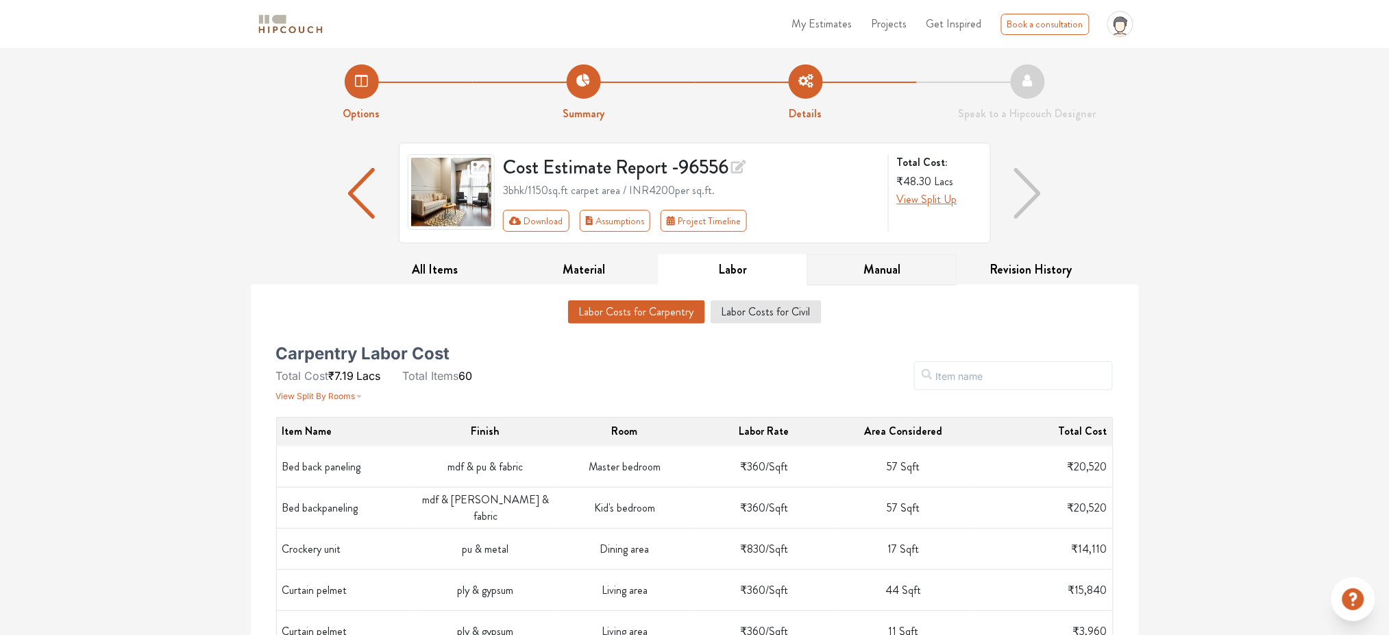
click at [862, 273] on button "Manual" at bounding box center [881, 269] width 149 height 31
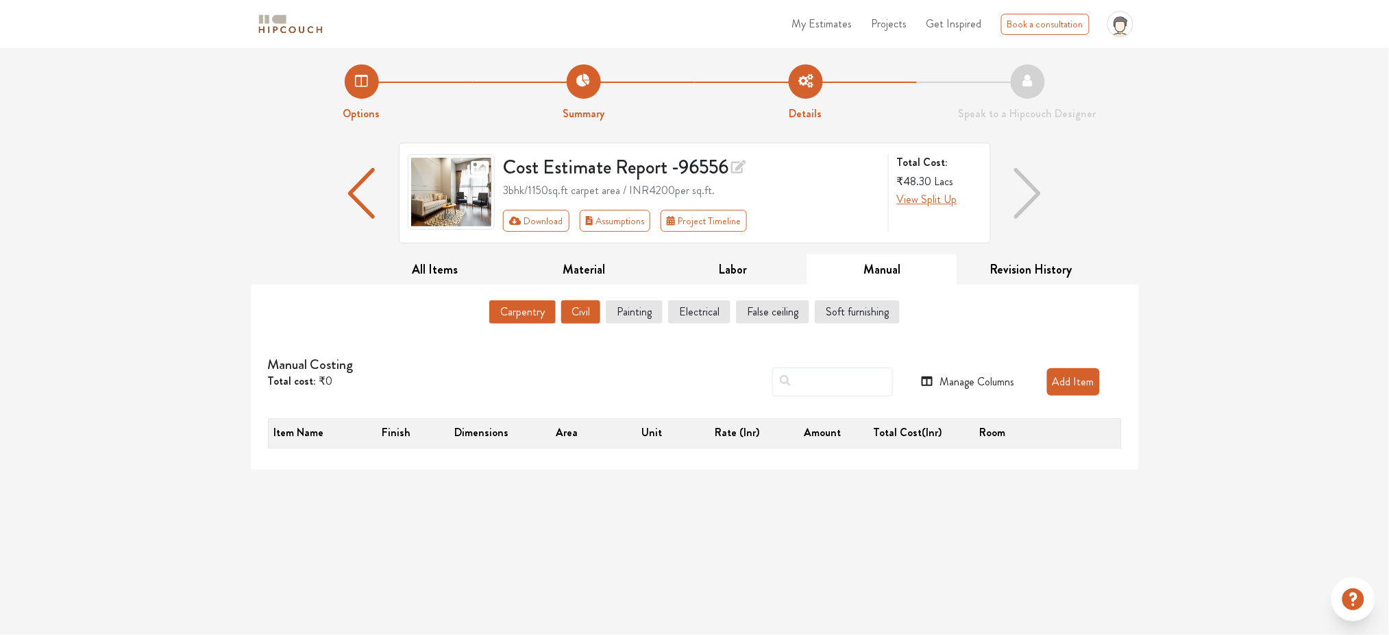
click at [576, 311] on button "Civil" at bounding box center [580, 311] width 39 height 23
click at [644, 313] on button "Painting" at bounding box center [635, 311] width 56 height 23
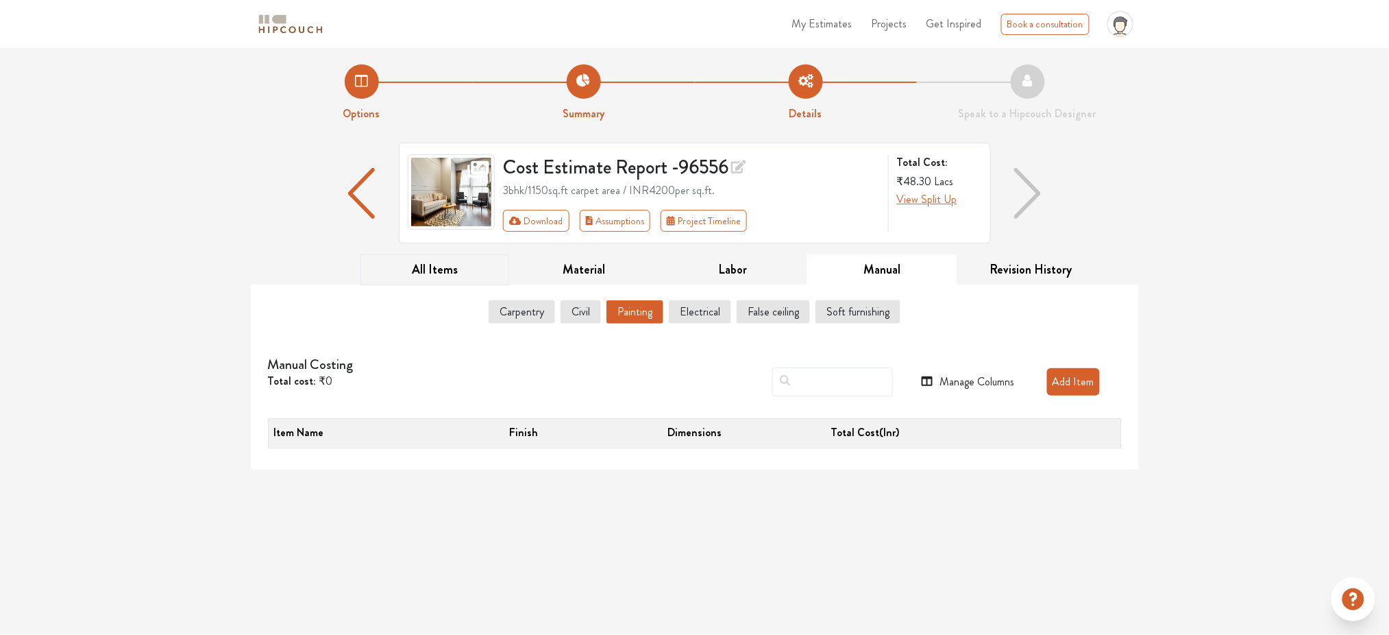
click at [450, 273] on button "All Items" at bounding box center [435, 269] width 149 height 31
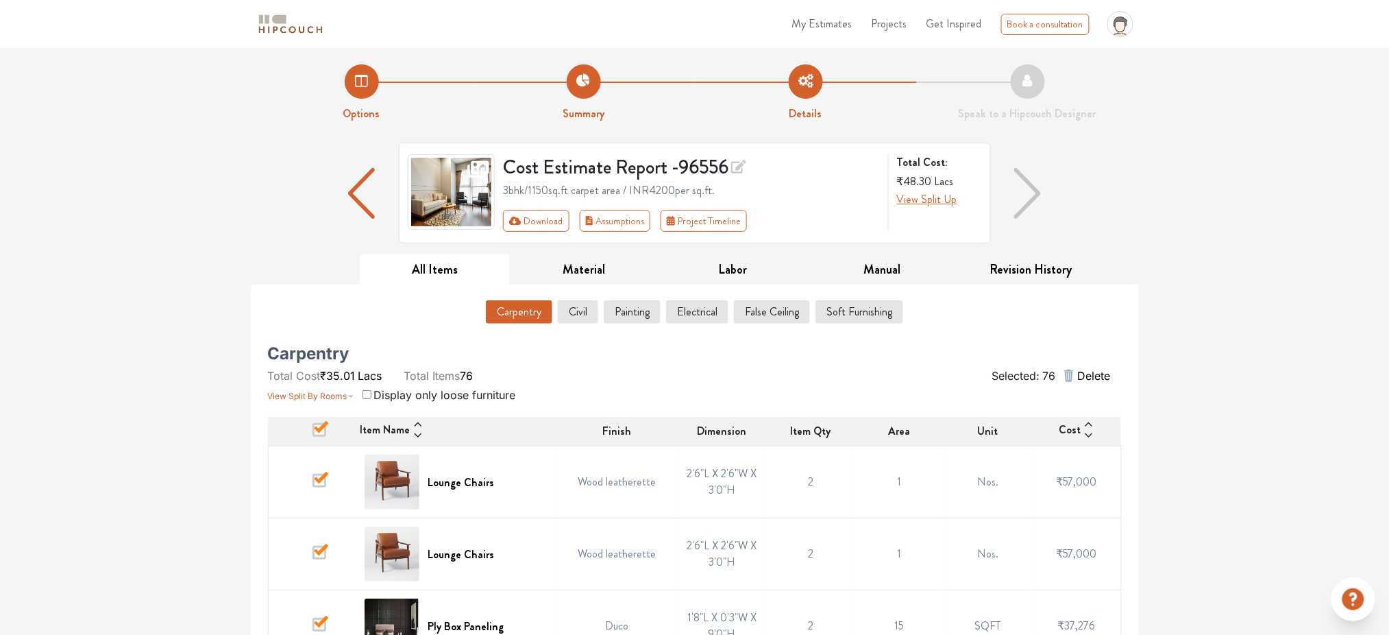
click at [319, 434] on span at bounding box center [320, 430] width 14 height 14
click at [313, 435] on input "checkbox" at bounding box center [313, 435] width 0 height 0
click at [359, 189] on img "button" at bounding box center [361, 193] width 27 height 51
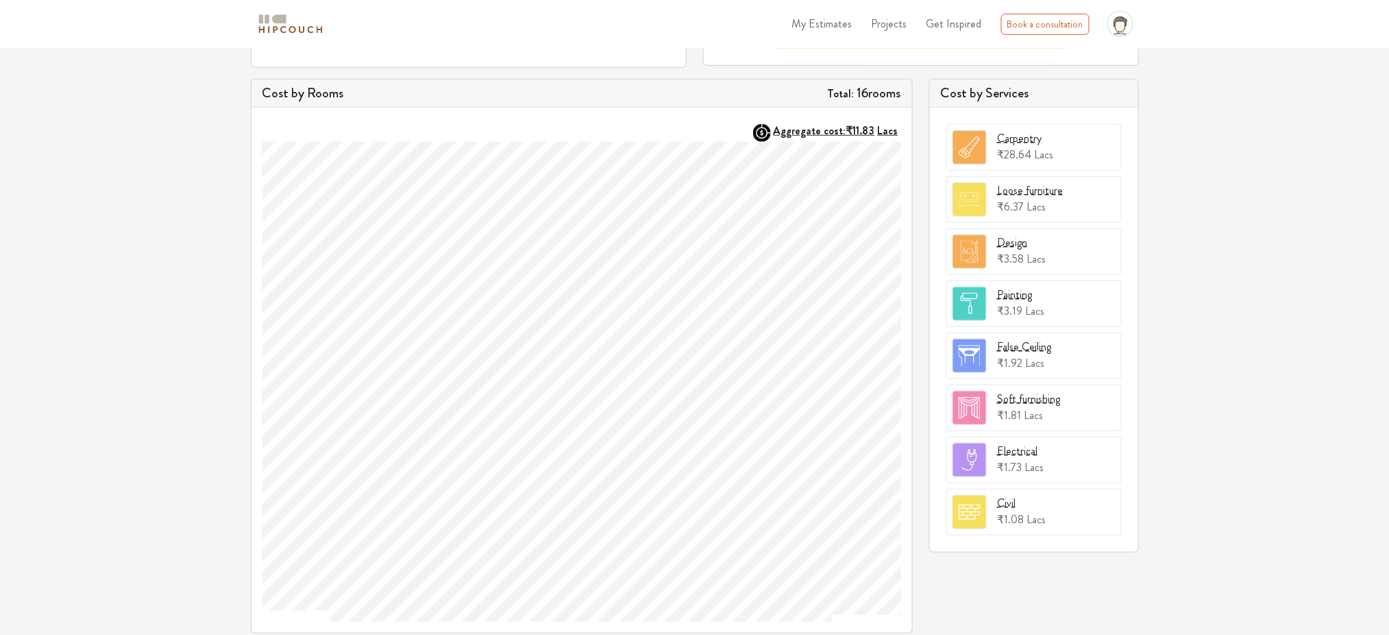
scroll to position [386, 0]
